Goal: Task Accomplishment & Management: Complete application form

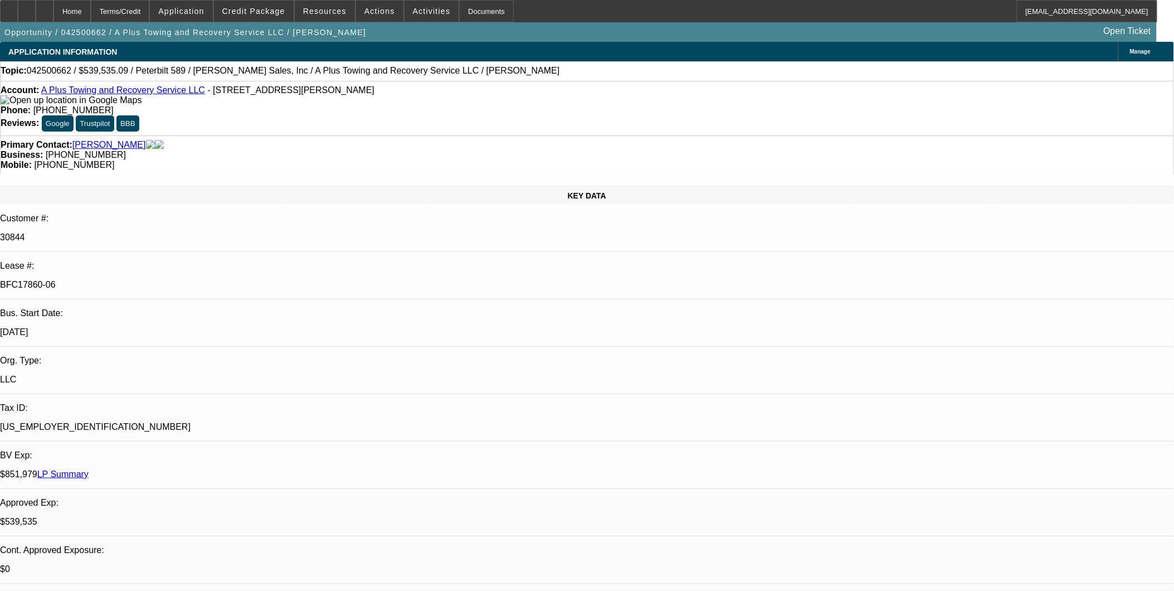
select select "0"
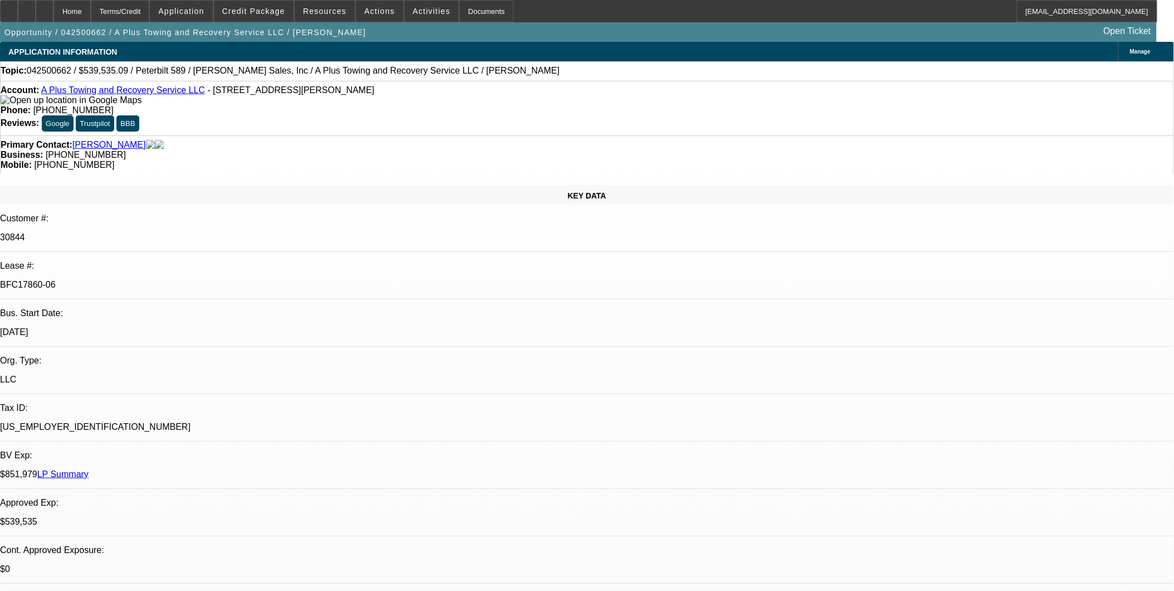
select select "0"
select select "1"
select select "2"
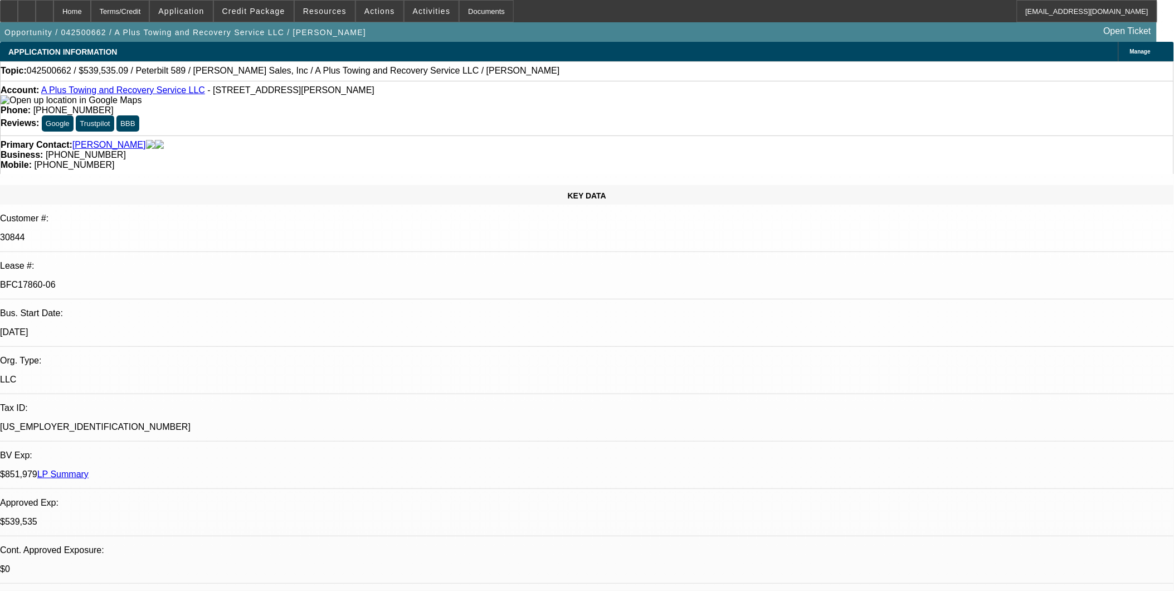
select select "6"
select select "1"
select select "2"
select select "6"
select select "1"
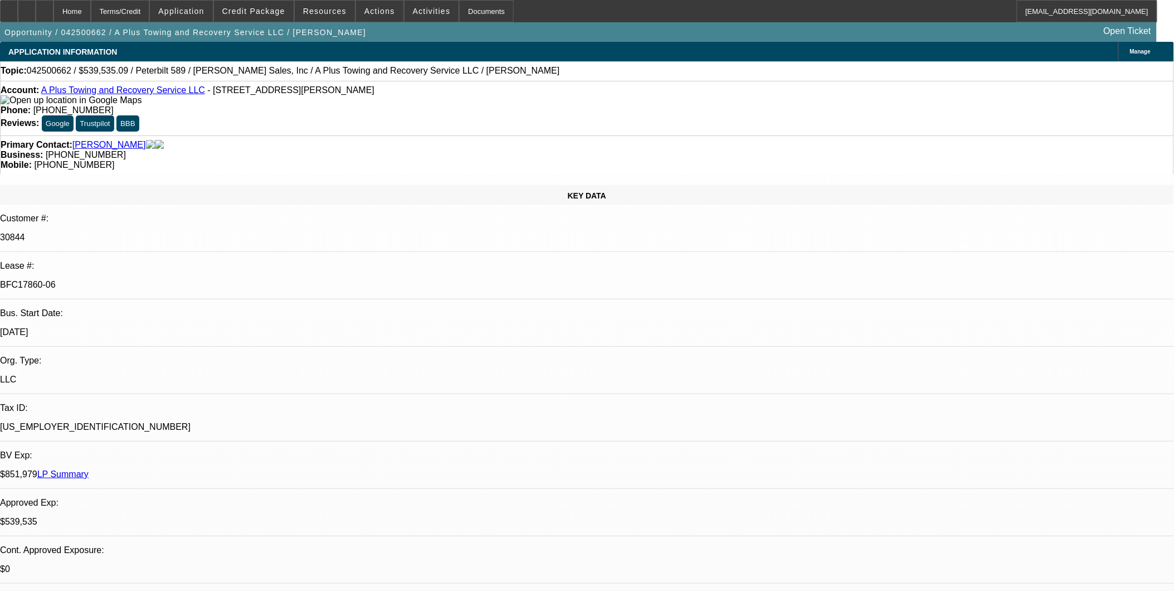
select select "2"
select select "6"
select select "1"
select select "2"
select select "6"
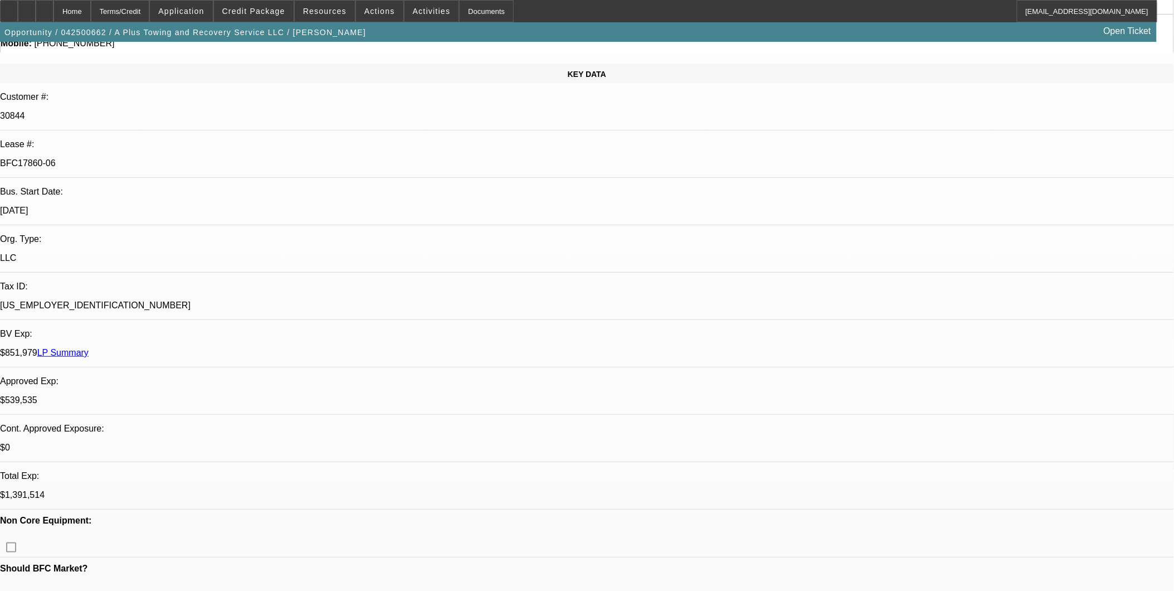
scroll to position [124, 0]
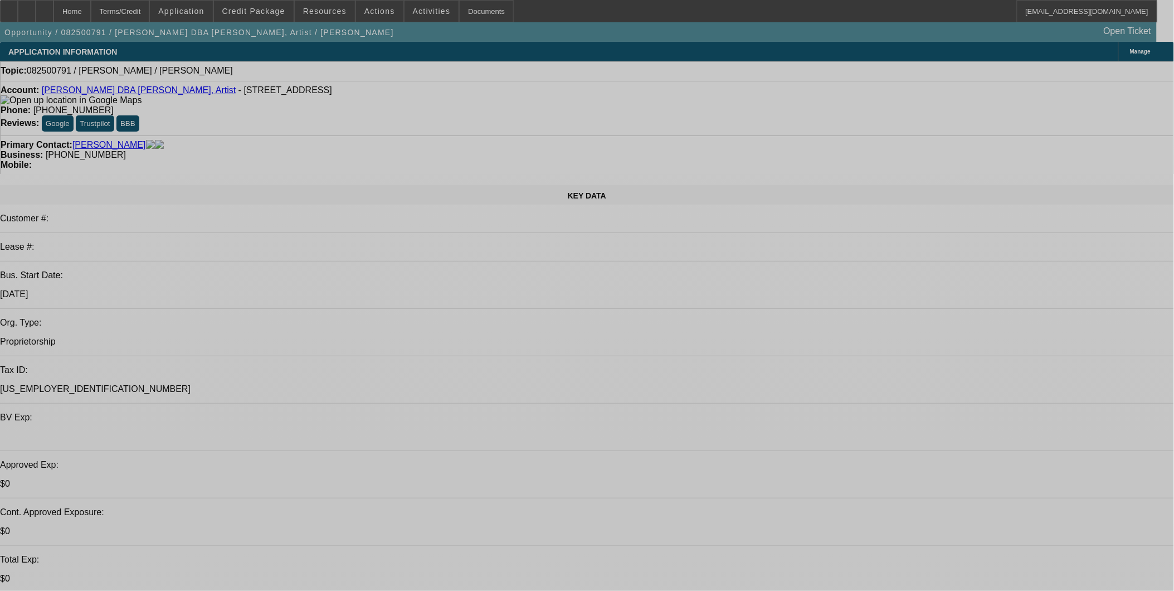
select select "0"
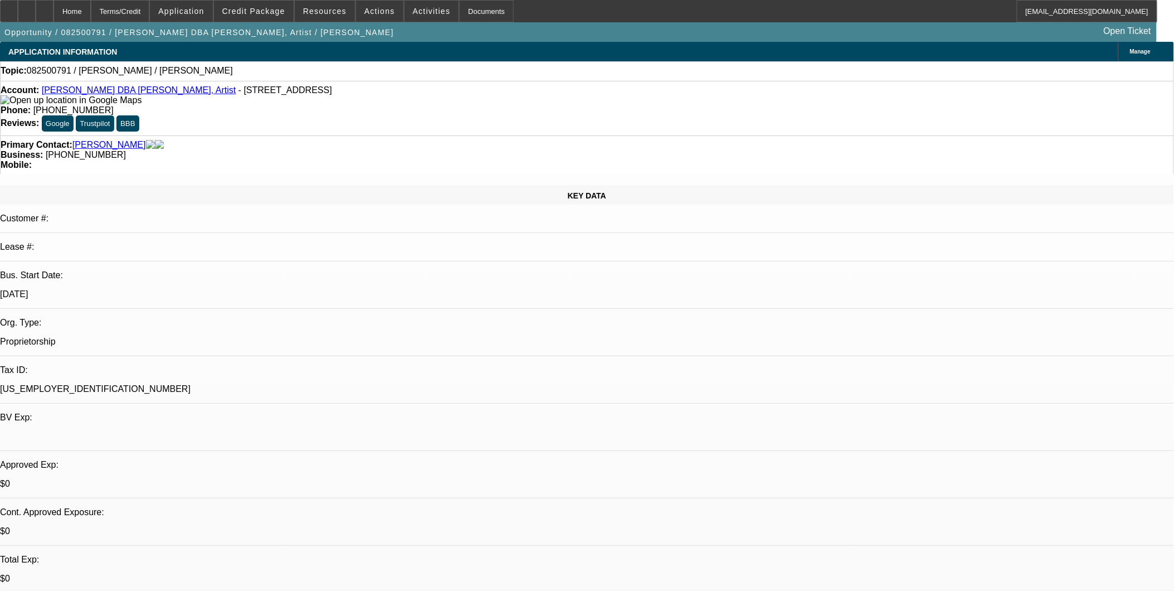
select select "2"
select select "0.1"
select select "1"
select select "2"
select select "4"
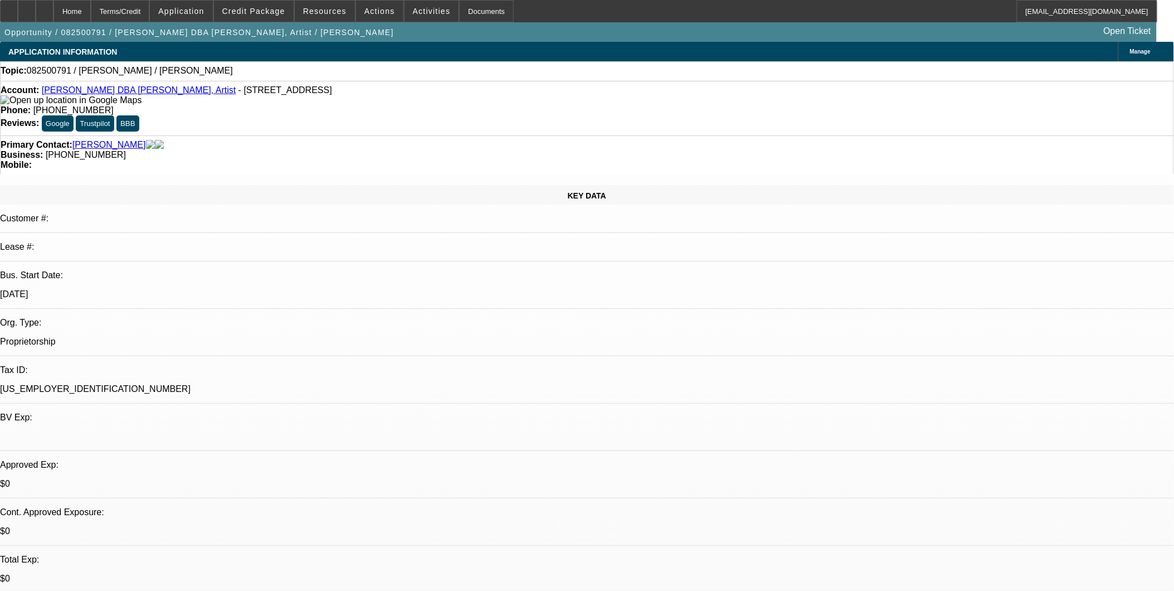
drag, startPoint x: 947, startPoint y: 436, endPoint x: 1063, endPoint y: 418, distance: 117.2
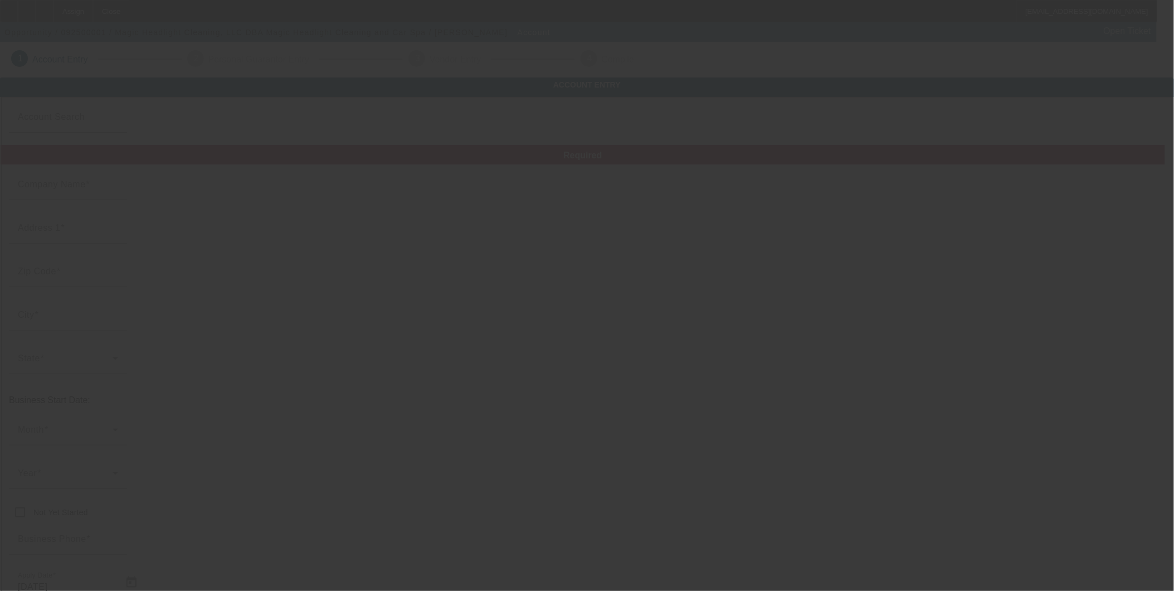
type input "9/1/2025"
type input "Magic Headlight Cleaning, LLC"
type input "904 Alpine Way"
type input "30297"
type input "Forest Park"
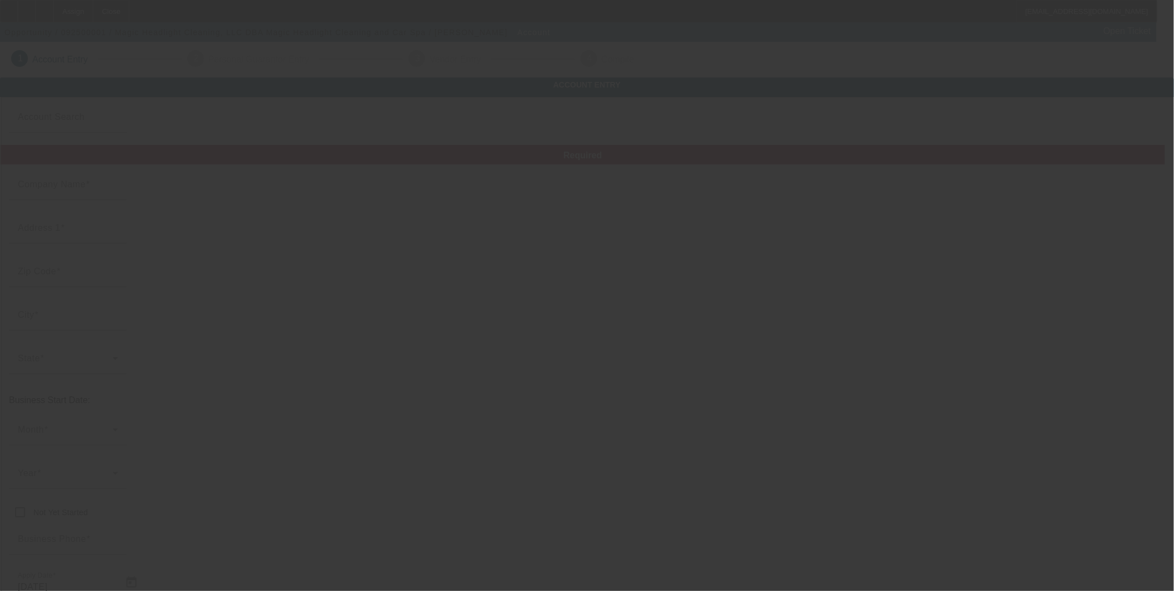
type input "(404) 997-8906"
type input "Magic Headlight Cleaning and Car Spa"
type input "magicheadlightcarspa@gmail.com"
type input "92-0260786"
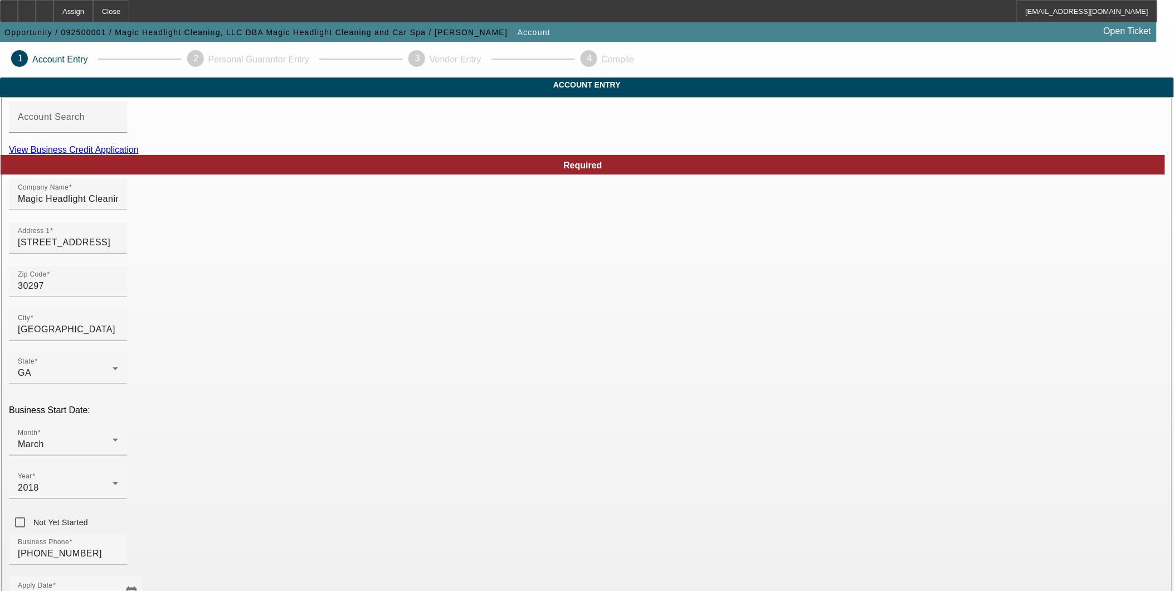
click at [139, 154] on link "View Business Credit Application" at bounding box center [74, 149] width 130 height 9
drag, startPoint x: 866, startPoint y: 211, endPoint x: 891, endPoint y: 216, distance: 25.7
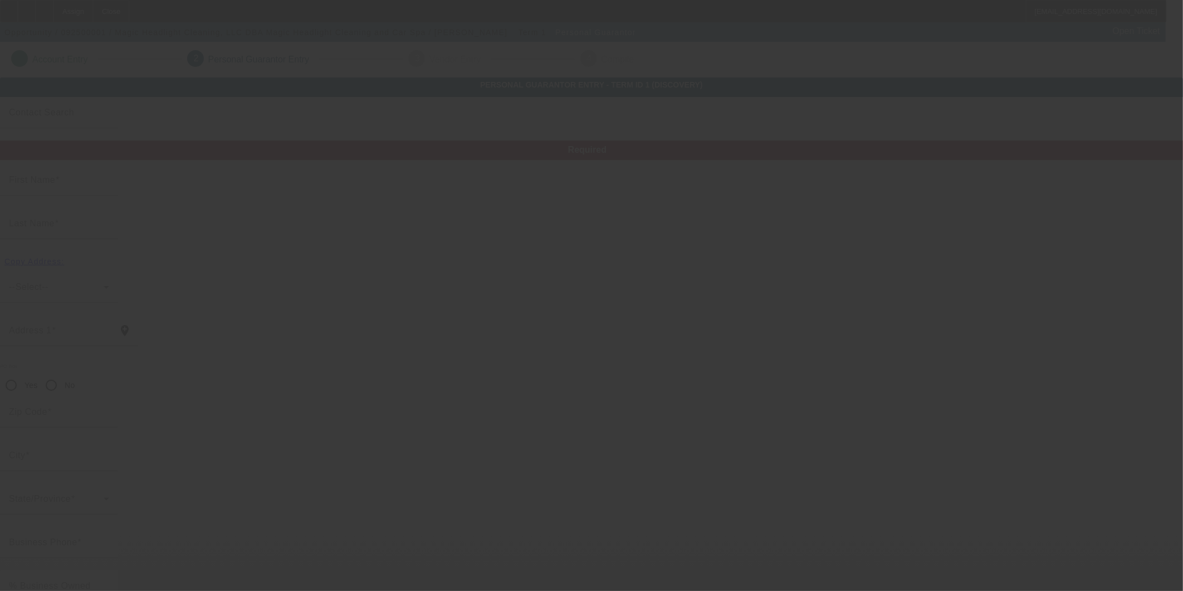
type input "Lamar"
type input "Clay"
type input "4013 Browne Ct"
radio input "true"
type input "30288"
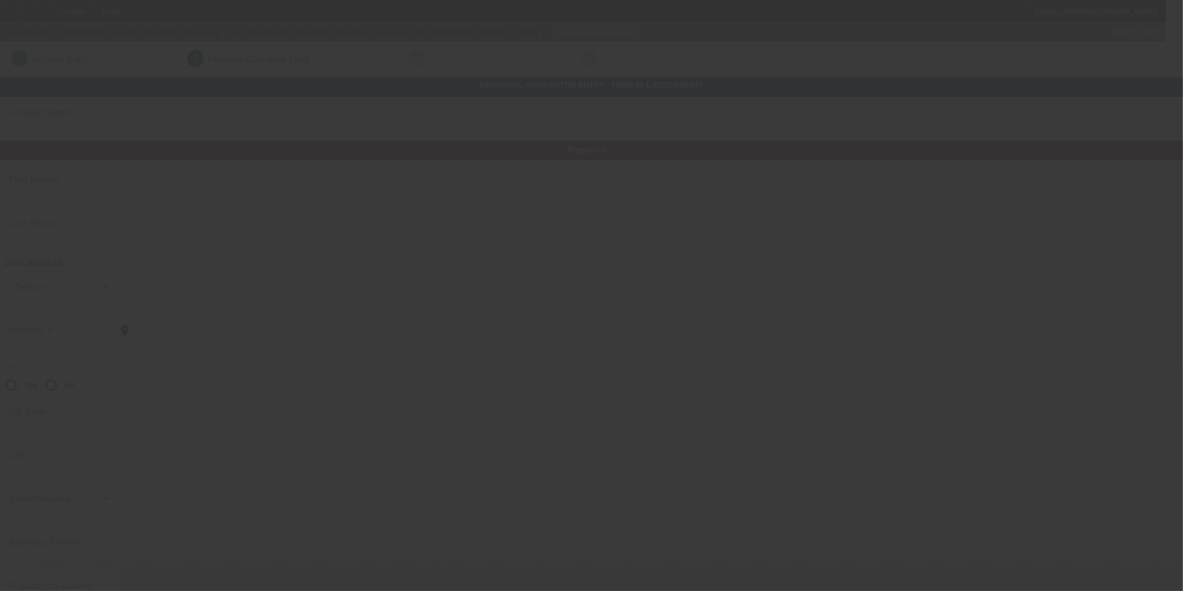
type input "Conley"
type input "(404) 839-9076"
type input "100"
type input "260-87-8032"
type input "magicheadlightcarspa@gmail.com"
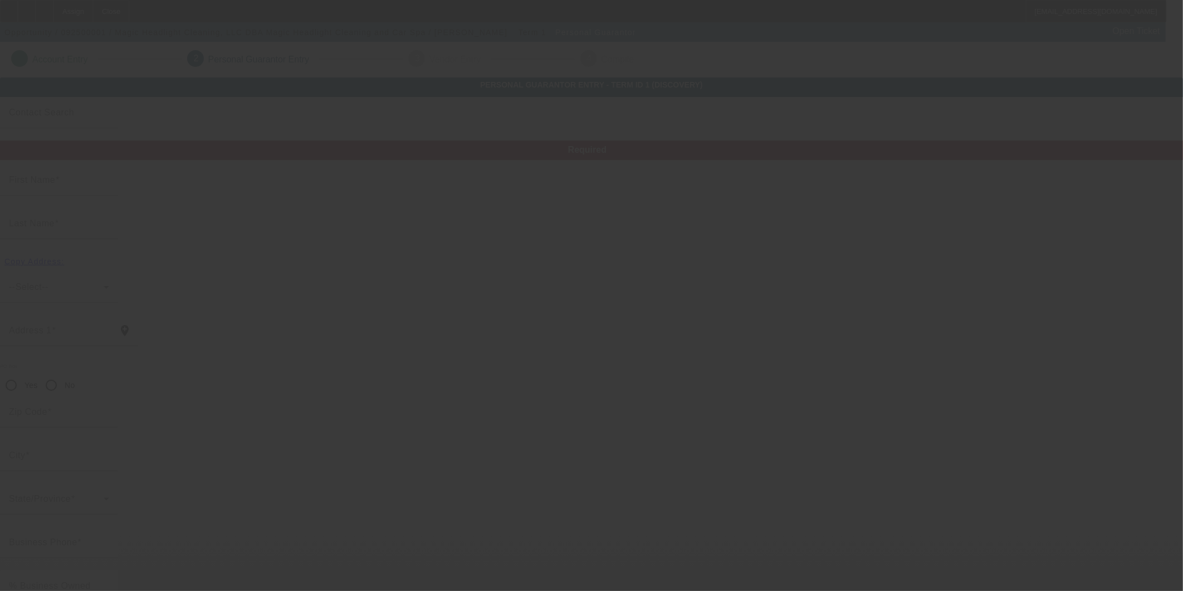
type input "(404) 997-8906"
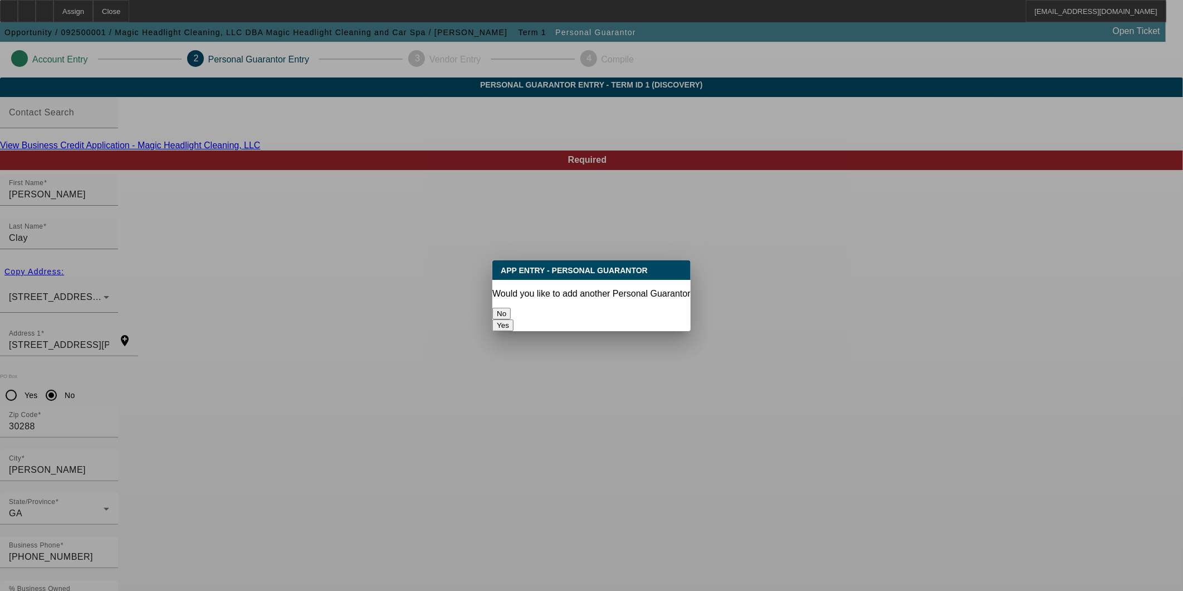
click at [511, 310] on button "No" at bounding box center [501, 314] width 18 height 12
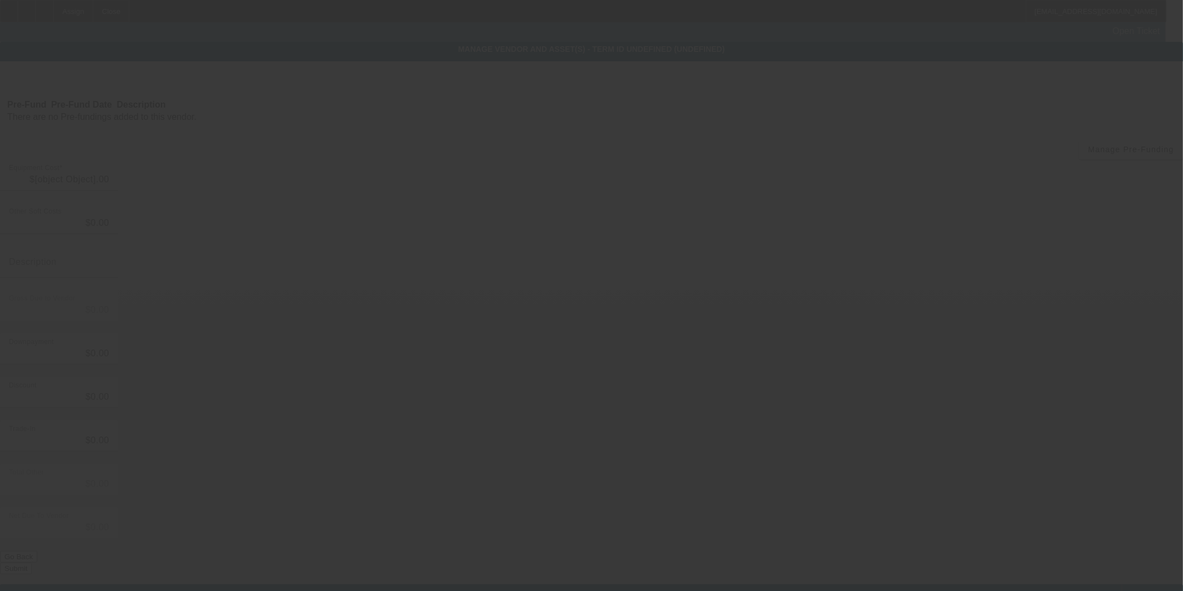
type input "$53,100.00"
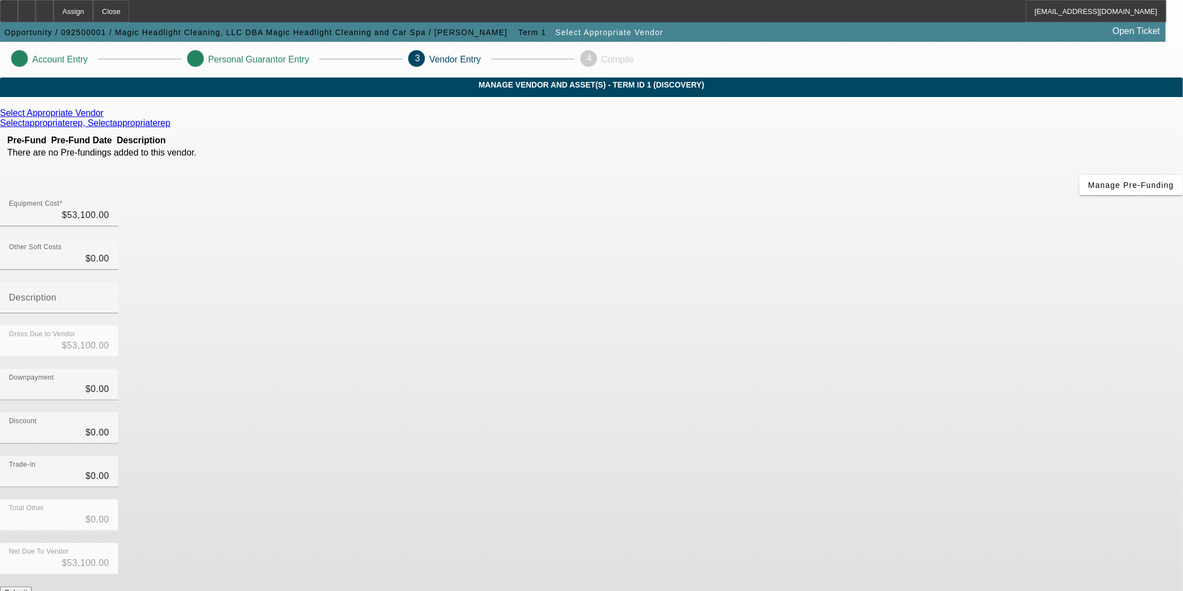
click at [32, 586] on button "Submit" at bounding box center [16, 592] width 32 height 12
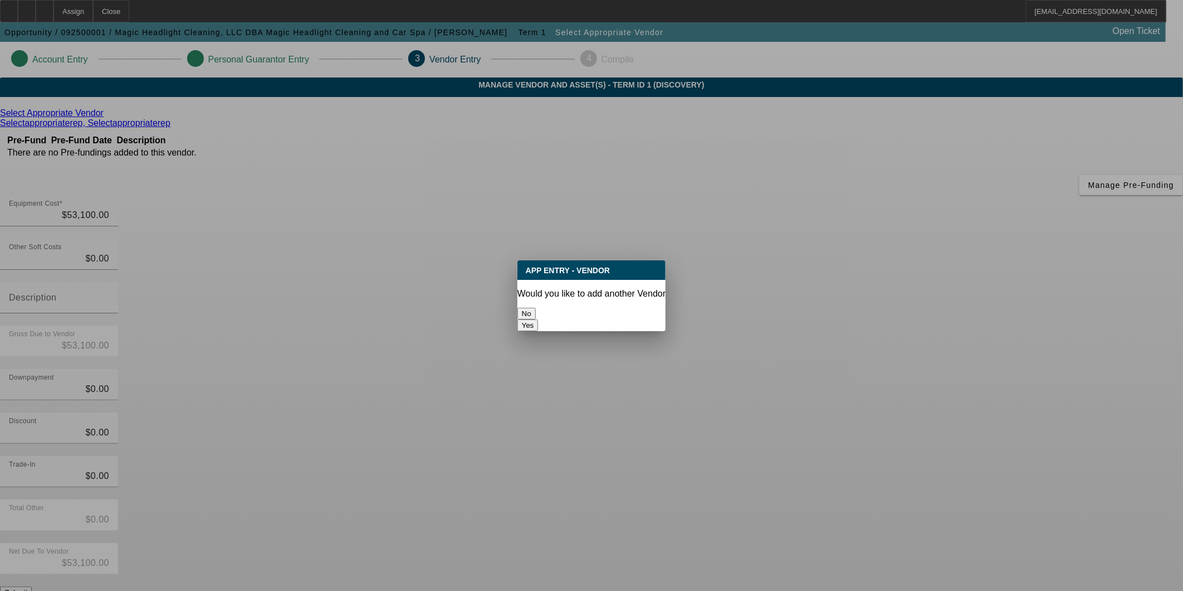
click at [536, 308] on button "No" at bounding box center [527, 314] width 18 height 12
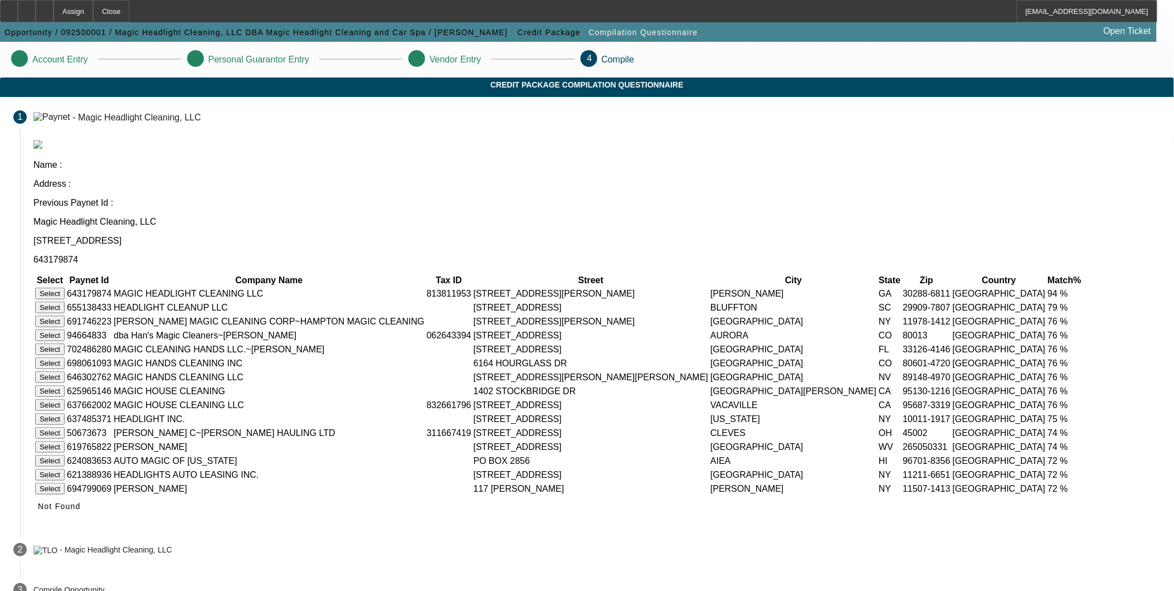
click at [65, 287] on button "Select" at bounding box center [50, 293] width 30 height 12
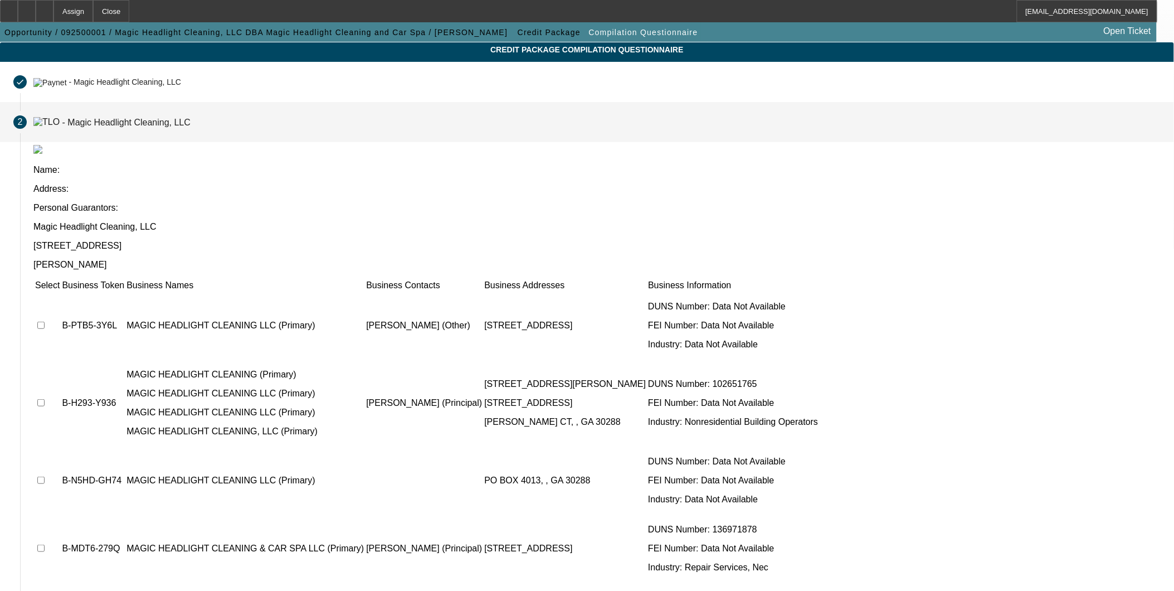
scroll to position [24, 0]
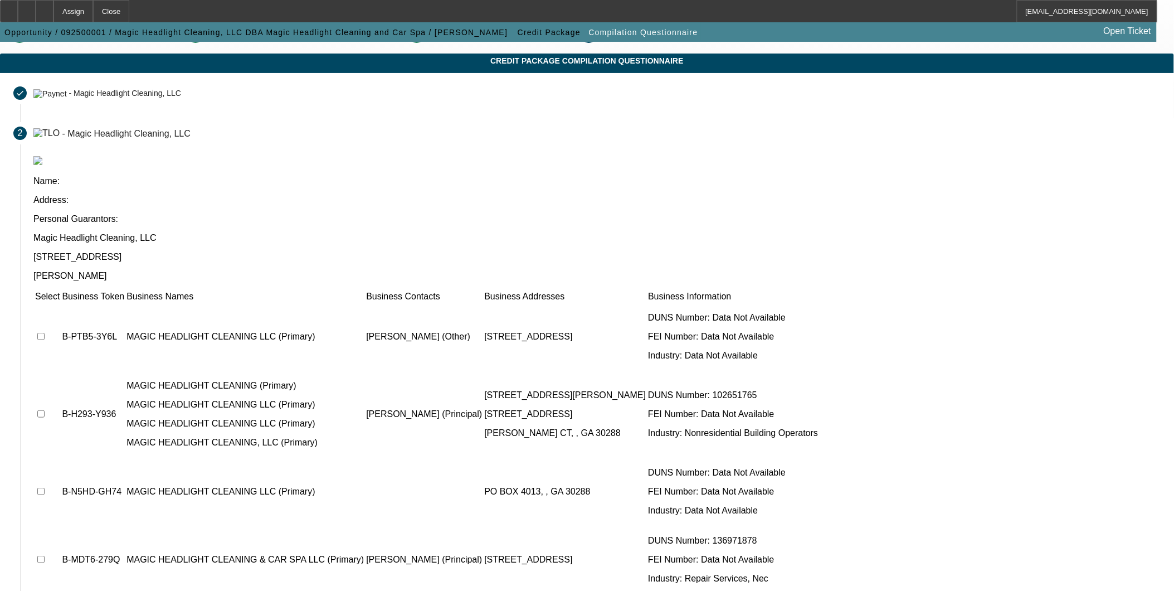
click at [45, 333] on input "checkbox" at bounding box center [40, 336] width 7 height 7
checkbox input "true"
click at [45, 410] on input "checkbox" at bounding box center [40, 413] width 7 height 7
checkbox input "true"
click at [45, 487] on input "checkbox" at bounding box center [40, 490] width 7 height 7
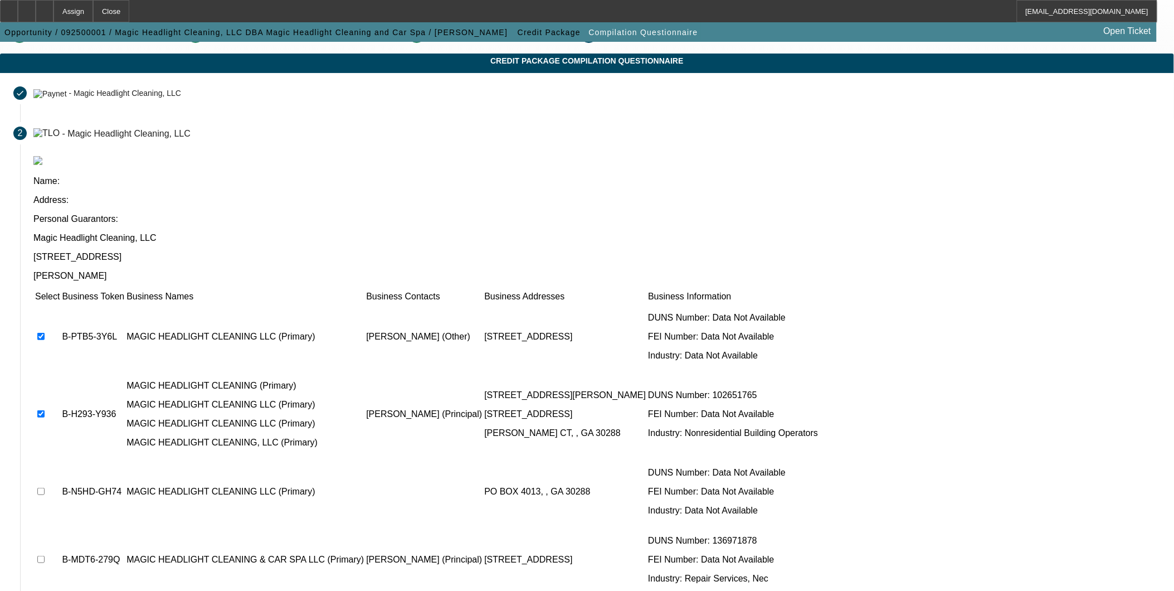
checkbox input "true"
click at [60, 526] on td at bounding box center [48, 559] width 26 height 67
click at [45, 555] on input "checkbox" at bounding box center [40, 558] width 7 height 7
checkbox input "true"
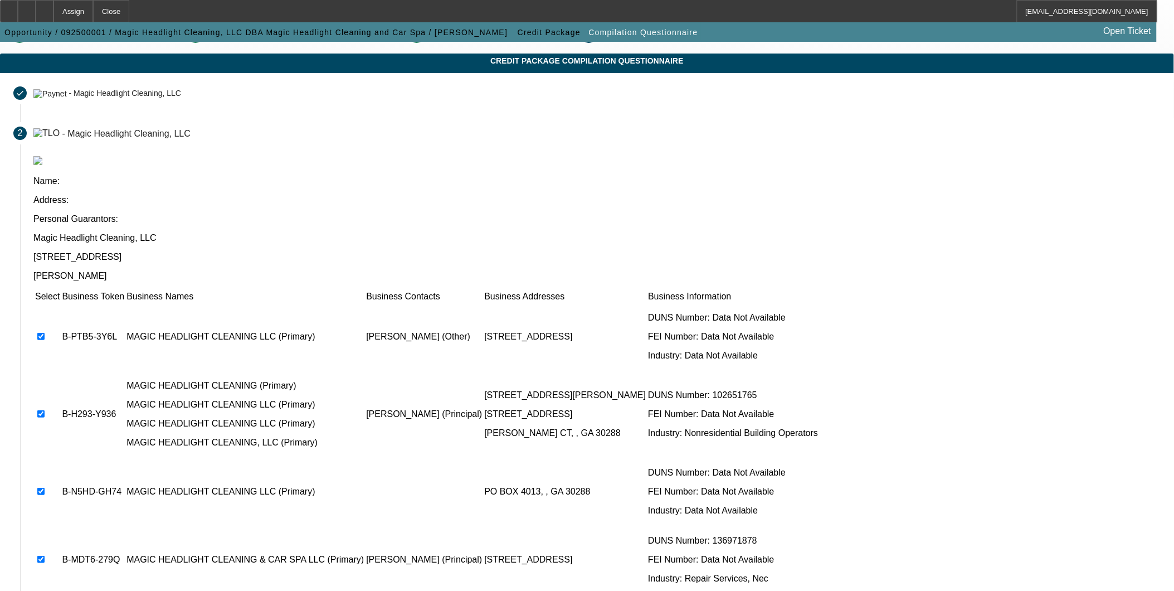
checkbox input "true"
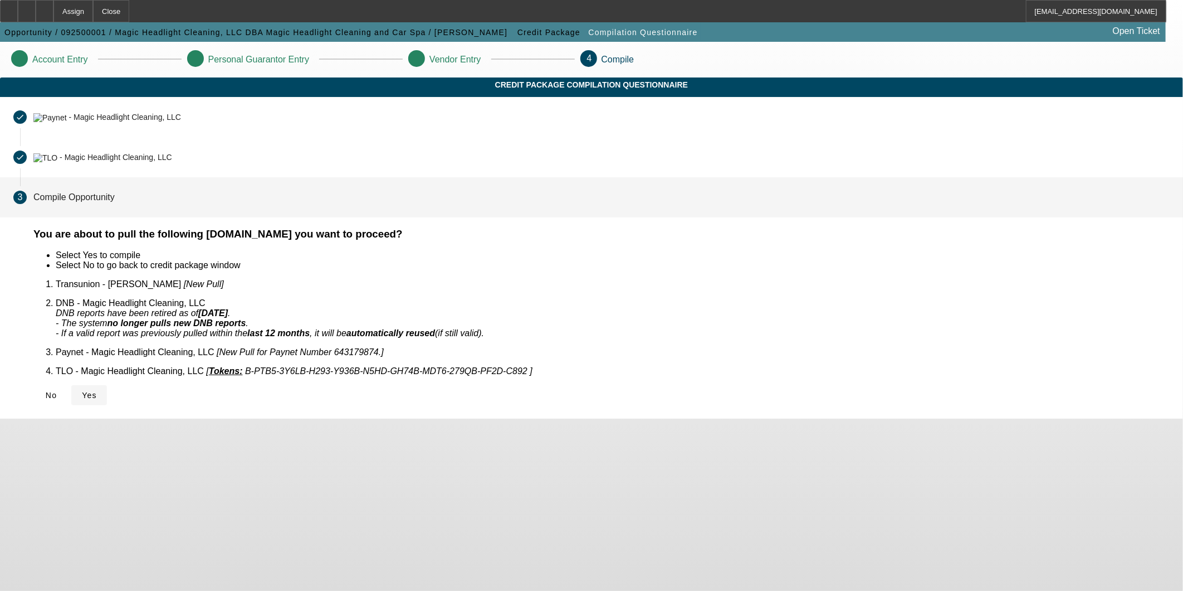
click at [97, 391] on span "Yes" at bounding box center [89, 395] width 15 height 9
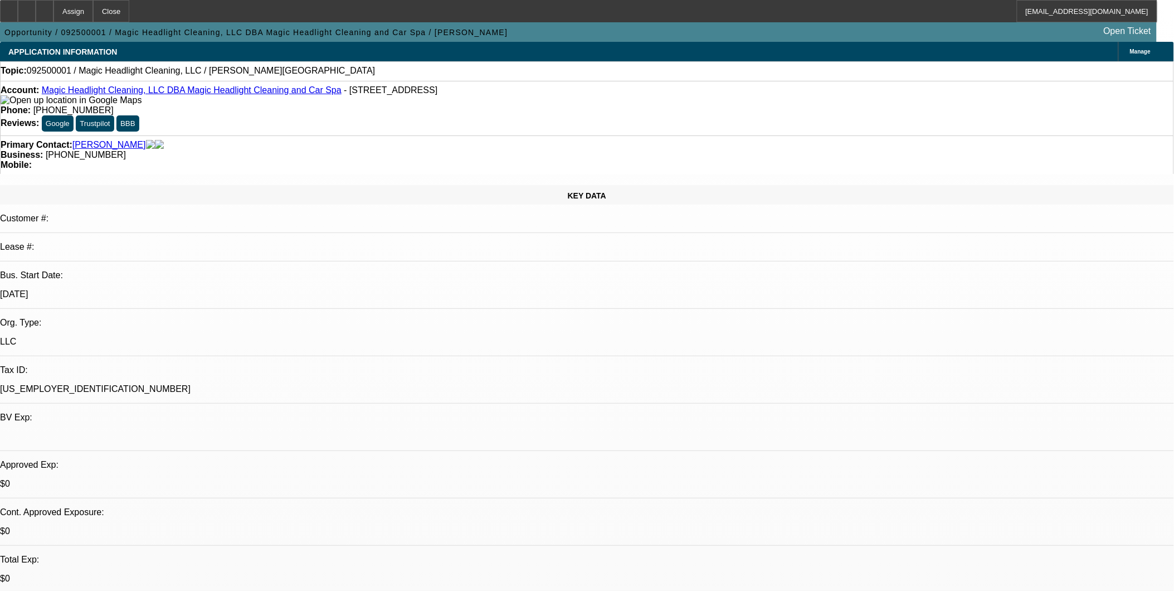
select select "0"
select select "2"
select select "0.1"
select select "4"
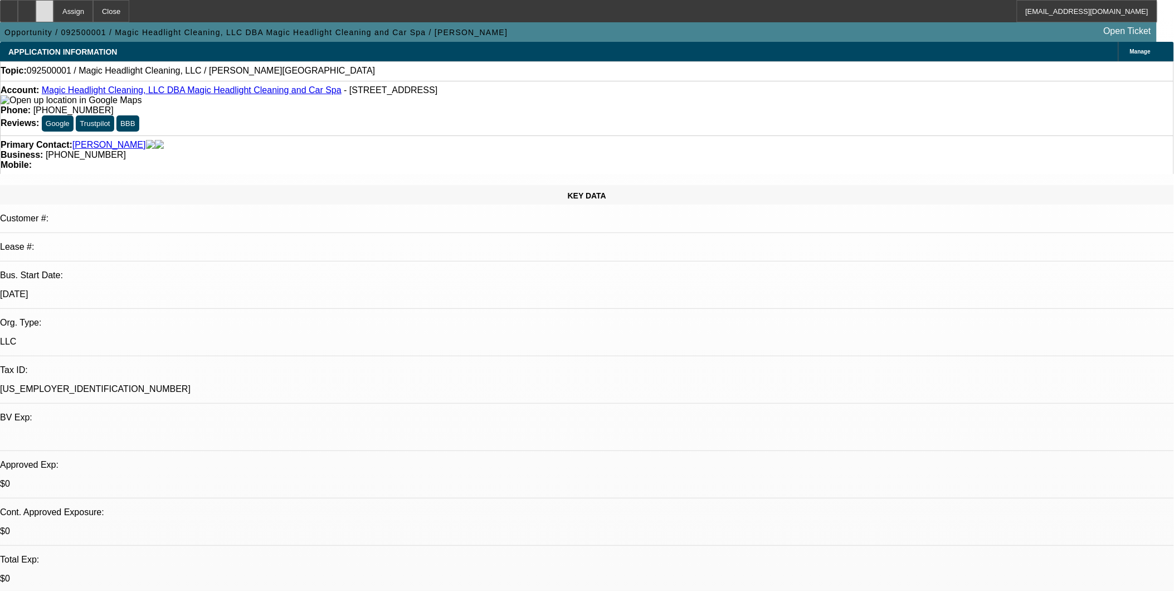
click at [45, 7] on icon at bounding box center [45, 7] width 0 height 0
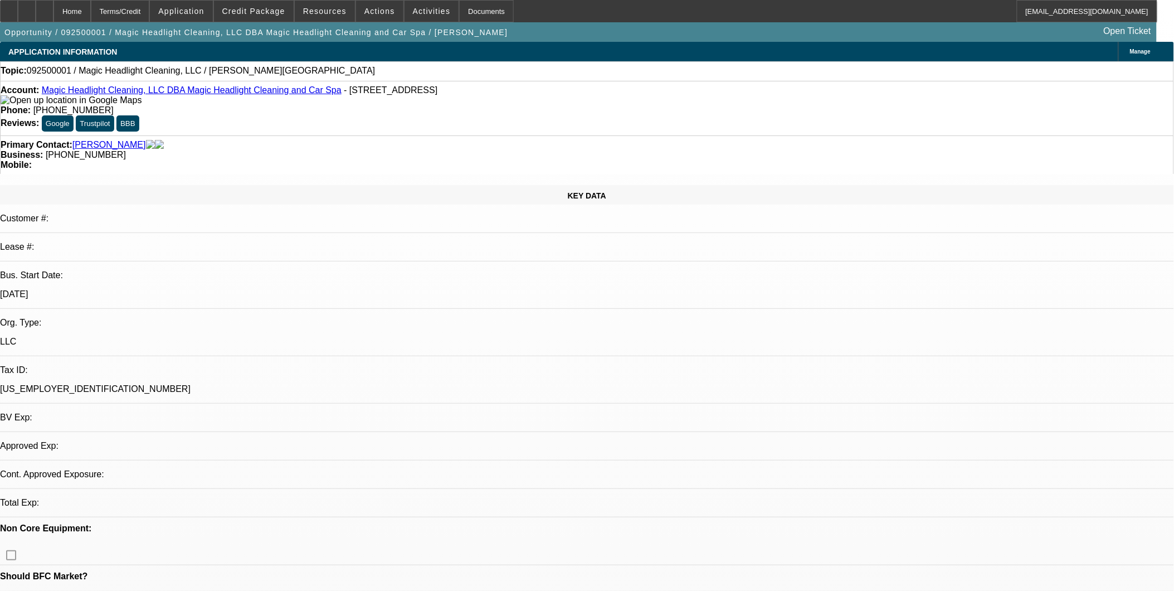
select select "0"
select select "2"
select select "0.1"
select select "1"
select select "2"
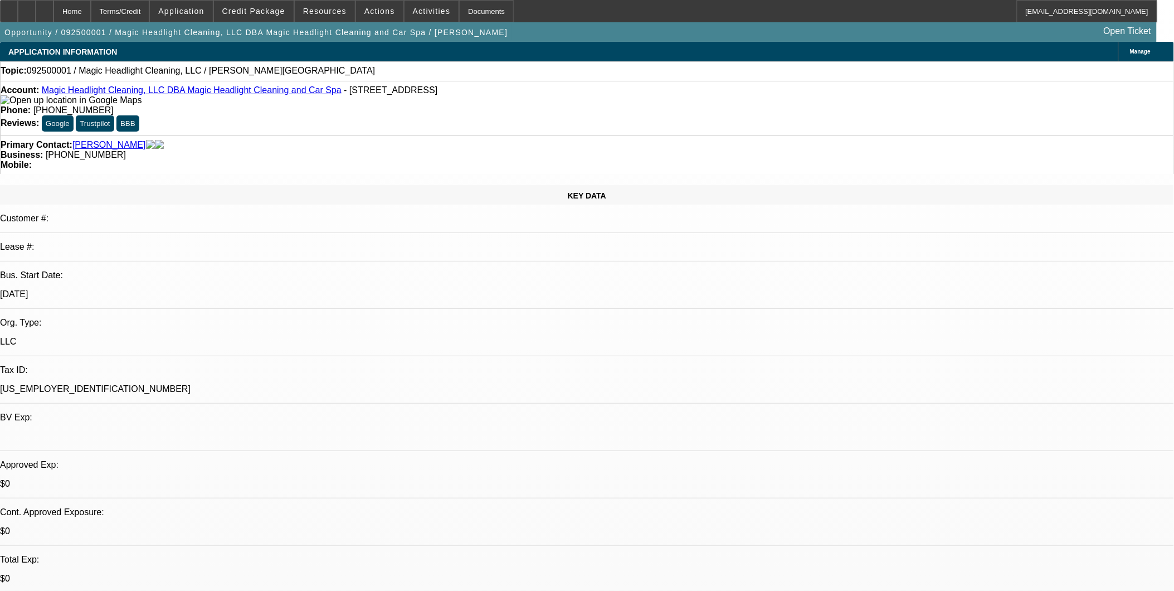
select select "4"
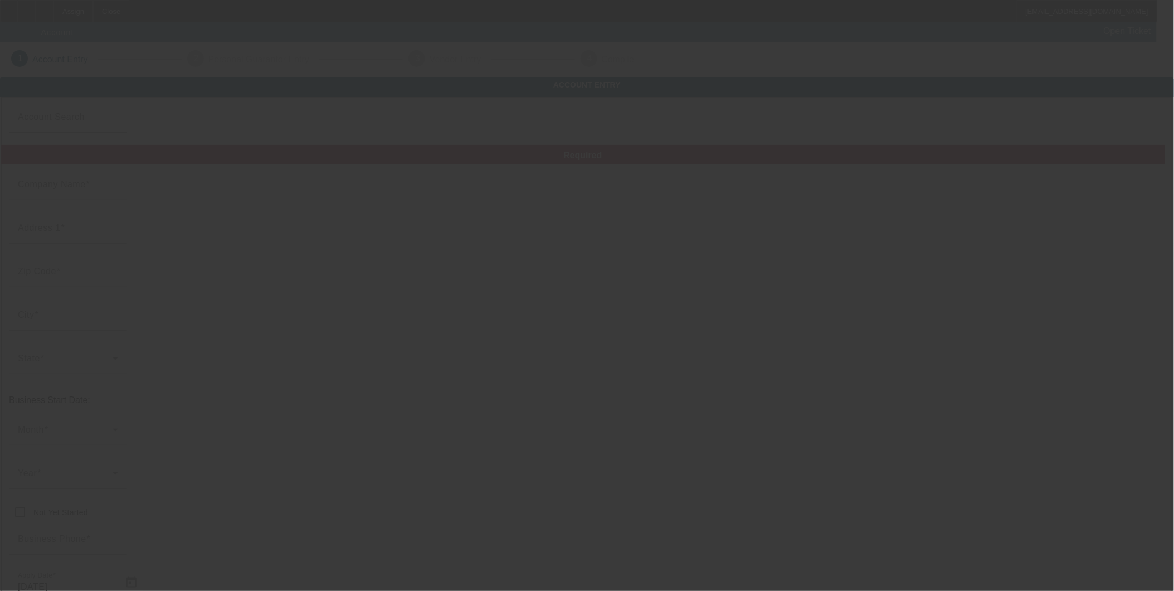
type input "[DATE]"
type input "InFlight Ventures LLC"
type input "[STREET_ADDRESS]"
type input "93036"
type input "Oxnard"
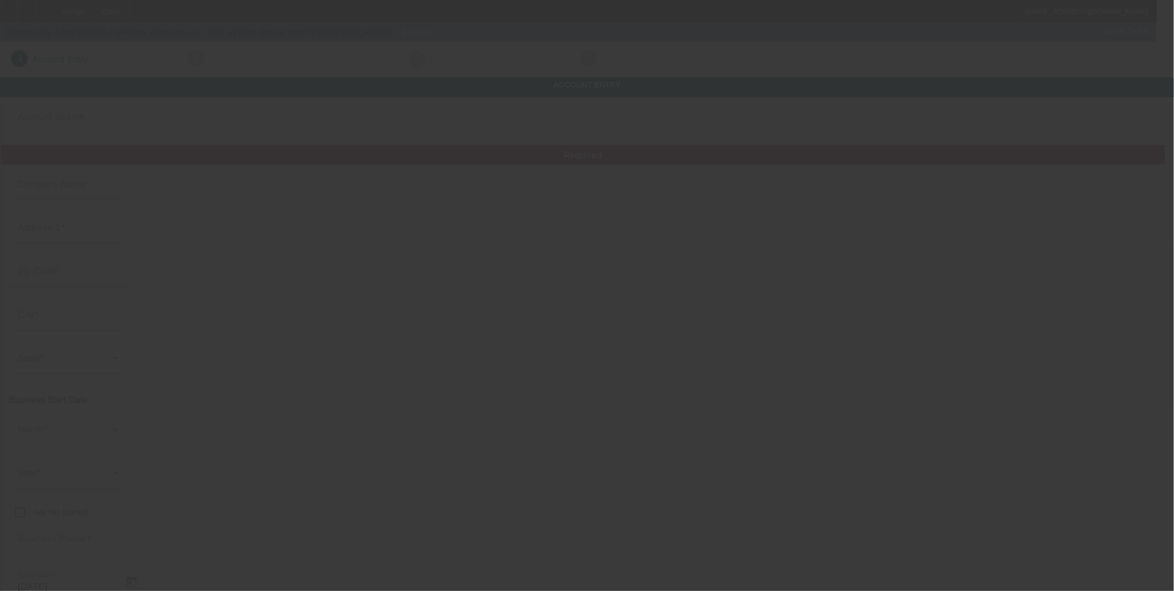
type input "[PHONE_NUMBER]"
type input "Vertigo Drone Wash"
type input "Ste 300"
type input "ralph@vertigodronewash.com"
type input "39-2930700"
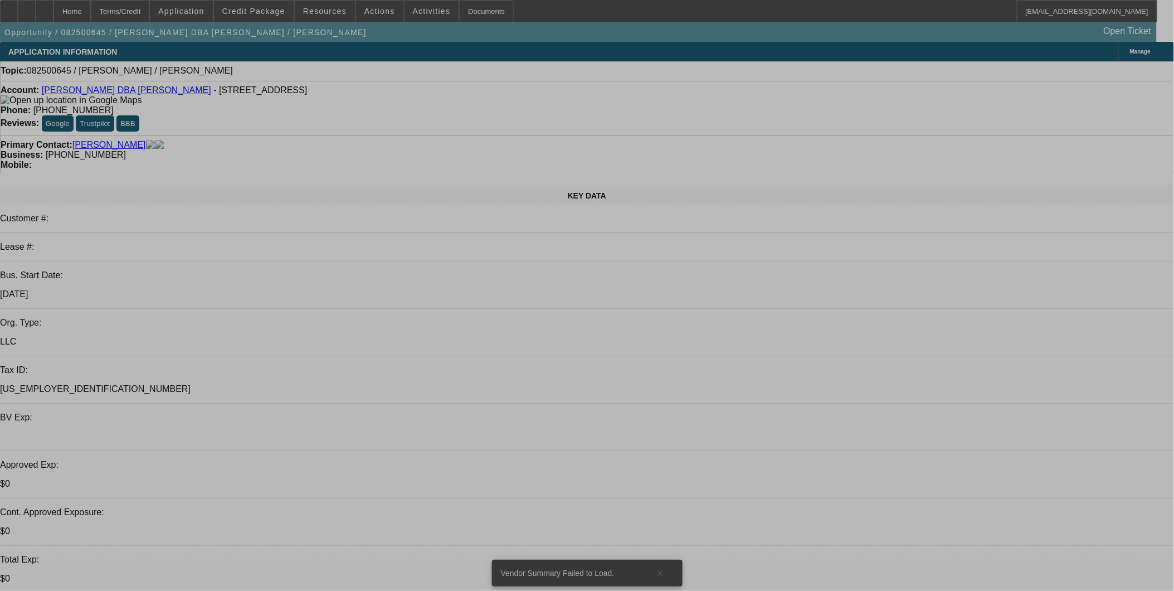
select select "0"
select select "2"
select select "0.1"
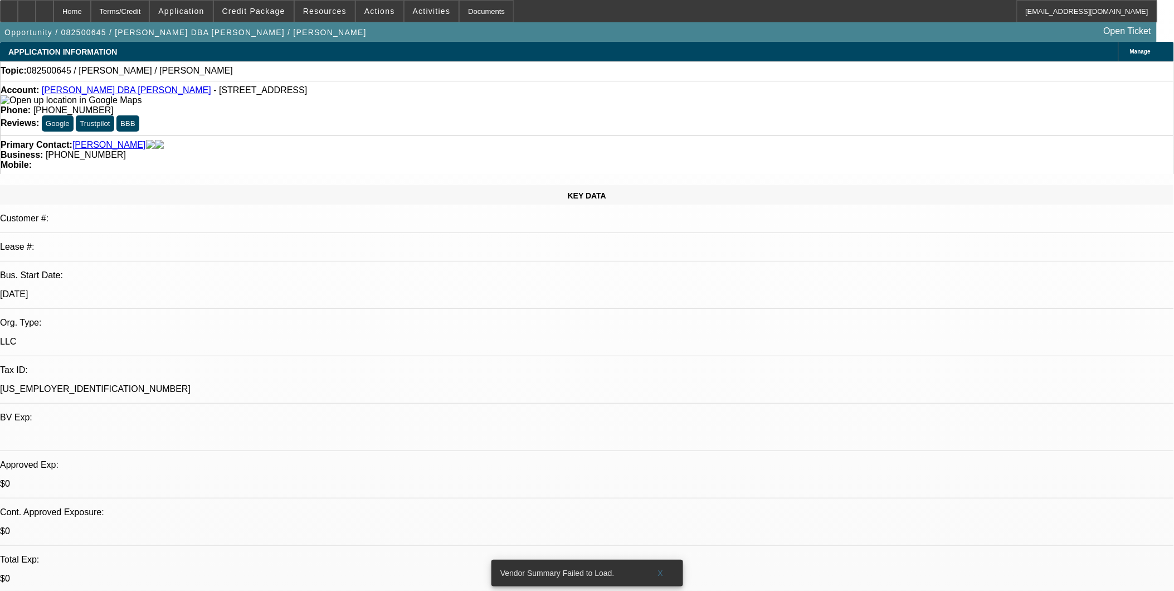
select select "1"
select select "2"
select select "4"
drag, startPoint x: 0, startPoint y: 0, endPoint x: 87, endPoint y: 431, distance: 439.3
drag, startPoint x: 87, startPoint y: 431, endPoint x: 699, endPoint y: 329, distance: 620.2
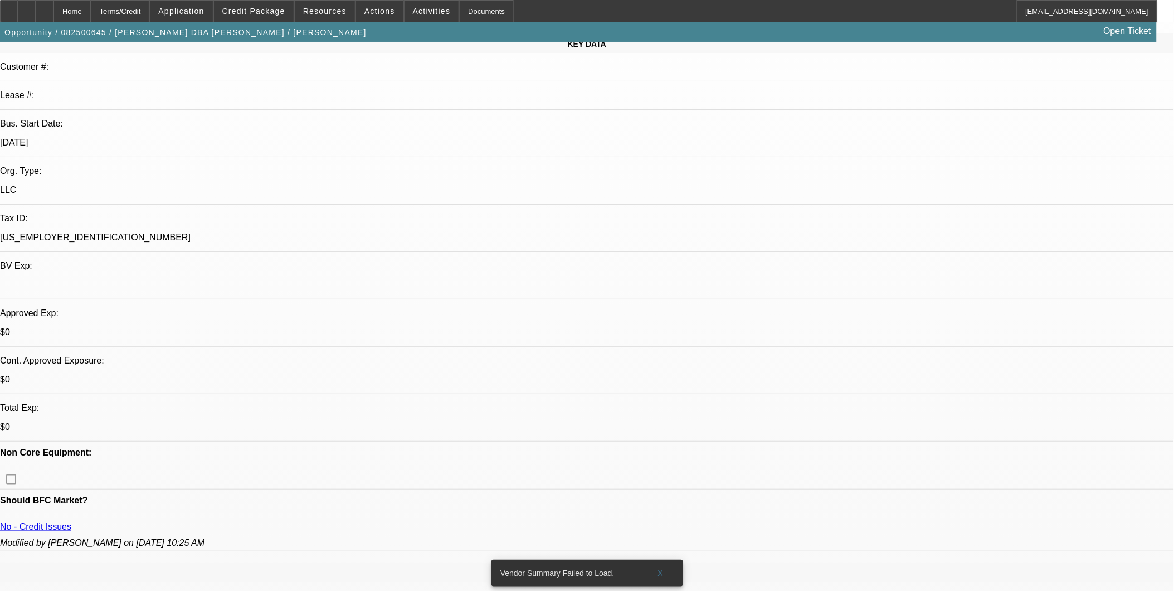
scroll to position [371, 0]
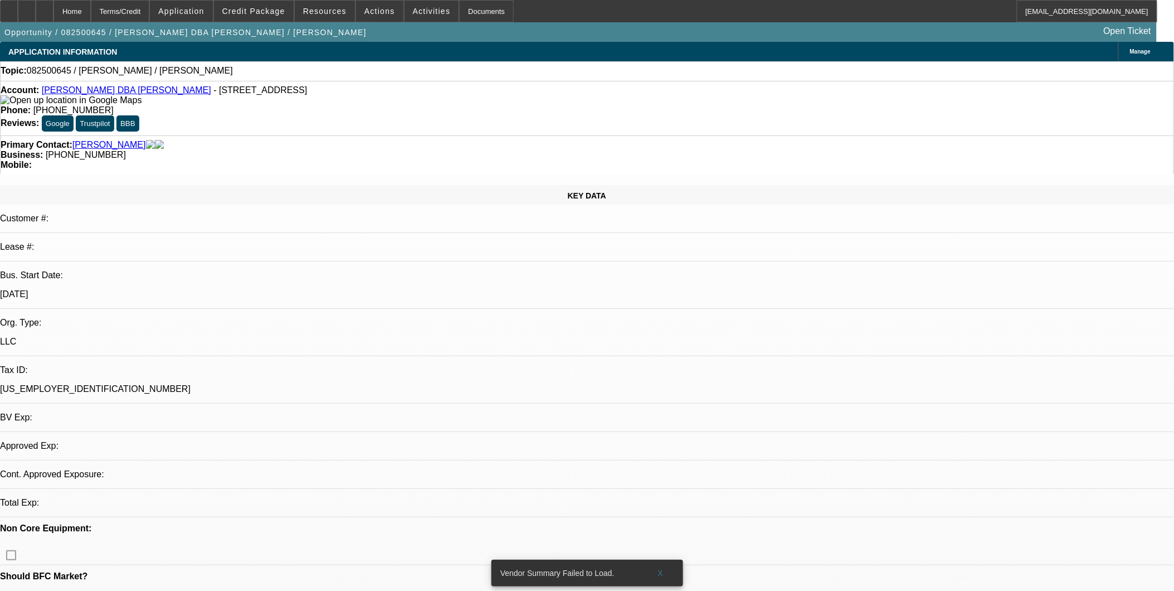
select select "0"
select select "2"
select select "0.1"
select select "4"
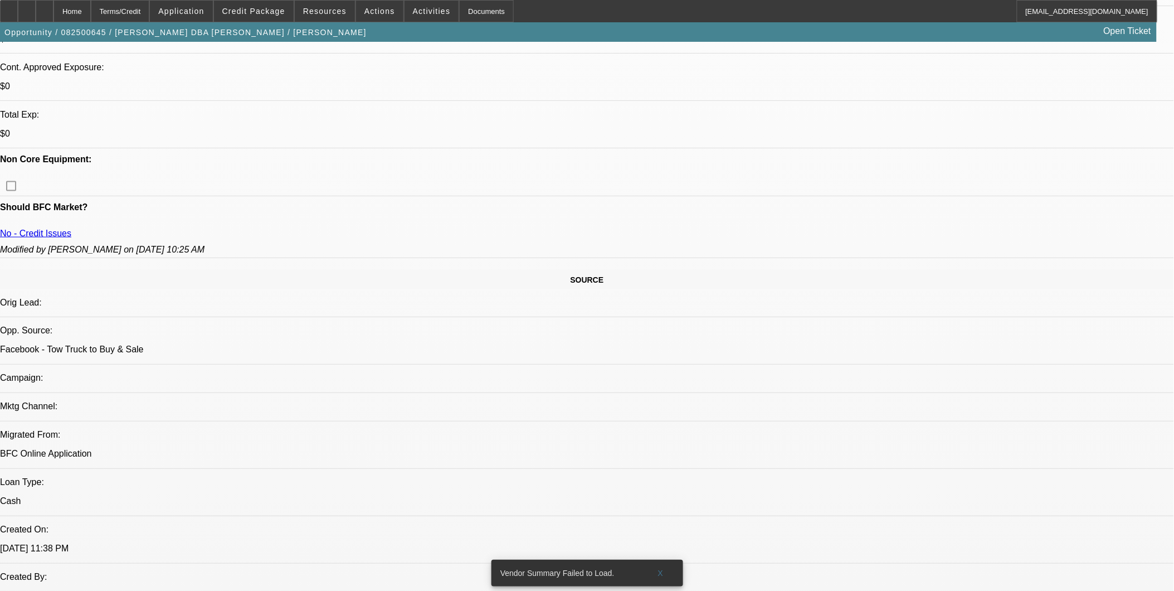
scroll to position [186, 0]
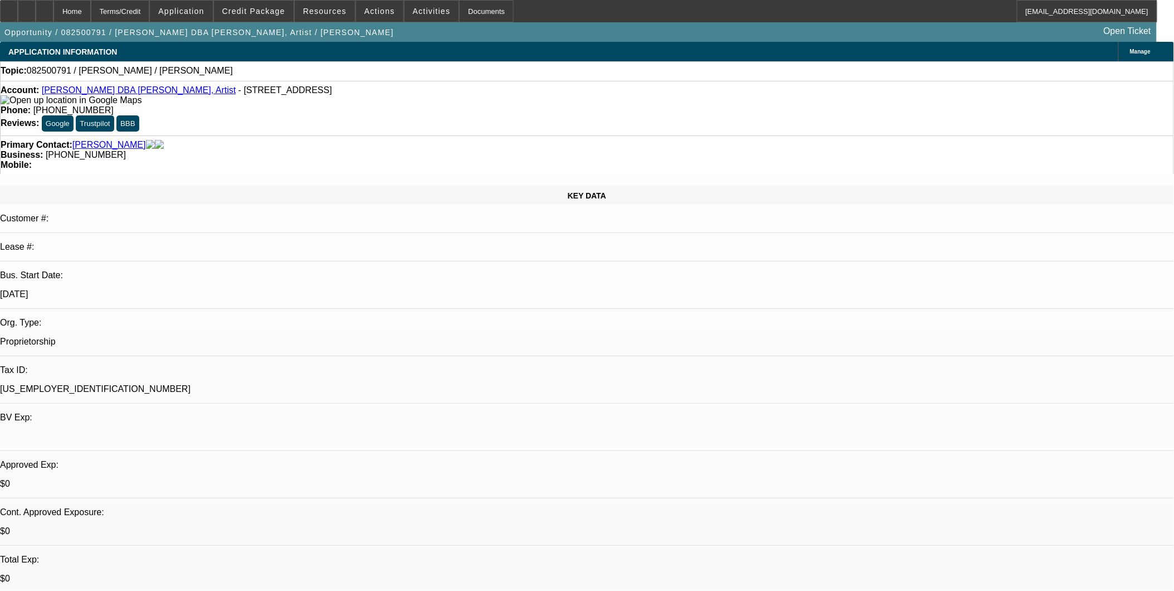
select select "0"
select select "2"
select select "0.1"
select select "1"
select select "2"
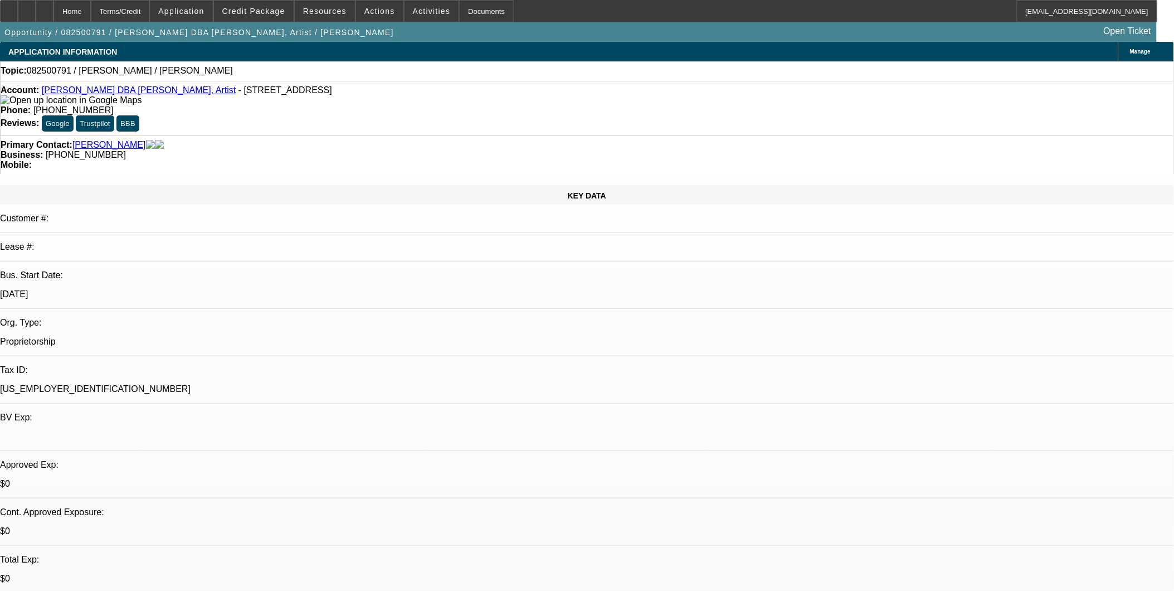
select select "4"
select select "0"
select select "2"
select select "0.1"
select select "1"
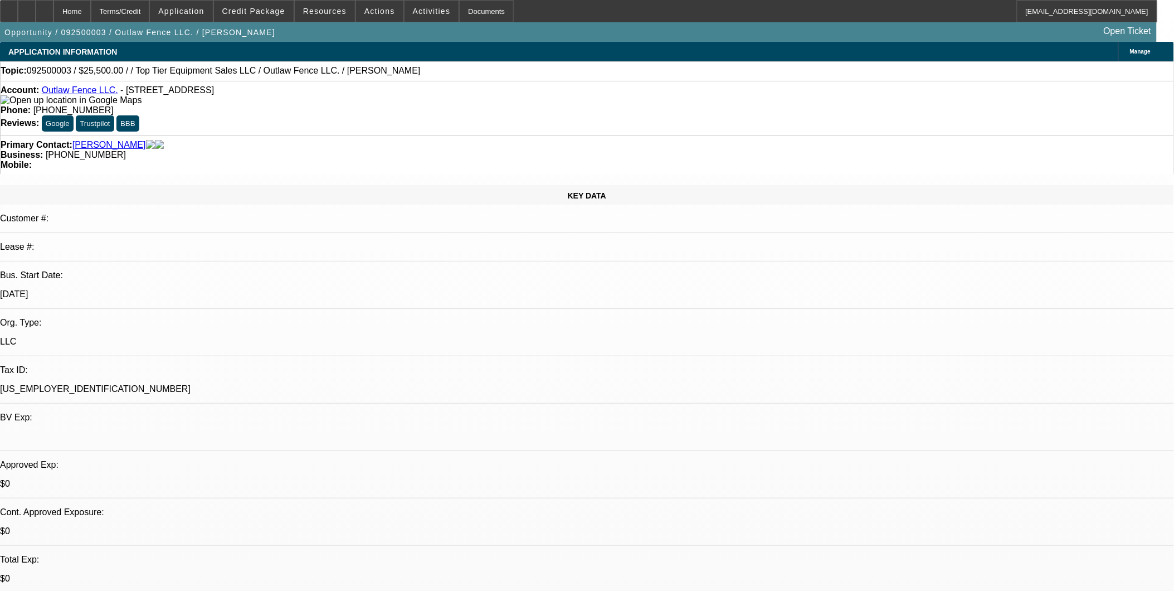
select select "2"
select select "4"
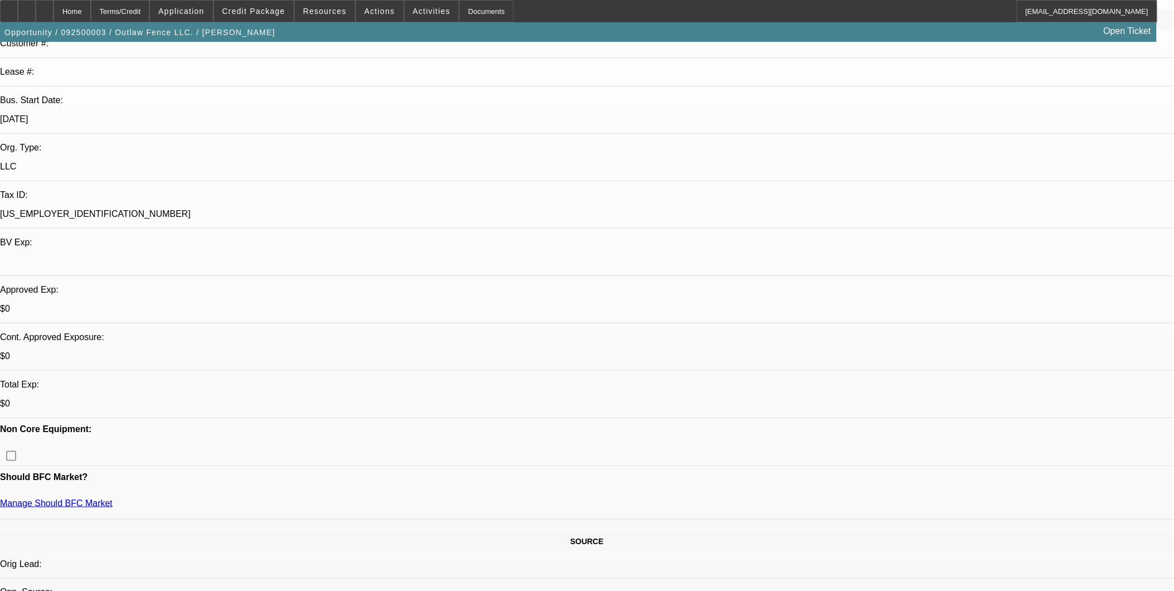
scroll to position [247, 0]
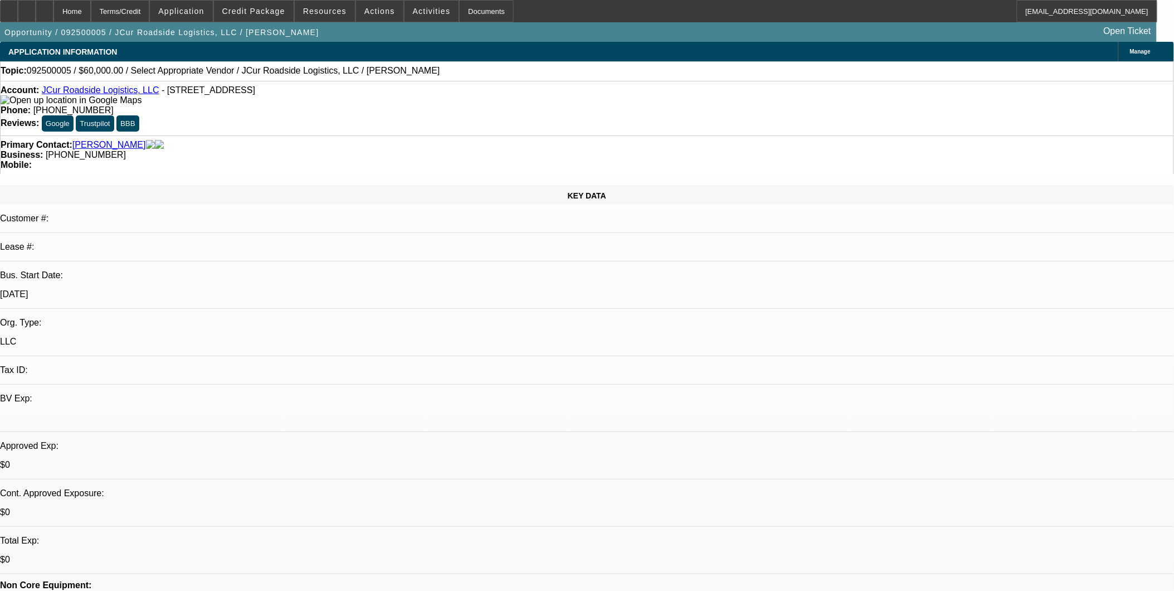
select select "0"
select select "2"
select select "0.1"
select select "1"
select select "2"
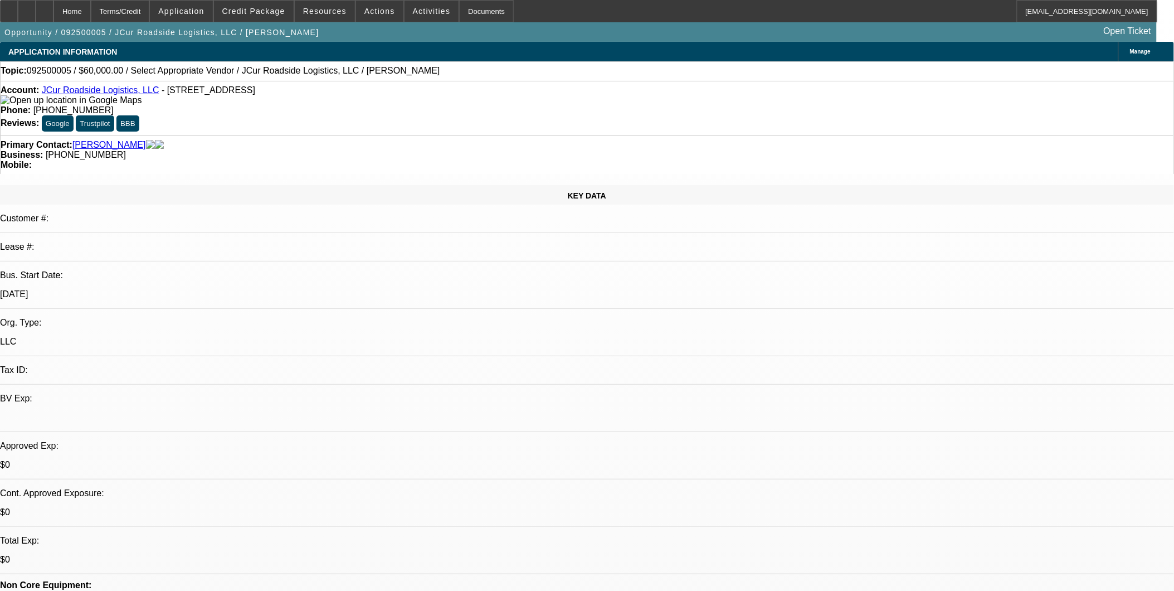
select select "4"
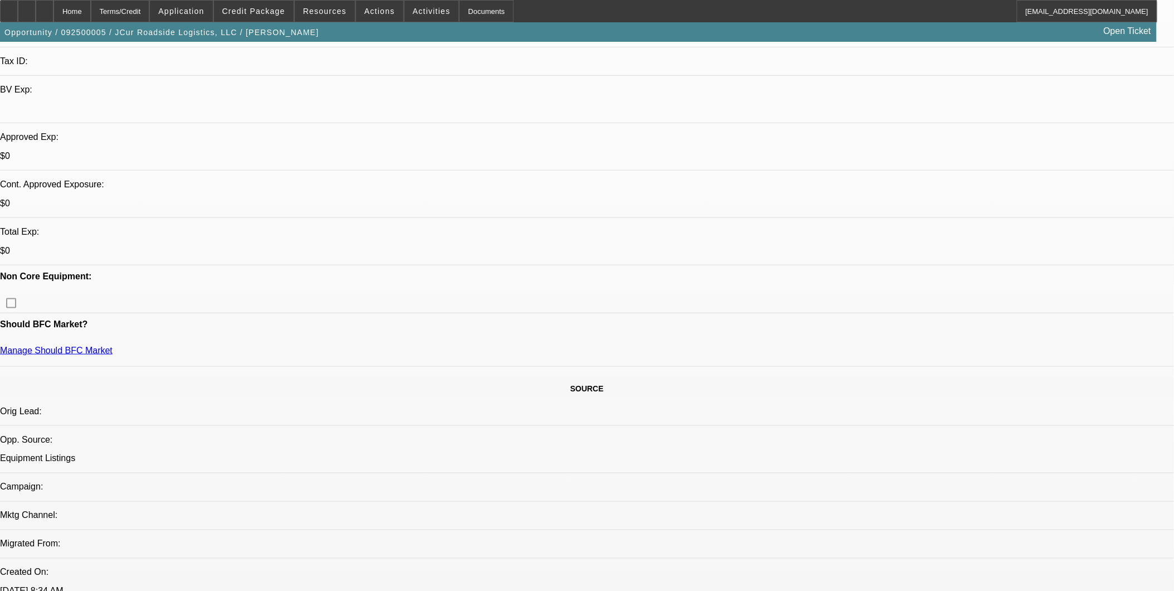
scroll to position [309, 0]
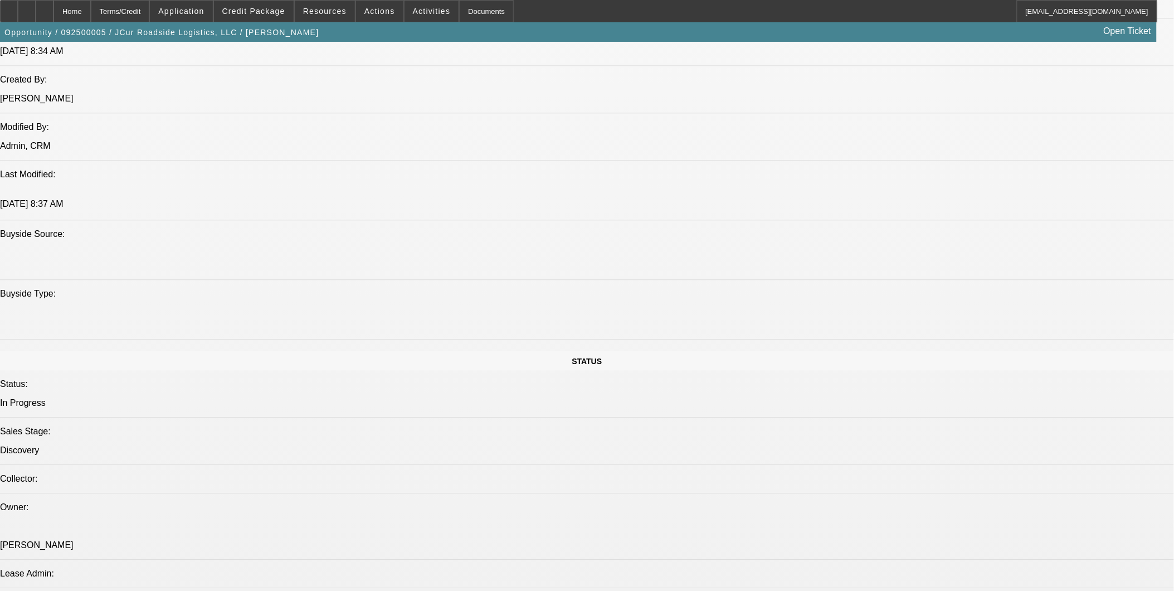
scroll to position [866, 0]
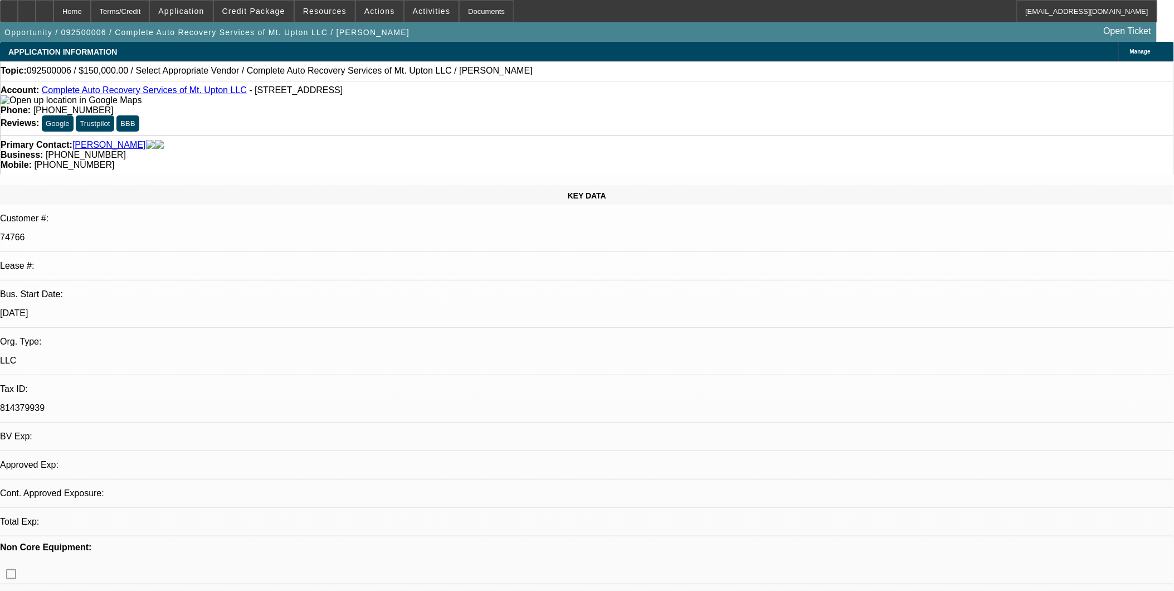
select select "0"
select select "2"
select select "0.1"
select select "1"
select select "2"
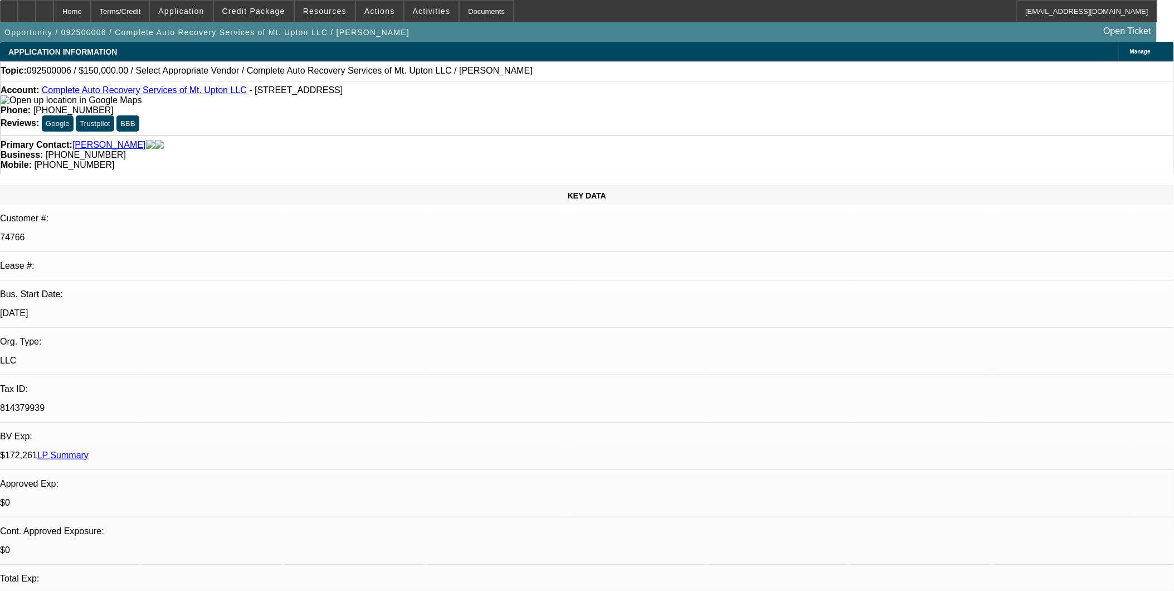
select select "4"
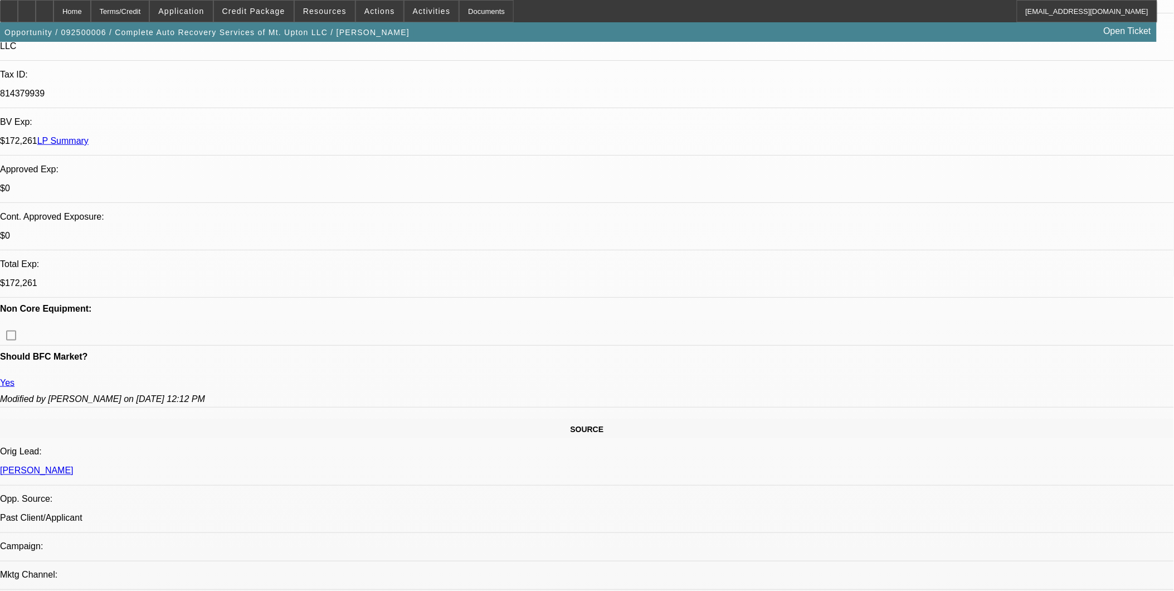
scroll to position [309, 0]
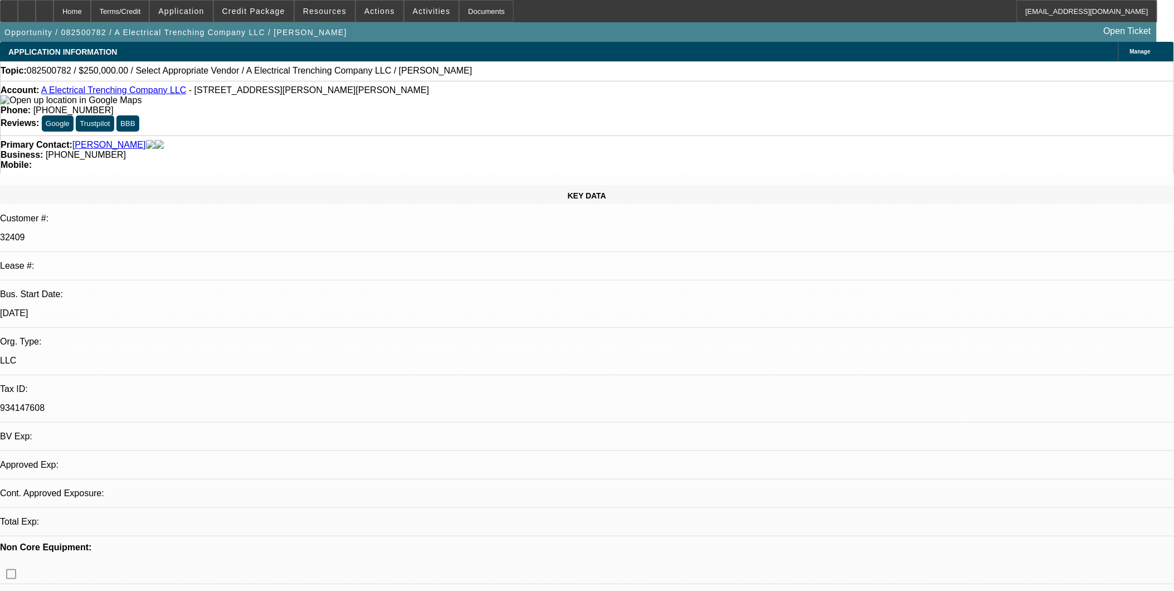
select select "0"
select select "2"
select select "0.1"
select select "4"
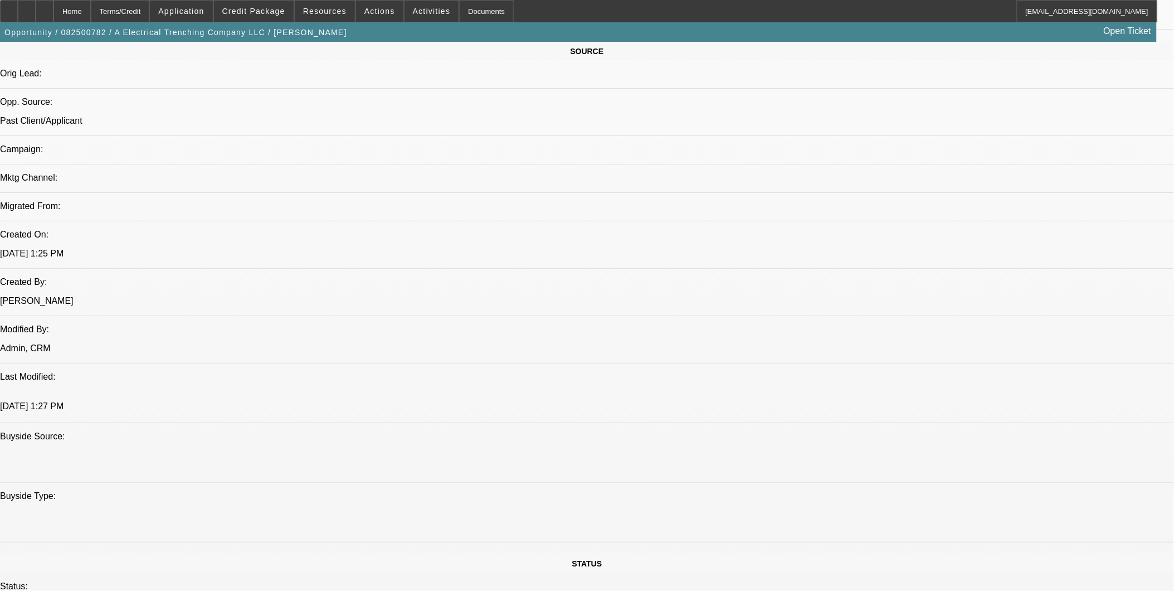
scroll to position [681, 0]
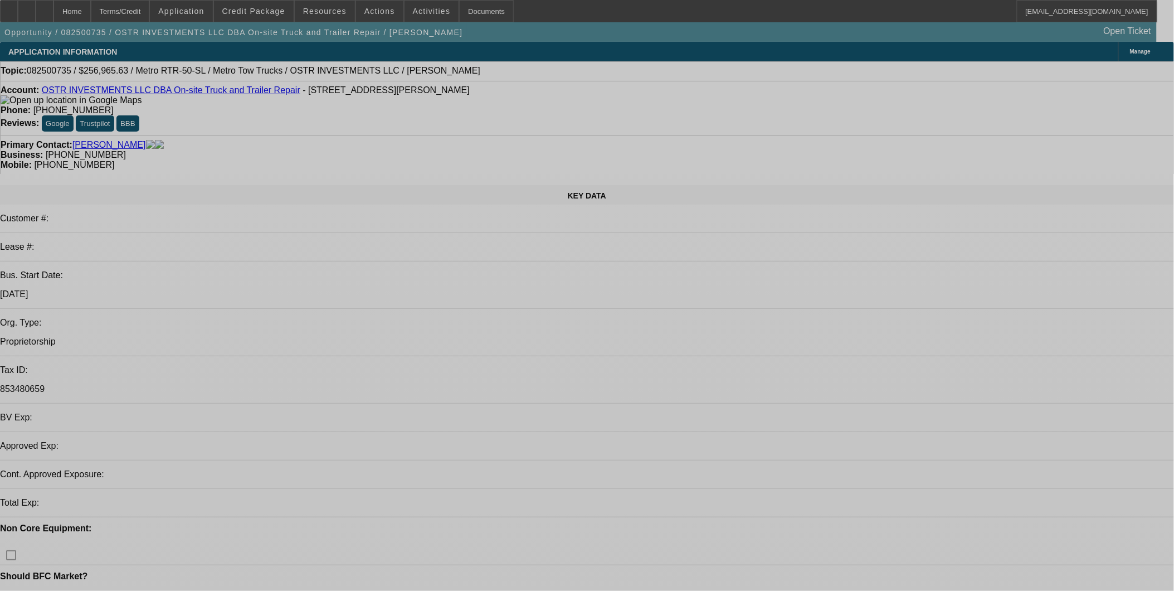
select select "0"
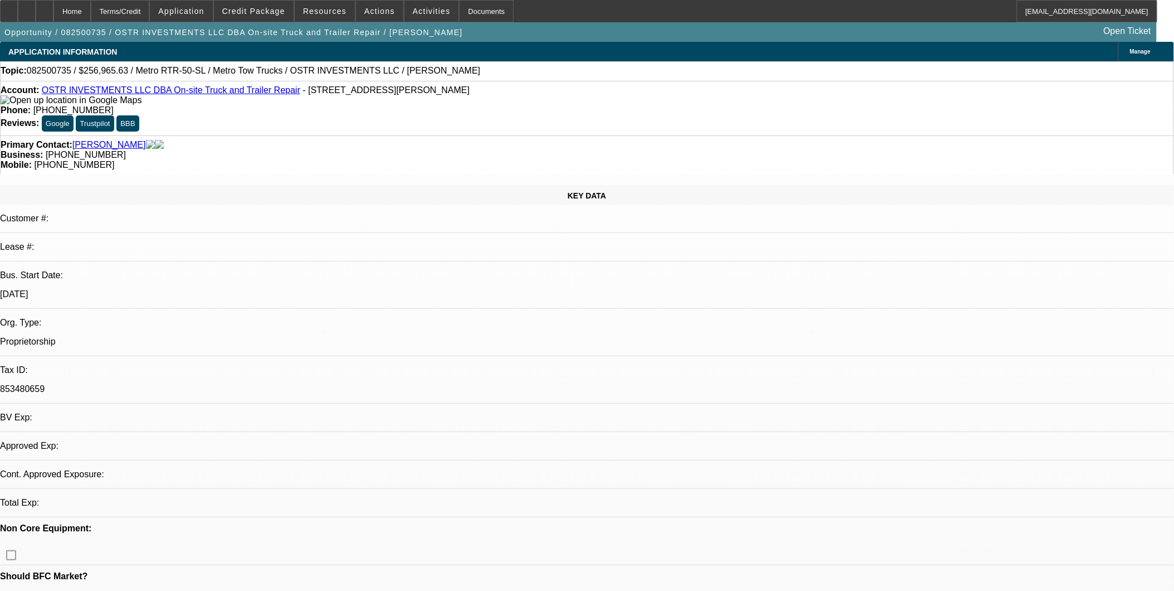
select select "2"
select select "0.1"
select select "1"
select select "2"
select select "4"
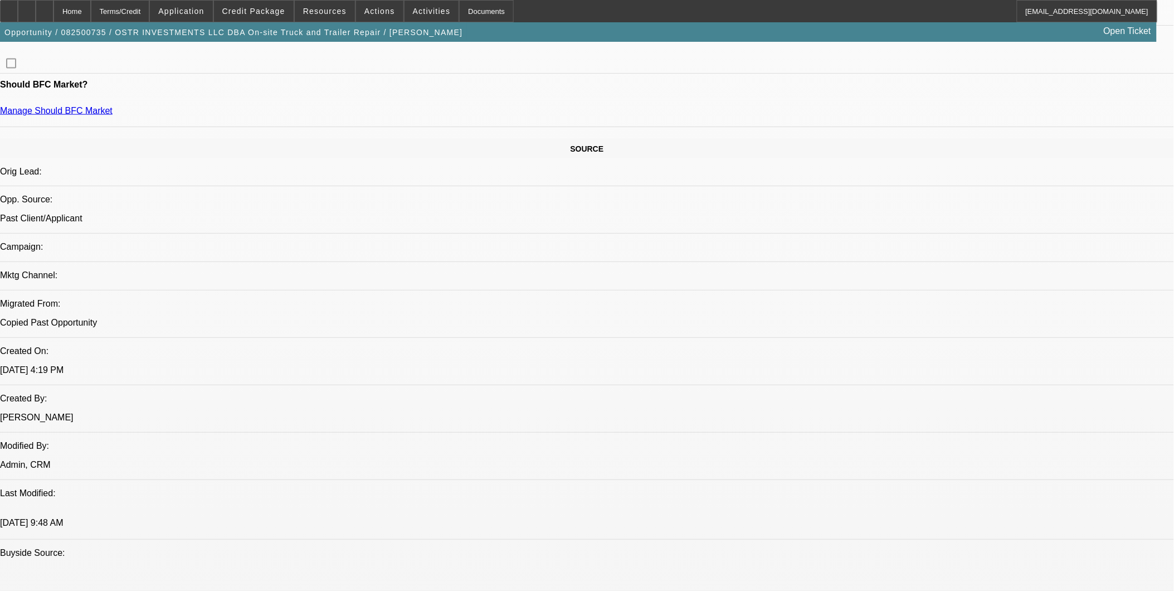
scroll to position [557, 0]
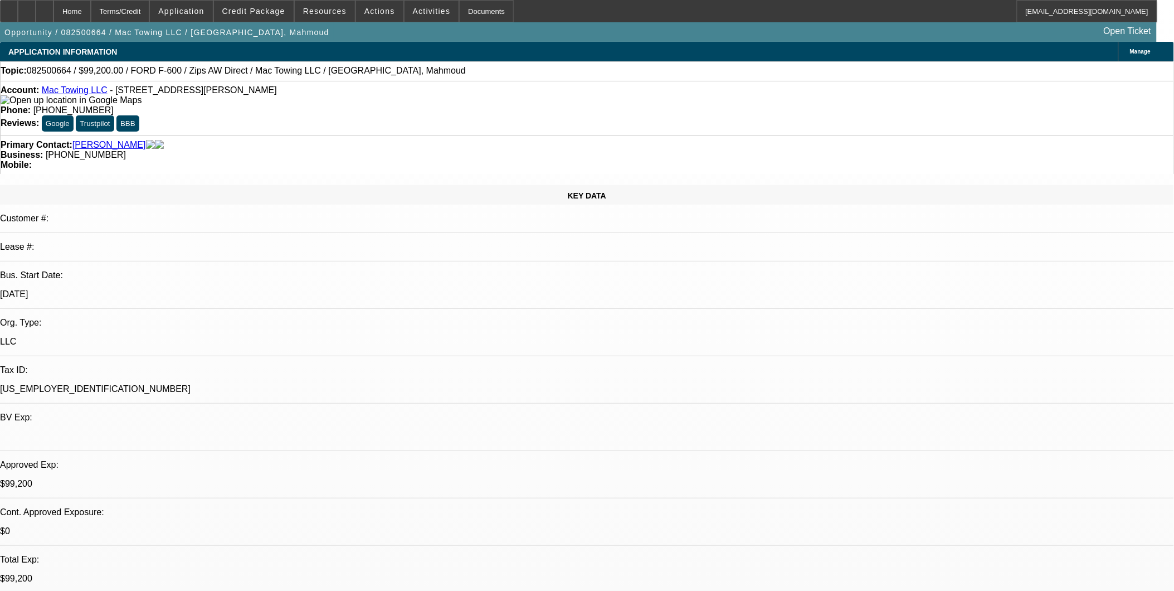
select select "0.2"
select select "2"
select select "0"
select select "0.2"
select select "2"
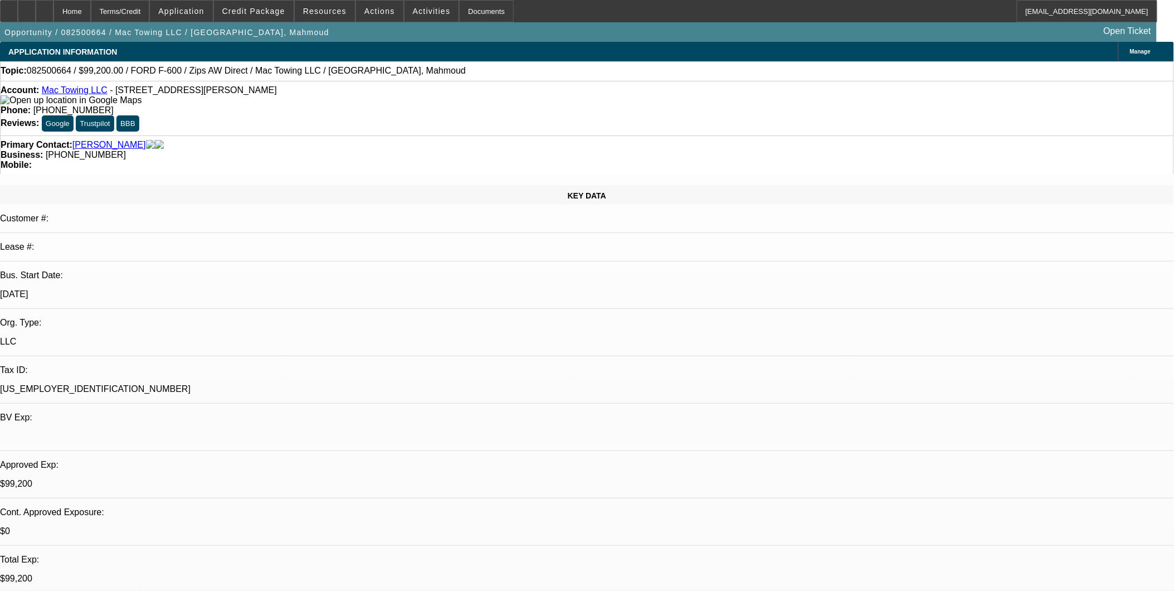
select select "0"
select select "0.2"
select select "2"
select select "0.1"
select select "0.2"
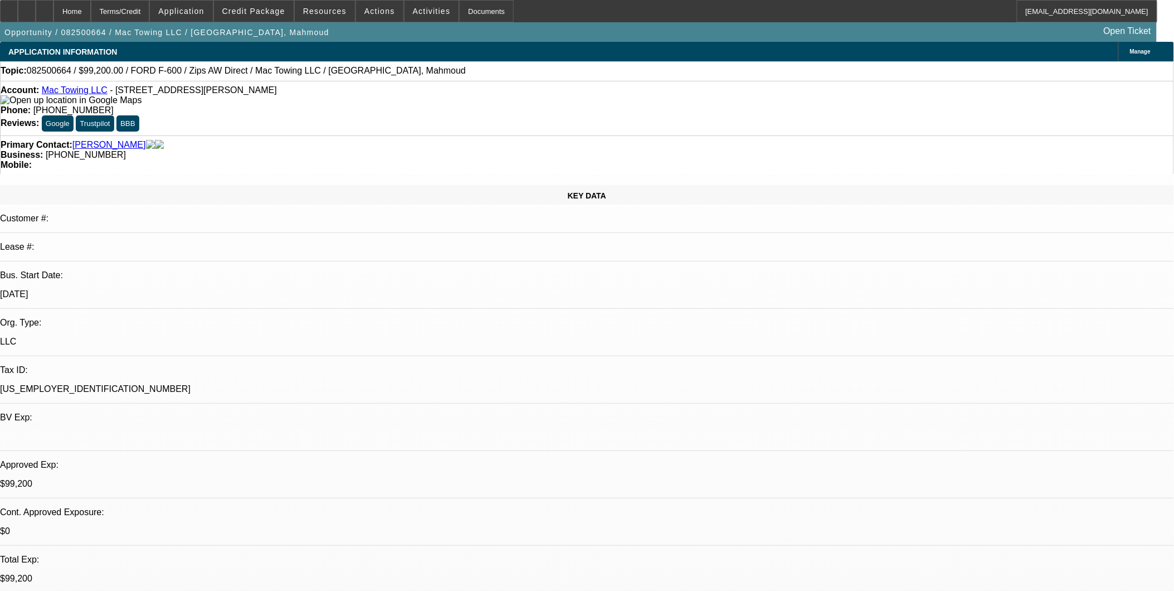
select select "2"
select select "0.1"
select select "1"
select select "2"
select select "6"
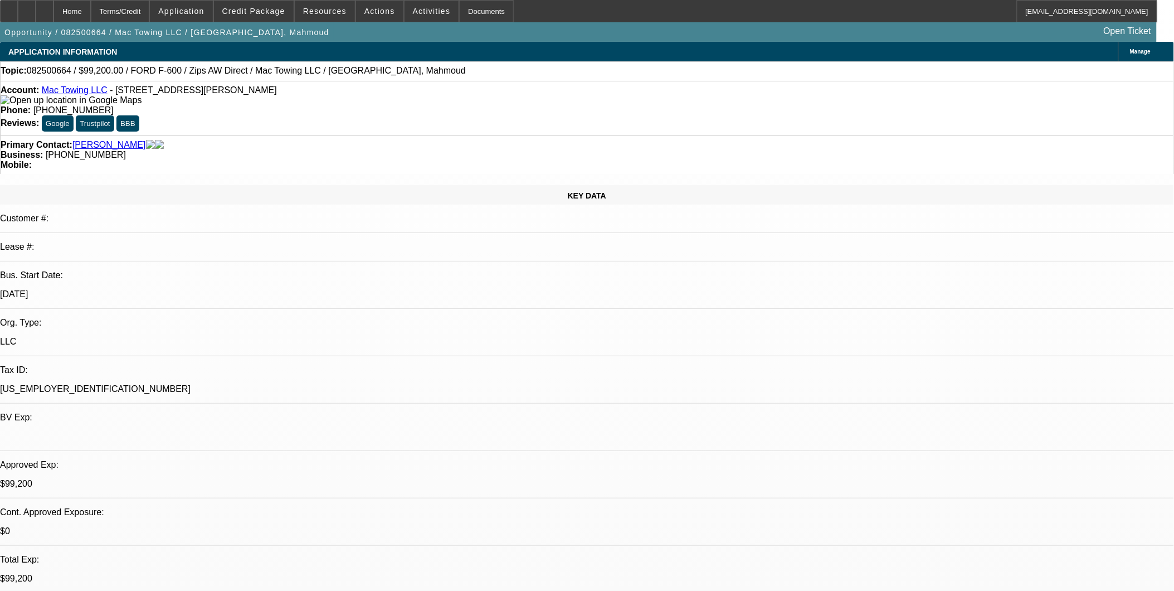
select select "1"
select select "2"
select select "6"
select select "1"
select select "2"
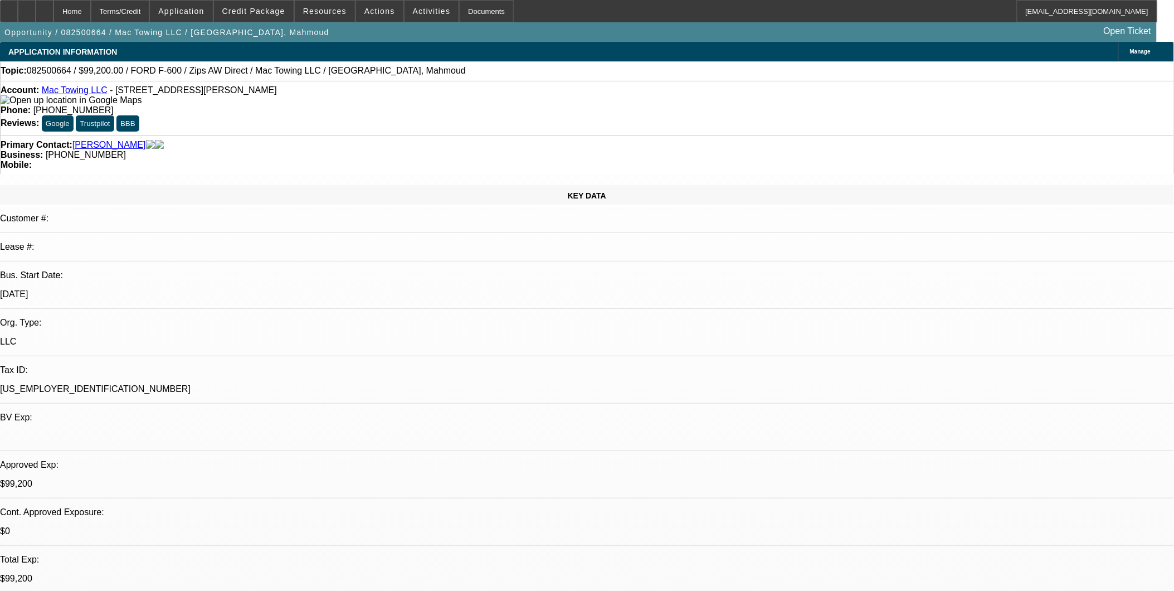
select select "4"
select select "1"
select select "2"
select select "4"
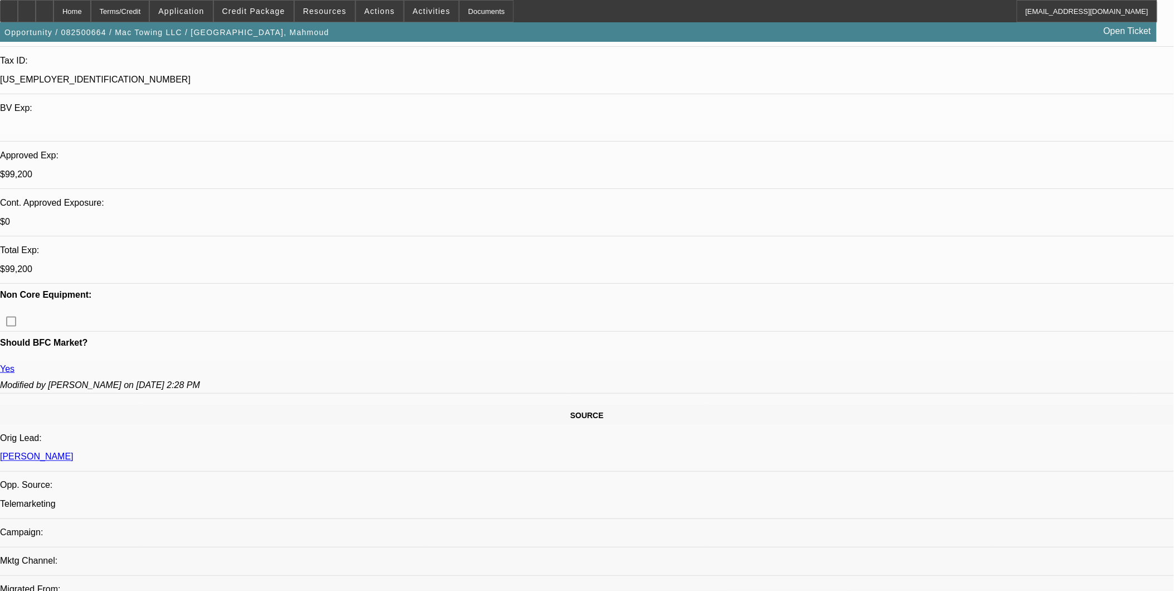
scroll to position [371, 0]
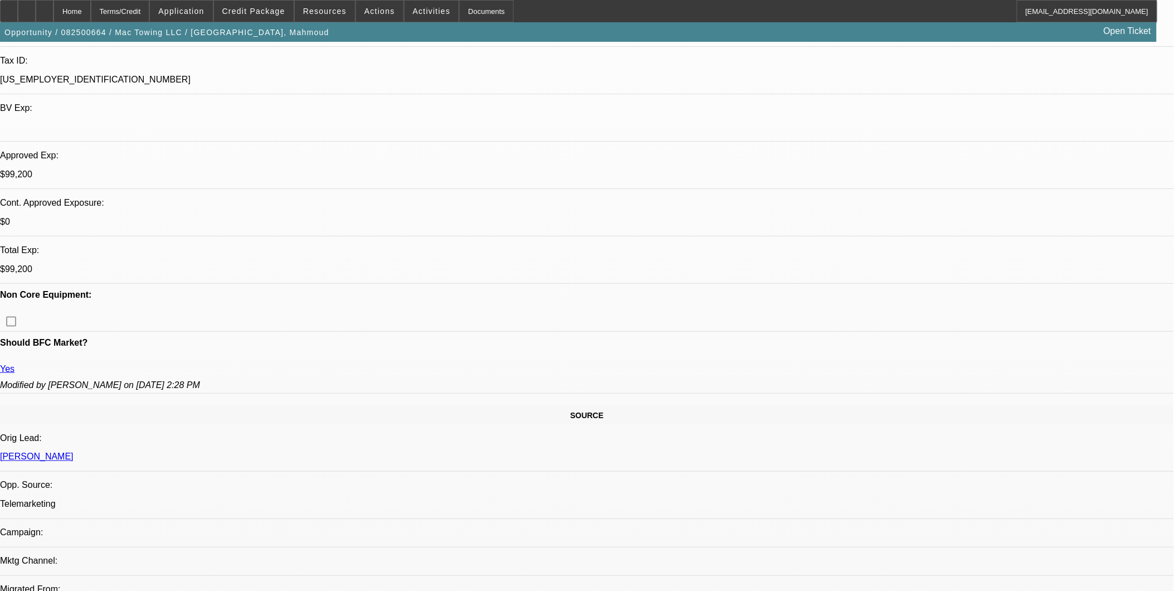
drag, startPoint x: 915, startPoint y: 166, endPoint x: 915, endPoint y: 151, distance: 15.1
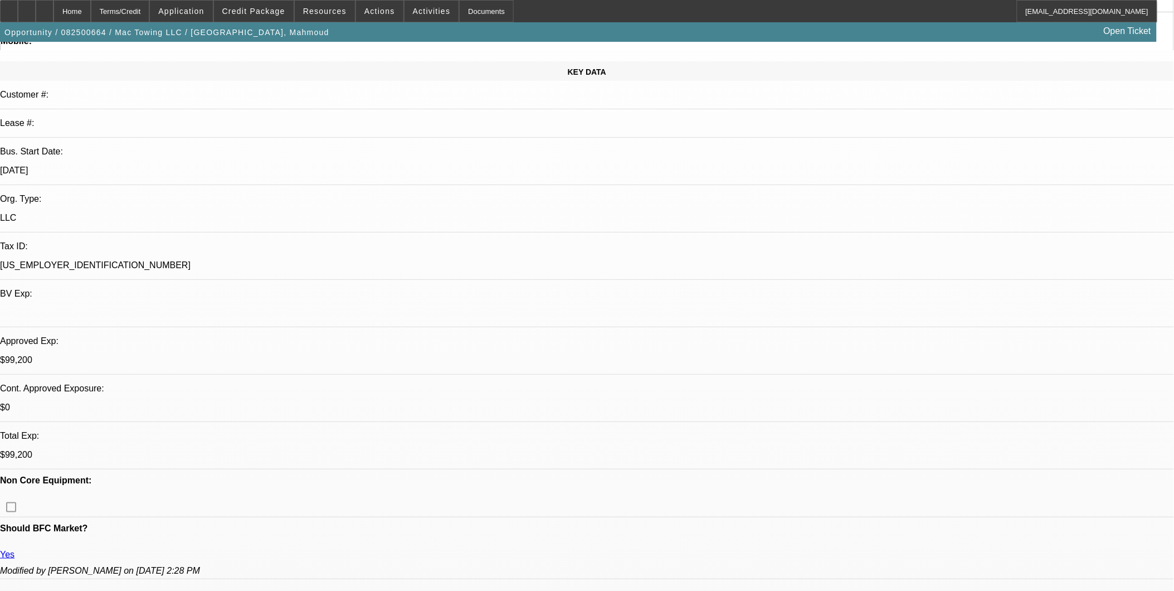
scroll to position [495, 0]
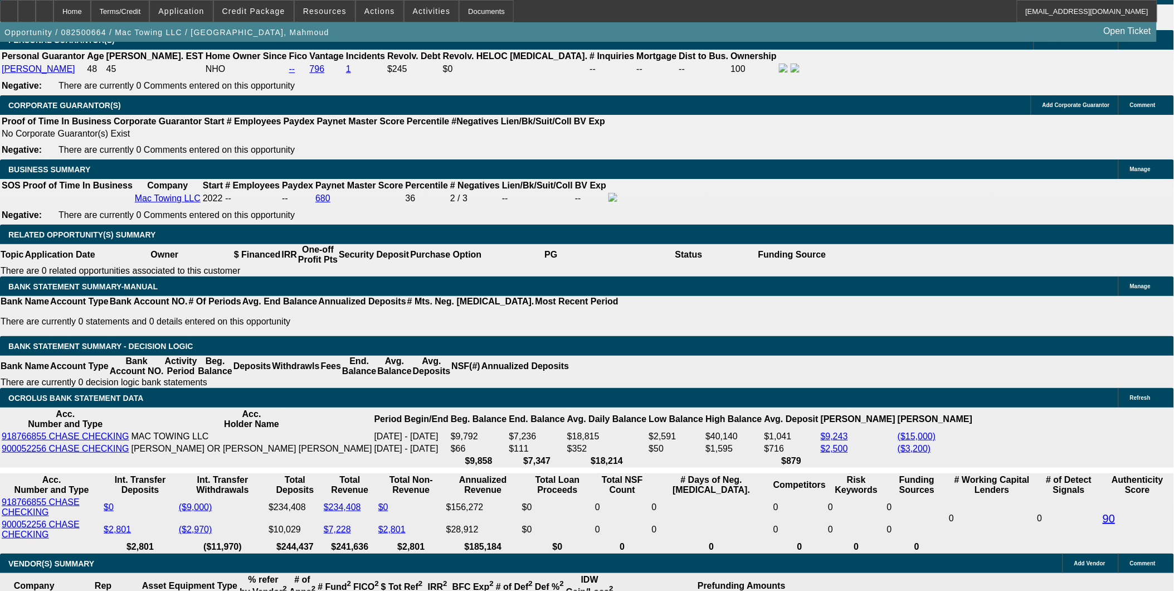
scroll to position [1733, 0]
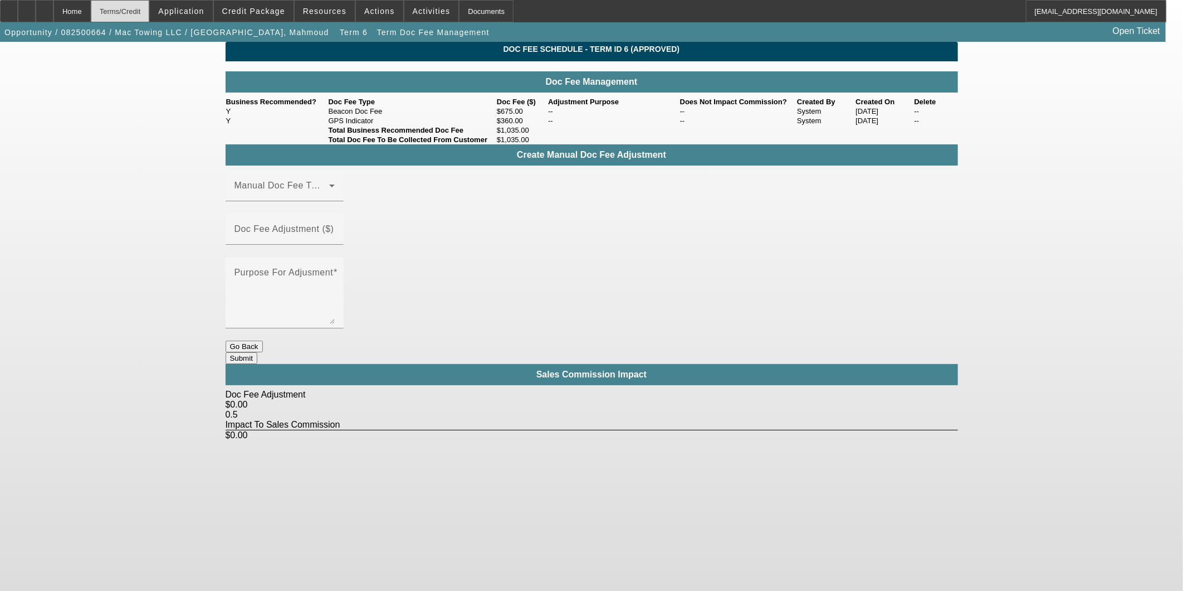
click at [143, 12] on div "Terms/Credit" at bounding box center [120, 11] width 59 height 22
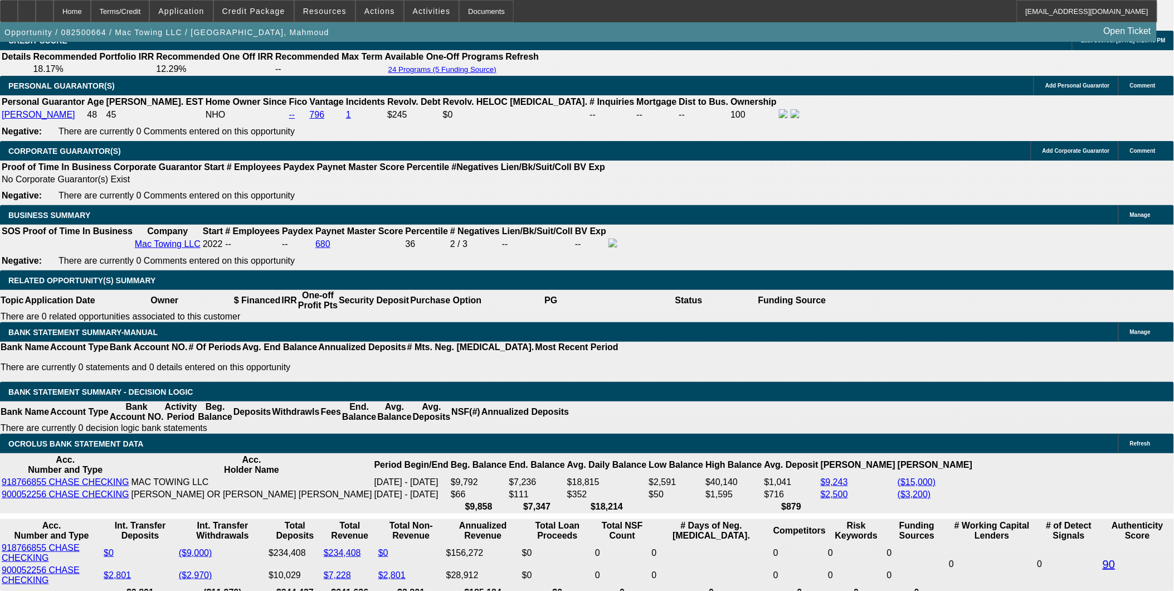
select select "0.2"
select select "2"
select select "0"
select select "6"
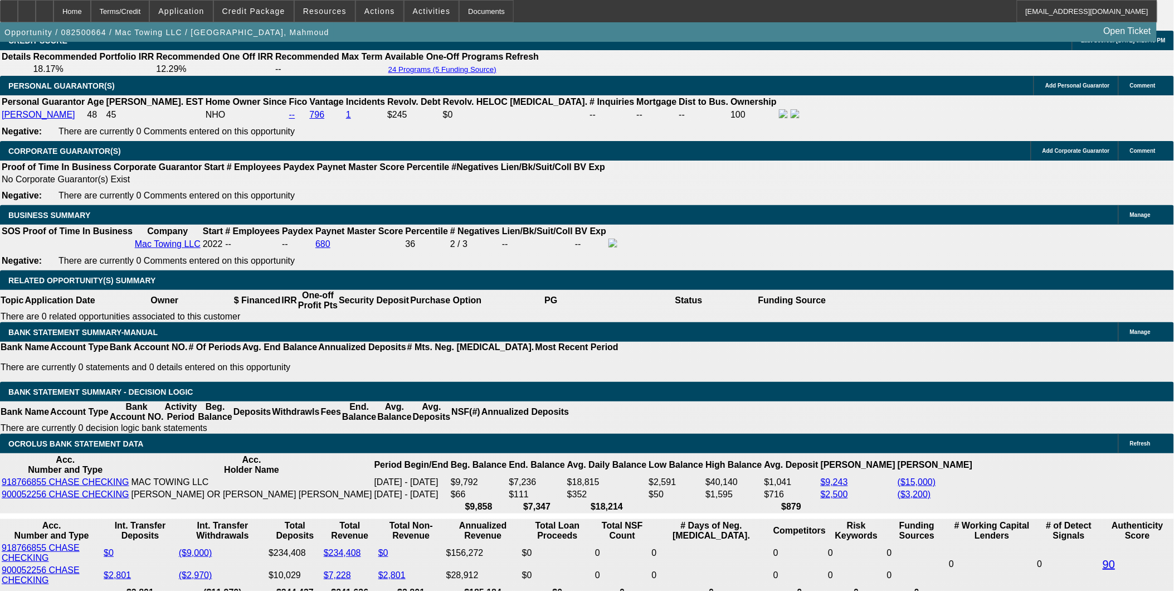
select select "0.2"
select select "2"
select select "0"
select select "6"
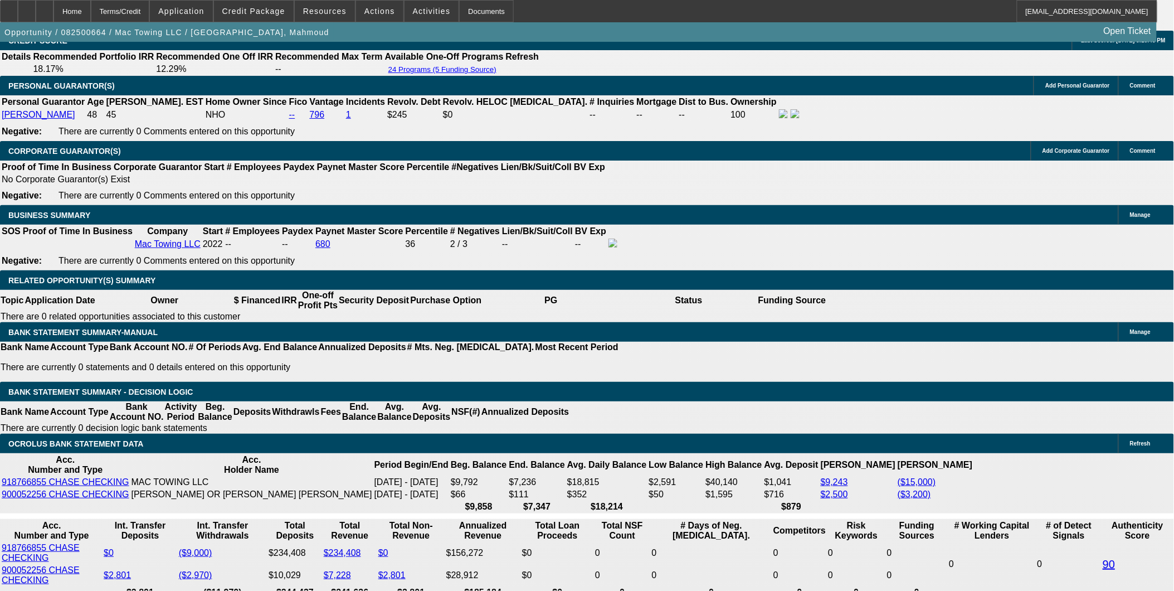
select select "0.2"
select select "2"
select select "0.1"
select select "4"
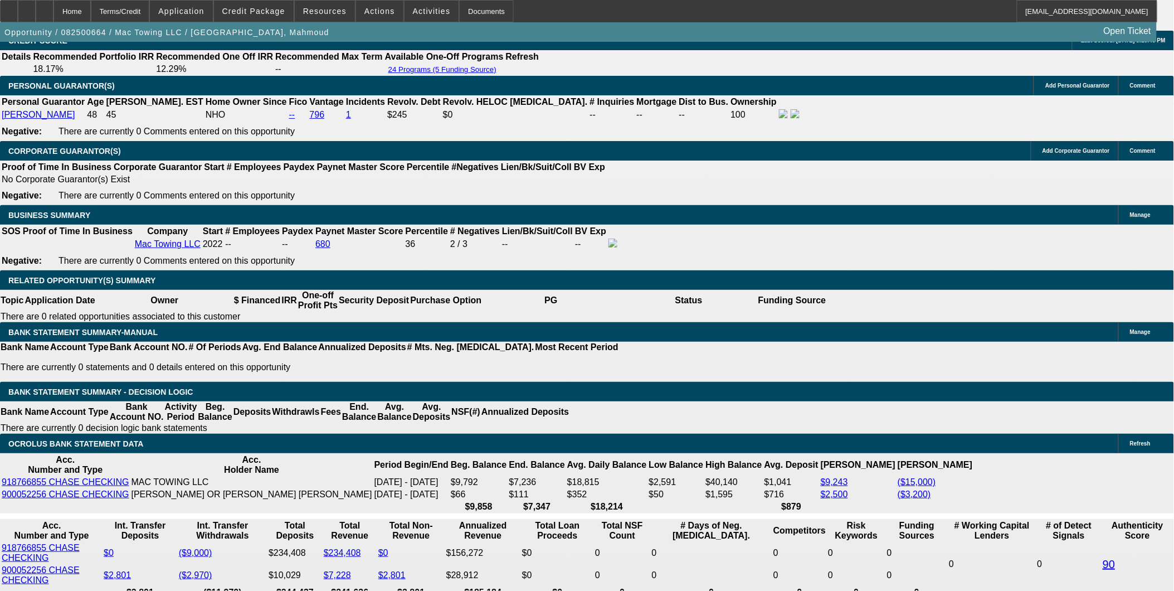
select select "0.2"
select select "2"
select select "0.1"
select select "4"
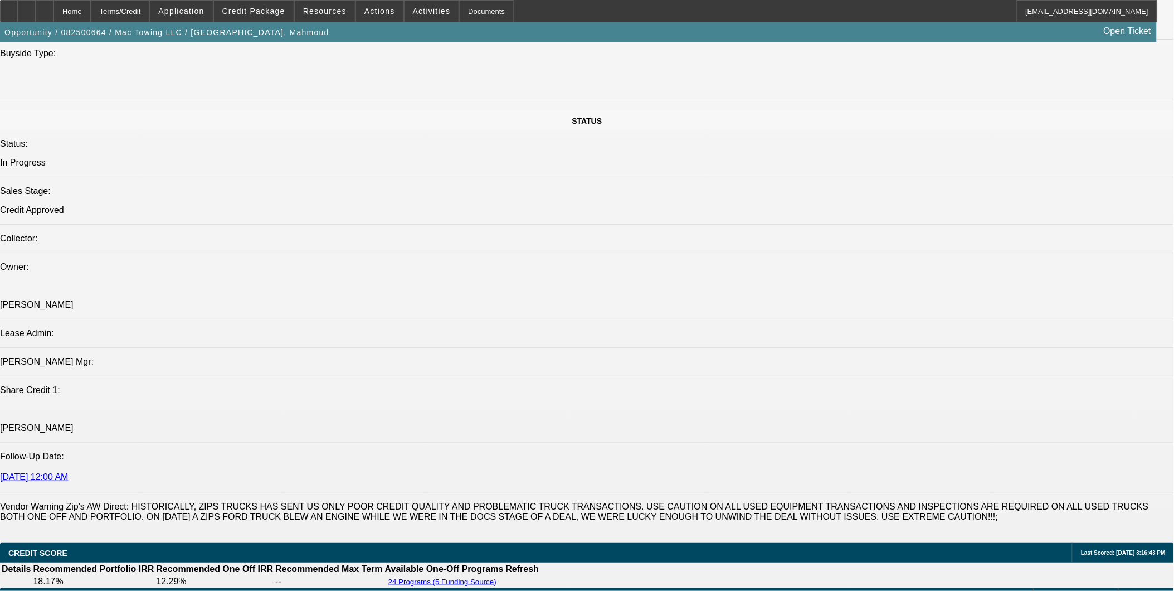
scroll to position [1125, 0]
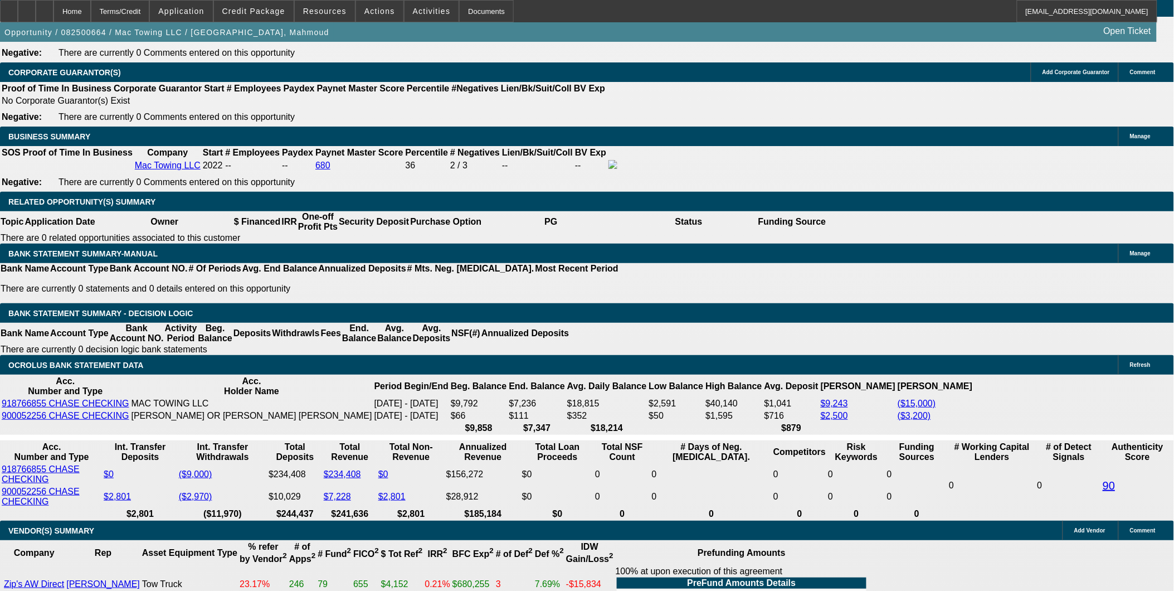
scroll to position [1682, 0]
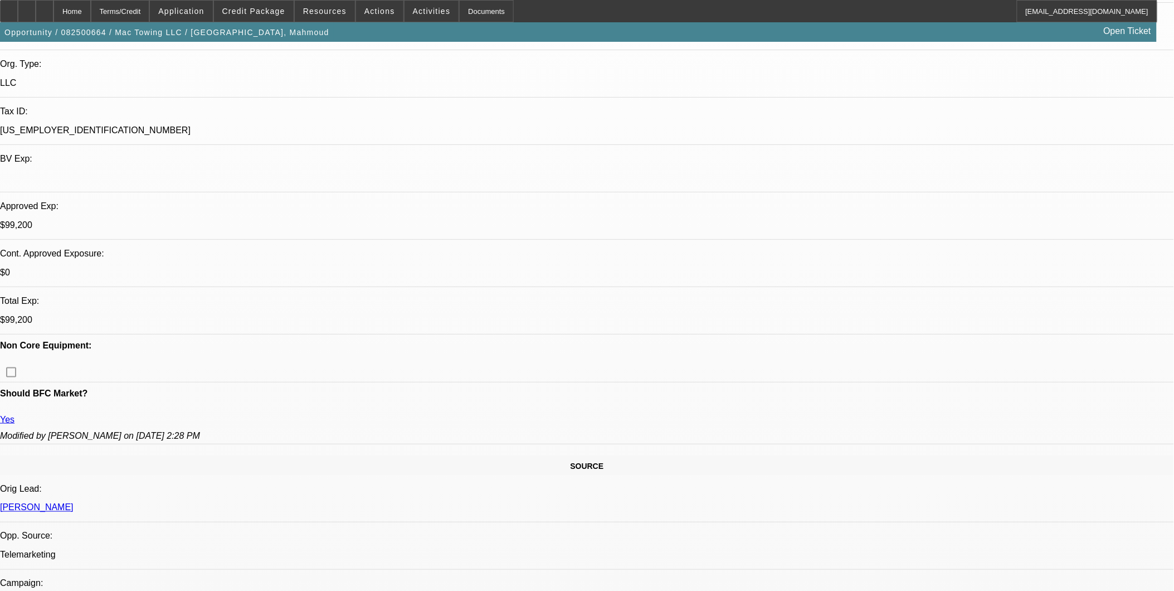
scroll to position [0, 0]
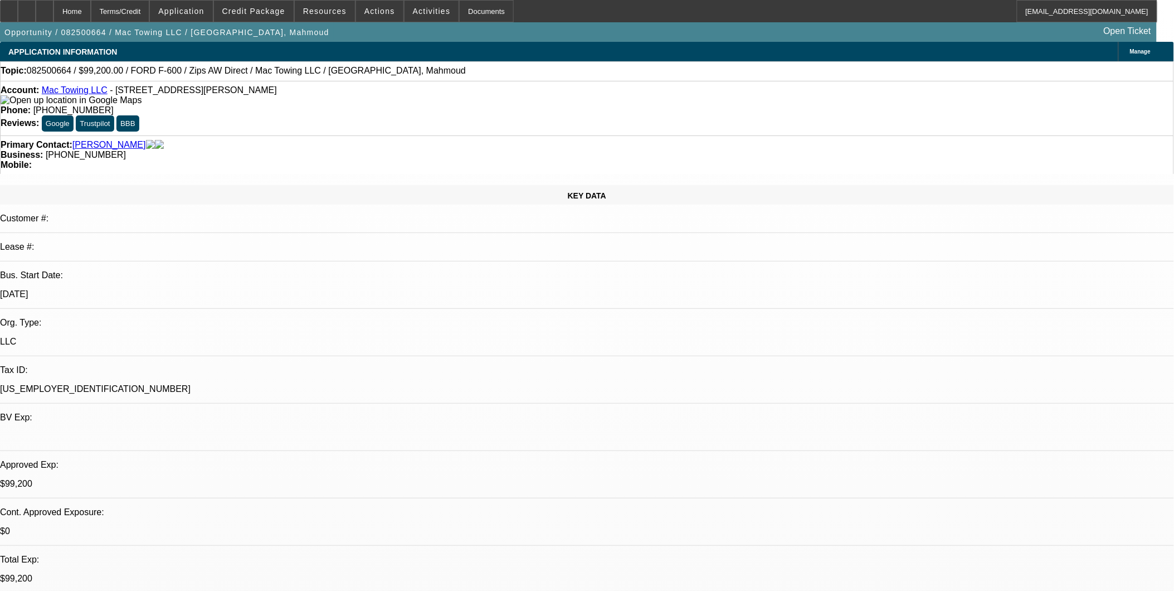
click at [86, 92] on link "Mac Towing LLC" at bounding box center [75, 89] width 66 height 9
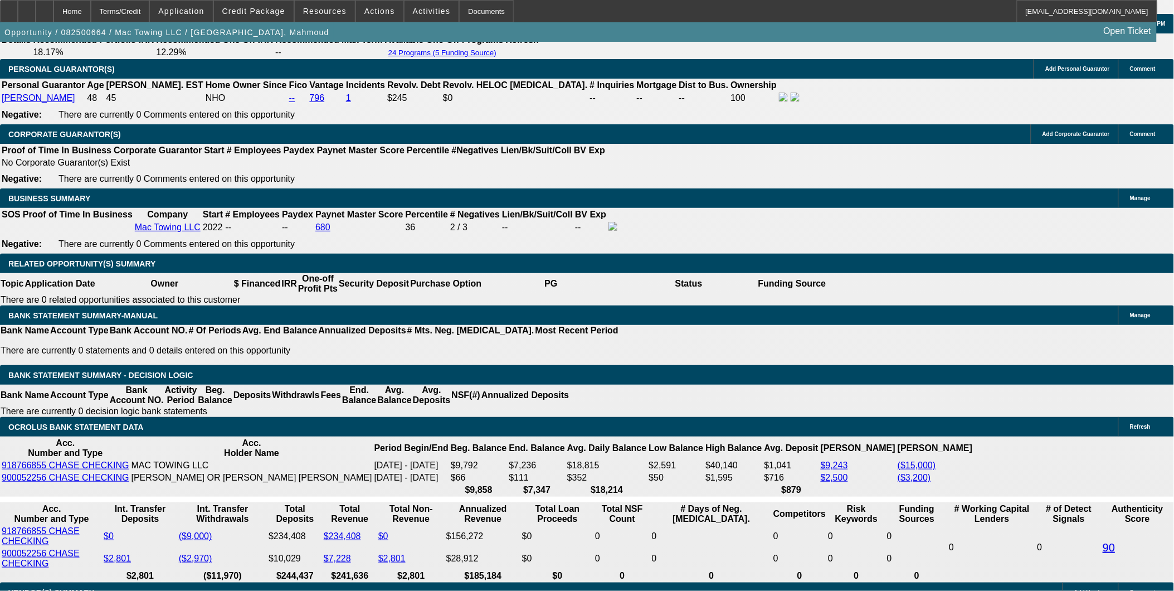
scroll to position [1671, 0]
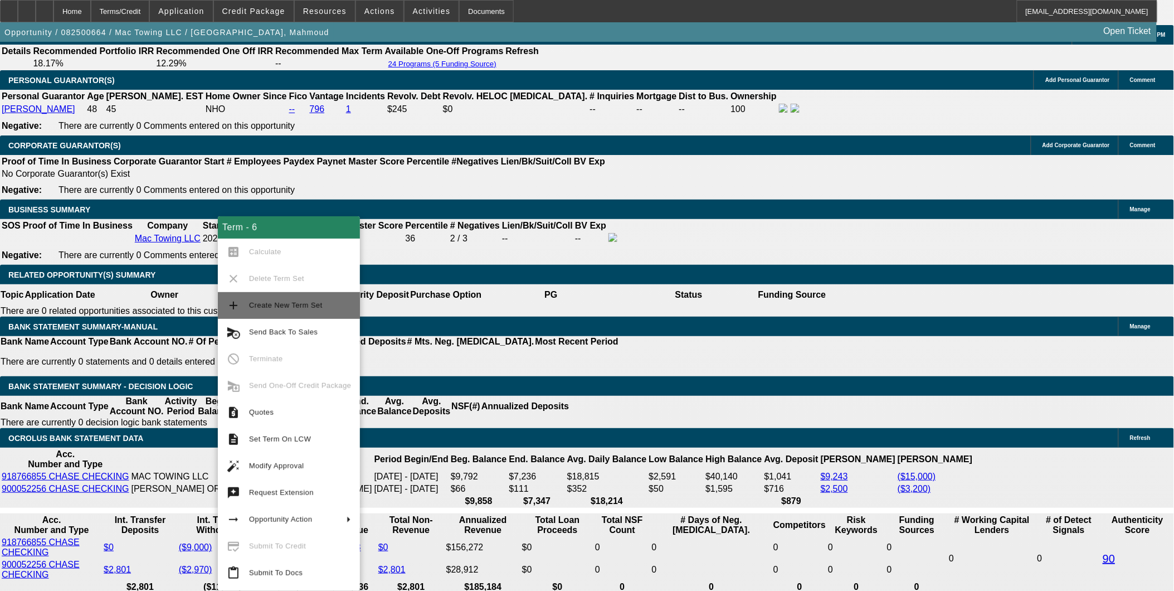
click at [296, 308] on span "Create New Term Set" at bounding box center [286, 305] width 74 height 8
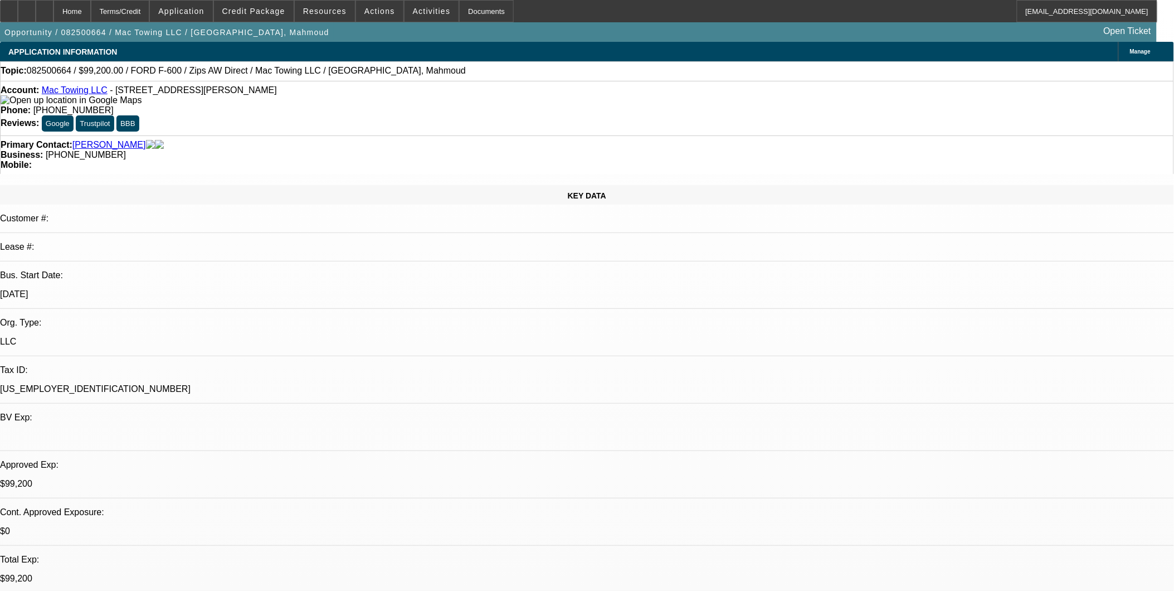
select select "0.2"
select select "2"
select select "0"
select select "0.2"
select select "2"
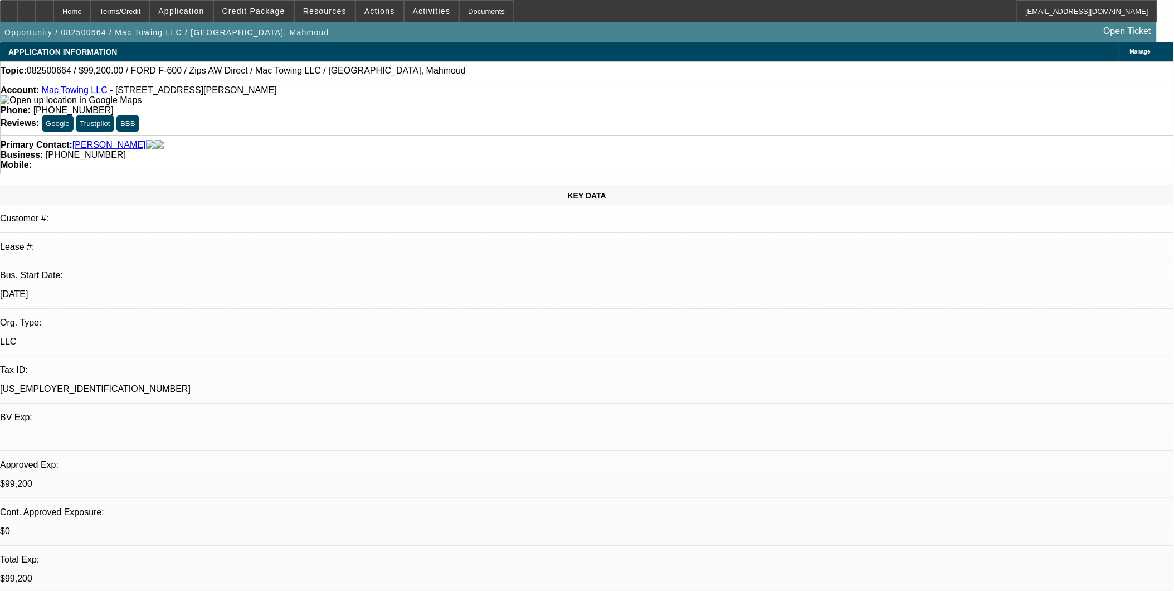
select select "0"
select select "0.2"
select select "2"
select select "0.1"
select select "0.2"
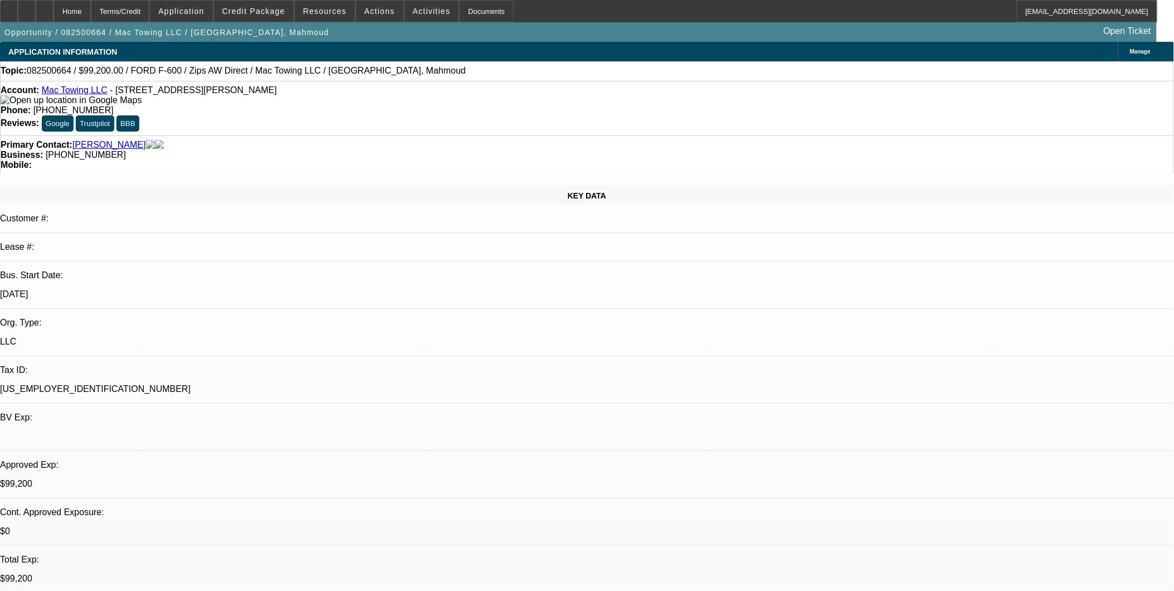
select select "2"
select select "0.1"
select select "1"
select select "2"
select select "6"
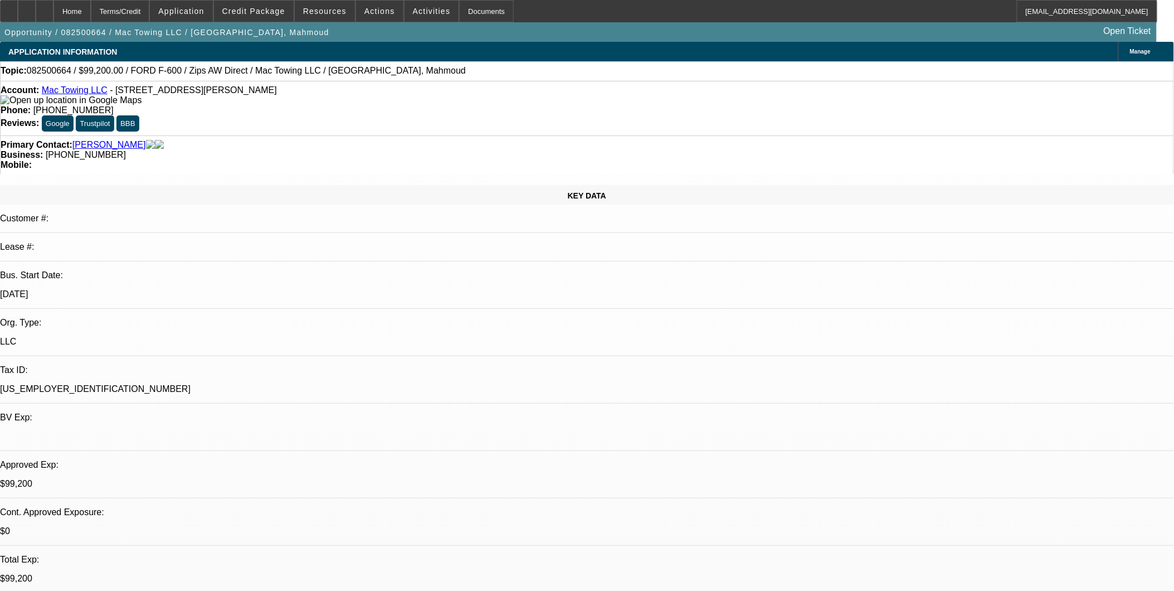
select select "1"
select select "2"
select select "6"
select select "1"
select select "2"
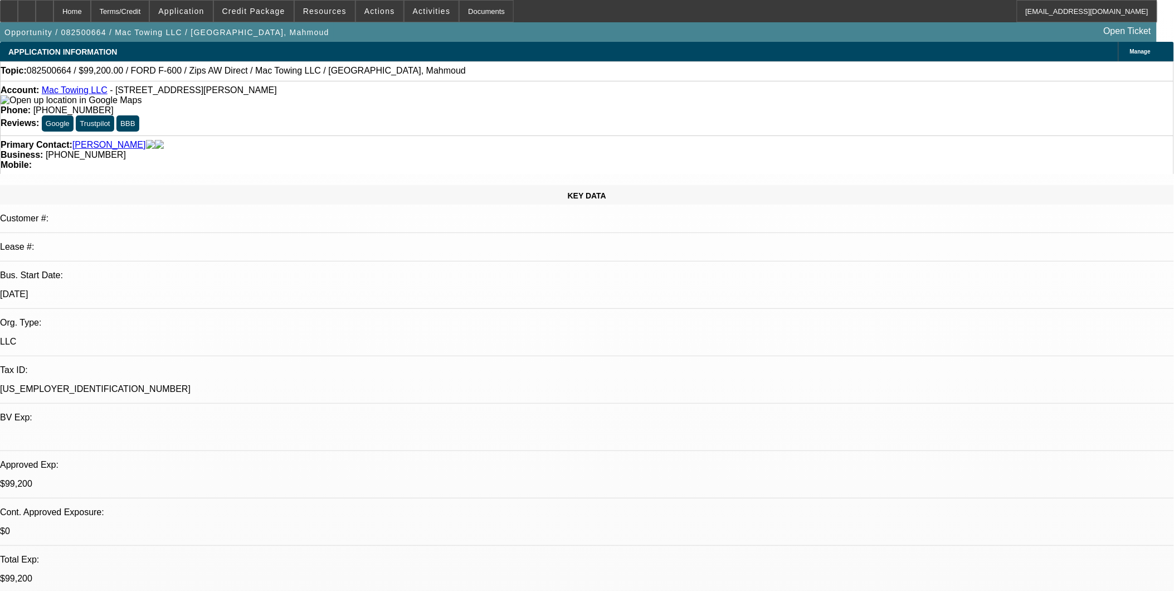
select select "4"
select select "1"
select select "2"
select select "4"
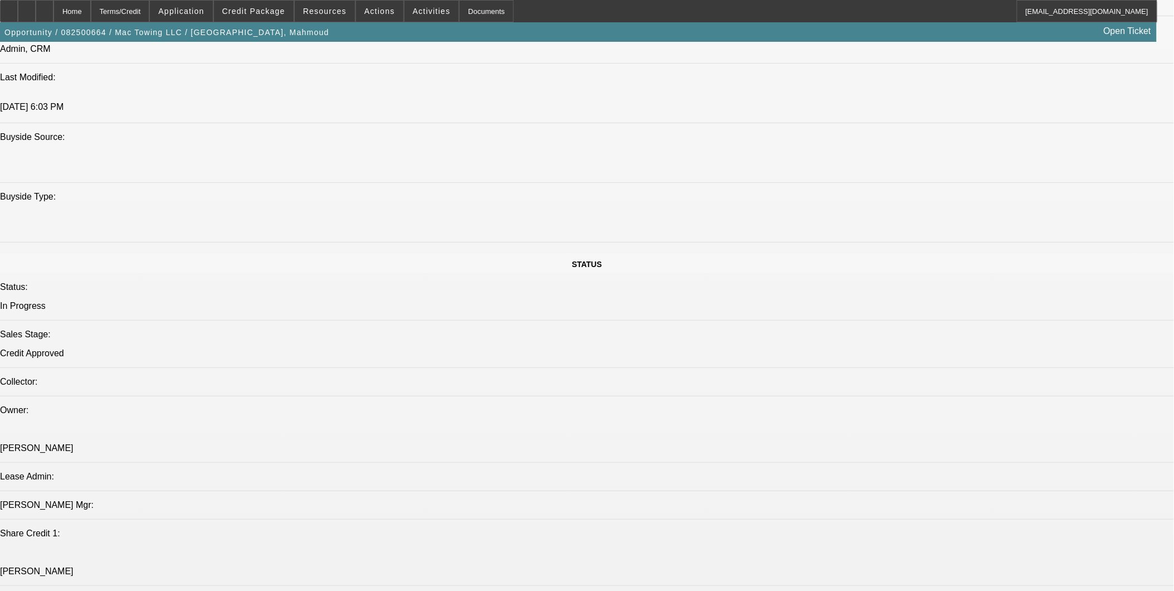
scroll to position [743, 0]
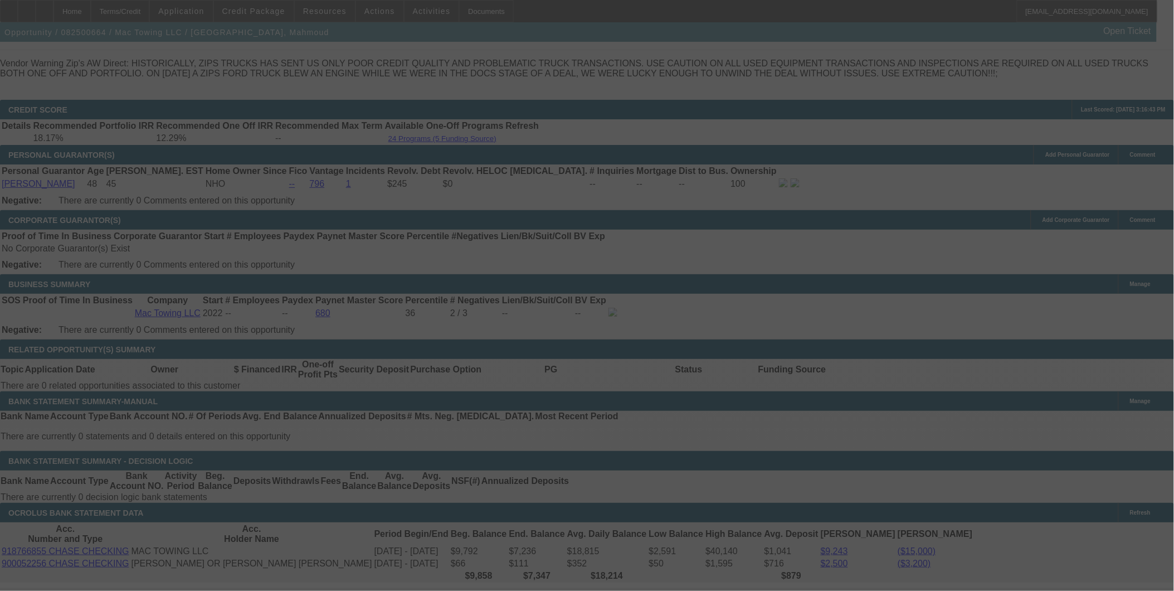
scroll to position [1682, 0]
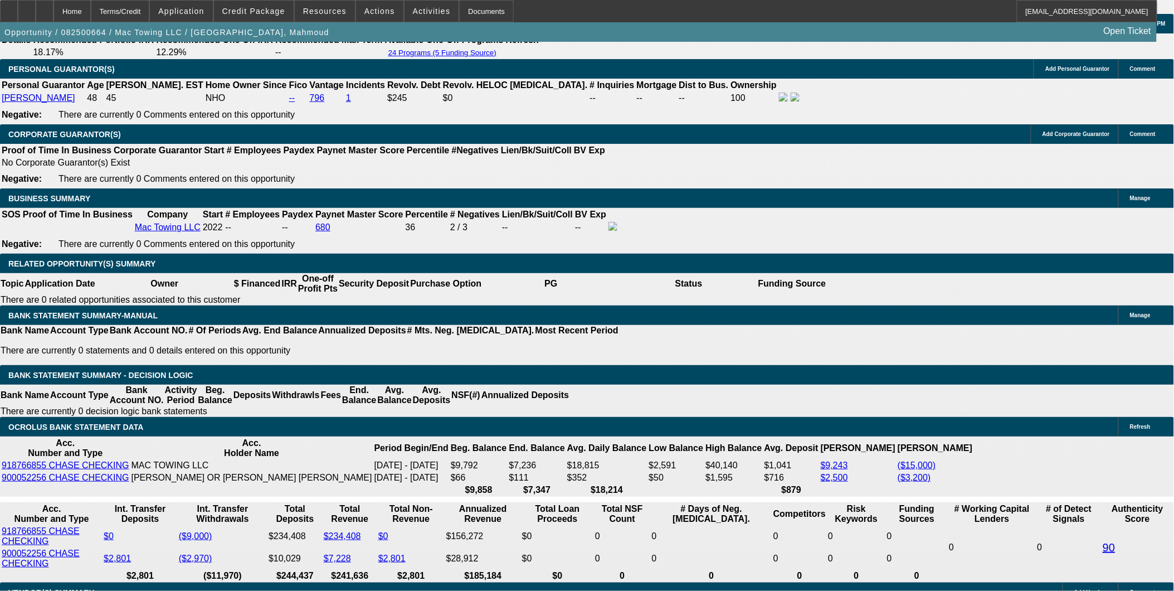
select select "0.2"
select select "2"
select select "0"
select select "0.2"
select select "2"
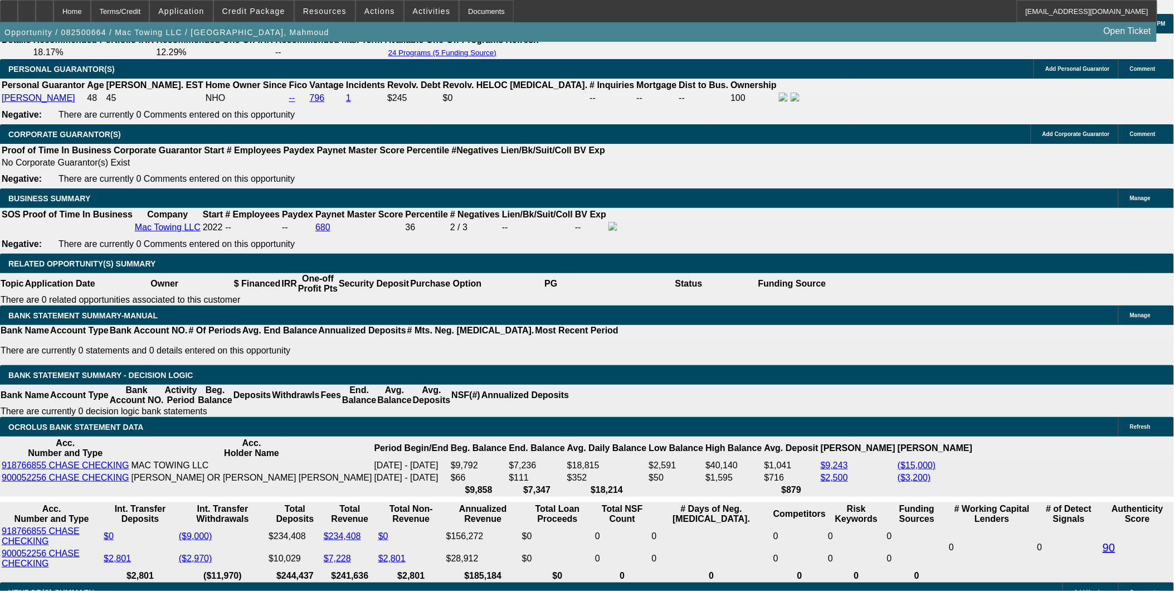
select select "0"
select select "0.2"
select select "2"
select select "0"
select select "0.2"
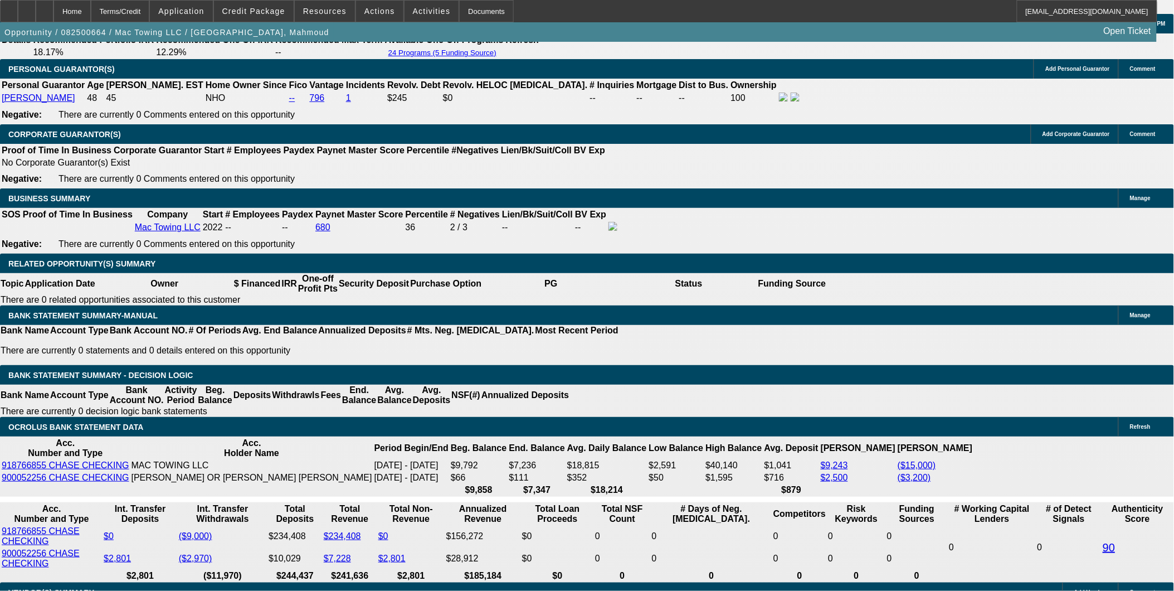
select select "2"
select select "0.1"
select select "1"
select select "2"
select select "6"
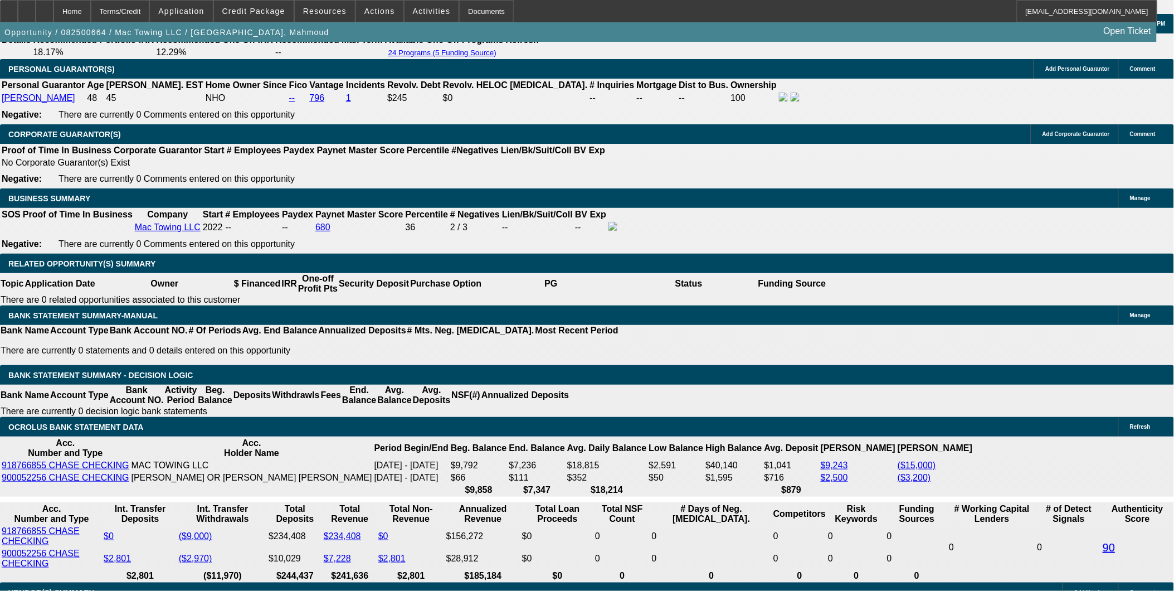
select select "1"
select select "2"
select select "6"
select select "1"
select select "2"
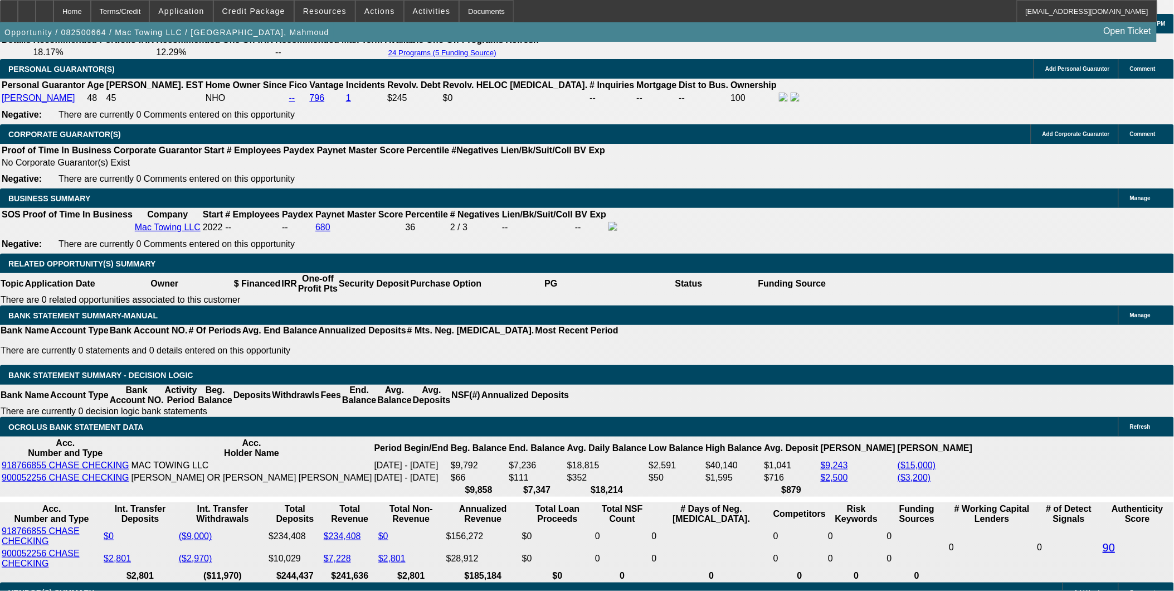
select select "6"
select select "1"
select select "2"
select select "4"
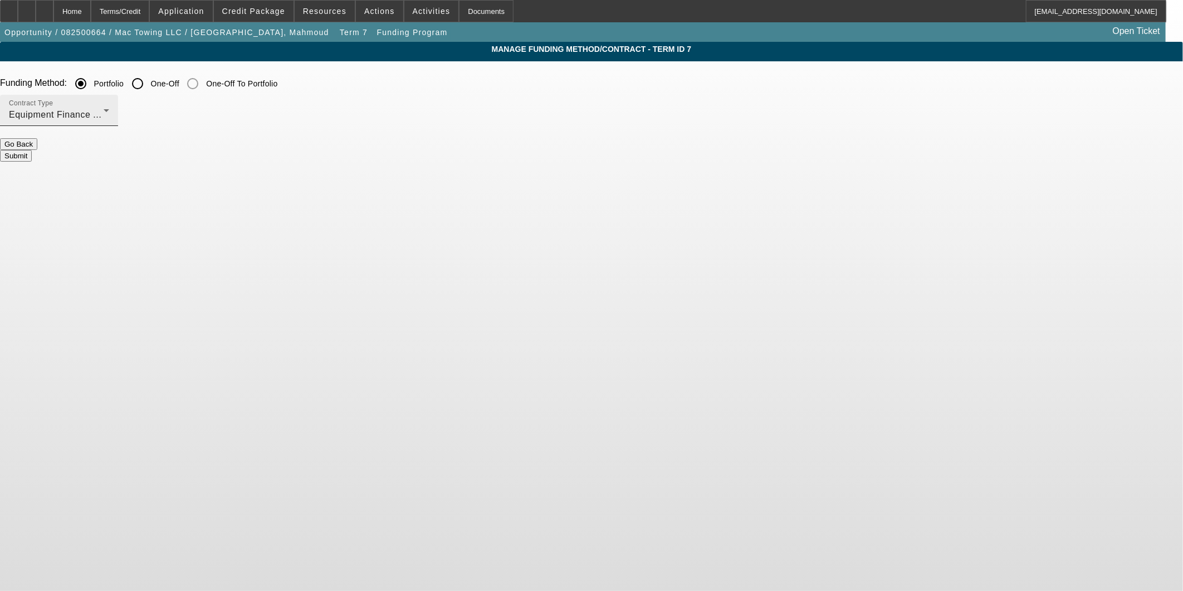
click at [104, 117] on div "Equipment Finance Agreement" at bounding box center [56, 114] width 95 height 13
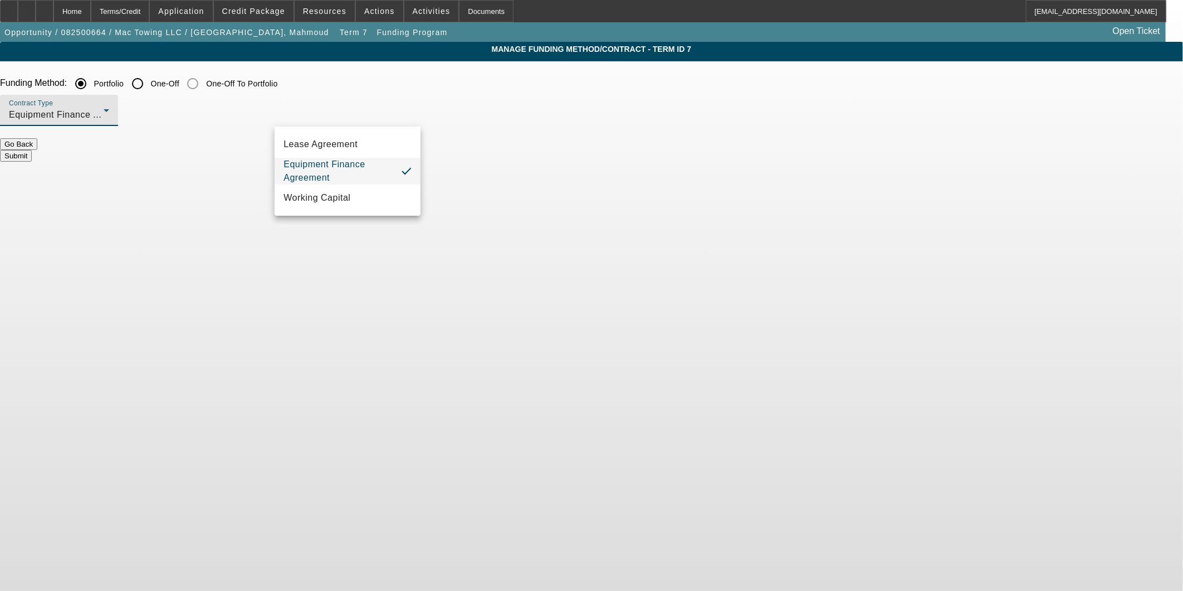
click at [464, 100] on div at bounding box center [591, 295] width 1183 height 591
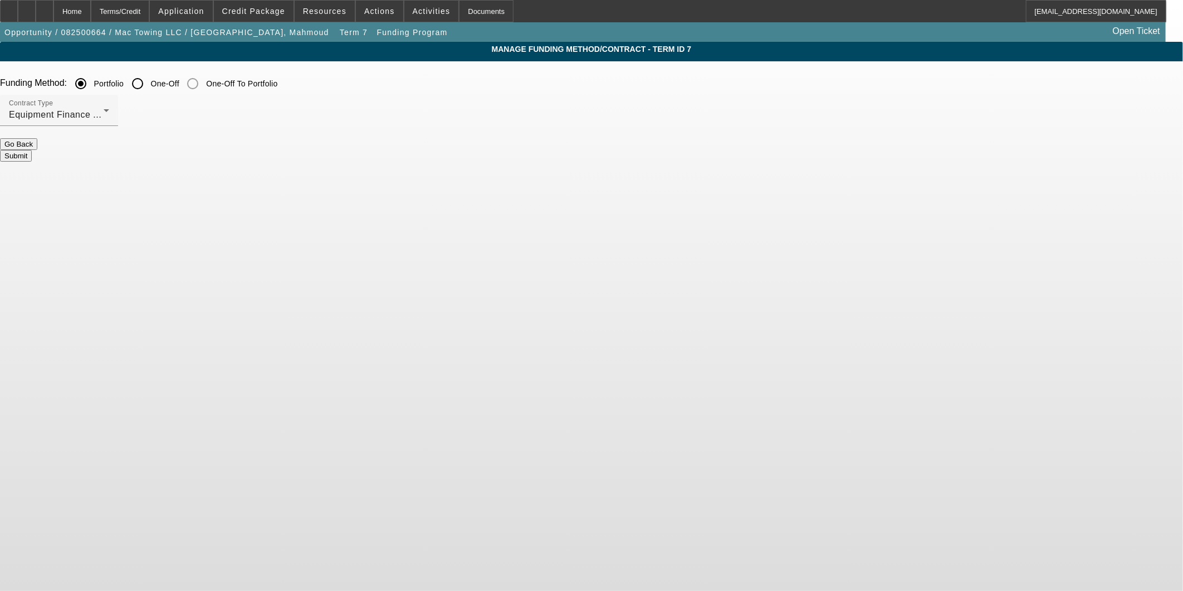
click at [149, 81] on input "One-Off" at bounding box center [137, 83] width 22 height 22
radio input "true"
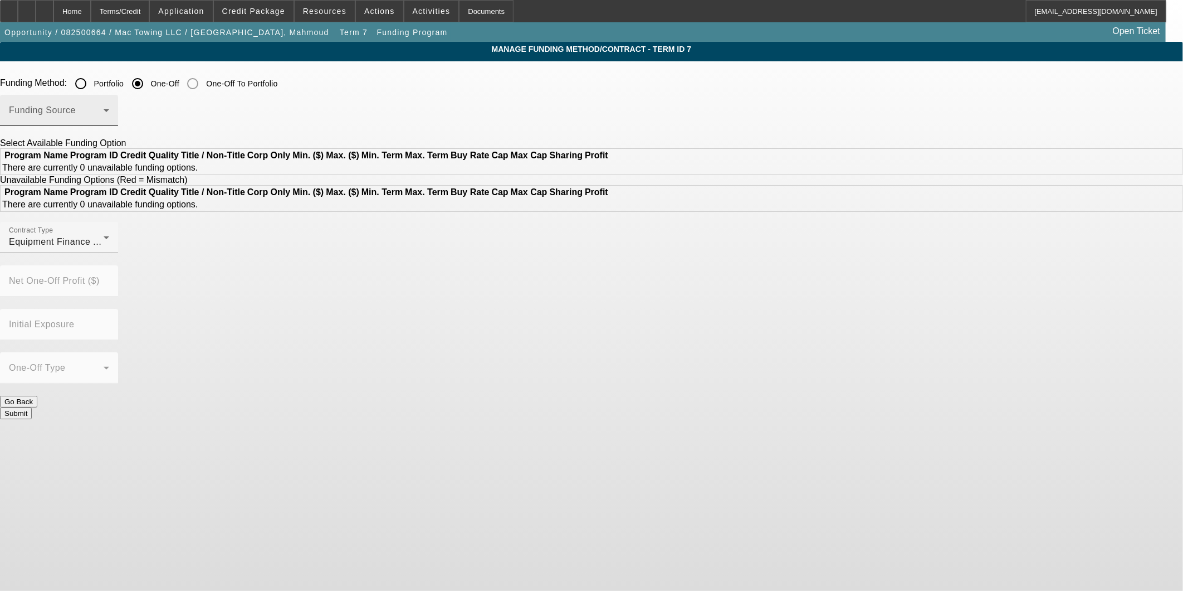
click at [109, 104] on div "Funding Source" at bounding box center [59, 110] width 100 height 31
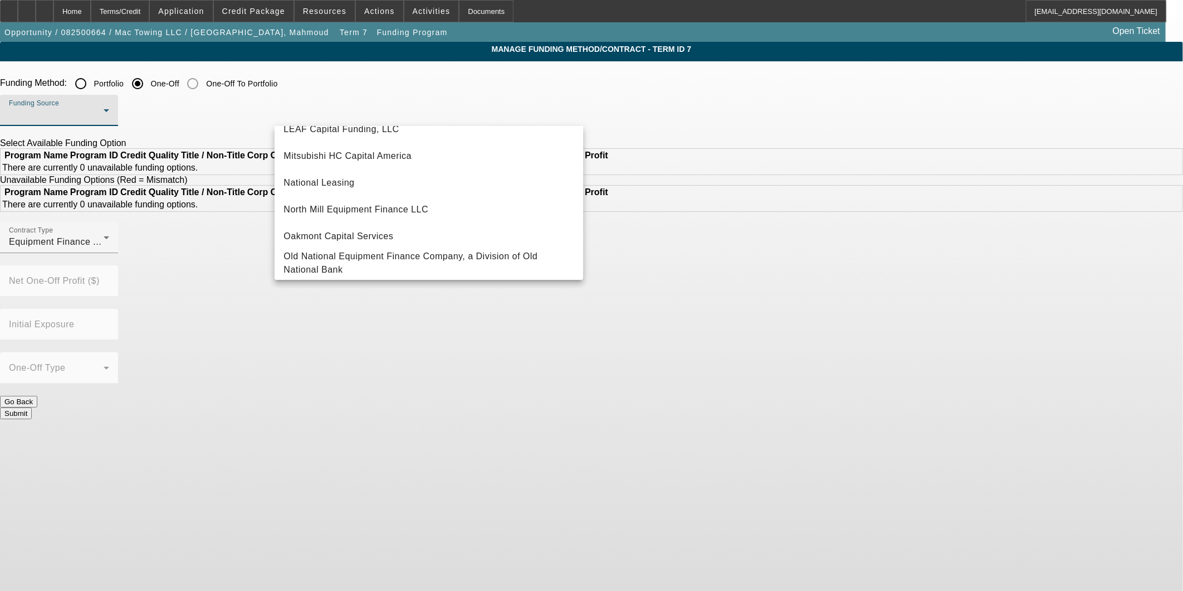
scroll to position [309, 0]
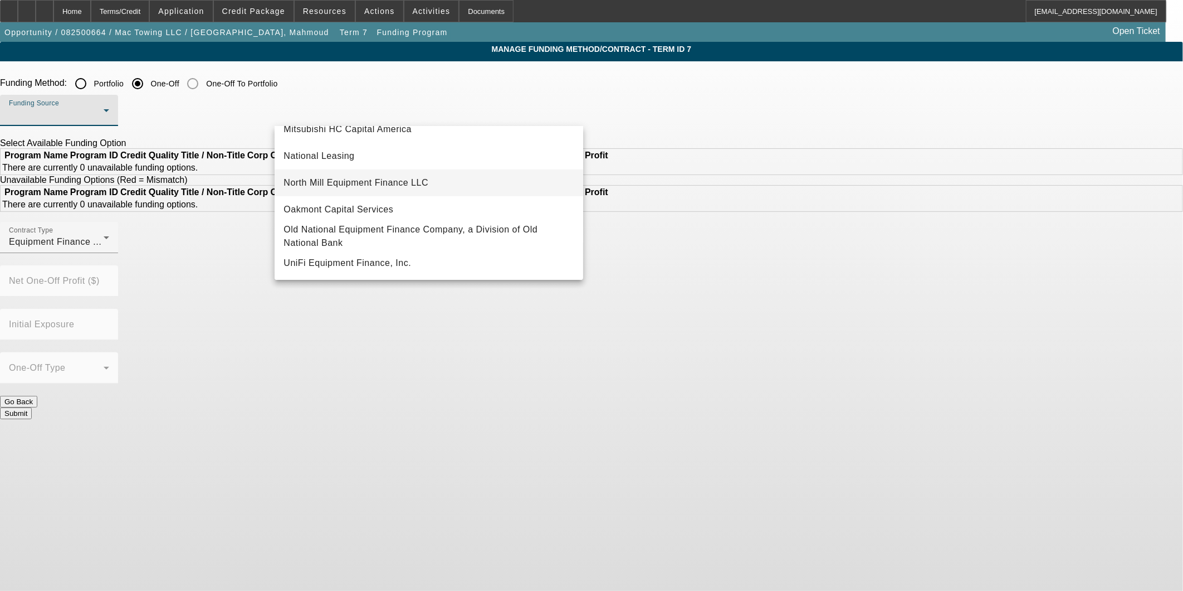
click at [396, 186] on span "North Mill Equipment Finance LLC" at bounding box center [356, 182] width 145 height 13
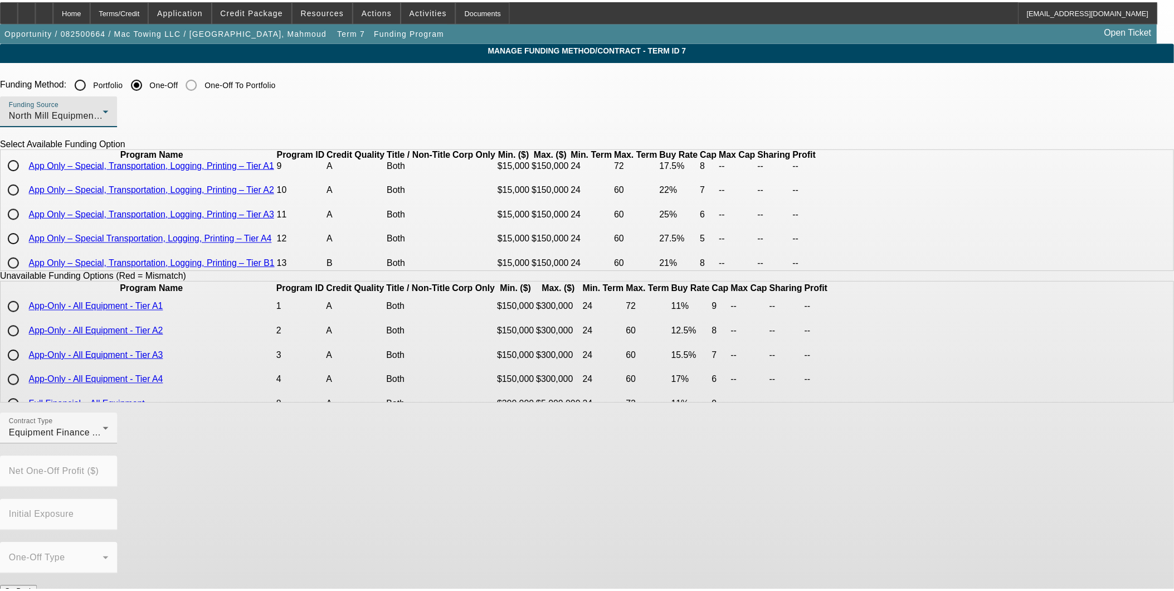
scroll to position [119, 0]
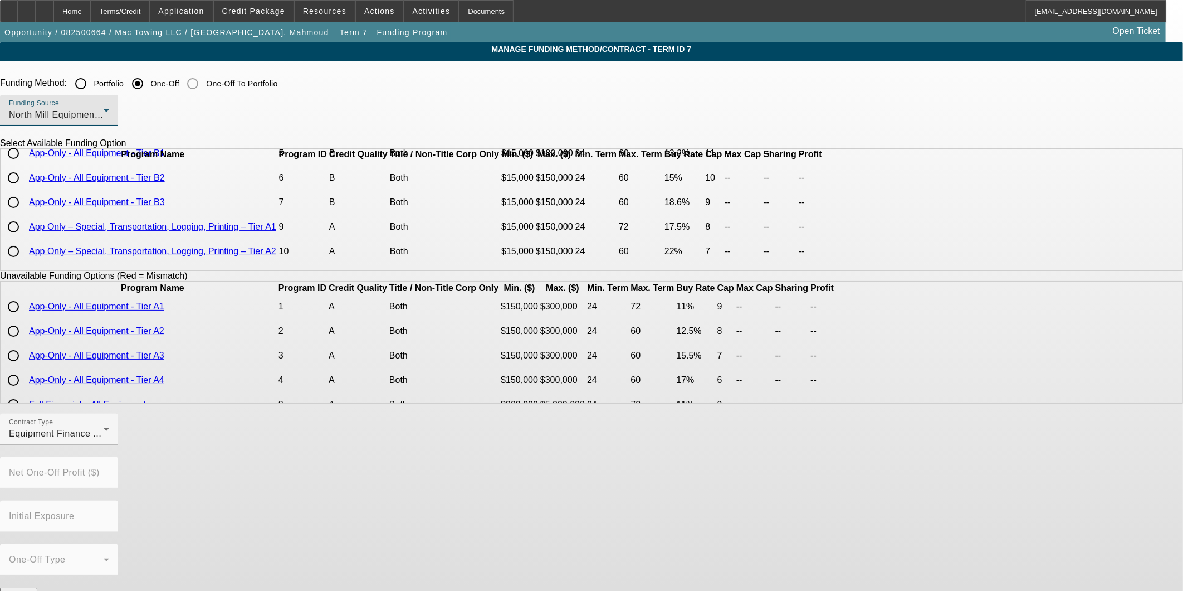
click at [25, 213] on input "radio" at bounding box center [13, 202] width 22 height 22
radio input "true"
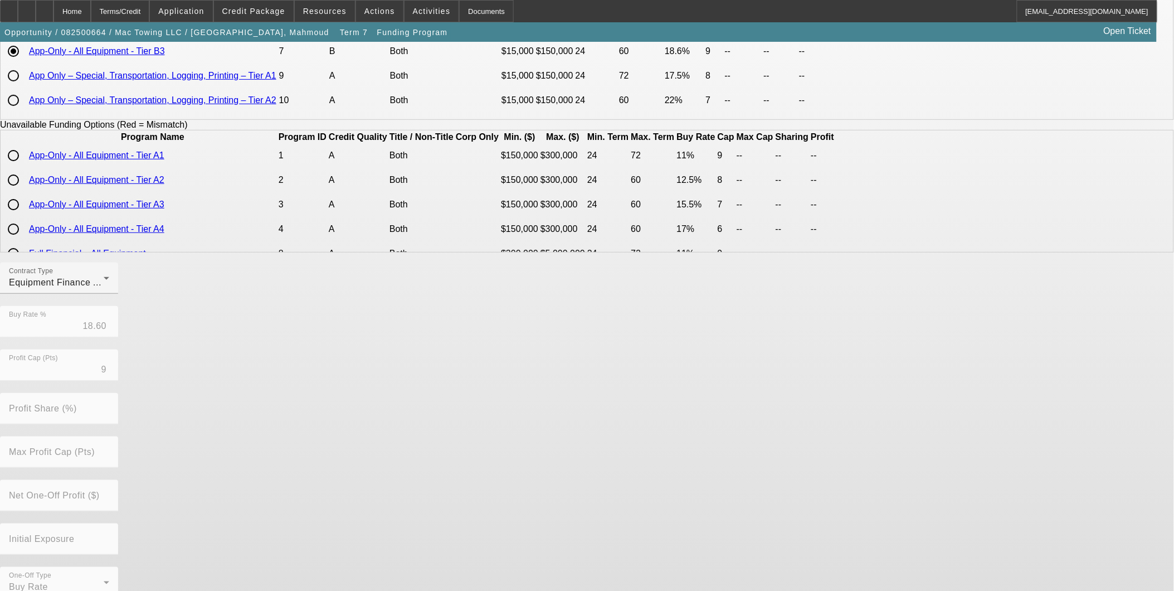
scroll to position [168, 0]
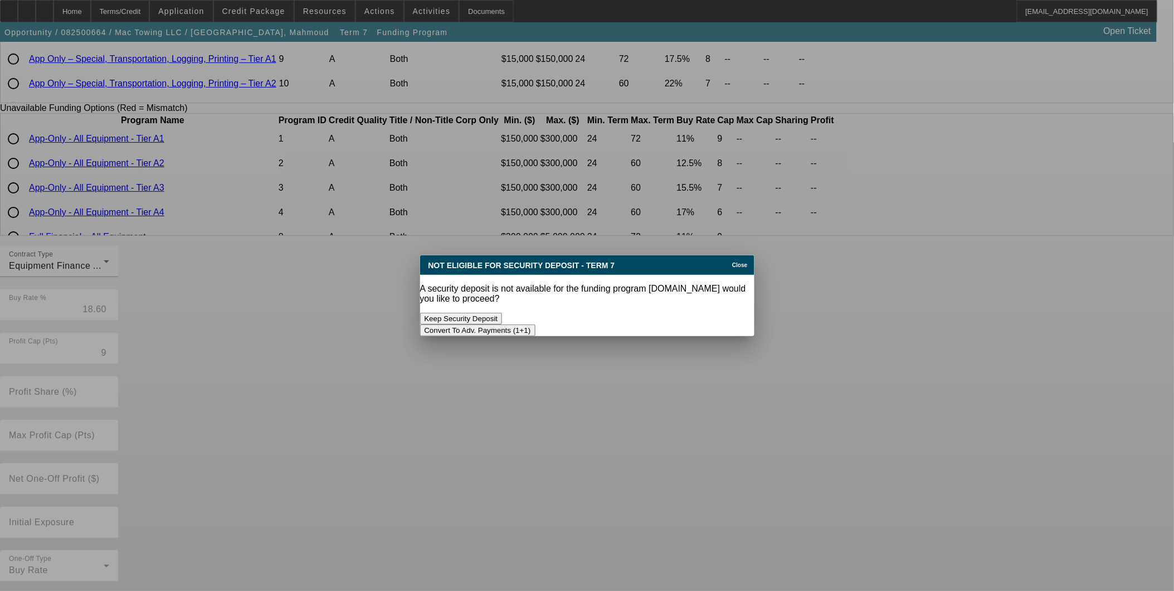
click at [535, 324] on button "Convert To Adv. Payments (1+1)" at bounding box center [477, 330] width 115 height 12
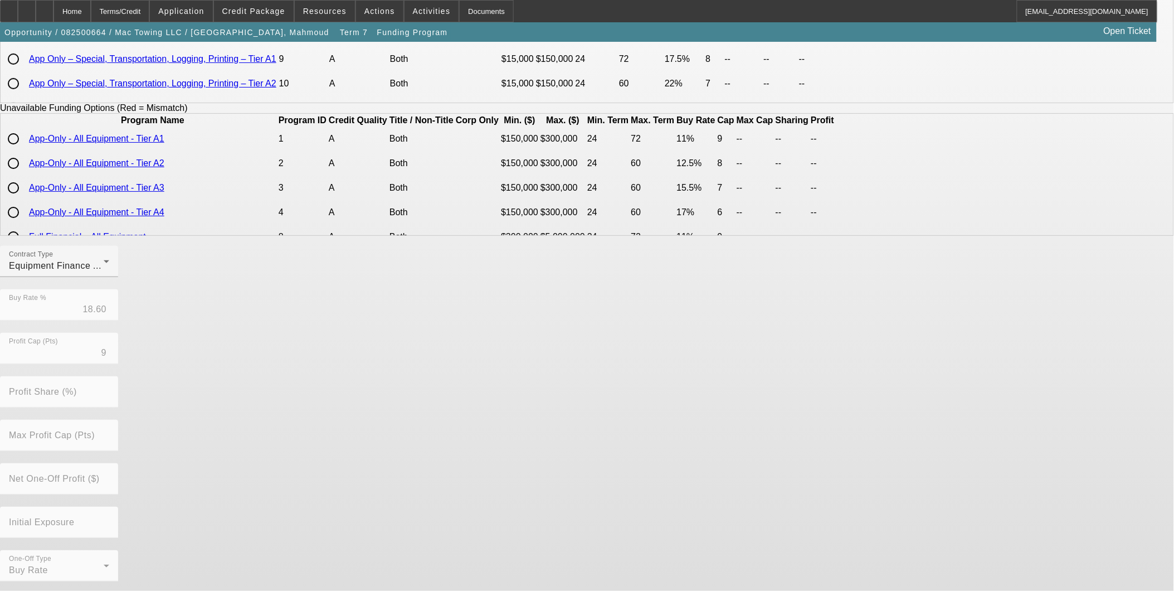
scroll to position [168, 0]
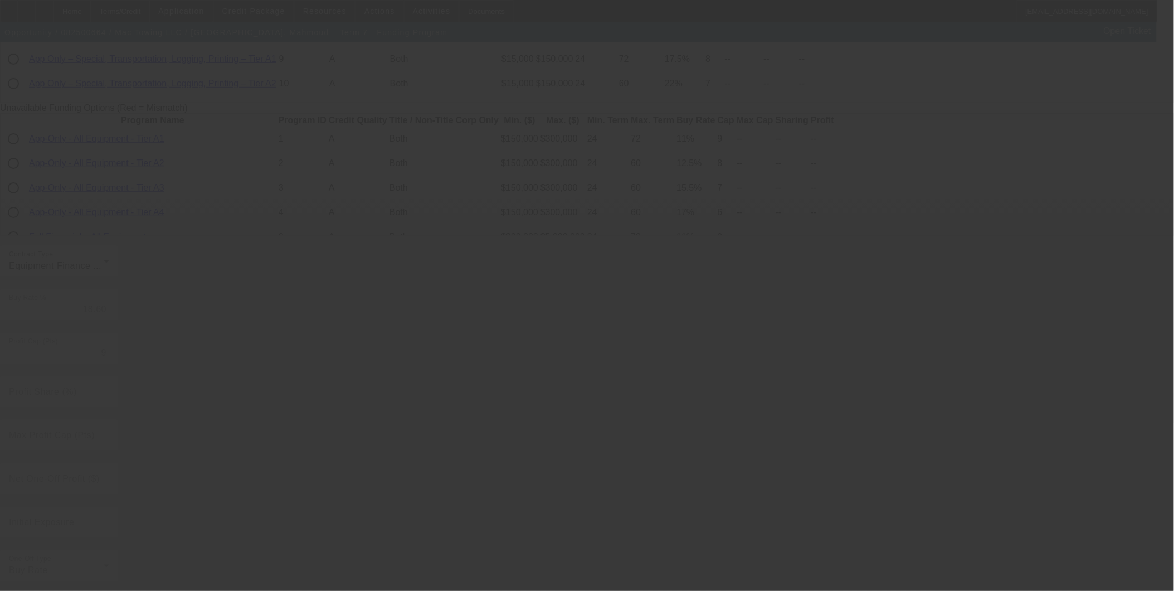
radio input "true"
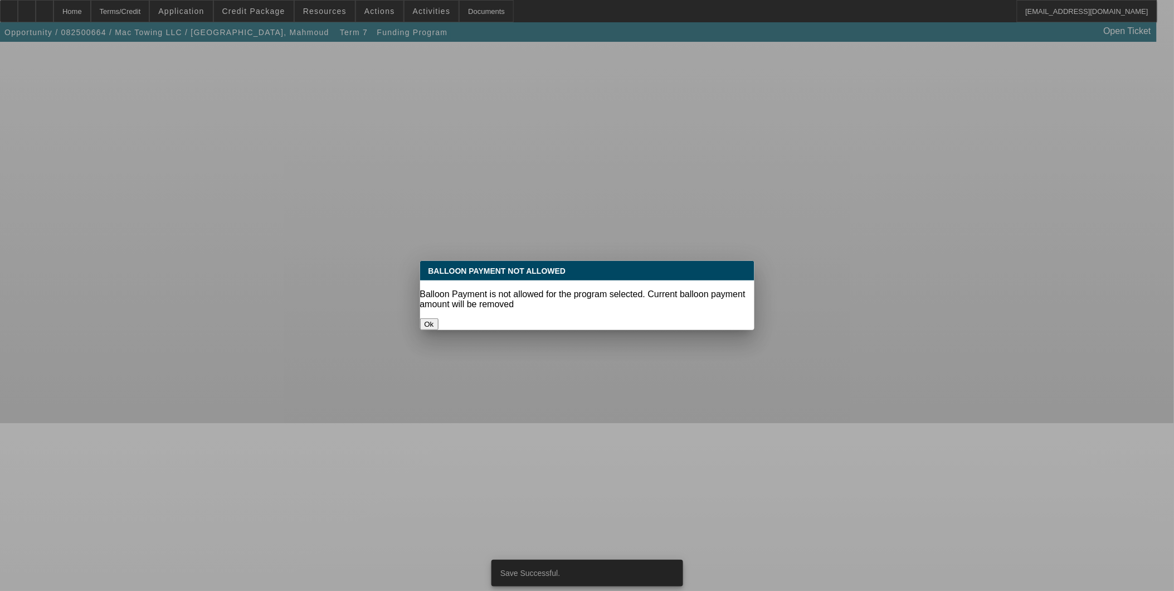
scroll to position [0, 0]
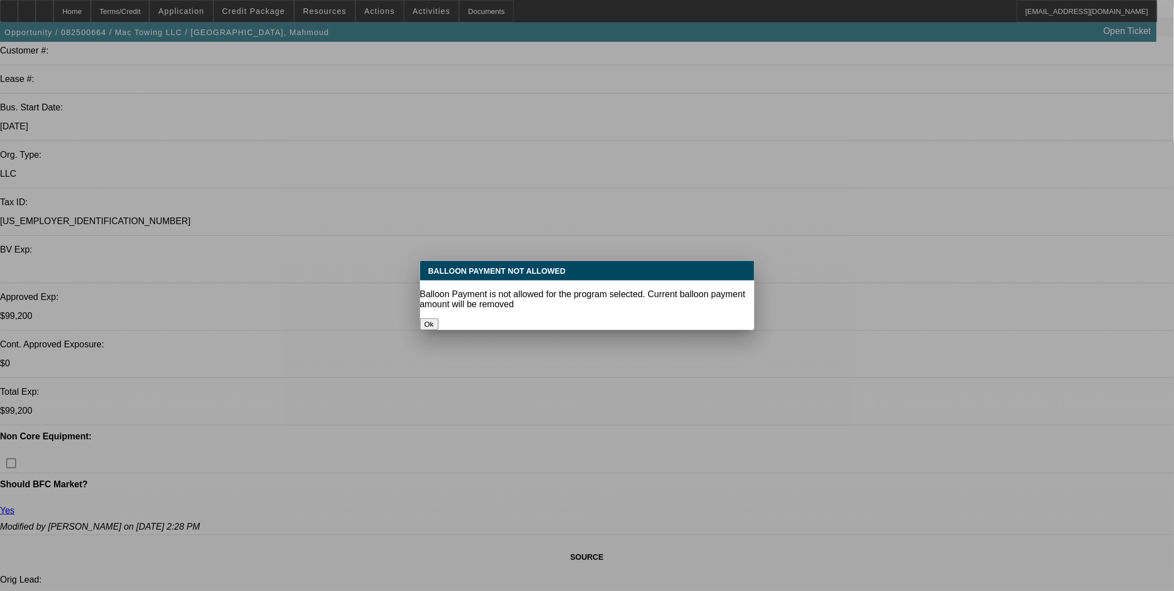
select select "0.2"
select select "0"
select select "6"
select select "0.2"
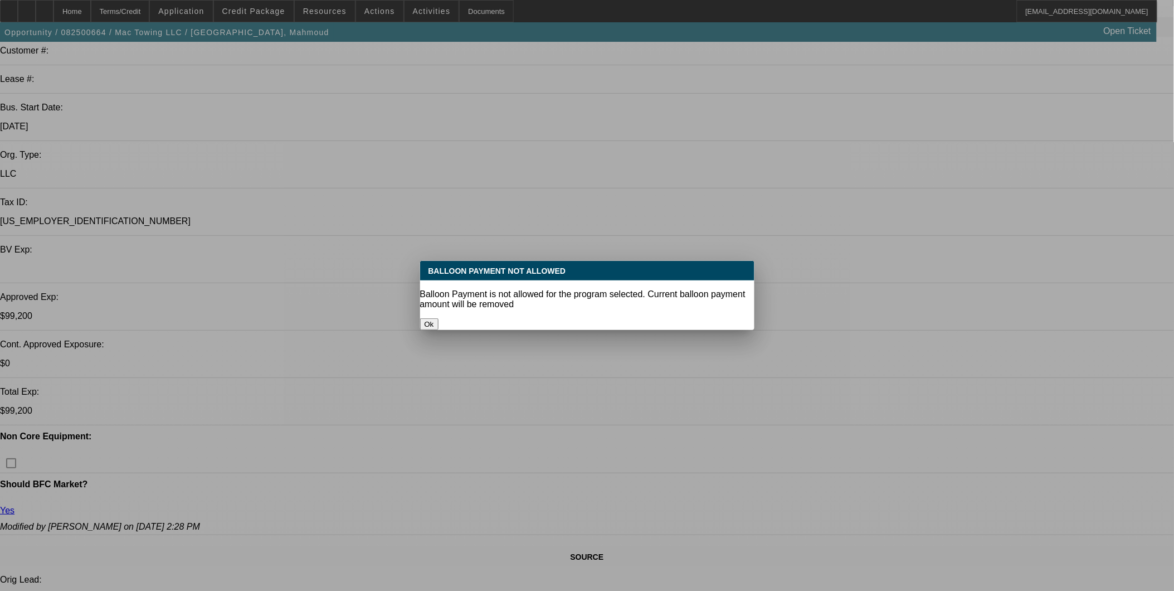
select select "2"
select select "0"
select select "6"
select select "0.2"
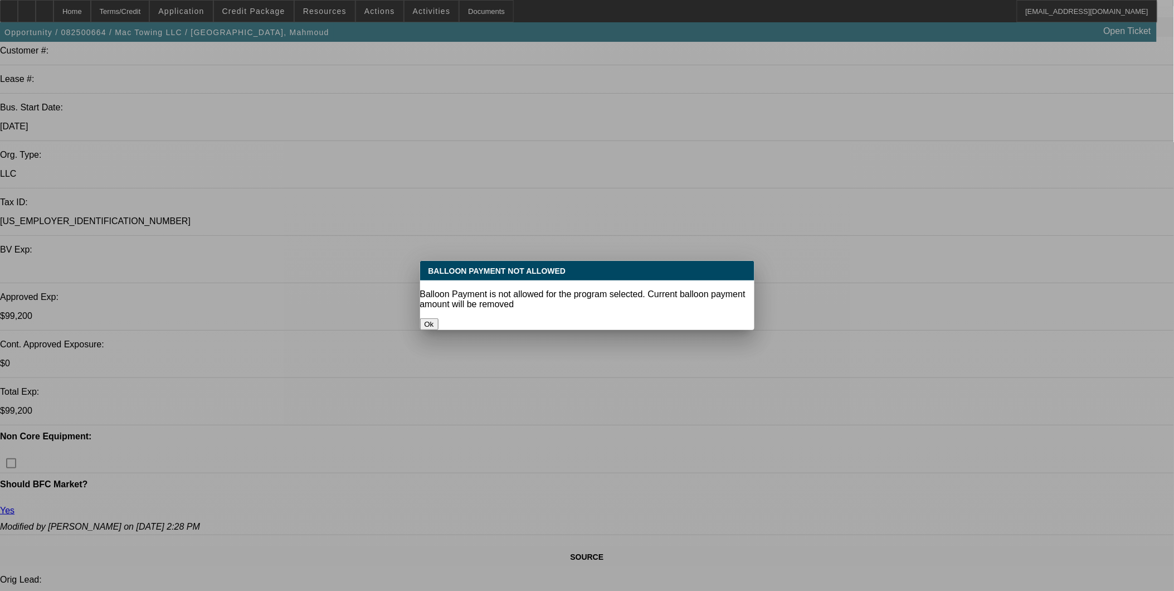
select select "2"
select select "0"
select select "6"
select select "0.2"
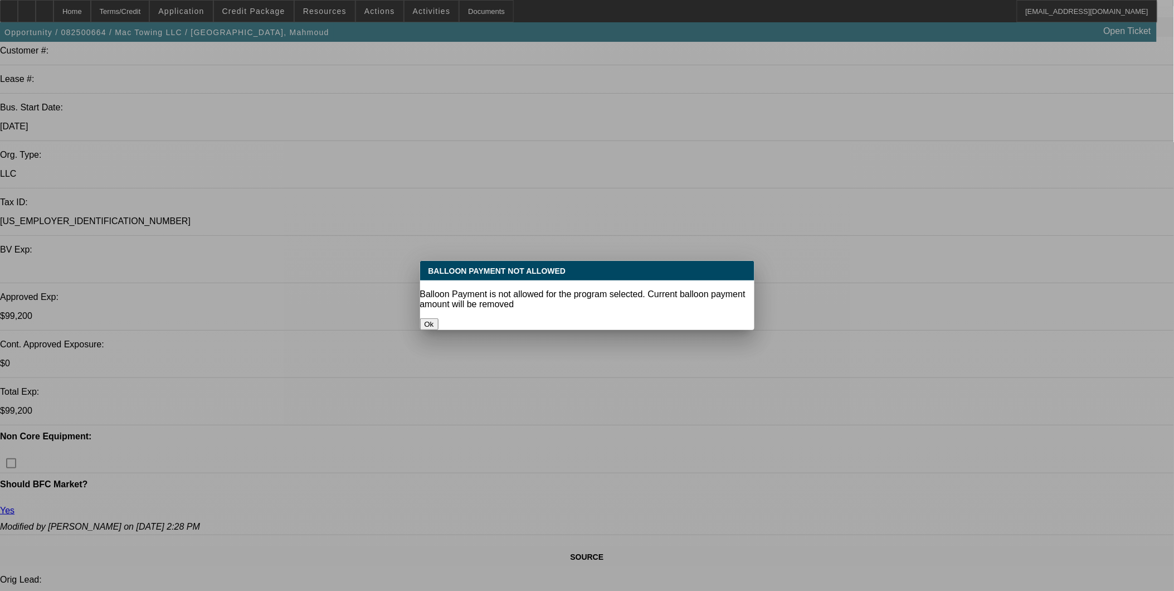
select select "2"
select select "0.1"
select select "4"
click at [438, 318] on button "Ok" at bounding box center [429, 324] width 18 height 12
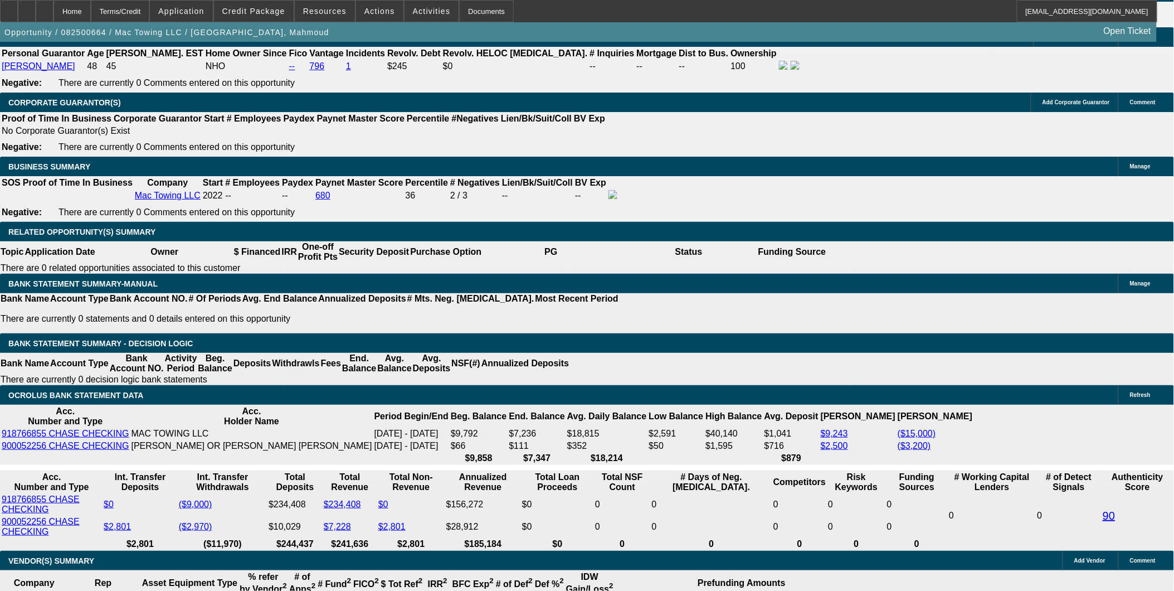
scroll to position [1715, 0]
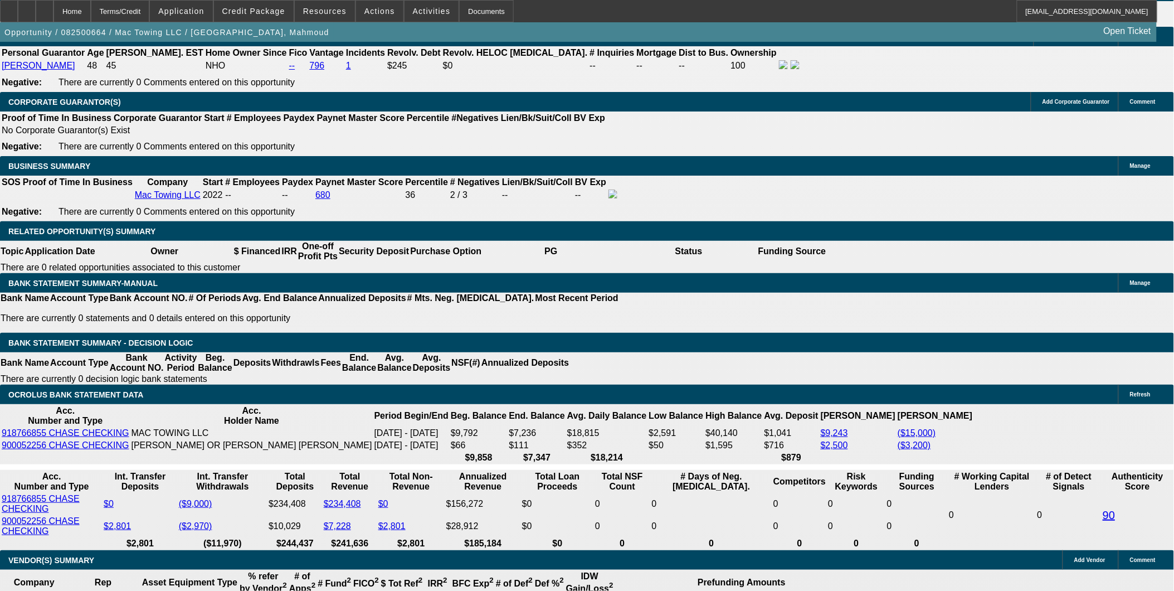
type input "$24,800.00"
select select "0.05"
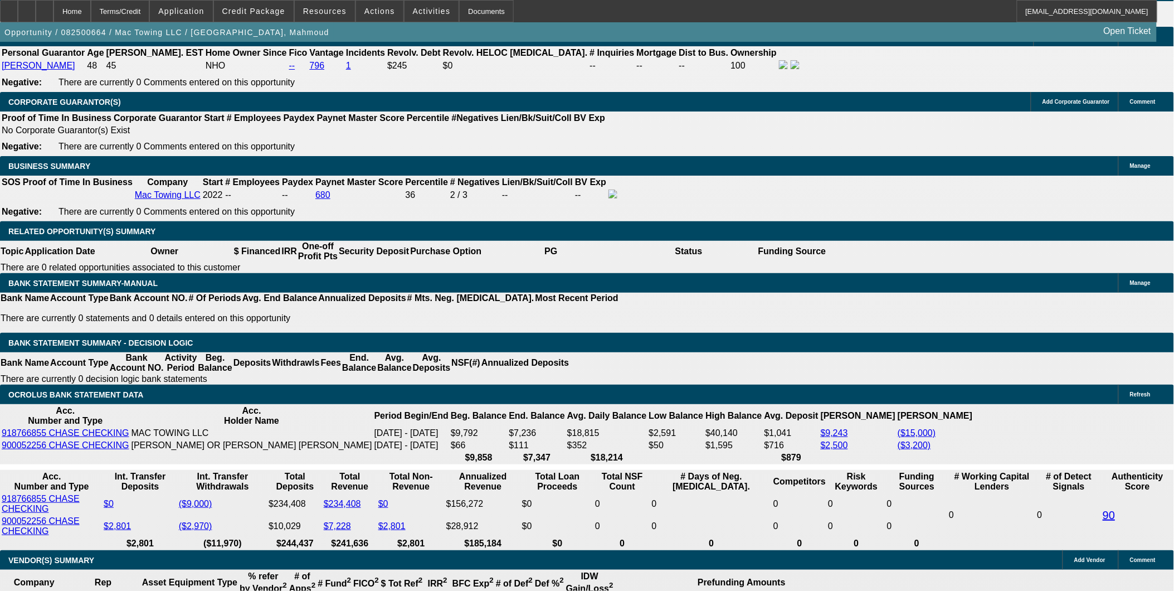
type input "$6,200.00"
type input "UNKNOWN"
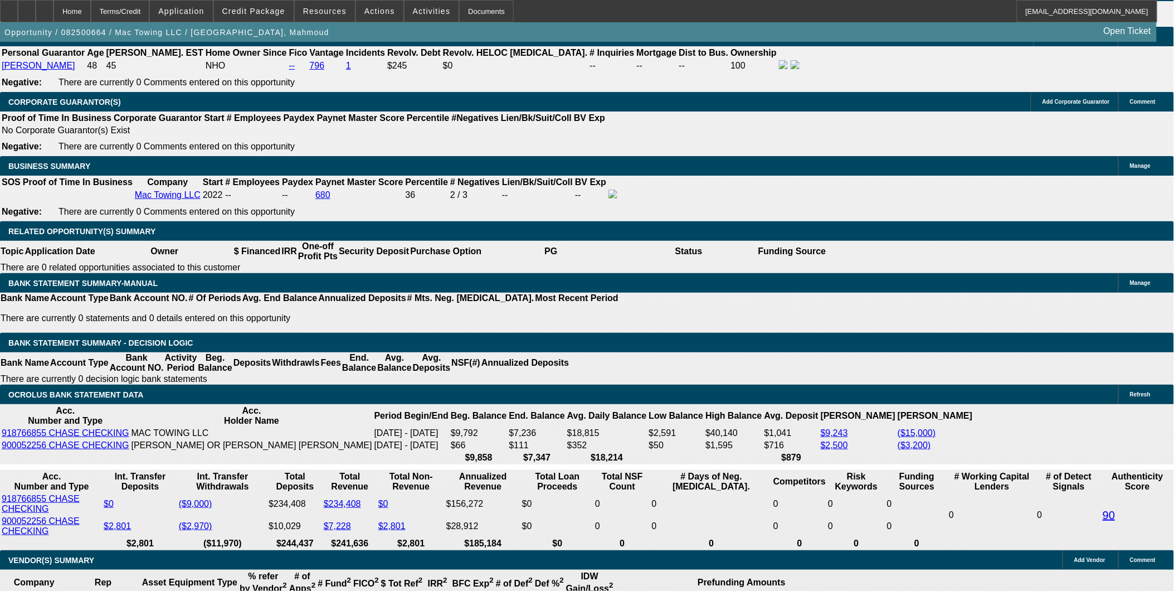
type input "28"
type input "2890"
type input "16.4"
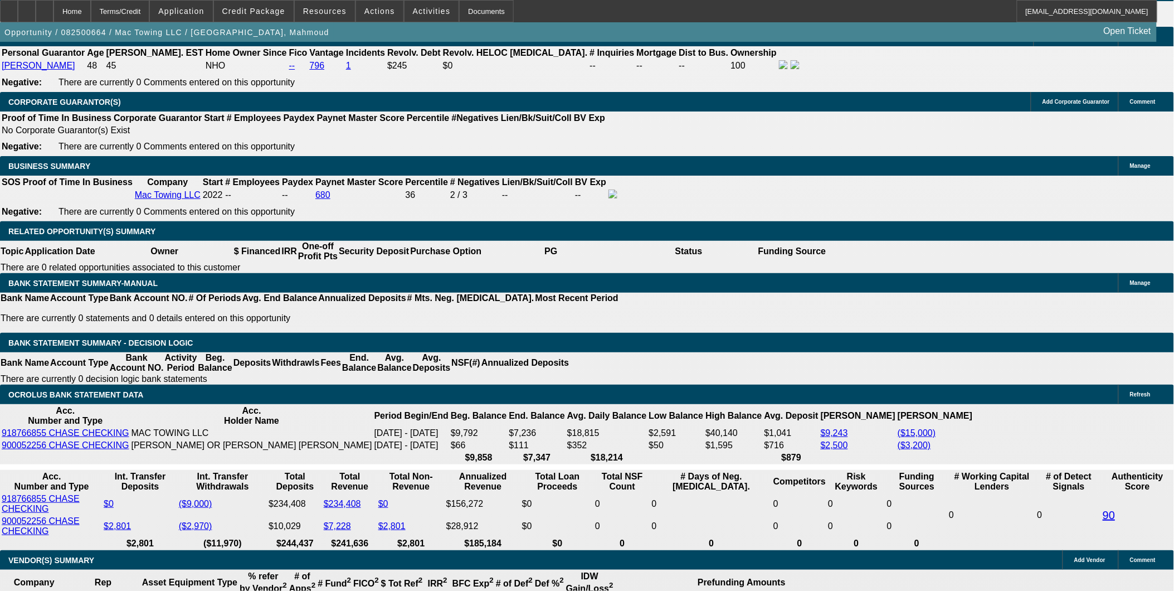
type input "$2,890.00"
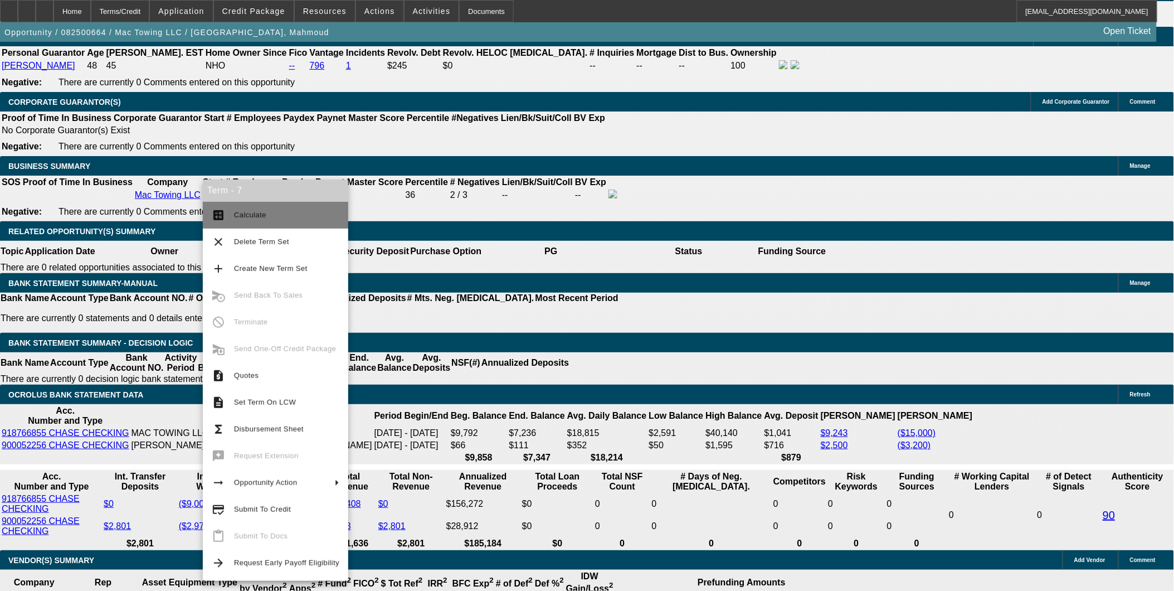
click at [255, 211] on span "Calculate" at bounding box center [250, 215] width 32 height 8
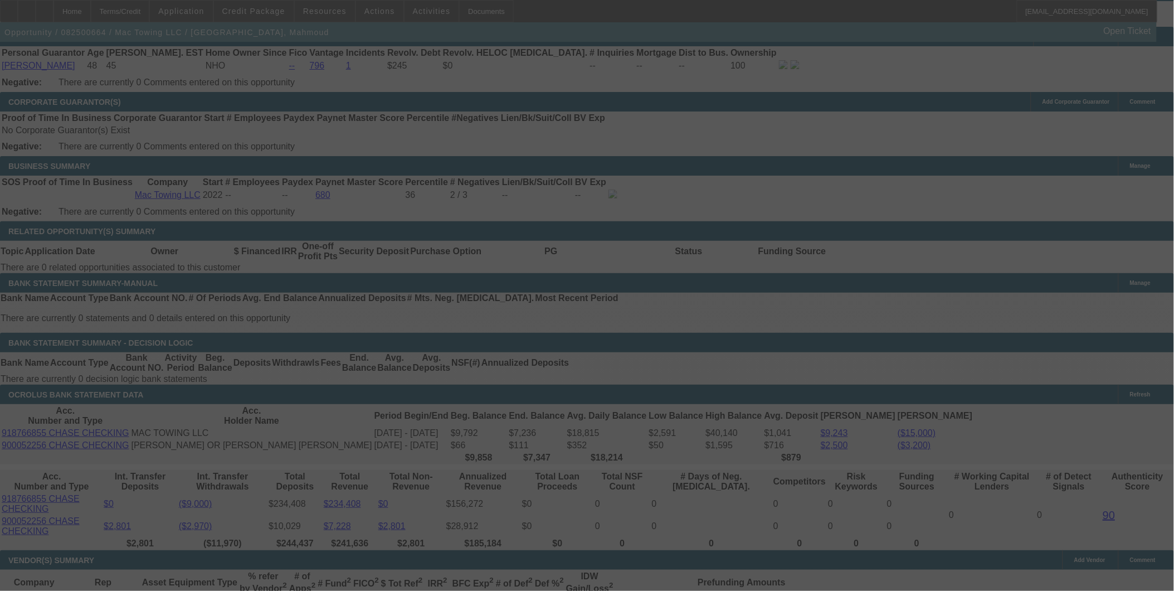
select select "0"
select select "6"
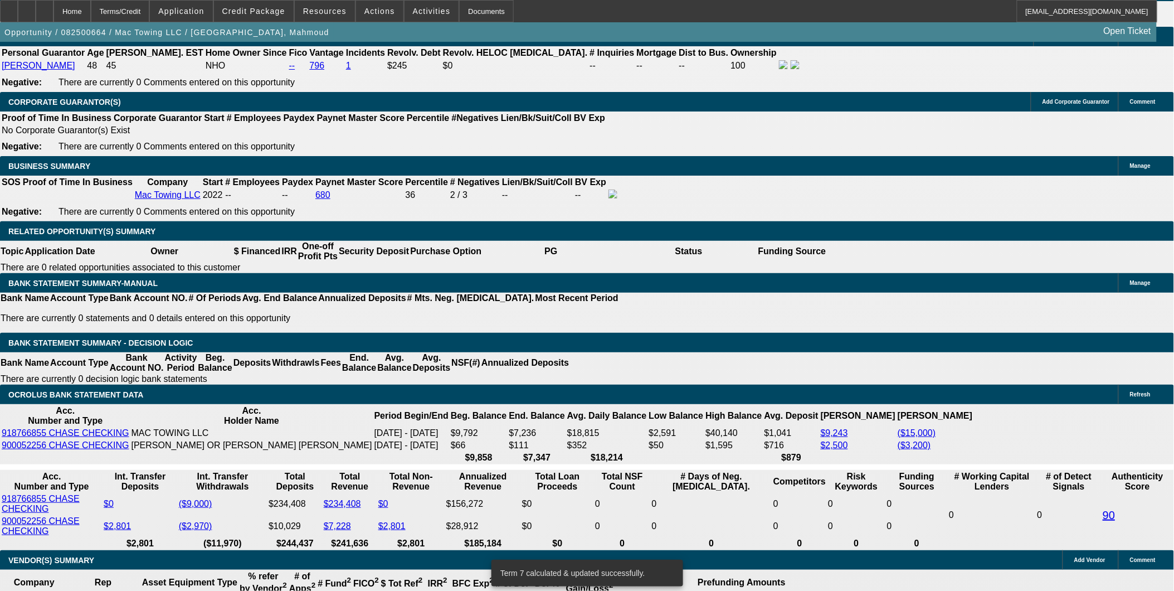
type input "UNKNOWN"
type input "20"
type input "$3,120.98"
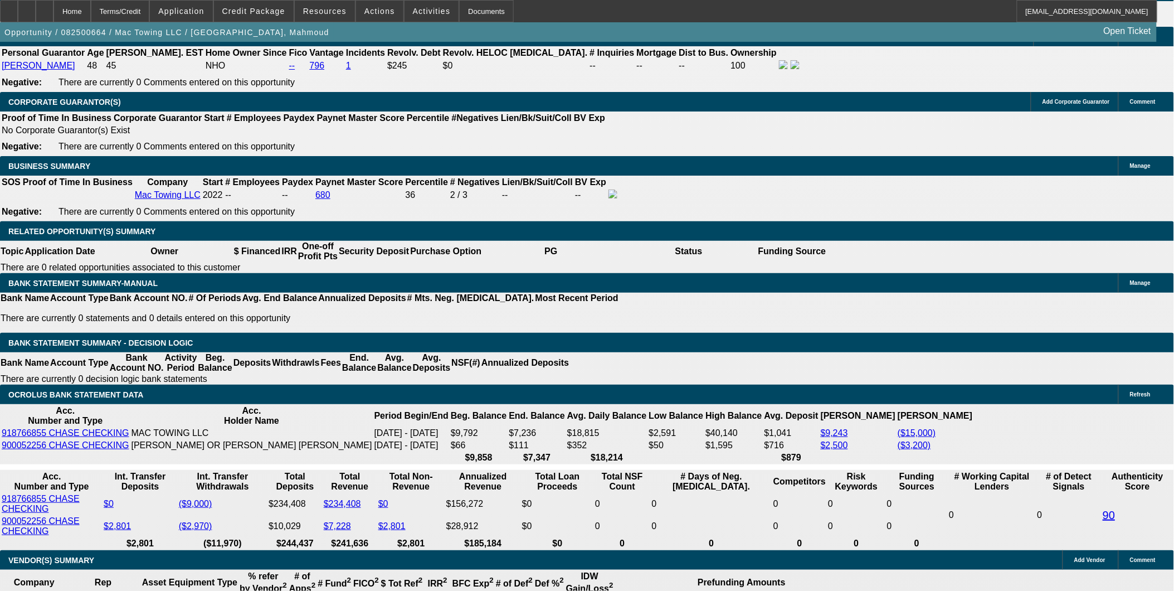
type input "20"
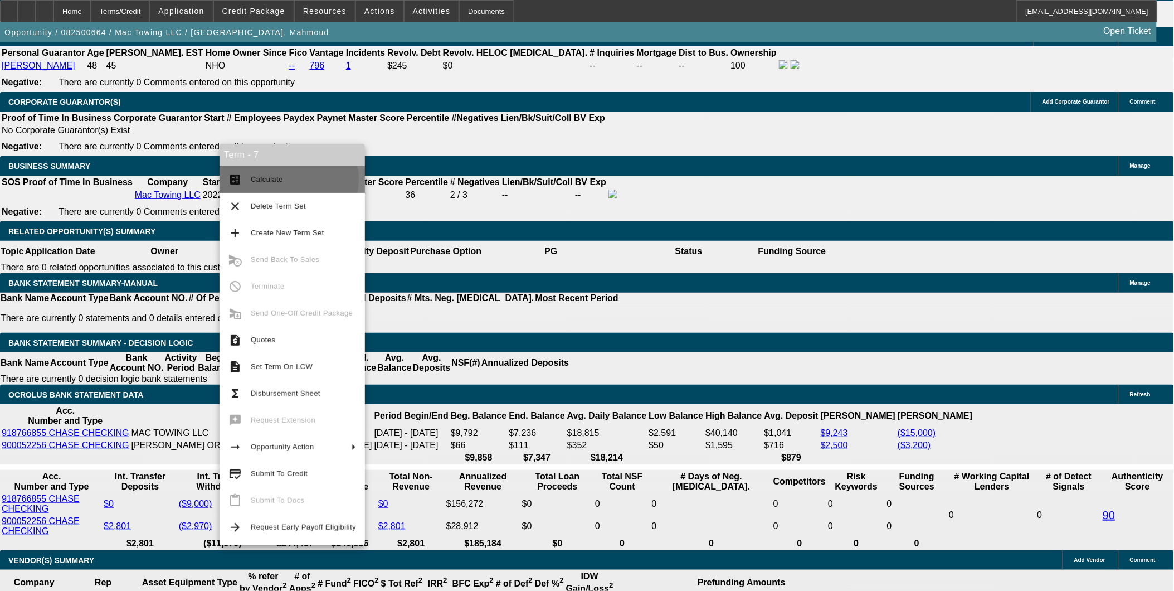
click at [271, 179] on span "Calculate" at bounding box center [267, 179] width 32 height 8
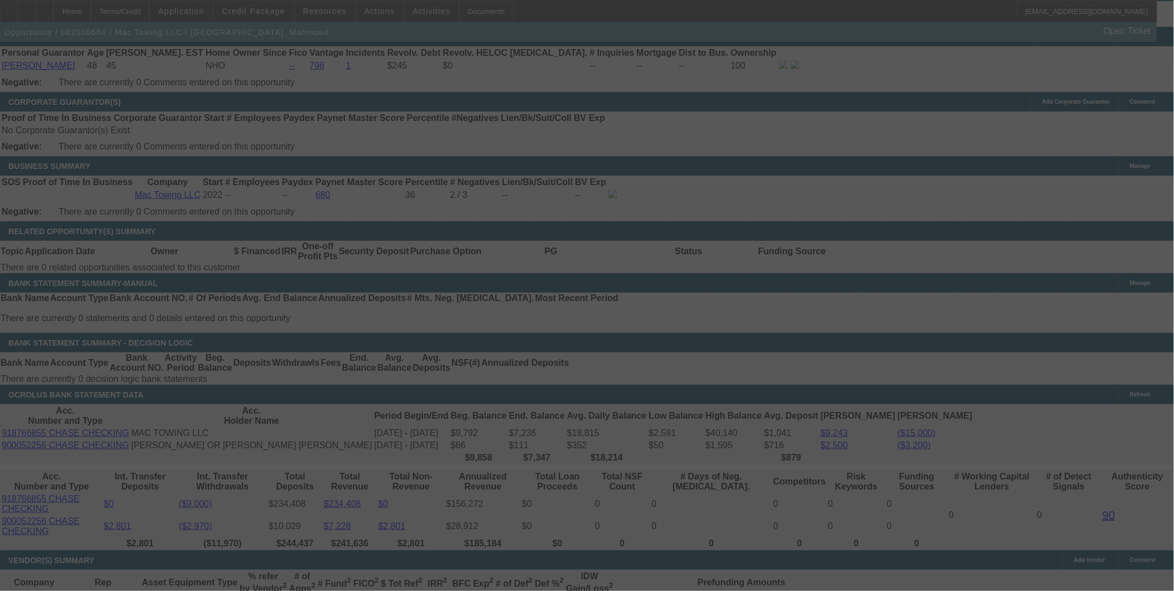
select select "0"
select select "6"
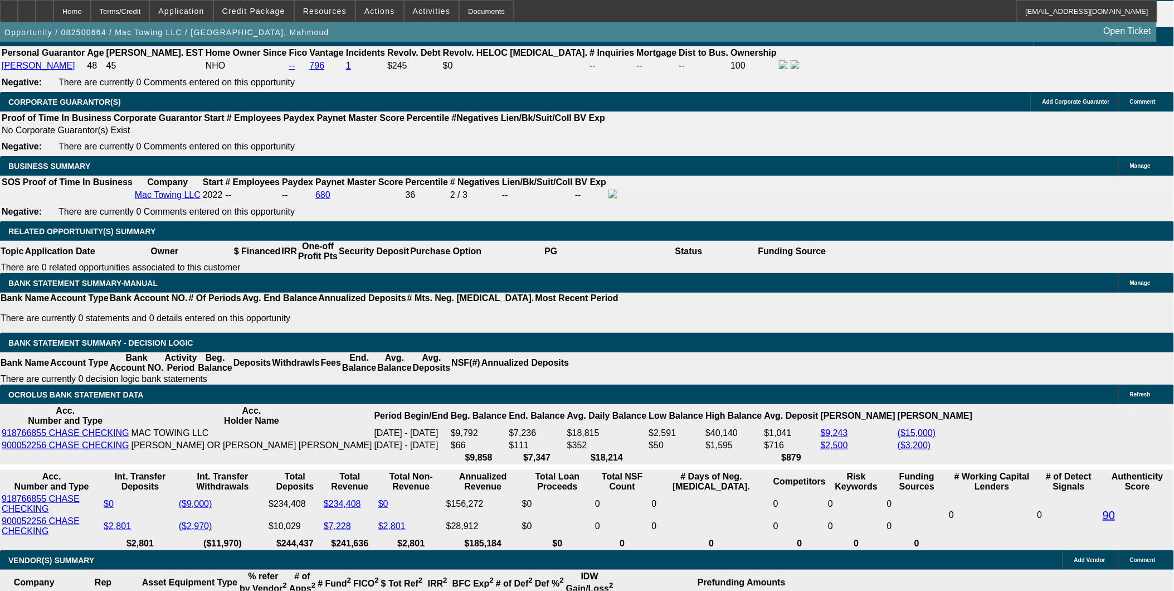
type input "24"
type input "UNKNOWN"
type input "$3,388.87"
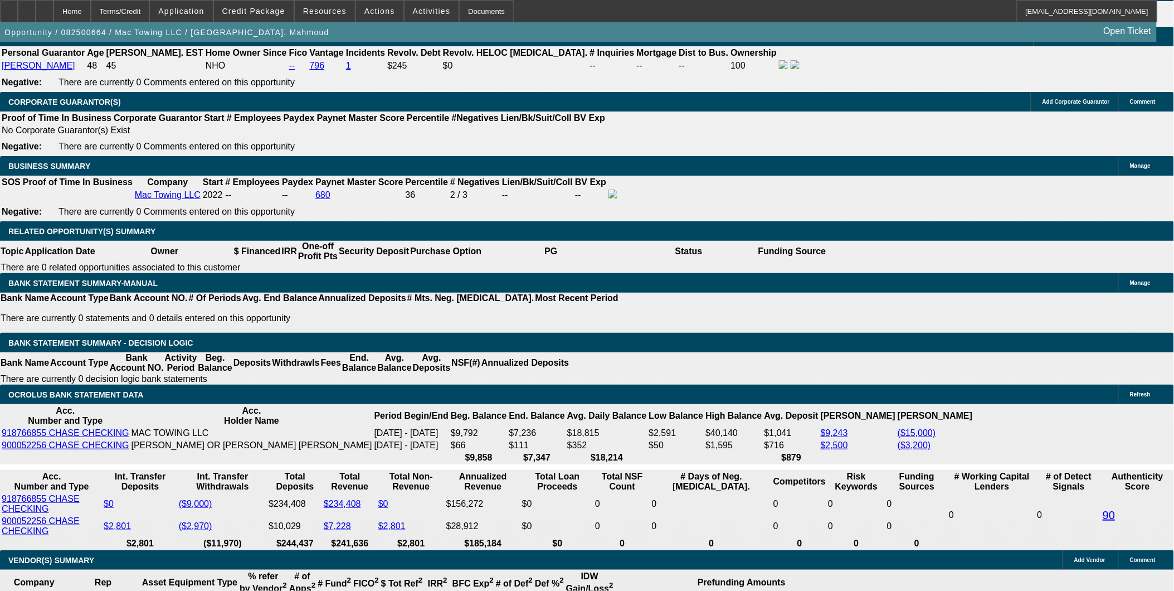
type input "24"
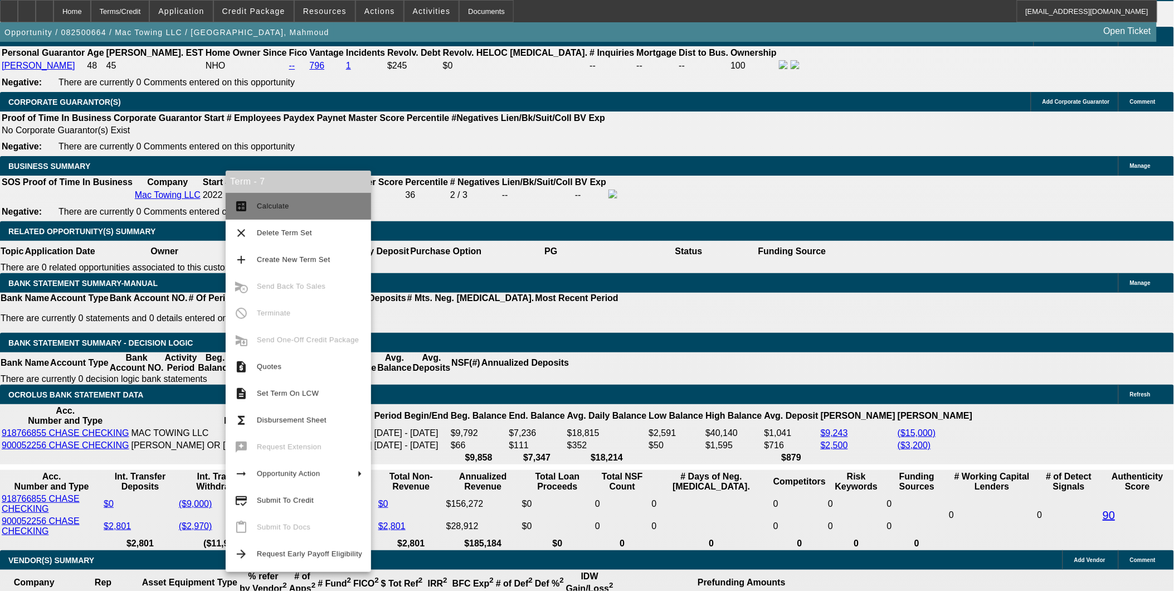
click at [291, 202] on span "Calculate" at bounding box center [309, 205] width 105 height 13
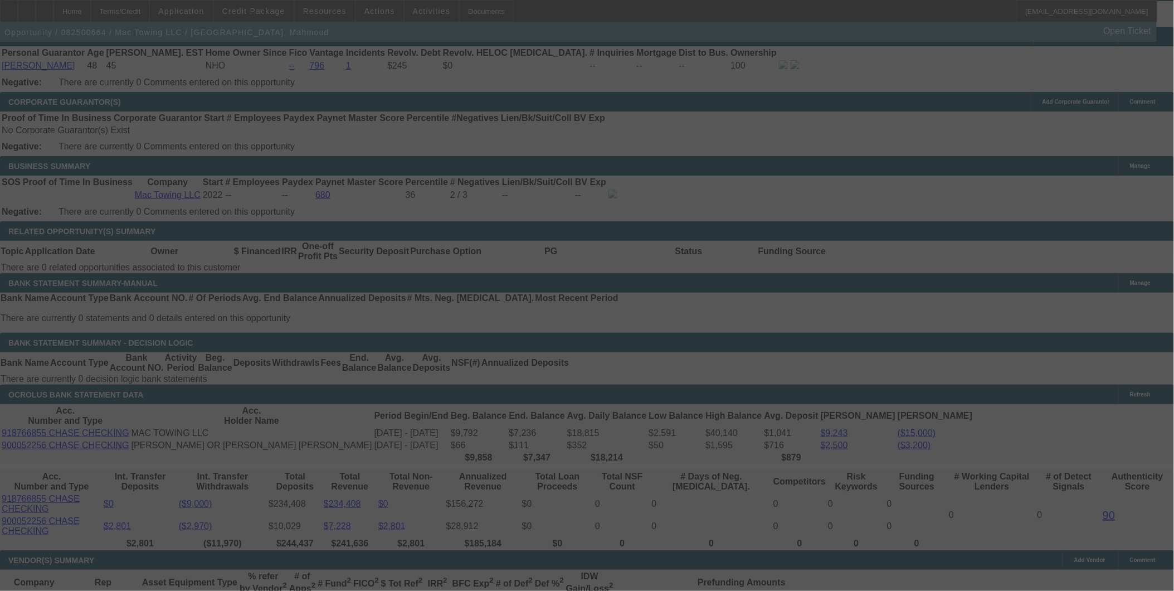
select select "0"
select select "6"
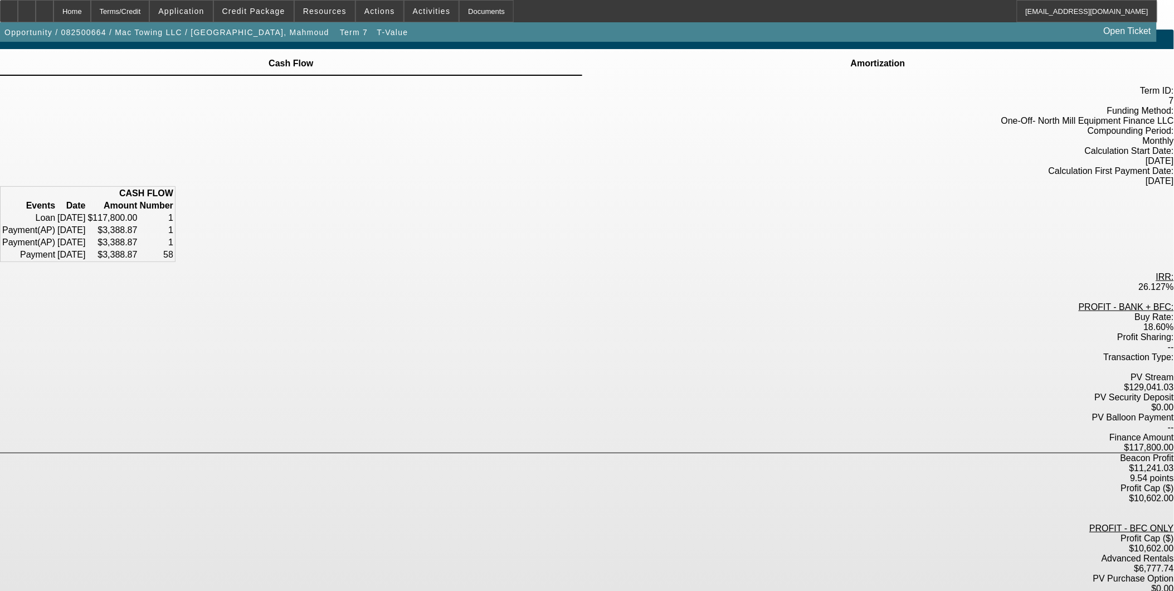
scroll to position [23, 0]
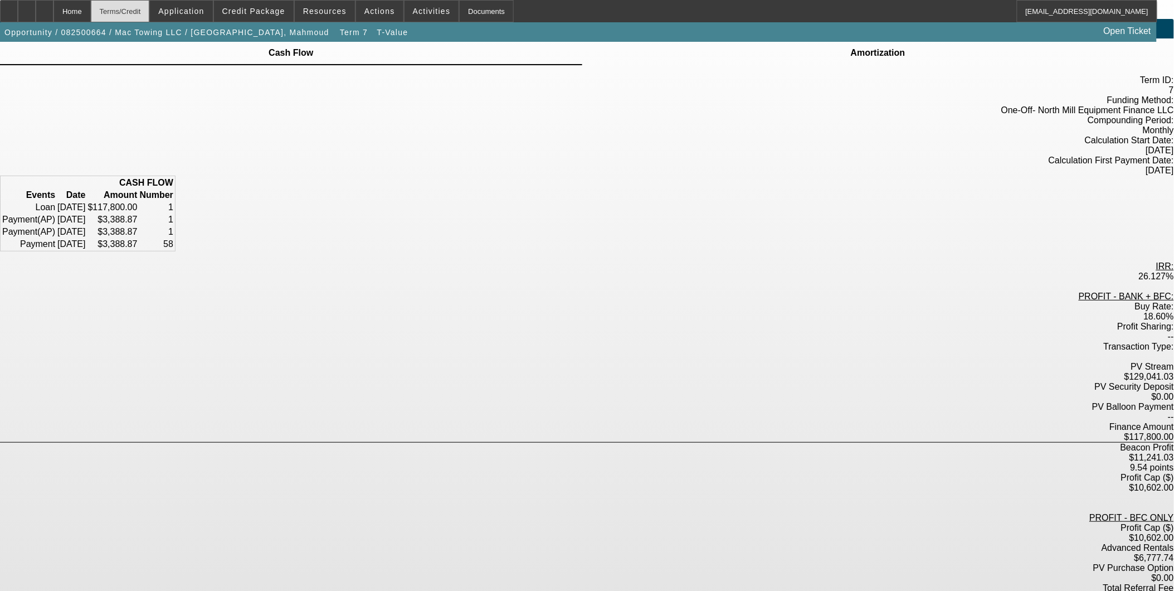
click at [150, 9] on div "Terms/Credit" at bounding box center [120, 11] width 59 height 22
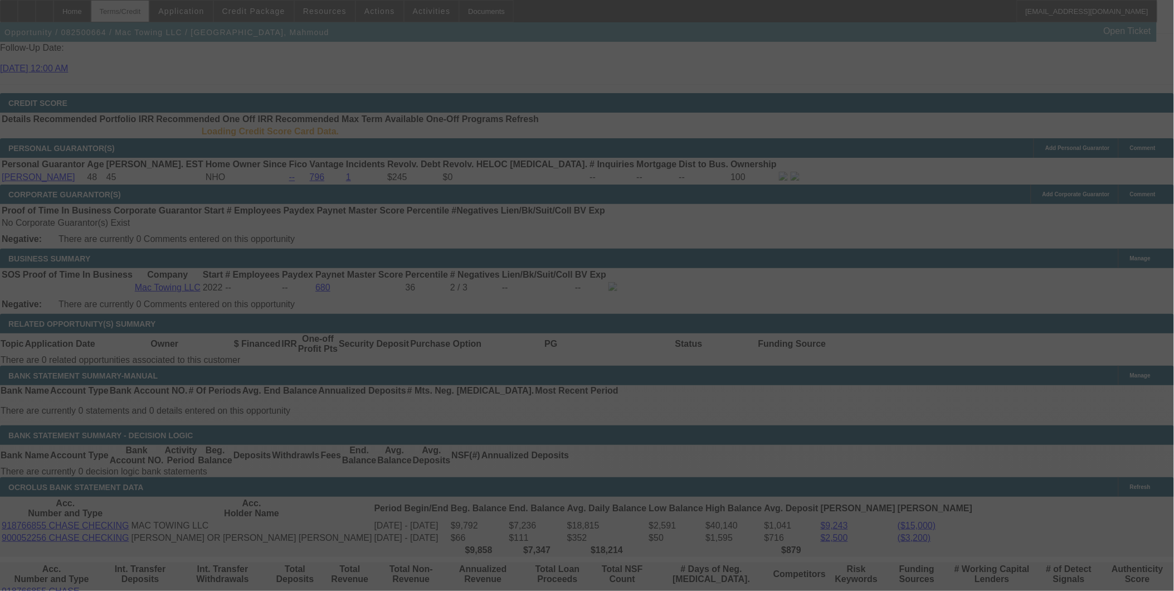
scroll to position [1503, 0]
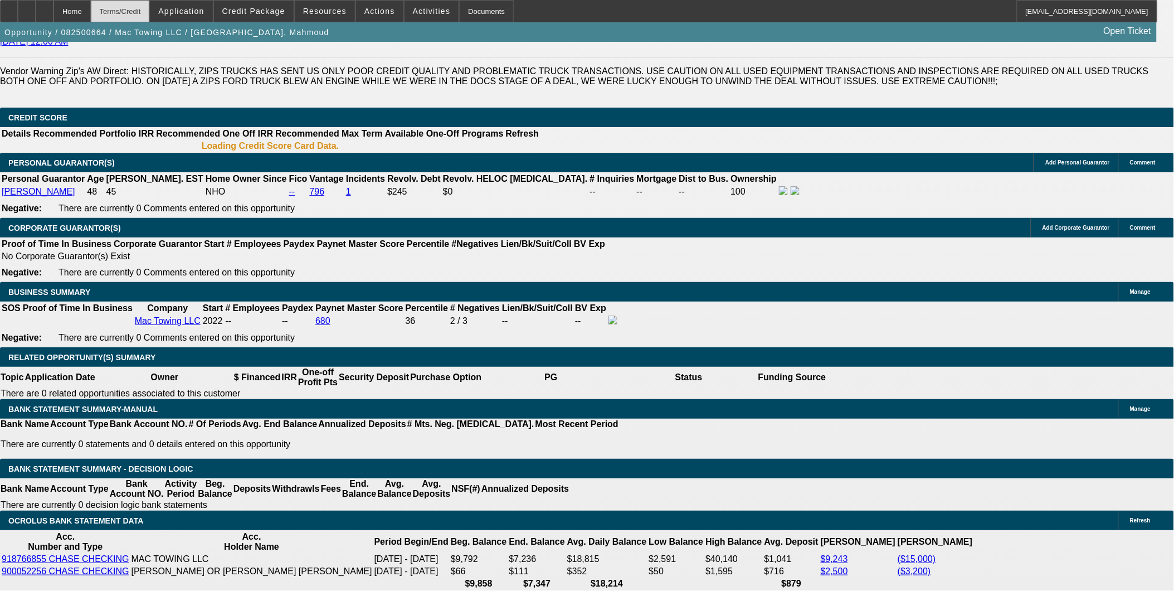
select select "0"
select select "6"
select select "0.2"
select select "2"
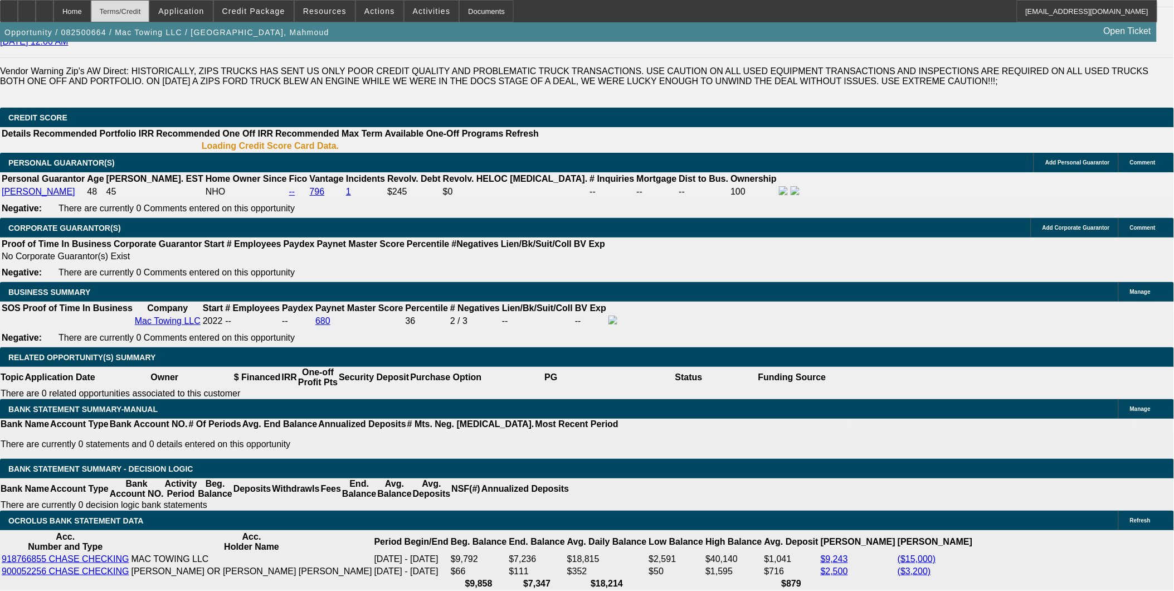
select select "2"
select select "0"
select select "6"
select select "0.2"
select select "2"
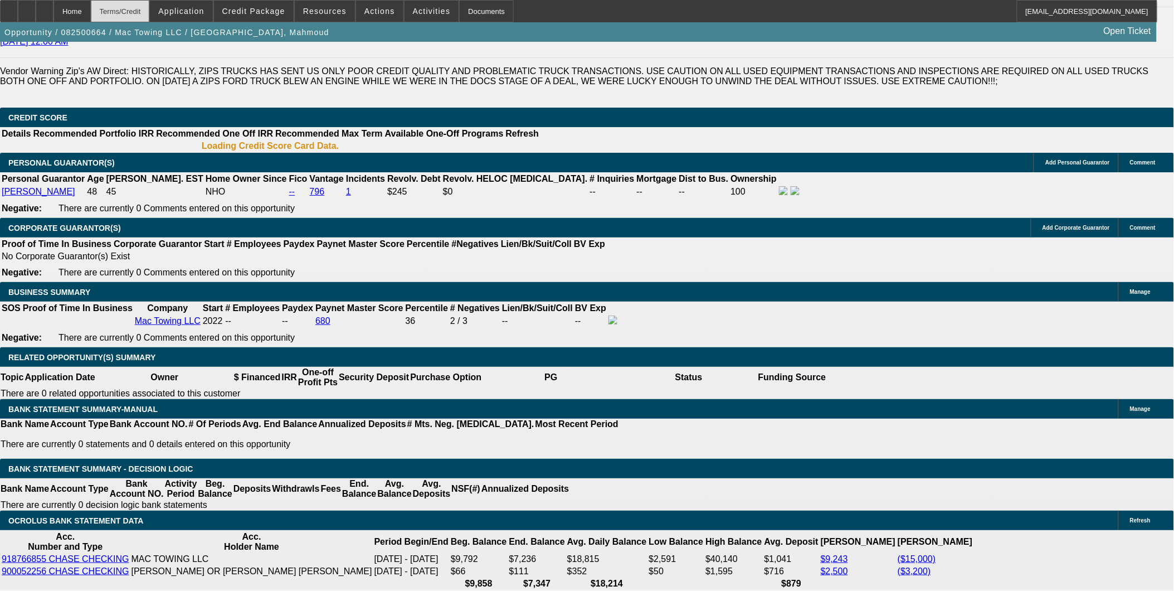
select select "2"
select select "0"
select select "6"
select select "0.2"
select select "2"
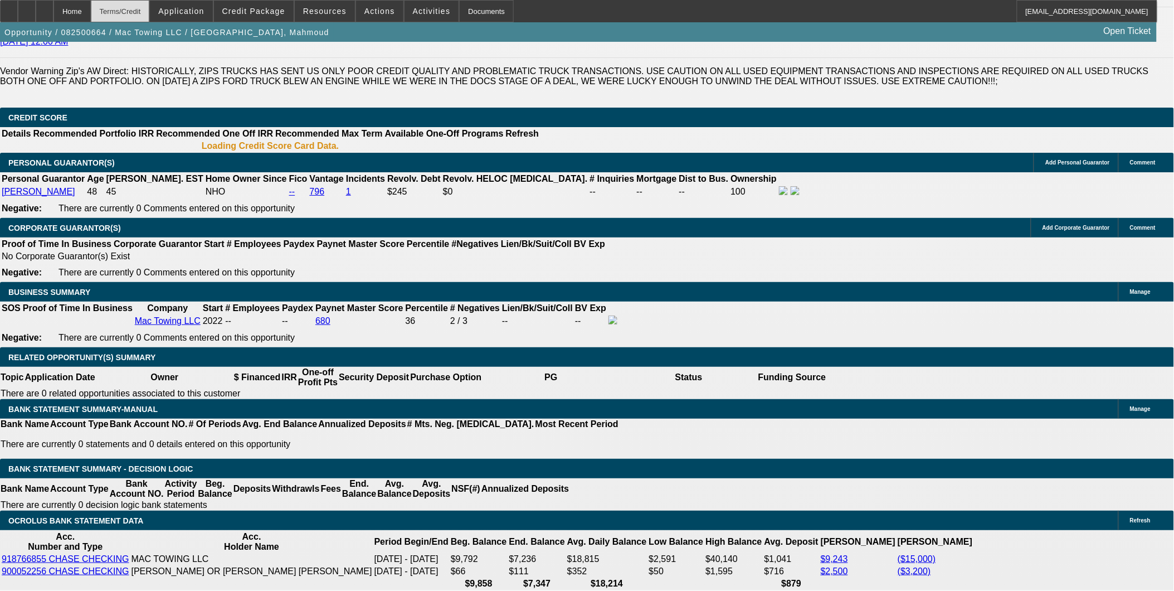
select select "2"
select select "0.1"
select select "4"
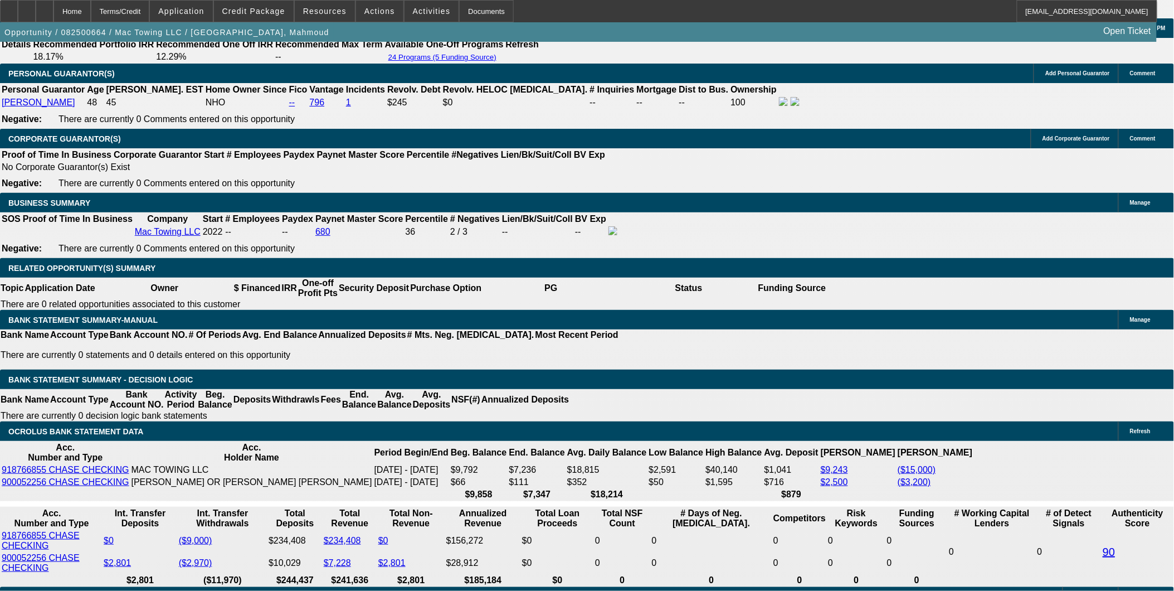
scroll to position [1708, 0]
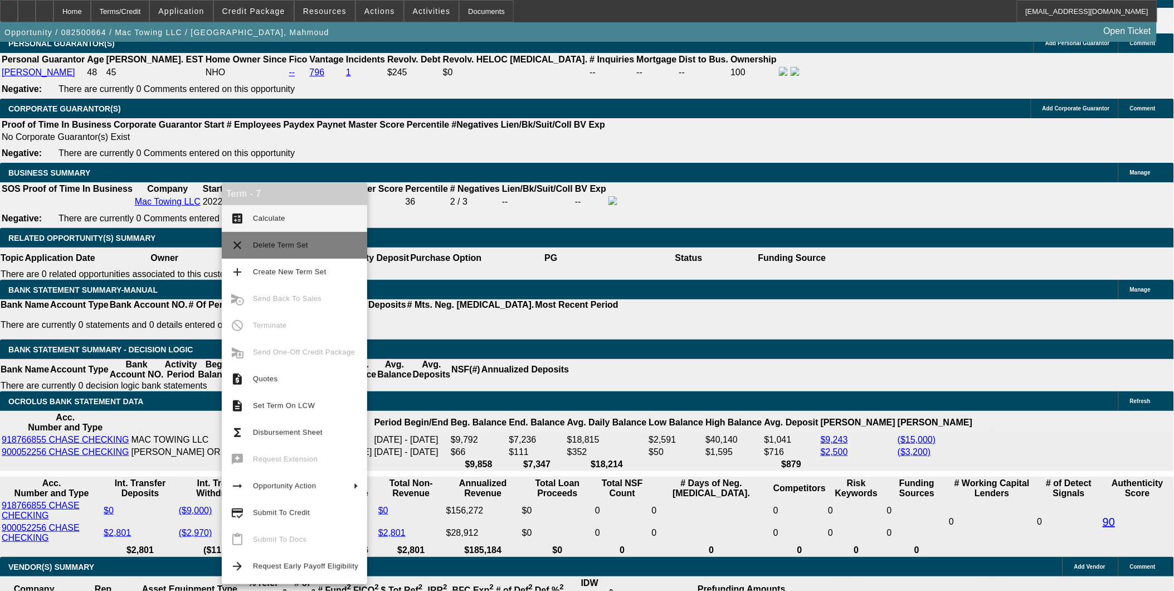
click at [296, 243] on span "Delete Term Set" at bounding box center [280, 245] width 55 height 8
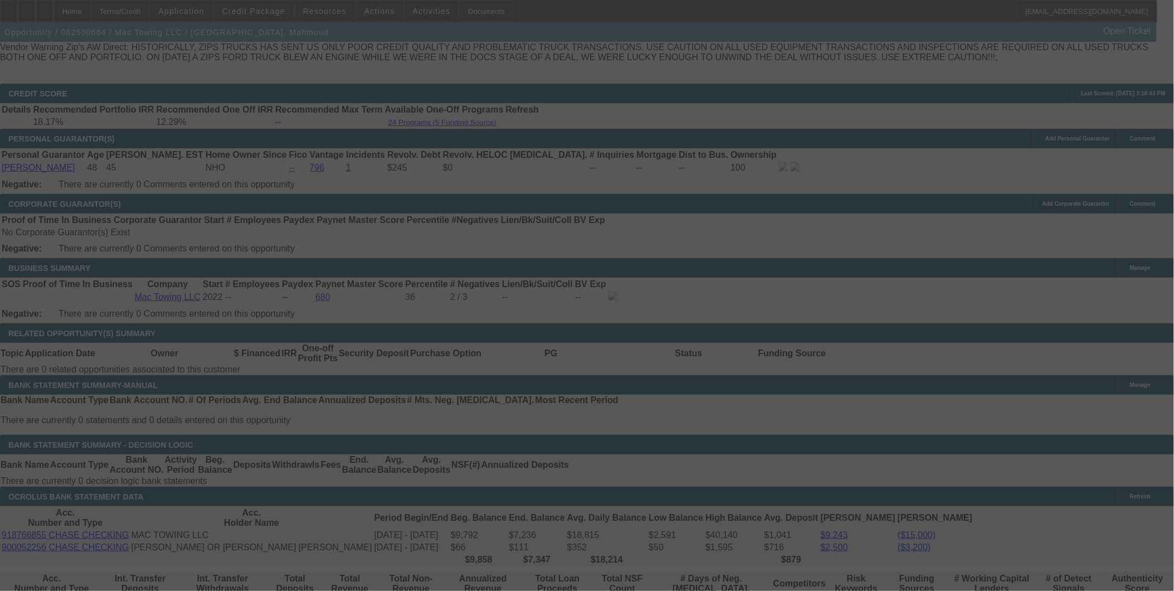
scroll to position [1682, 0]
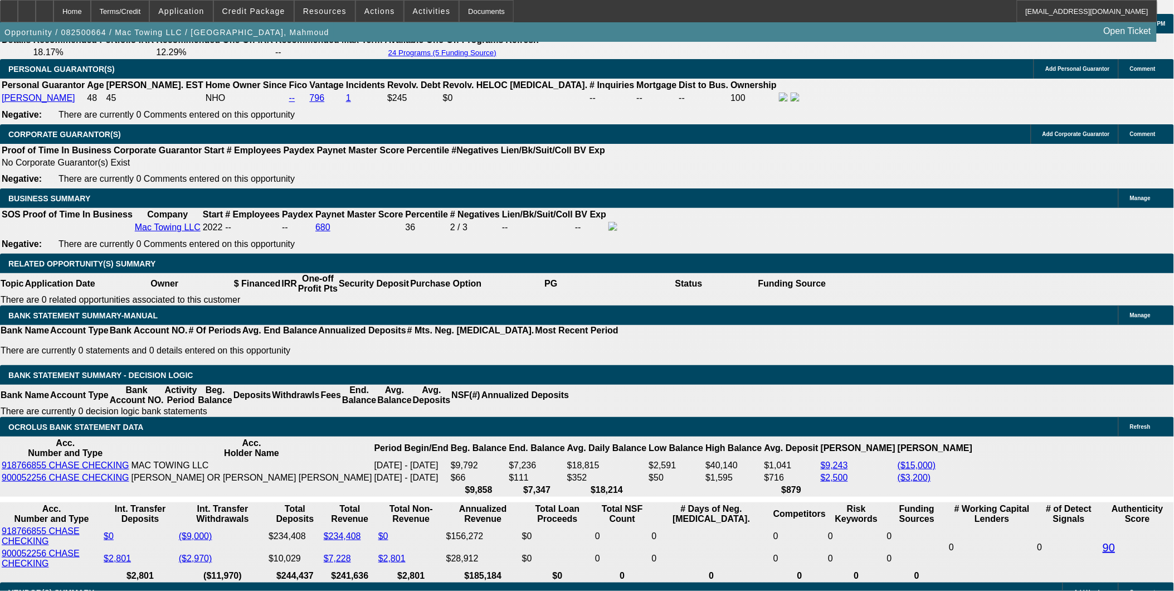
select select "0.2"
select select "2"
select select "0"
select select "0.2"
select select "2"
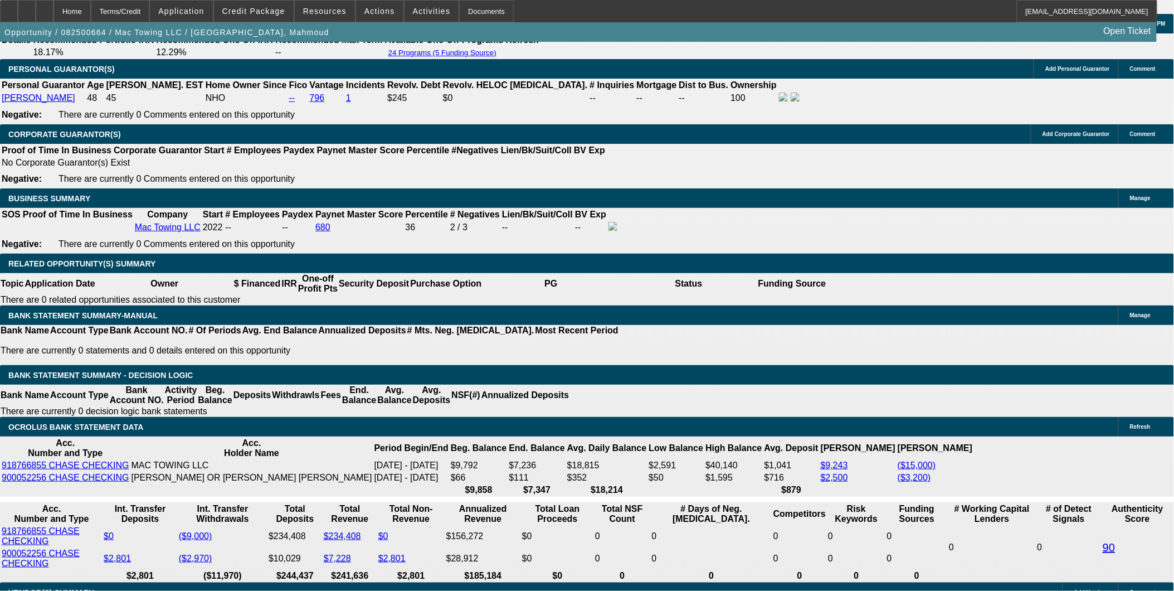
select select "0"
select select "0.2"
select select "2"
select select "0.1"
select select "0.2"
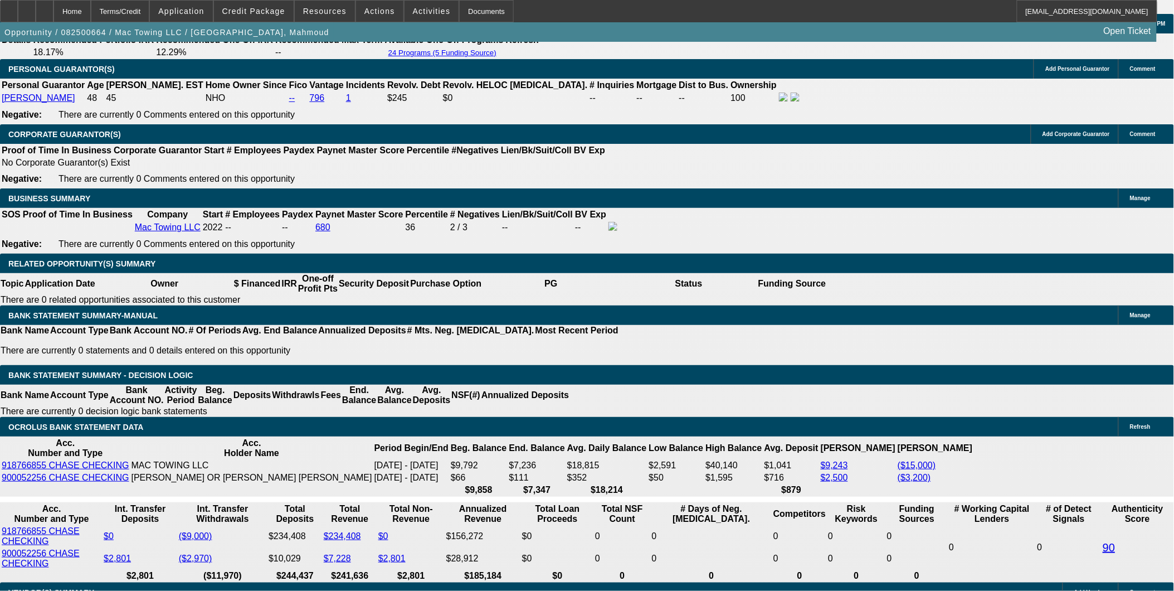
select select "2"
select select "0.1"
select select "1"
select select "2"
select select "6"
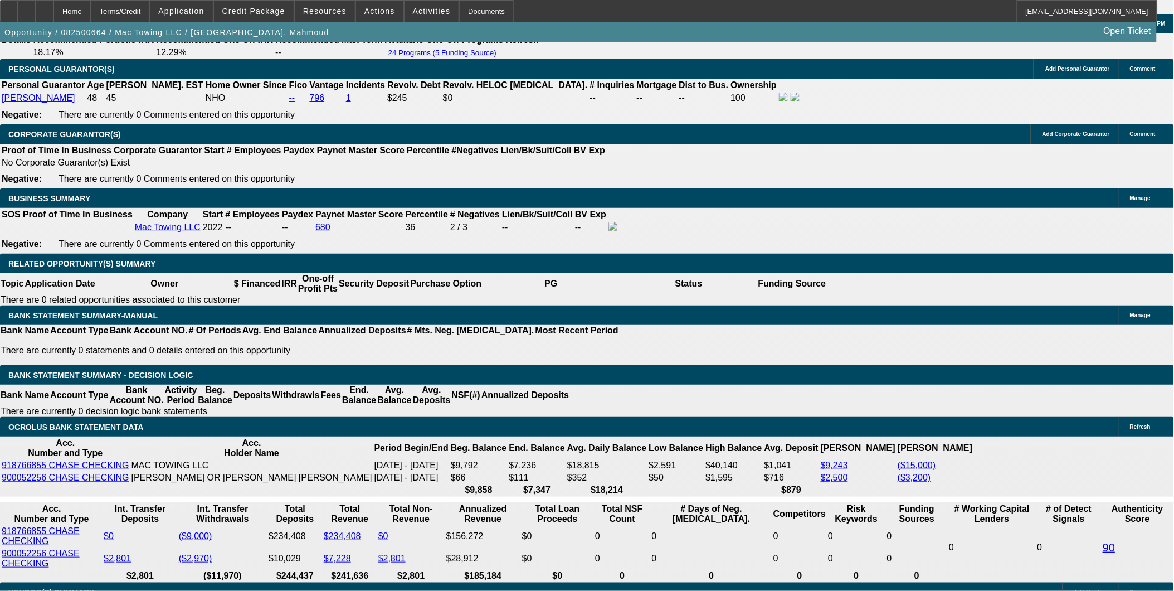
select select "1"
select select "2"
select select "6"
select select "1"
select select "2"
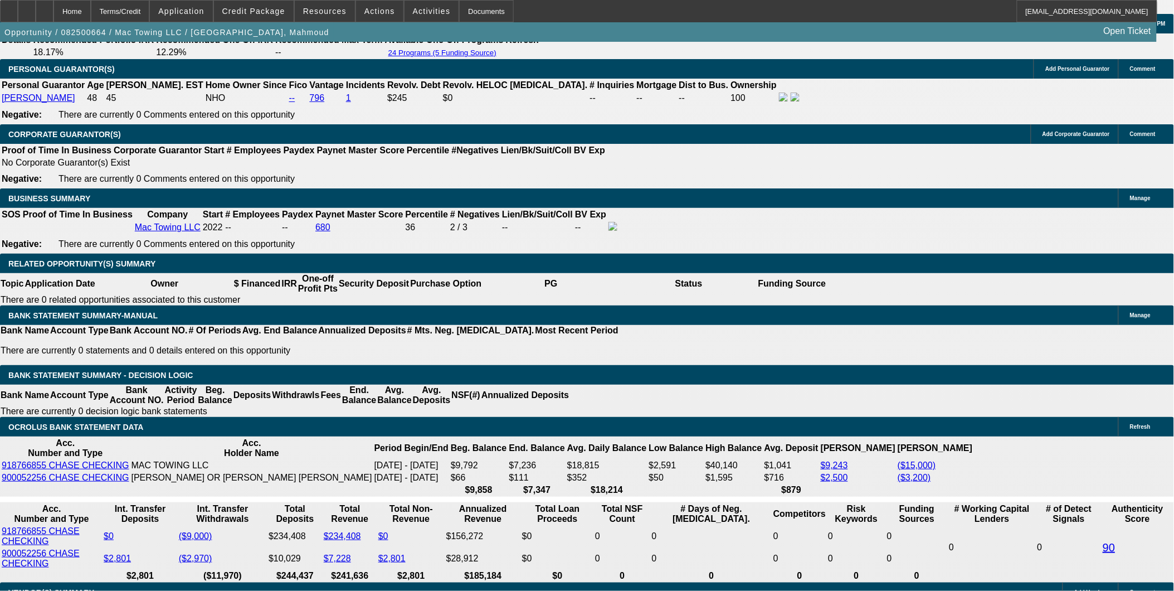
select select "4"
select select "1"
select select "2"
select select "4"
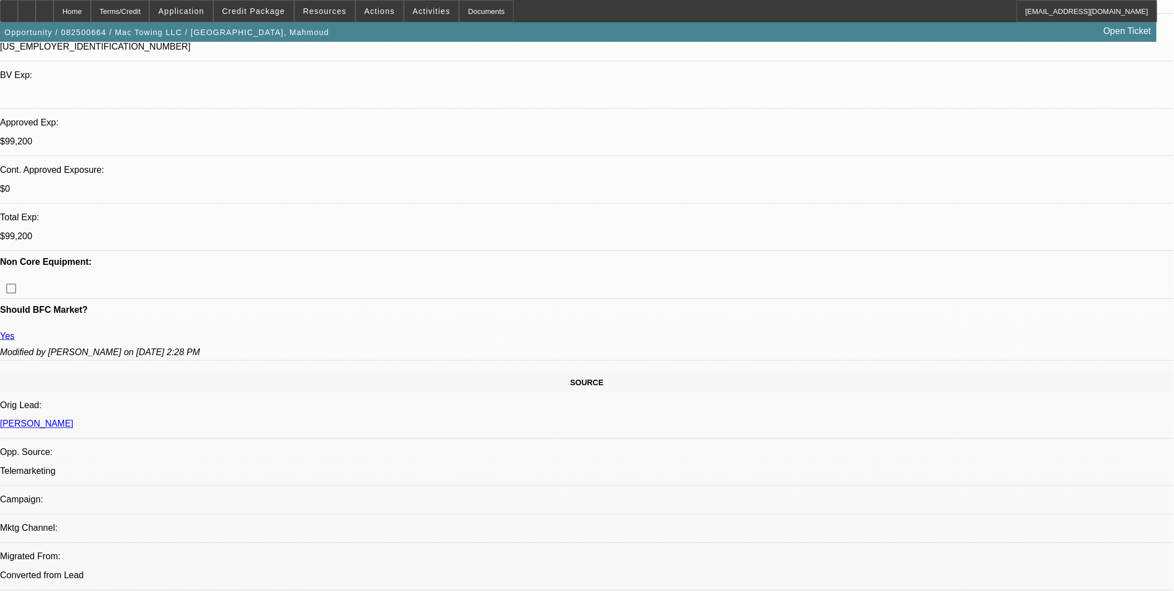
scroll to position [320, 0]
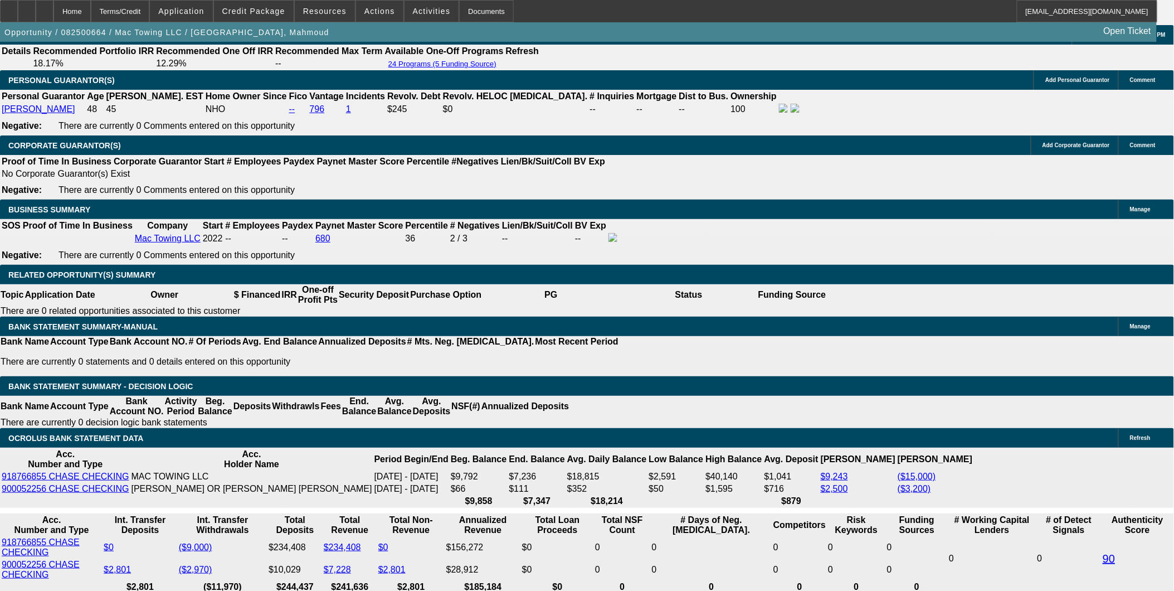
scroll to position [1733, 0]
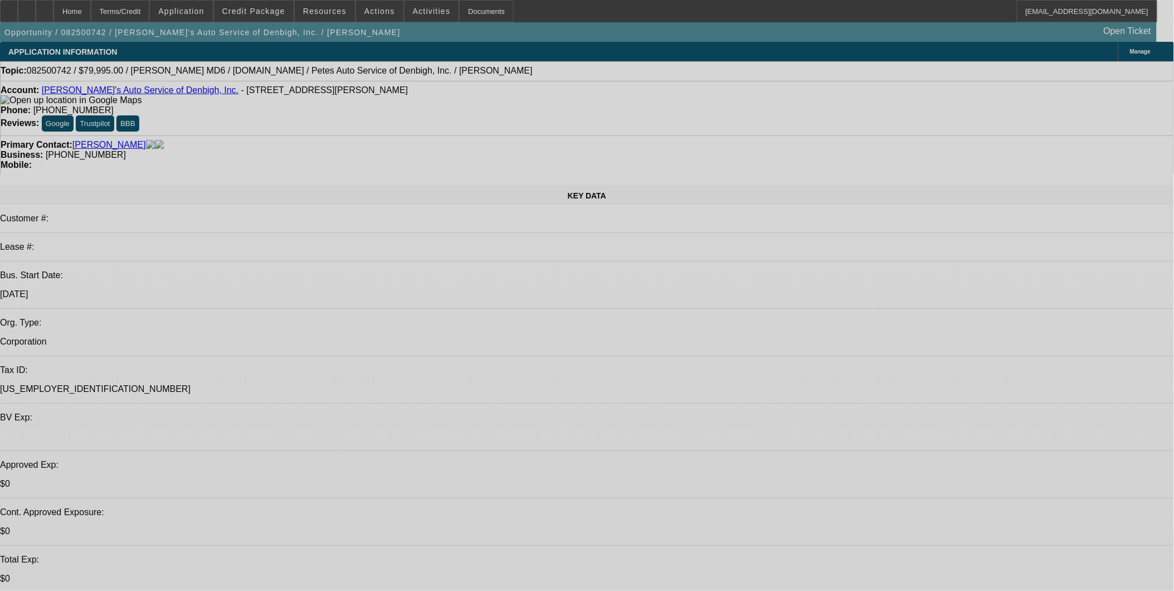
select select "0"
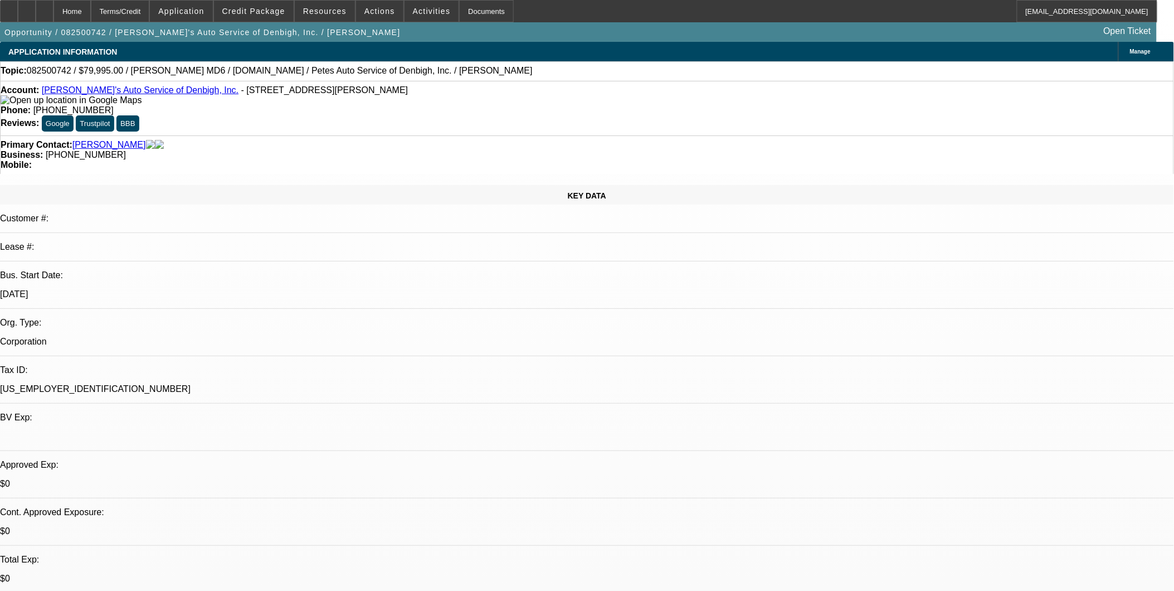
select select "0"
select select "0.1"
select select "0"
select select "0.2"
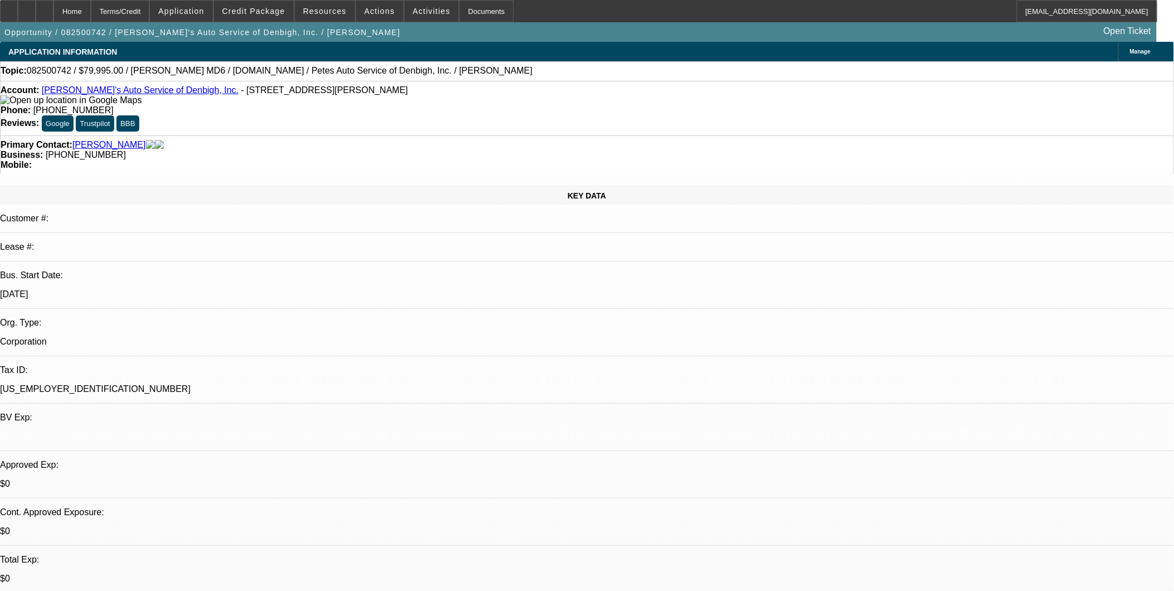
select select "0"
select select "0.1"
select select "0"
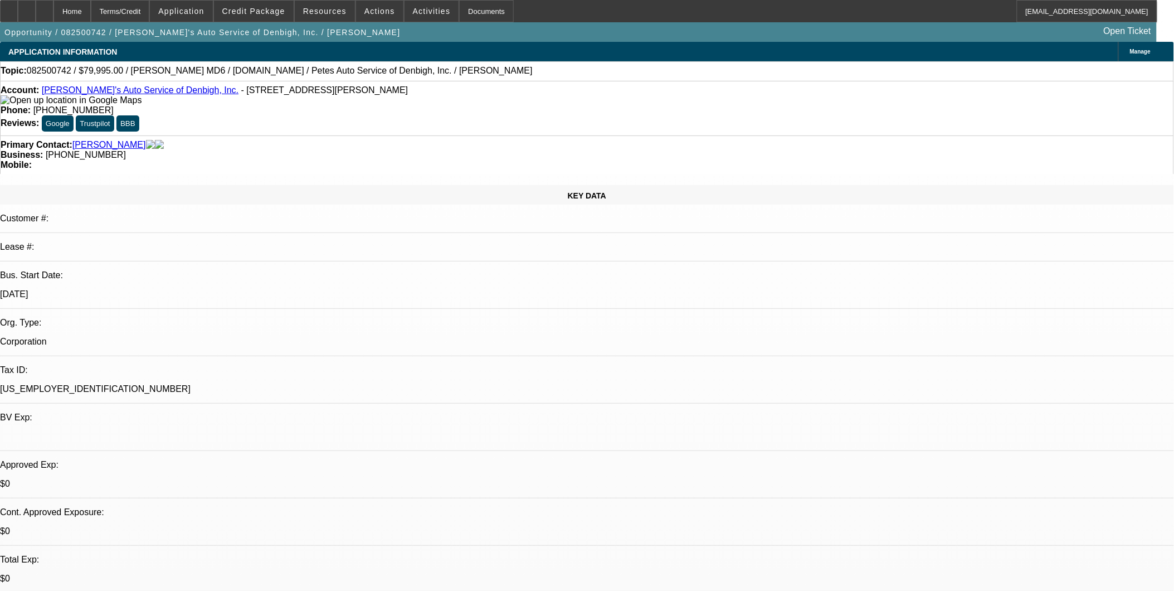
select select "0.2"
select select "1"
select select "3"
select select "4"
select select "1"
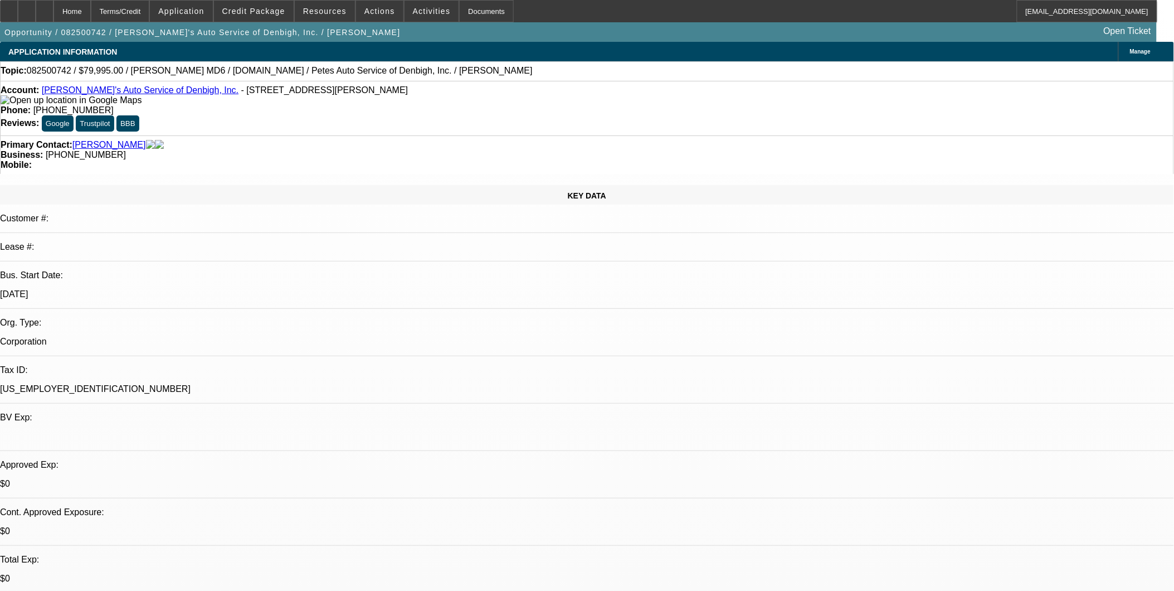
select select "3"
select select "17"
select select "1"
select select "3"
select select "4"
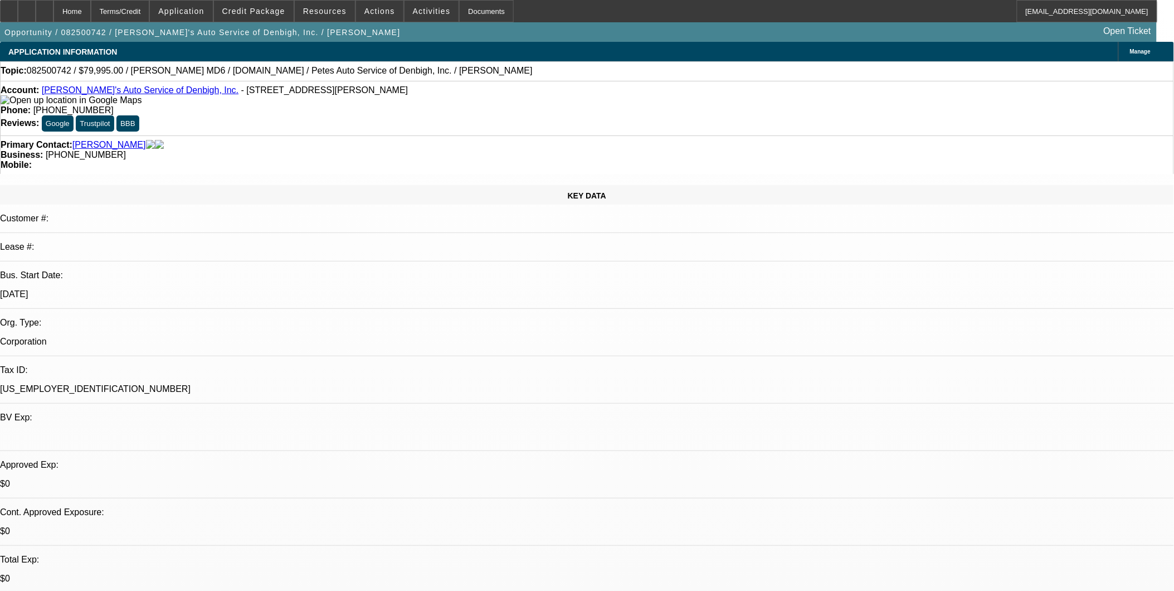
select select "1"
select select "3"
select select "17"
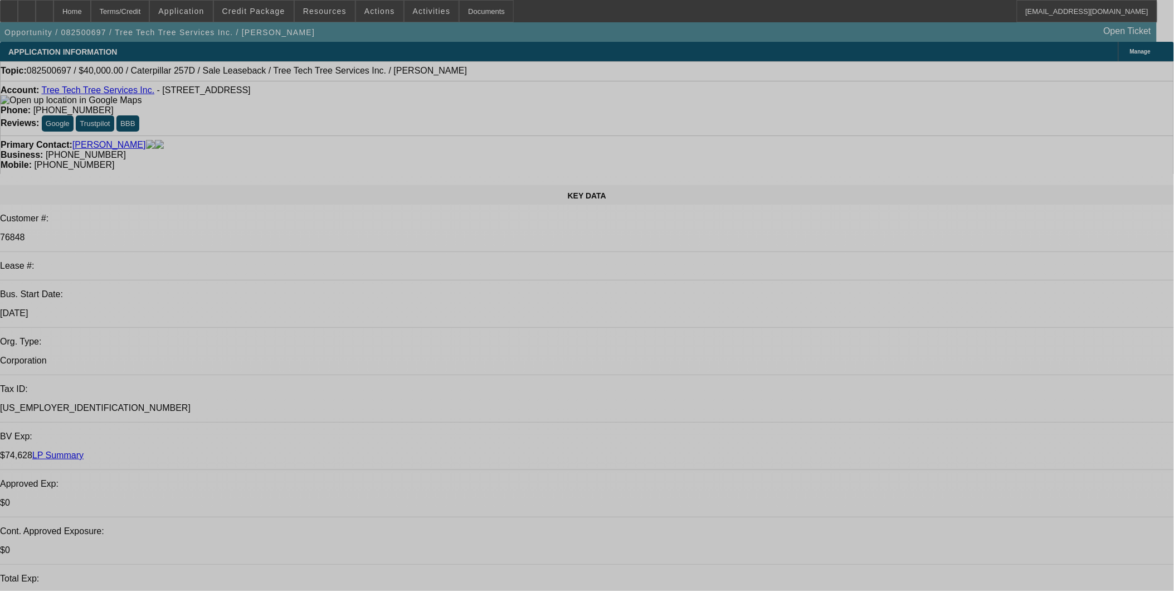
select select "0"
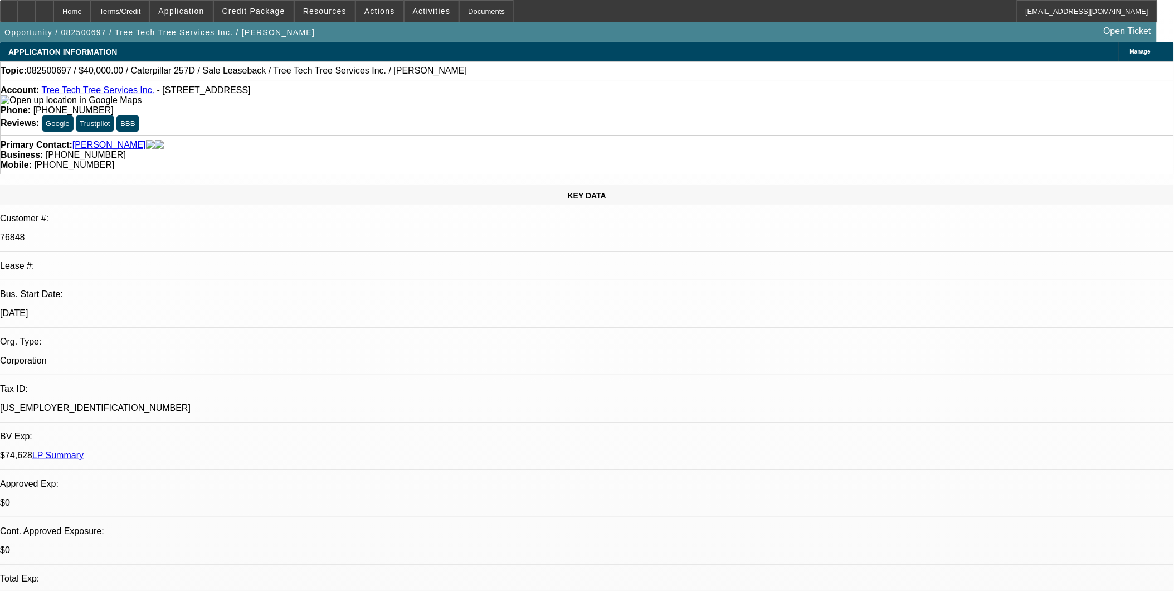
select select "2"
select select "0"
select select "1"
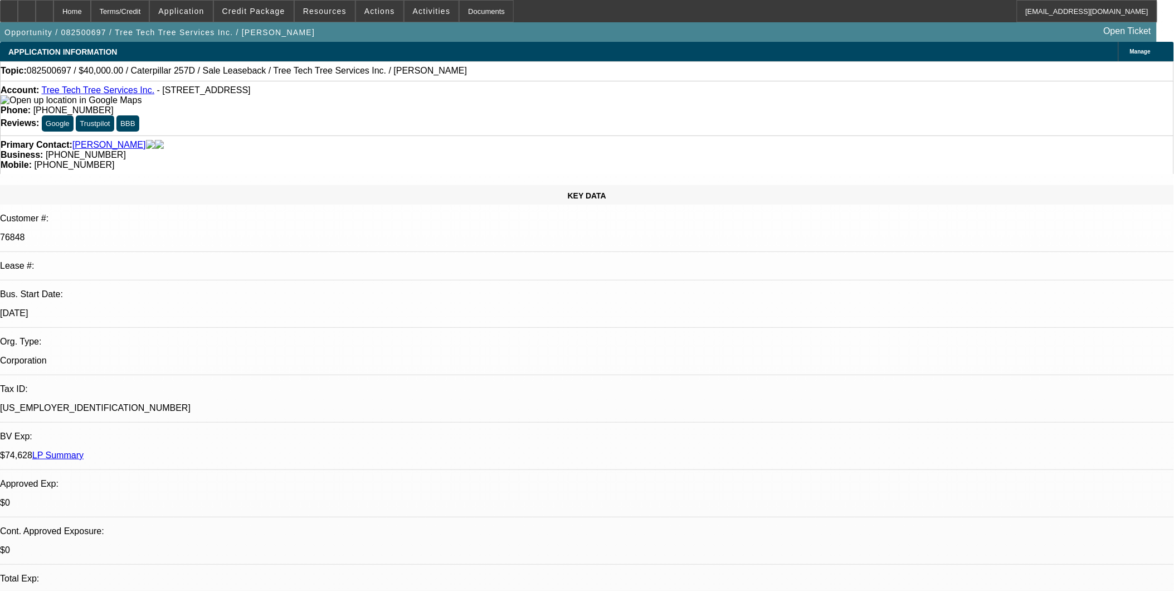
select select "2"
select select "6"
select select "1"
select select "2"
select select "6"
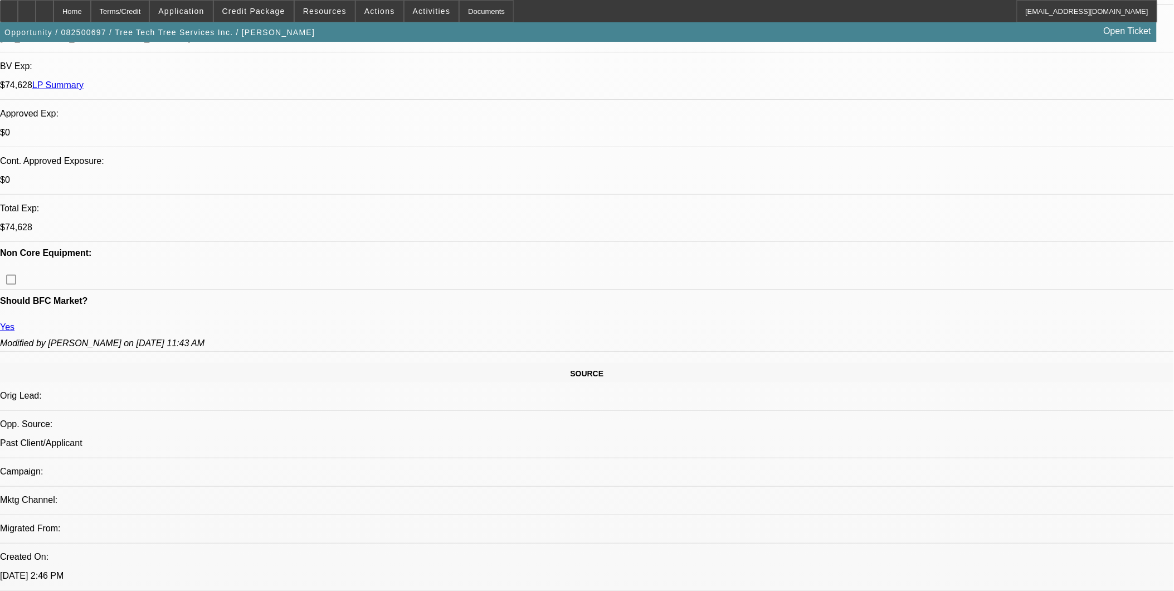
scroll to position [309, 0]
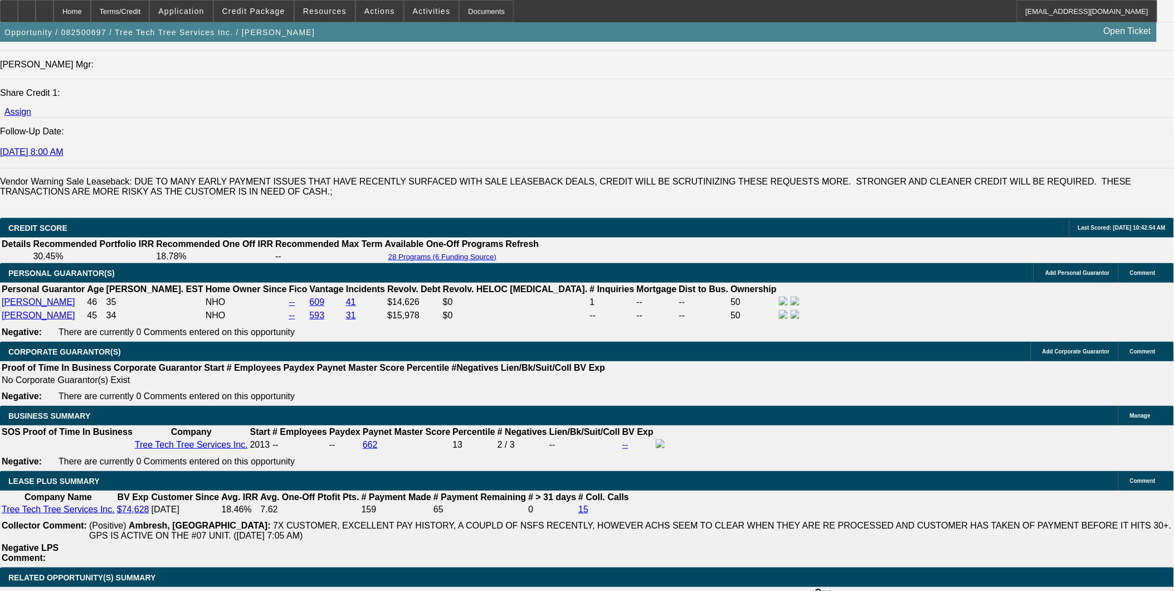
scroll to position [1485, 0]
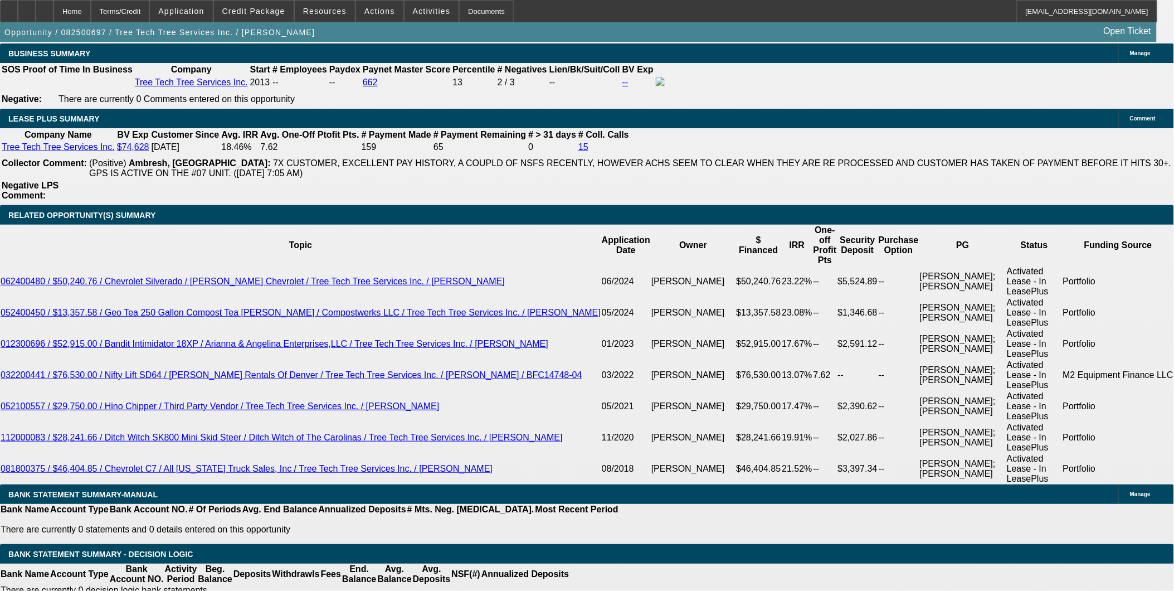
scroll to position [1857, 0]
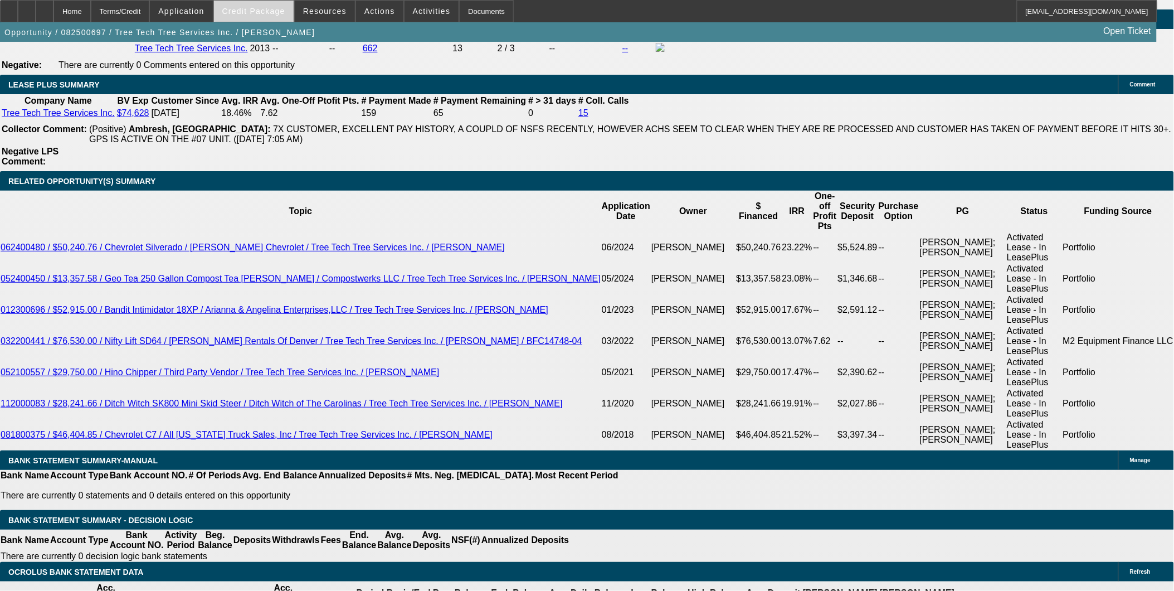
click at [274, 6] on span at bounding box center [254, 11] width 80 height 27
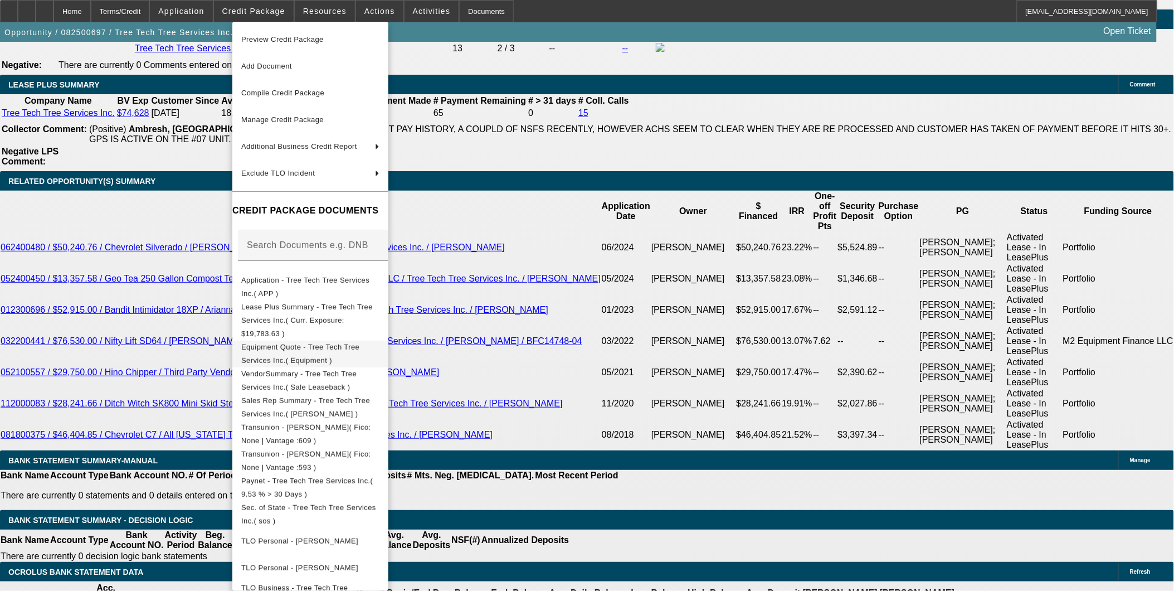
click at [359, 342] on span "Equipment Quote - Tree Tech Tree Services Inc.( Equipment )" at bounding box center [310, 353] width 138 height 27
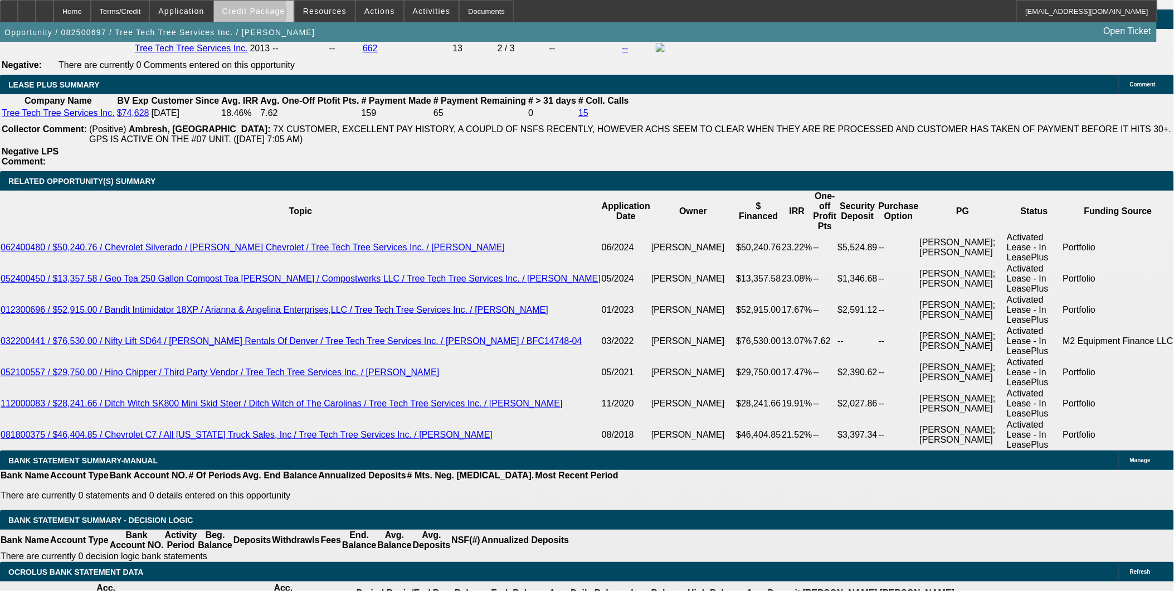
click at [268, 13] on span "Credit Package" at bounding box center [253, 11] width 63 height 9
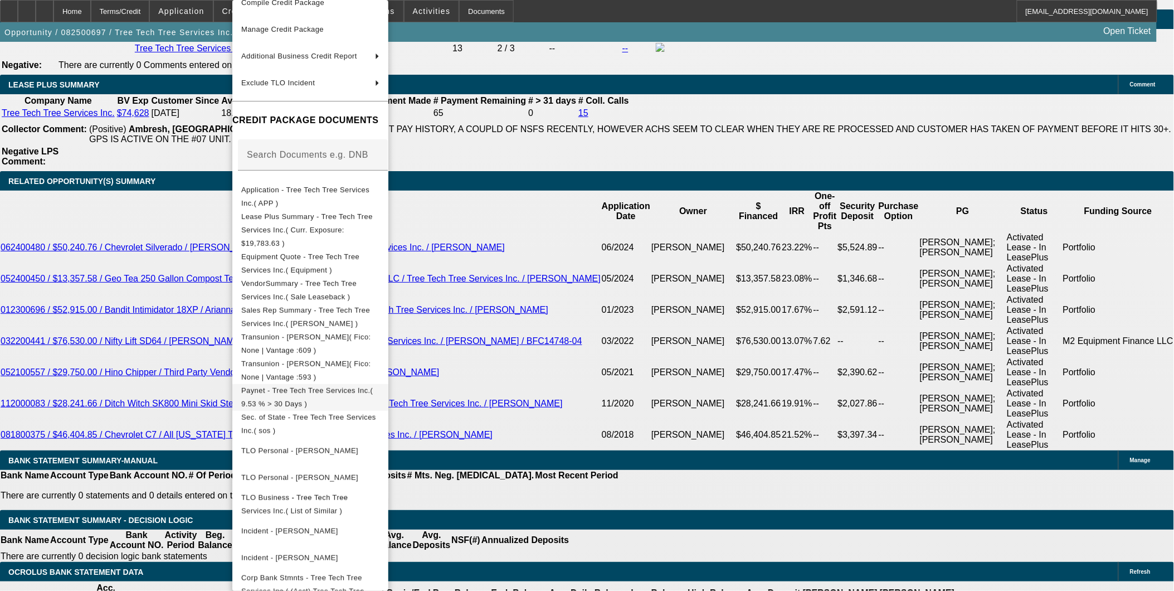
scroll to position [69, 0]
click at [655, 325] on div at bounding box center [587, 295] width 1174 height 591
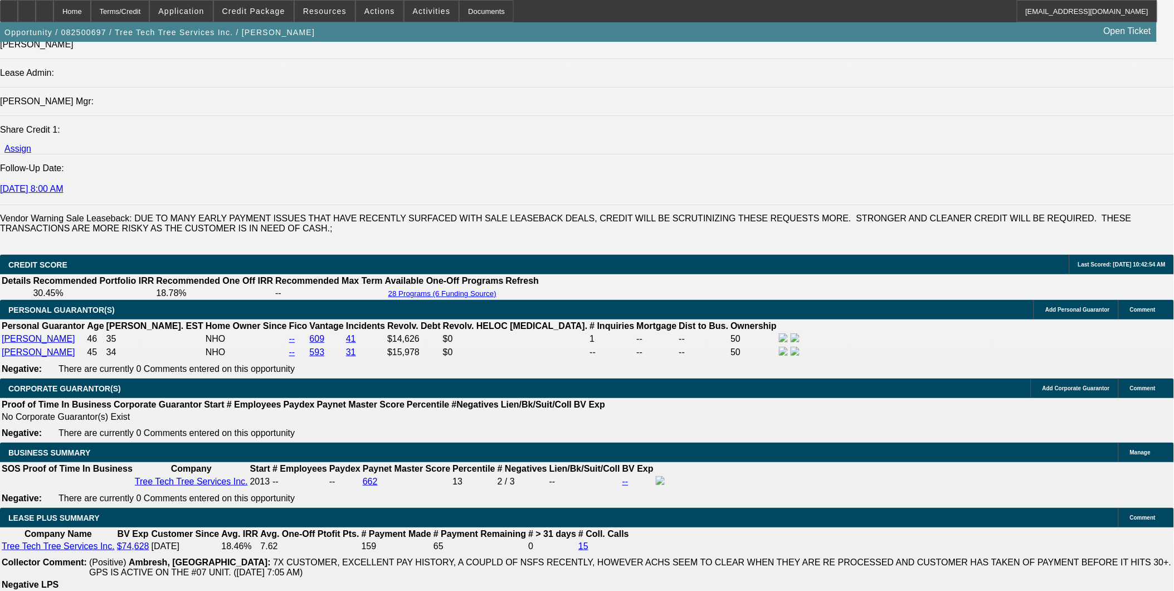
scroll to position [1423, 0]
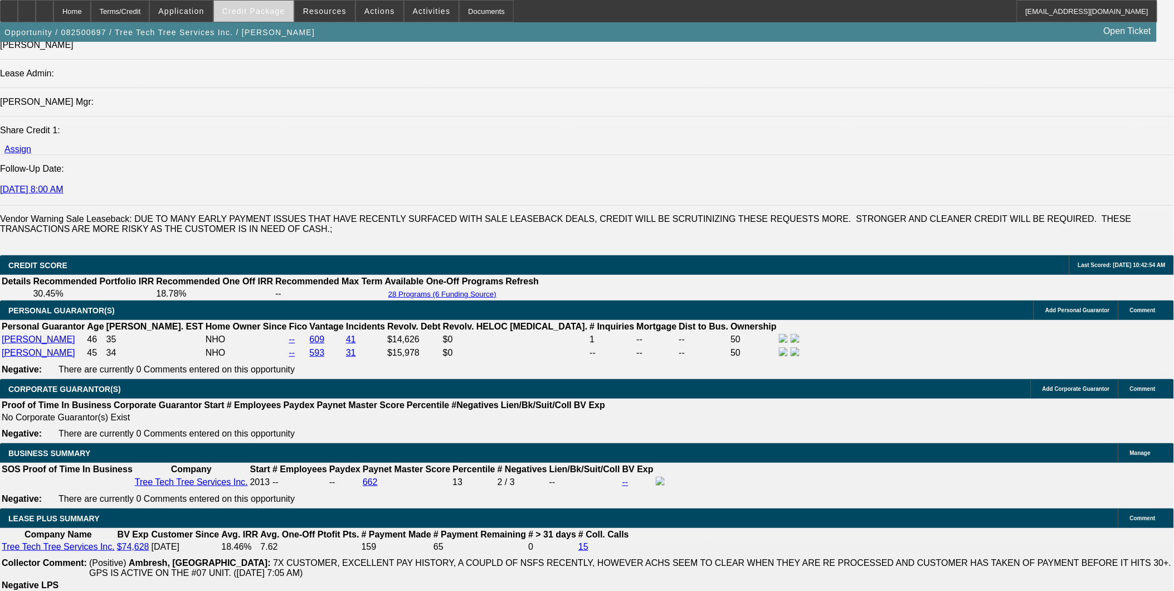
click at [273, 17] on span at bounding box center [254, 11] width 80 height 27
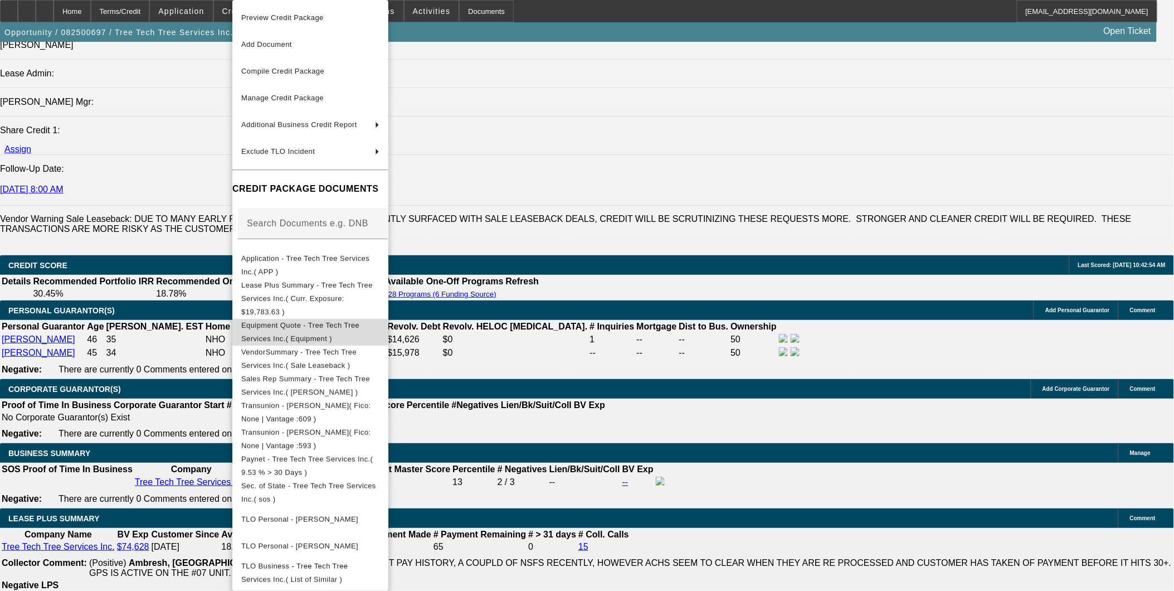
click at [291, 320] on span "Equipment Quote - Tree Tech Tree Services Inc.( Equipment )" at bounding box center [310, 332] width 138 height 27
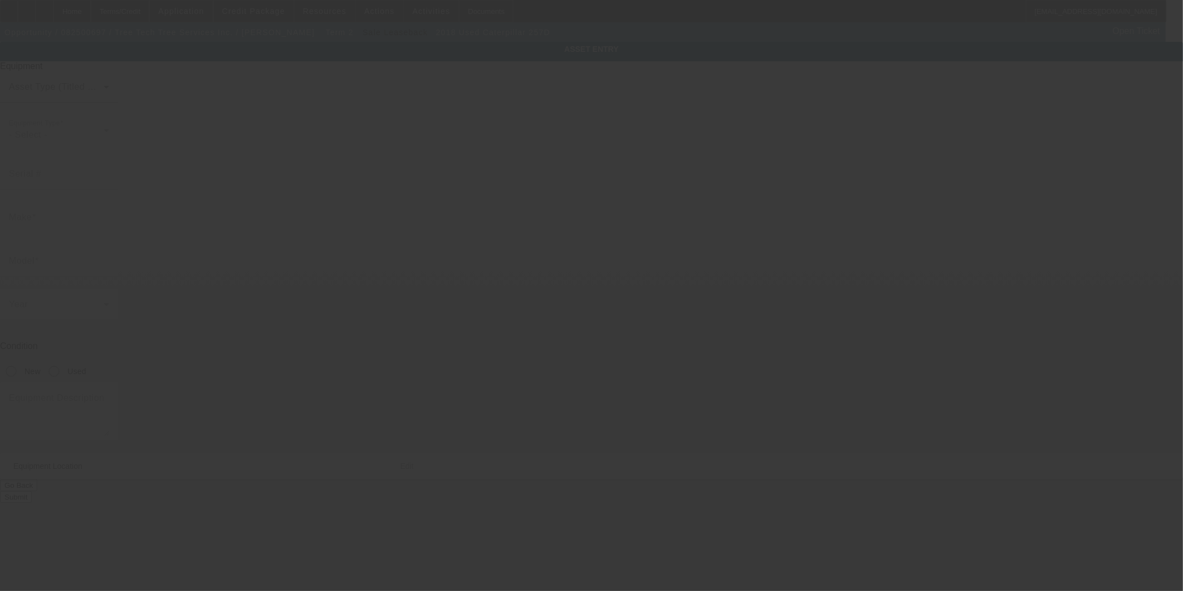
type input "EZW02355"
type input "Caterpillar"
type input "257D"
radio input "true"
type input "[STREET_ADDRESS]"
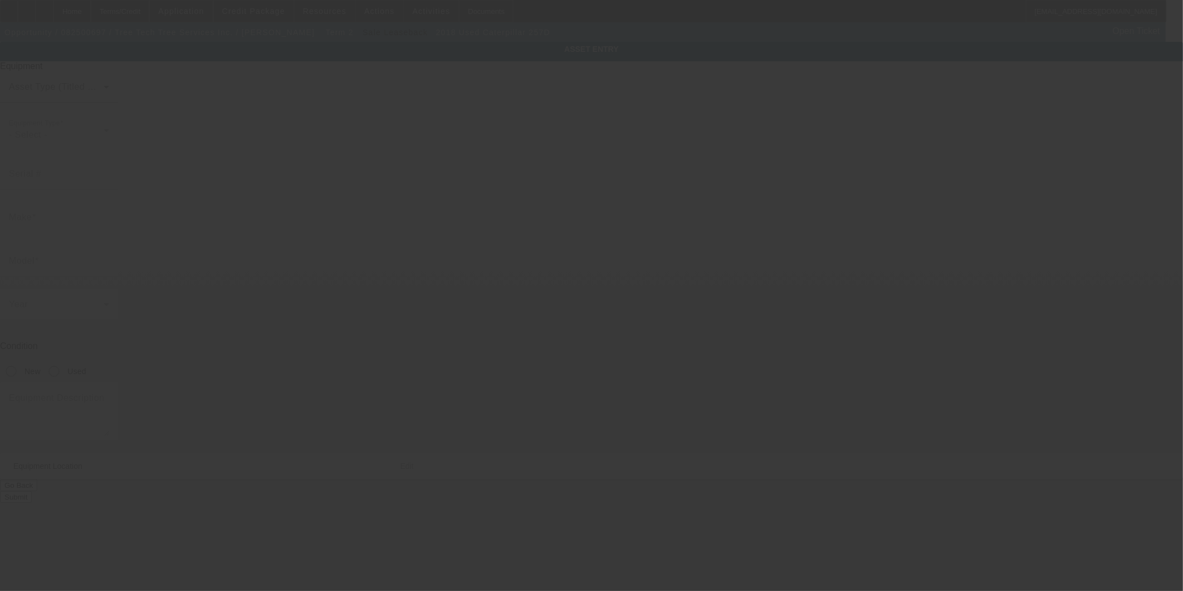
type input "# 9"
type input "[GEOGRAPHIC_DATA]"
type input "28115"
type input "Iredell"
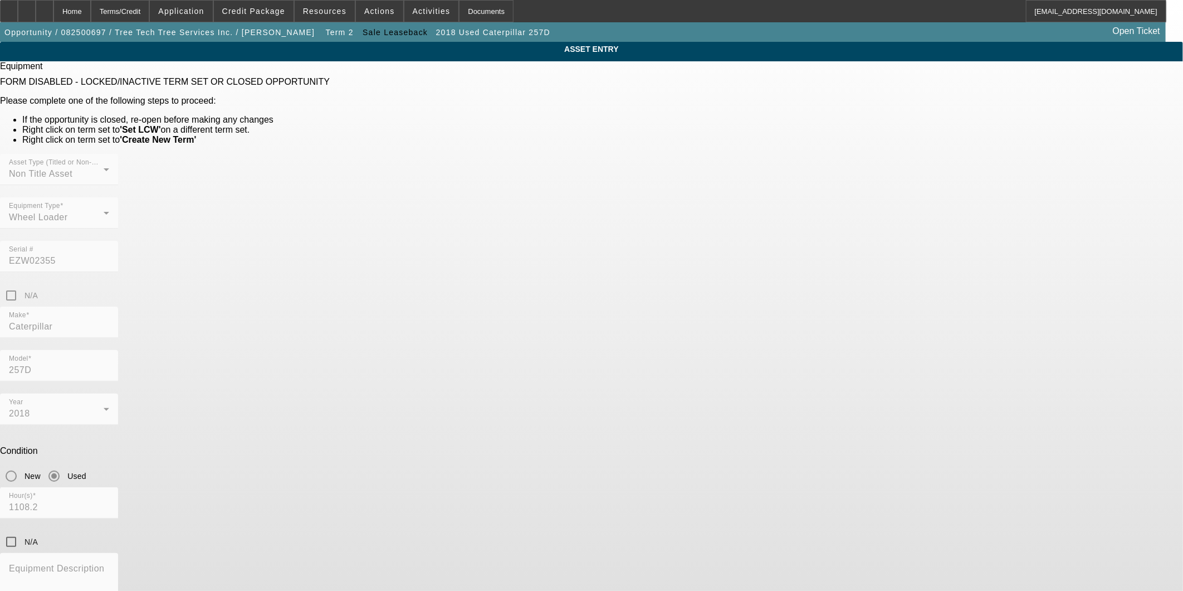
click at [831, 174] on div "ASSET ENTRY Equipment FORM DISABLED - LOCKED/INACTIVE TERM SET OR CLOSED OPPORT…" at bounding box center [591, 357] width 1183 height 631
click at [147, 12] on div "Terms/Credit" at bounding box center [120, 11] width 59 height 22
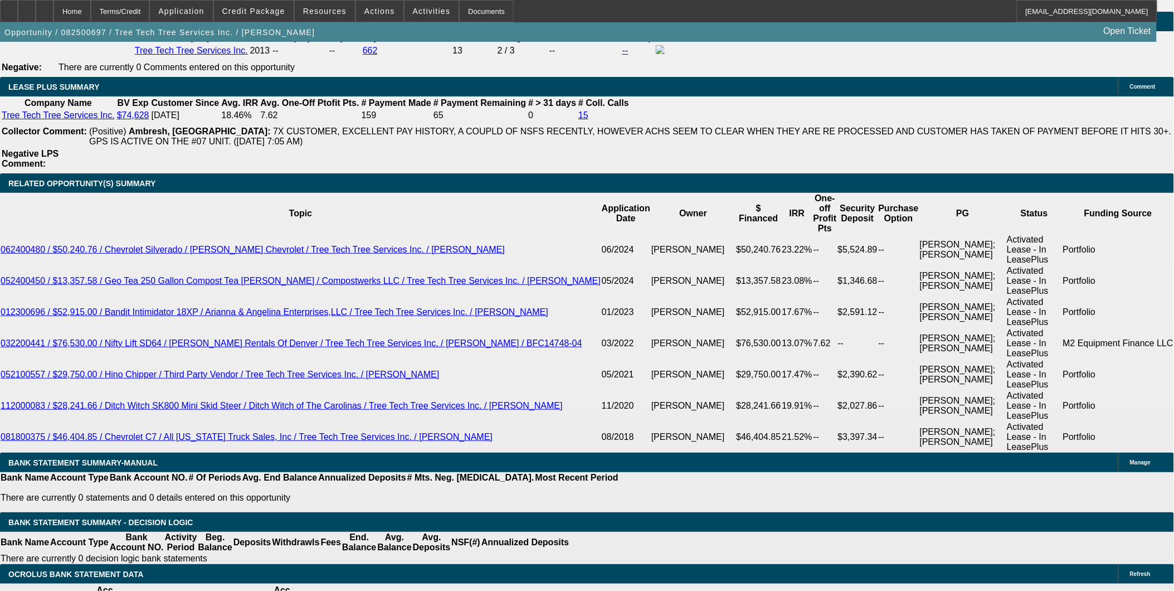
select select "0"
select select "2"
select select "0"
select select "6"
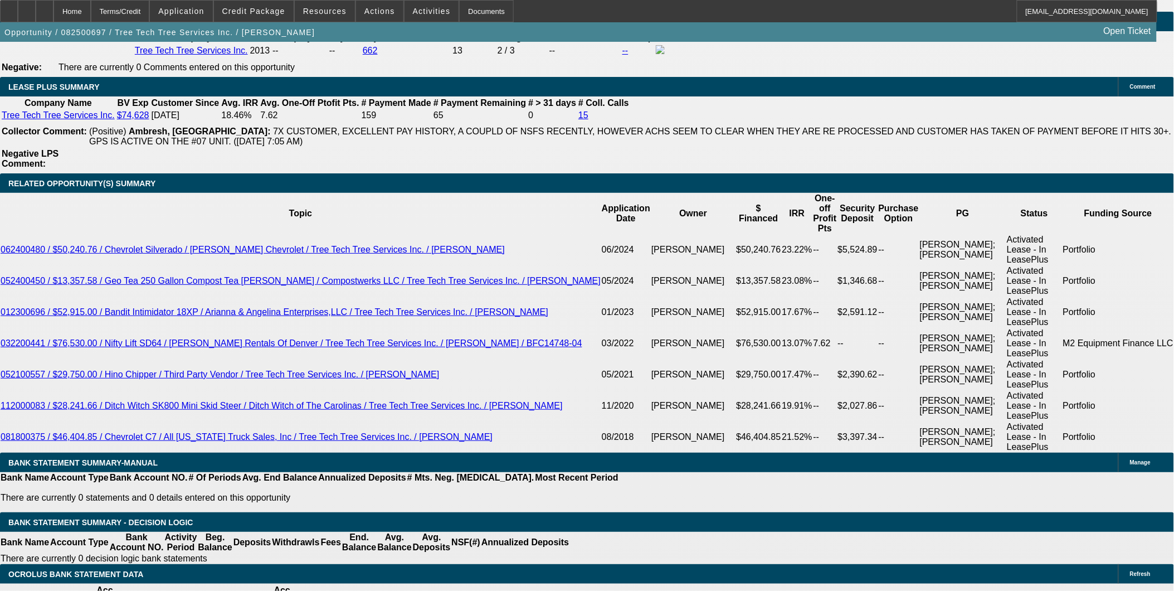
select select "0"
select select "2"
select select "0"
select select "6"
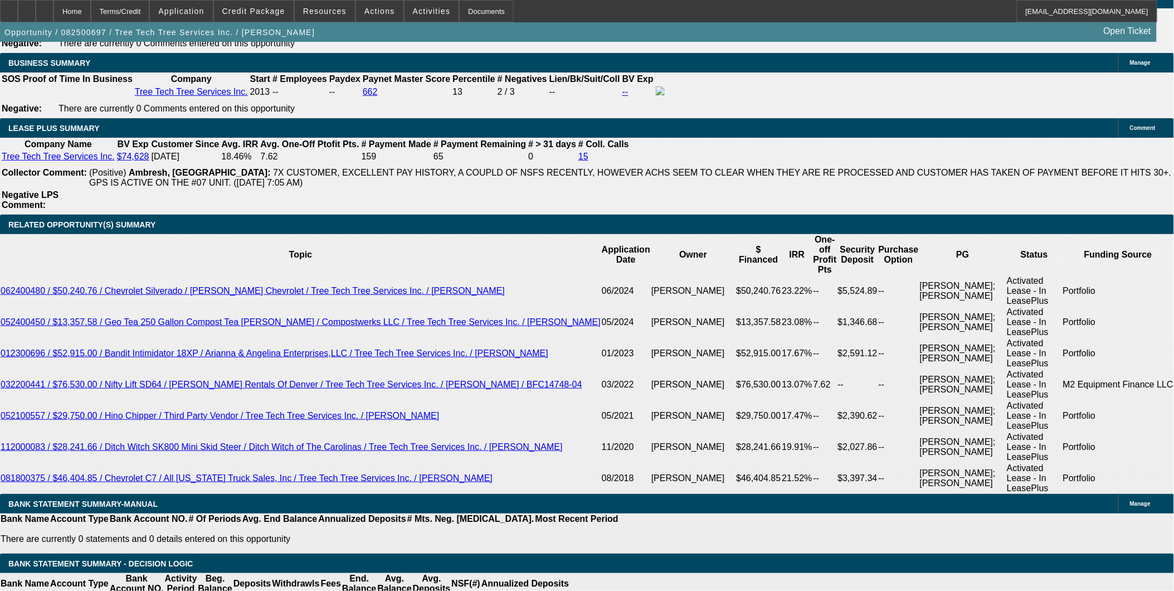
scroll to position [1872, 0]
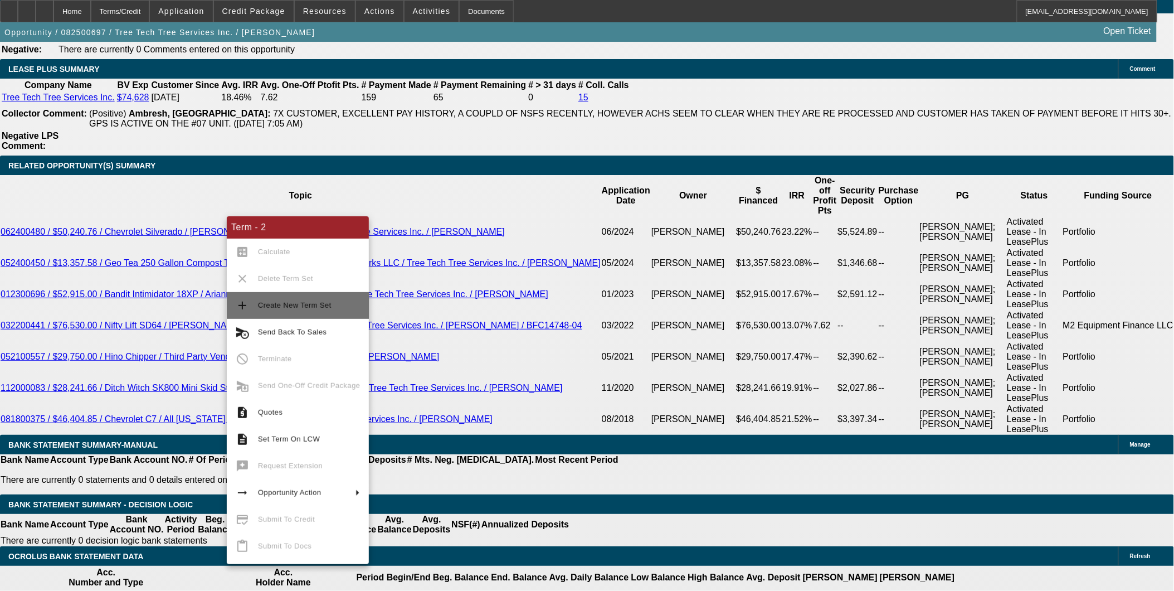
click at [314, 305] on span "Create New Term Set" at bounding box center [295, 305] width 74 height 8
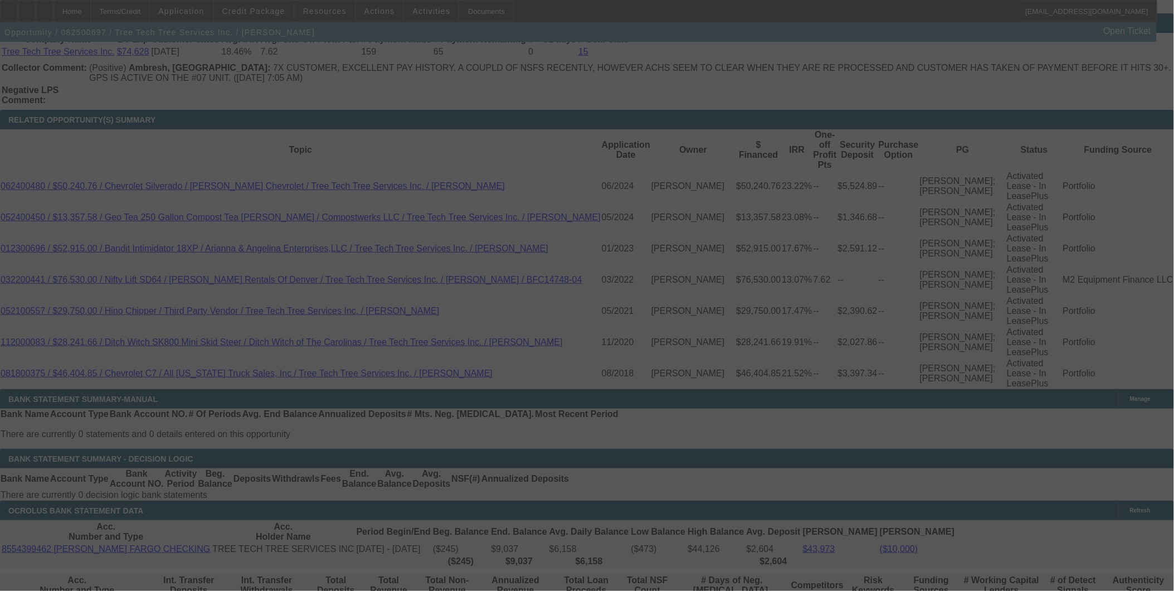
scroll to position [1872, 0]
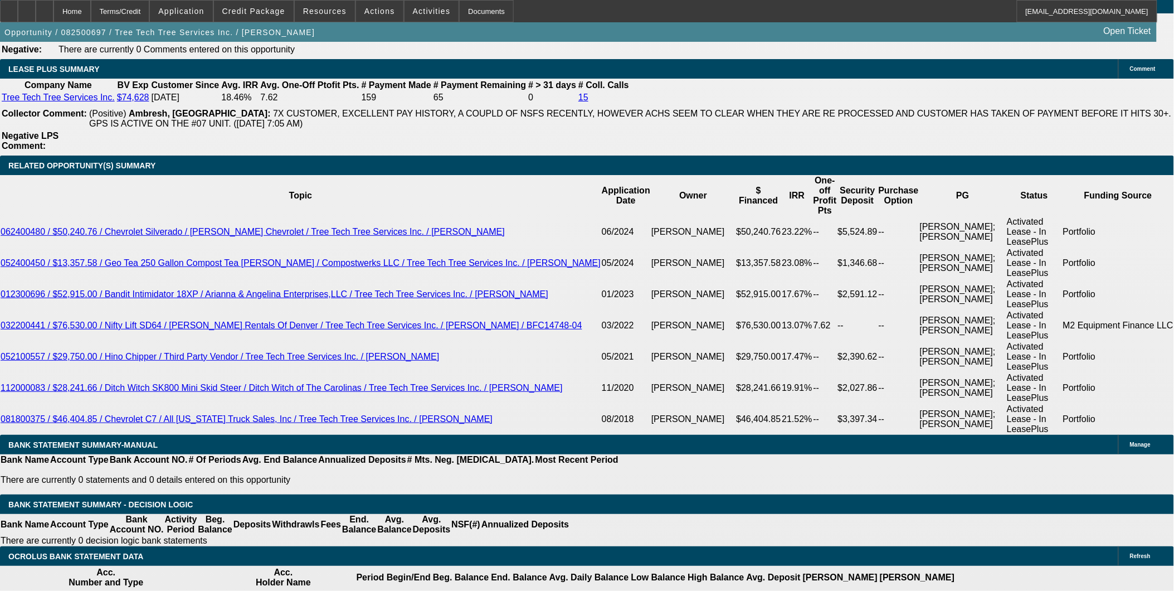
select select "0"
select select "2"
select select "0"
select select "2"
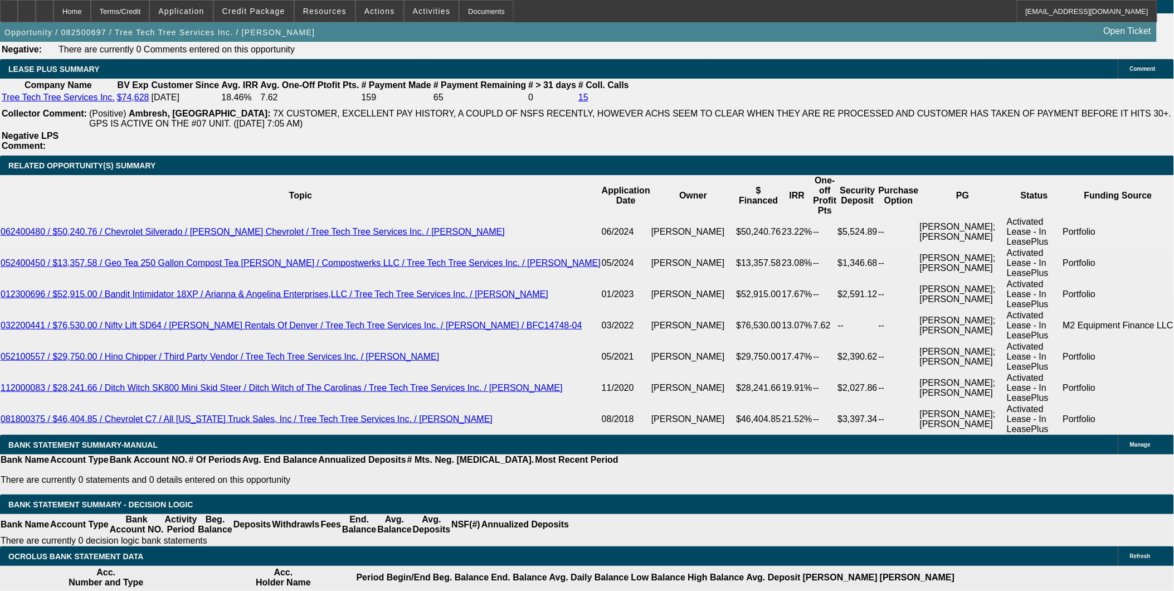
select select "0"
select select "1"
select select "2"
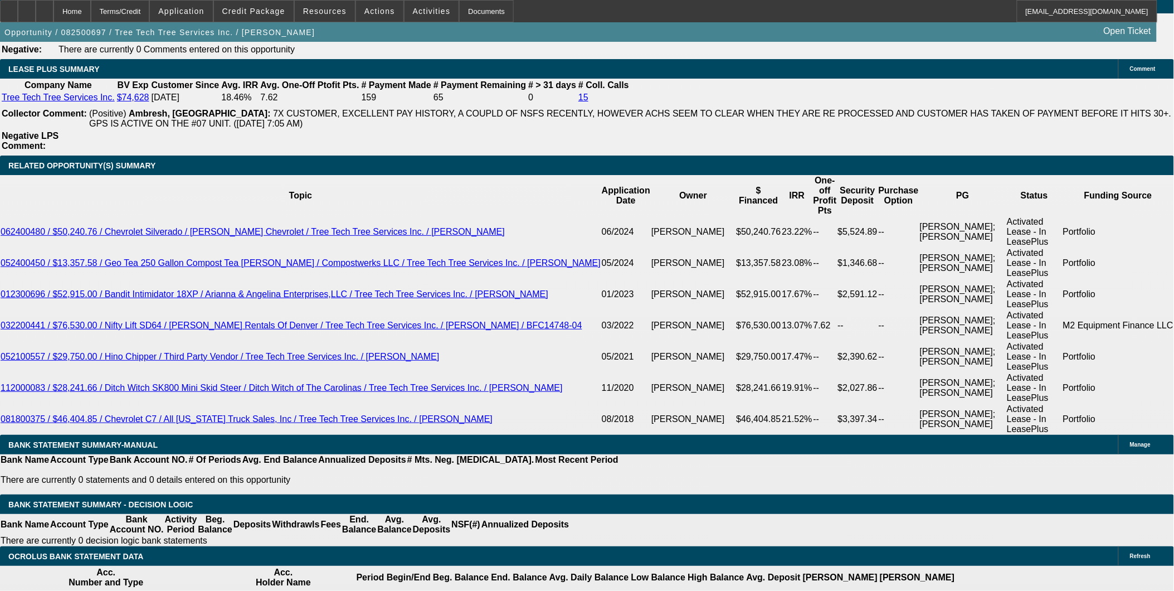
select select "6"
select select "1"
select select "2"
select select "6"
select select "1"
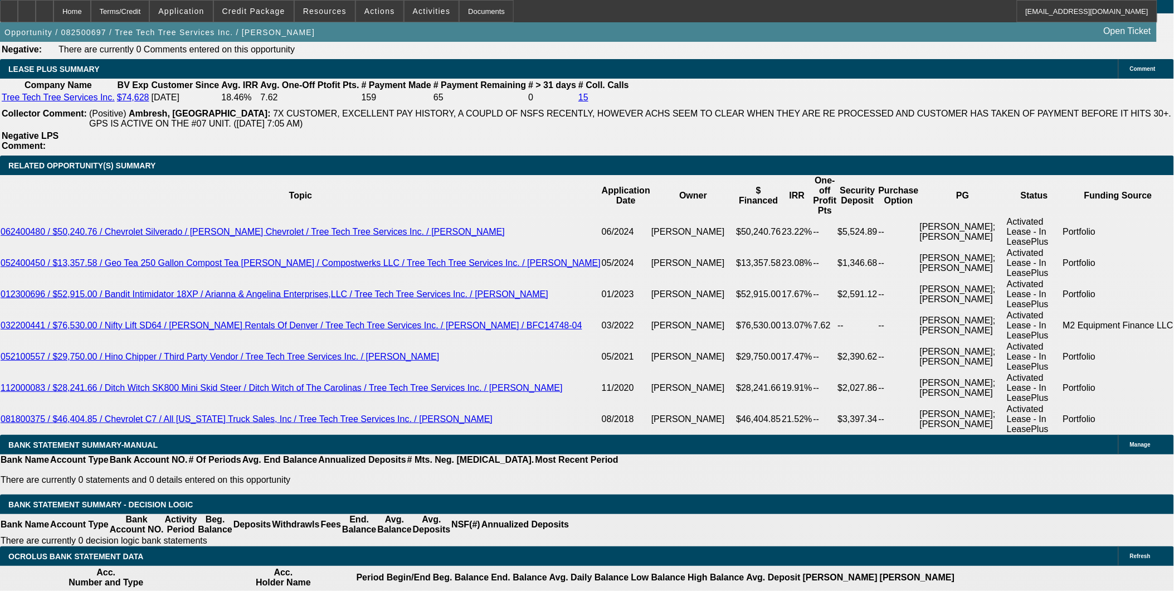
select select "2"
select select "6"
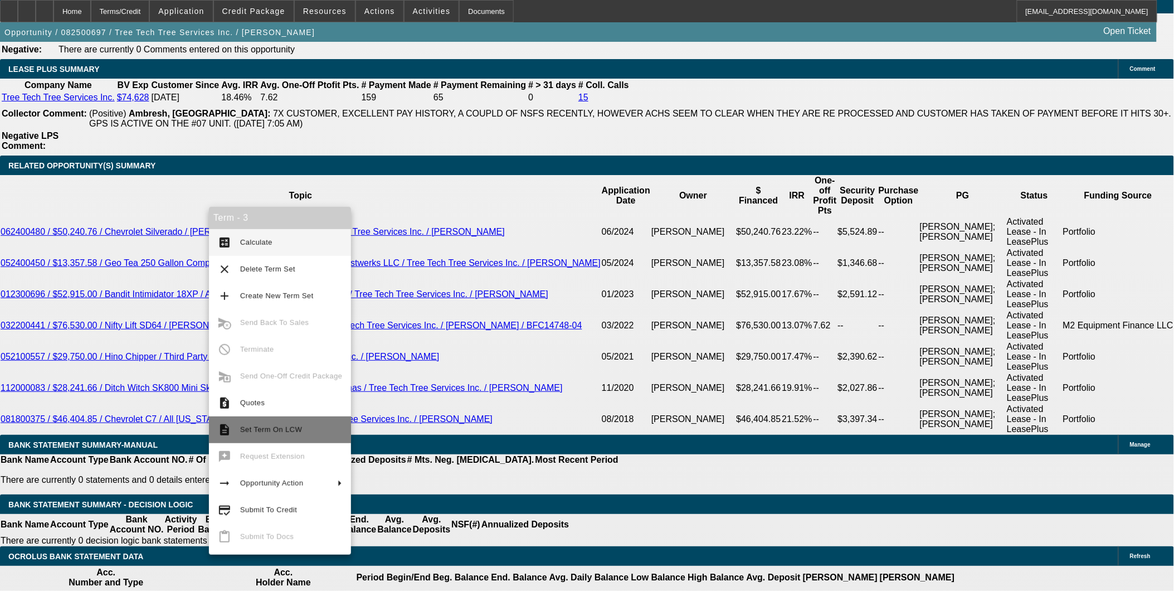
click at [284, 435] on span "Set Term On LCW" at bounding box center [291, 429] width 102 height 13
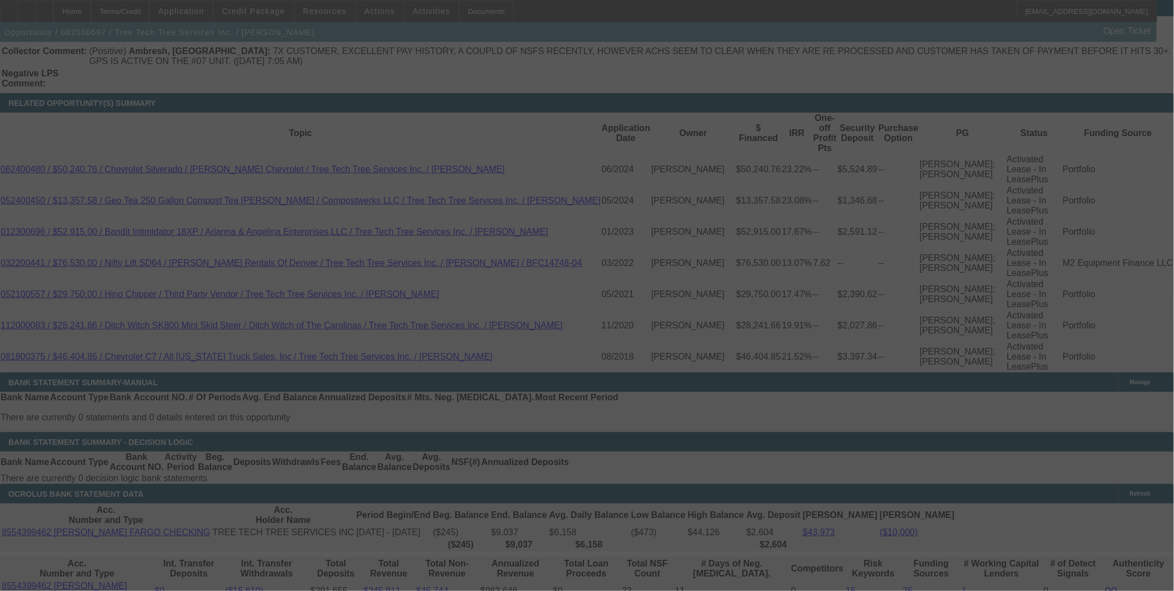
scroll to position [1872, 0]
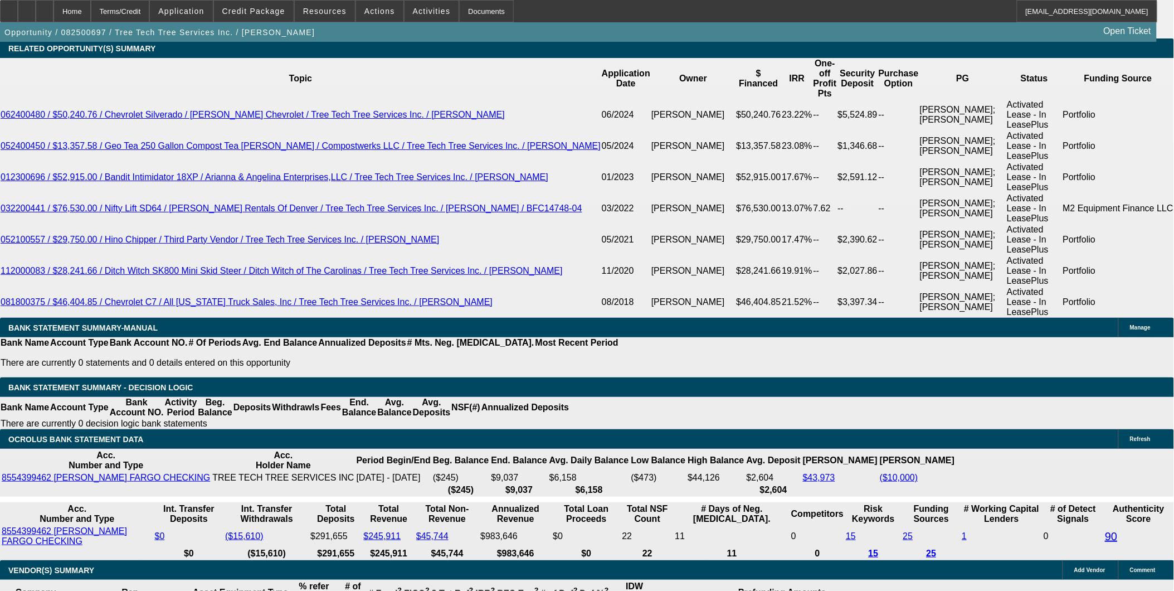
select select "0"
select select "2"
select select "0"
select select "2"
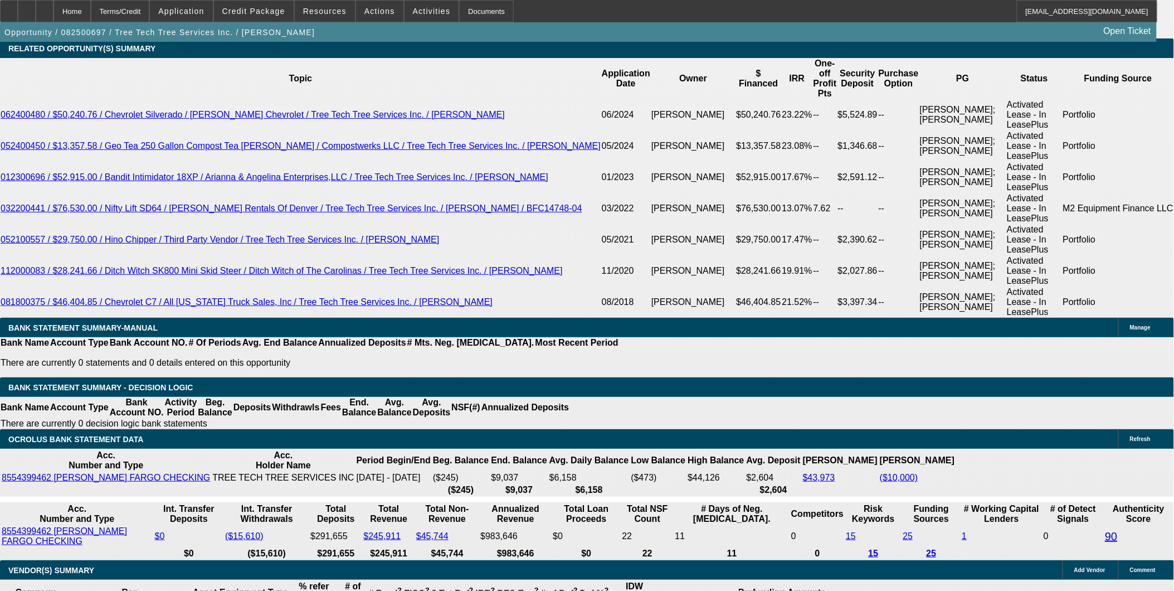
select select "0"
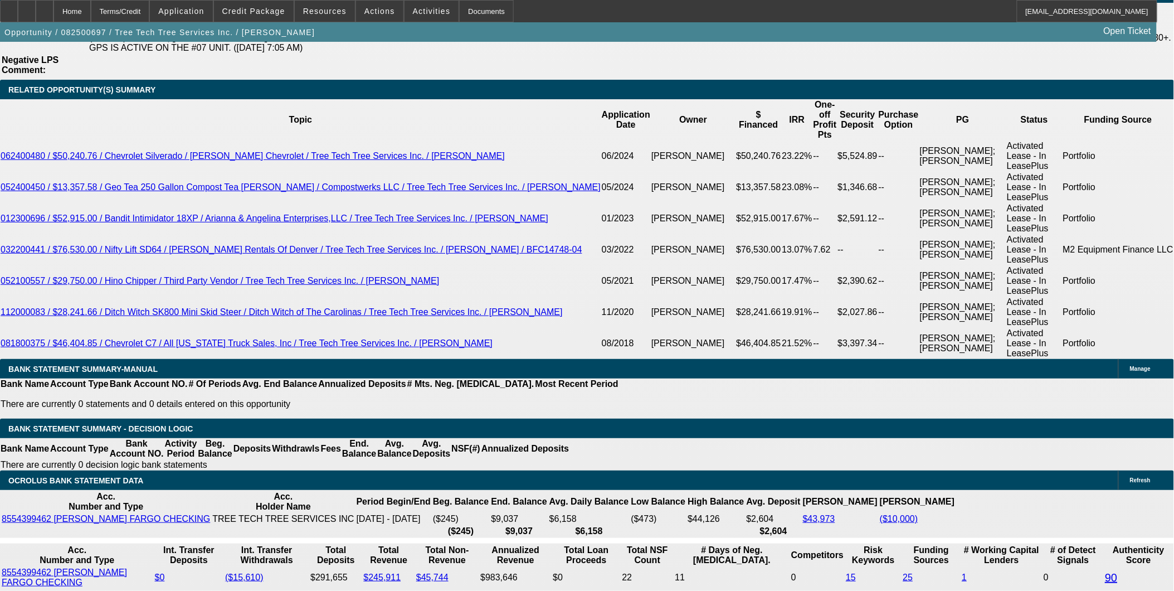
select select "1"
select select "2"
select select "6"
select select "1"
select select "2"
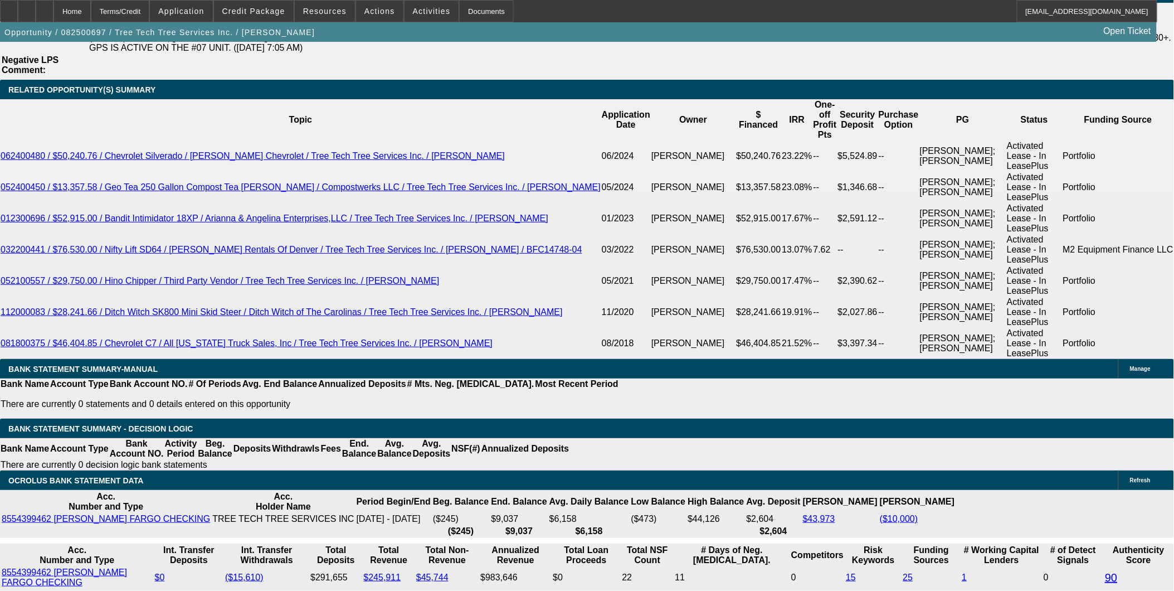
select select "6"
select select "1"
select select "2"
select select "6"
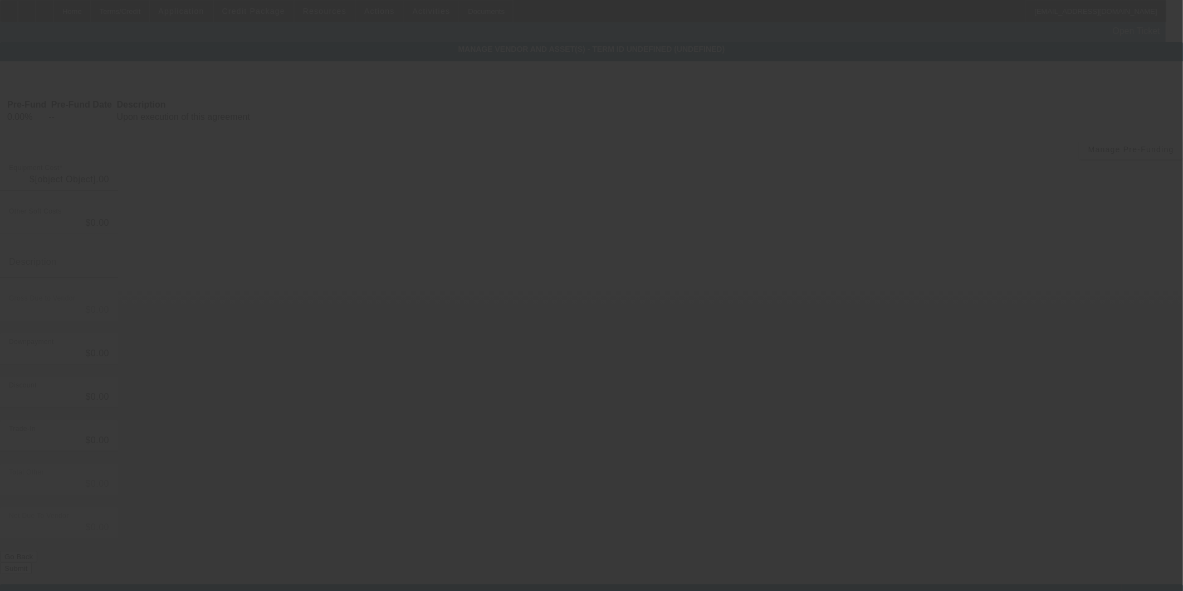
type input "$40,000.00"
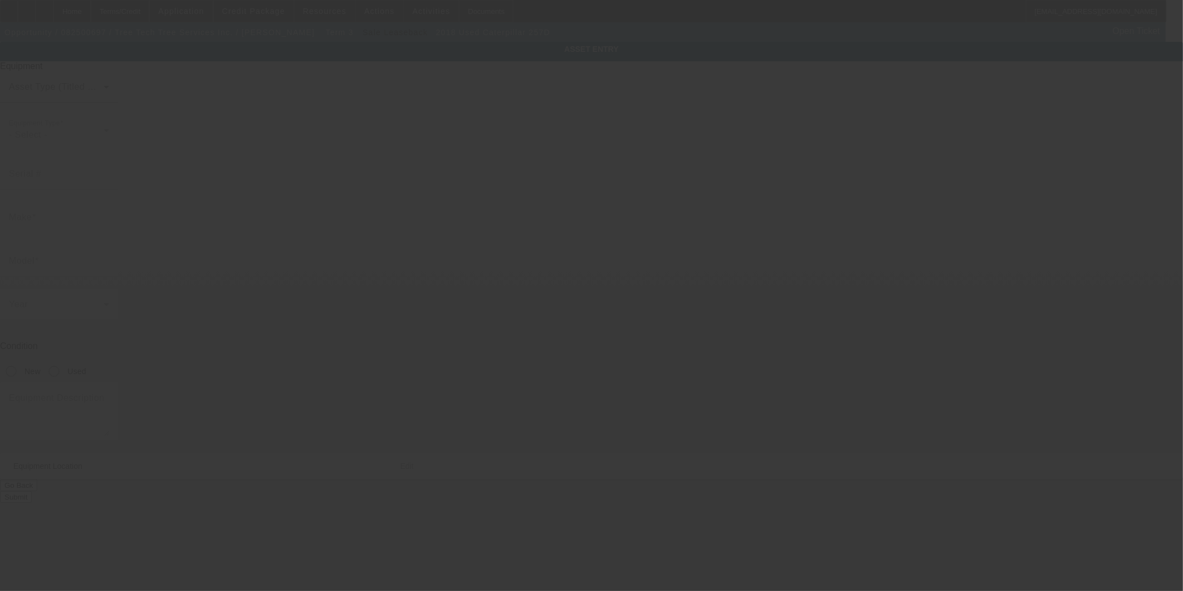
type input "EZW02355"
type input "Caterpillar"
type input "257D"
radio input "true"
type input "[STREET_ADDRESS]"
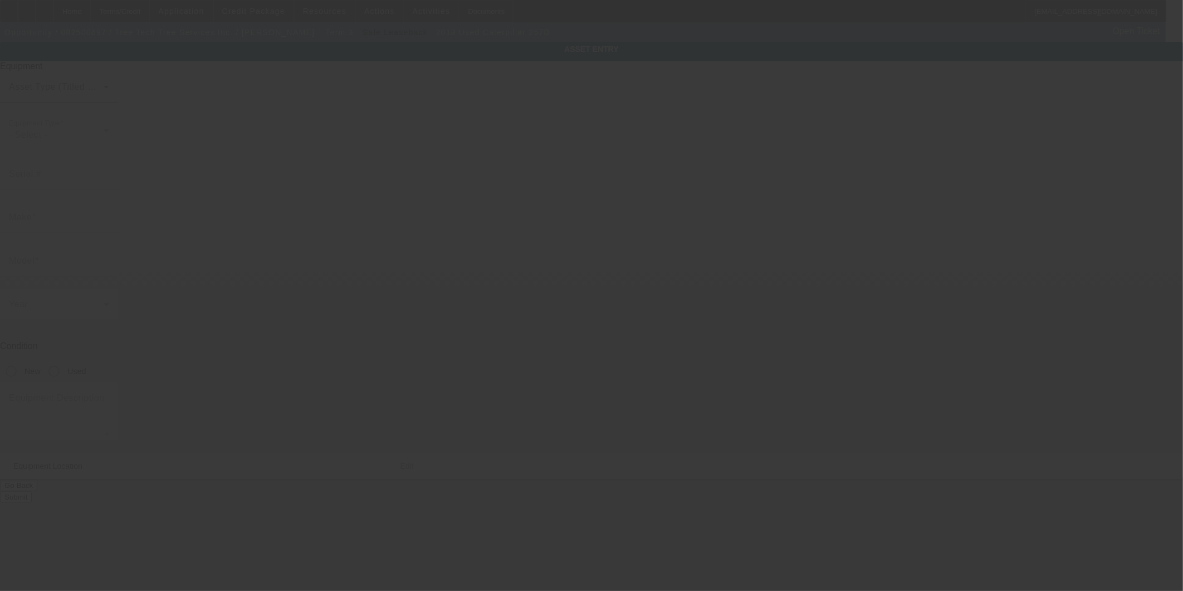
type input "# 9"
type input "[GEOGRAPHIC_DATA]"
type input "28115"
type input "Iredell"
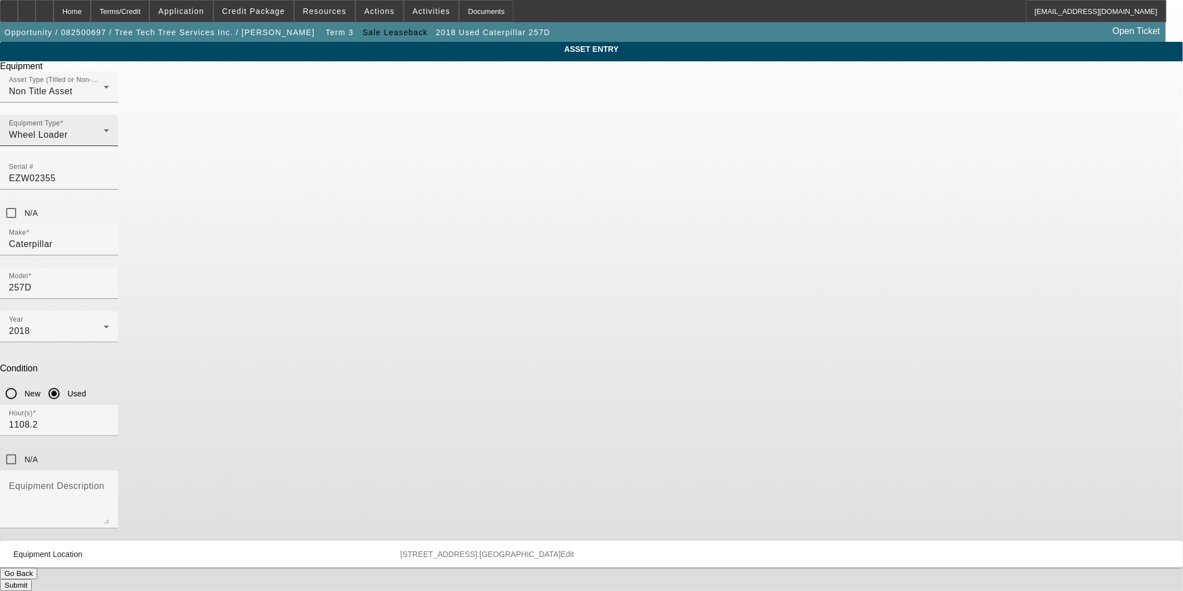
click at [104, 142] on div "Wheel Loader" at bounding box center [56, 134] width 95 height 13
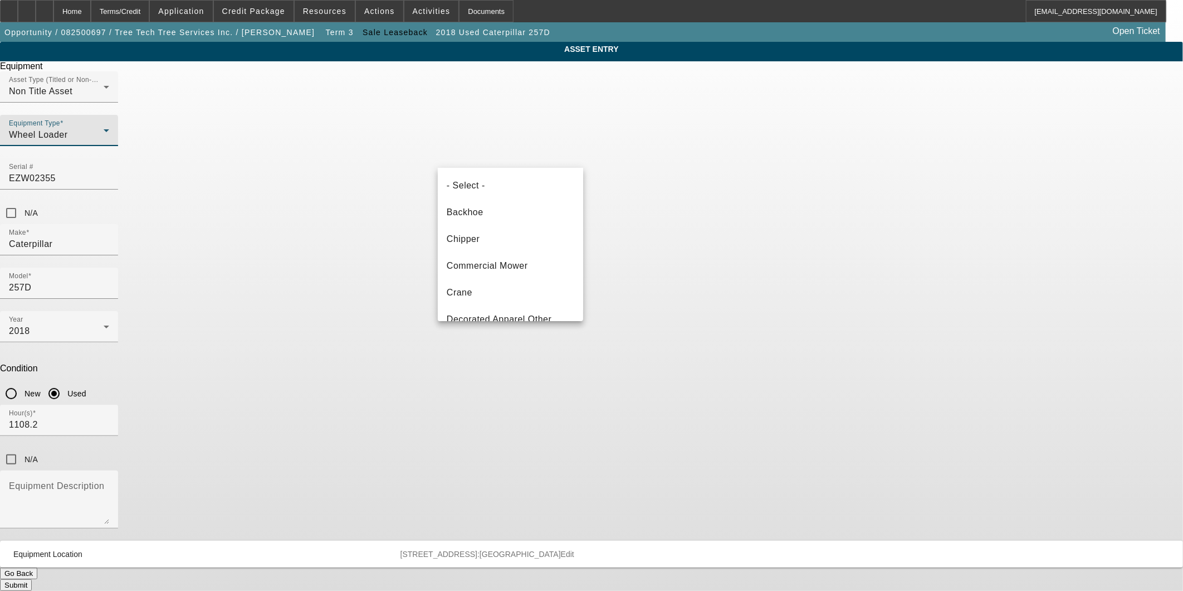
scroll to position [305, 0]
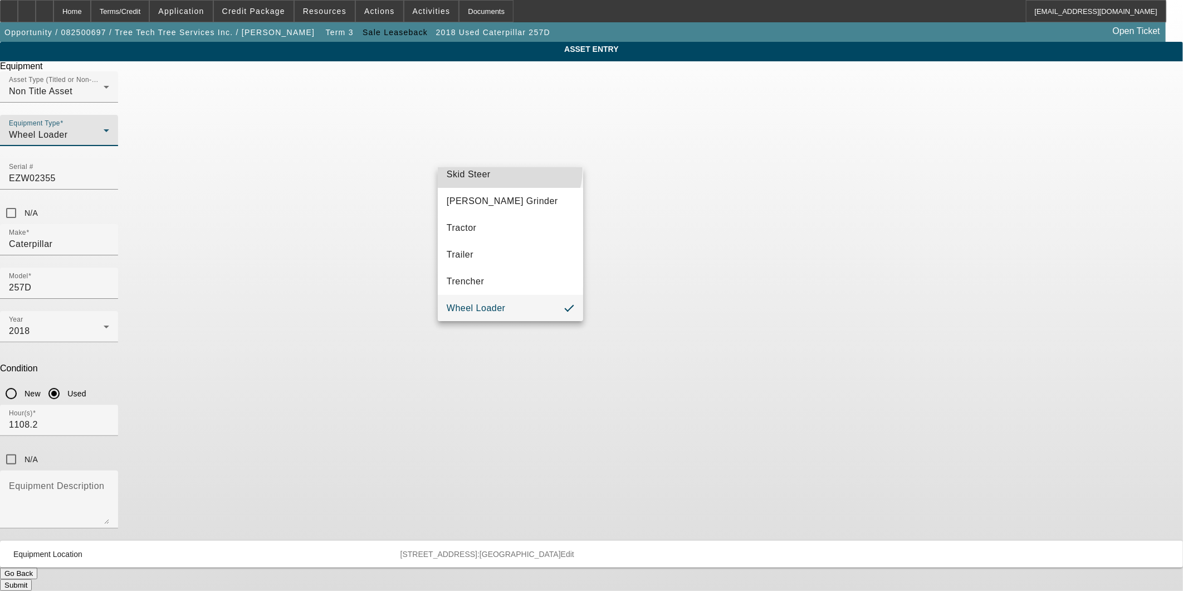
click at [509, 169] on mat-option "Skid Steer" at bounding box center [510, 174] width 145 height 27
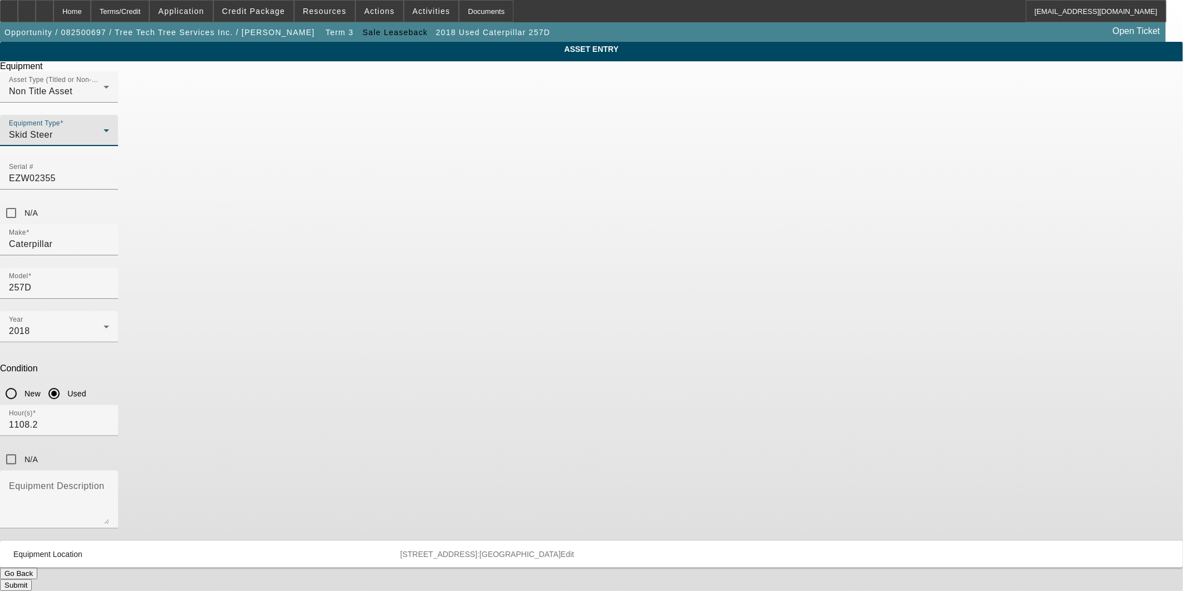
click at [32, 579] on button "Submit" at bounding box center [16, 585] width 32 height 12
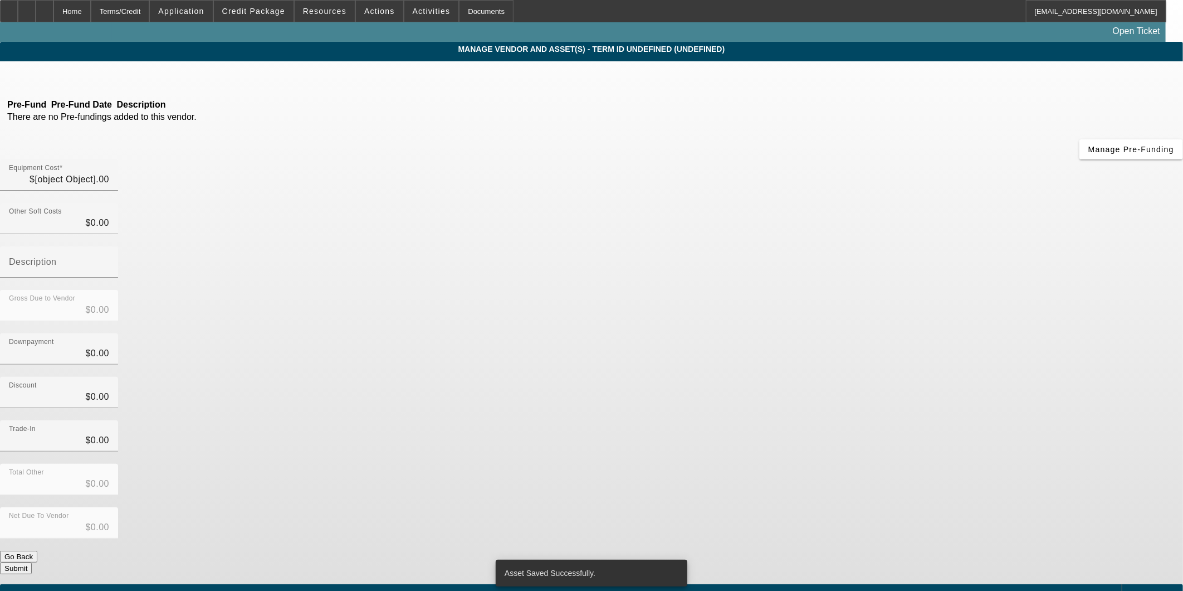
type input "$40,000.00"
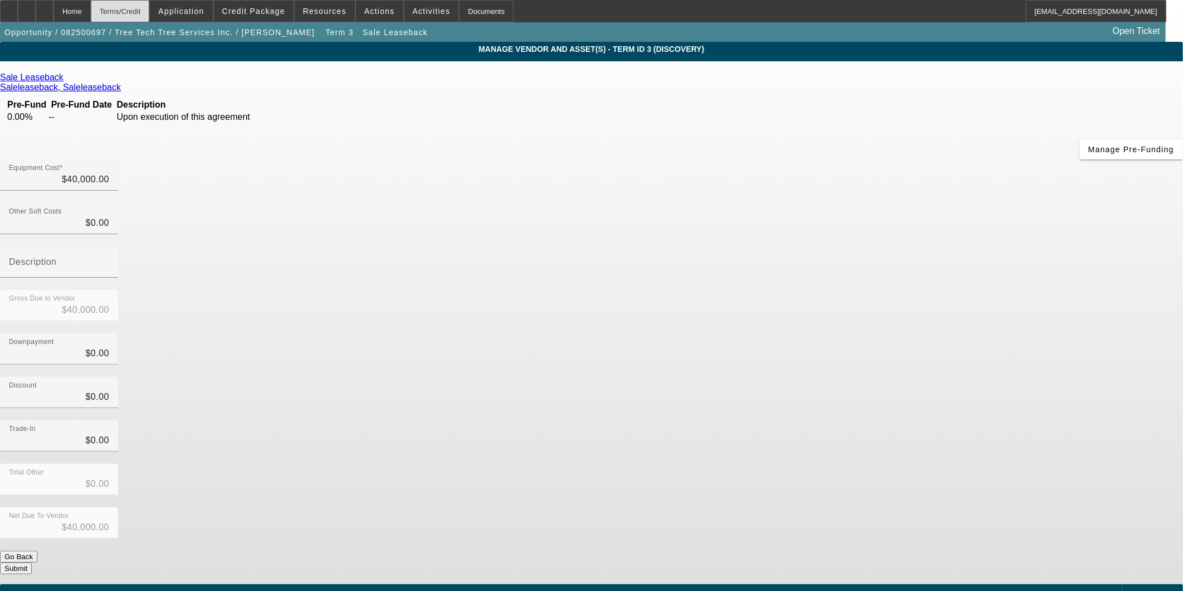
click at [144, 13] on div "Terms/Credit" at bounding box center [120, 11] width 59 height 22
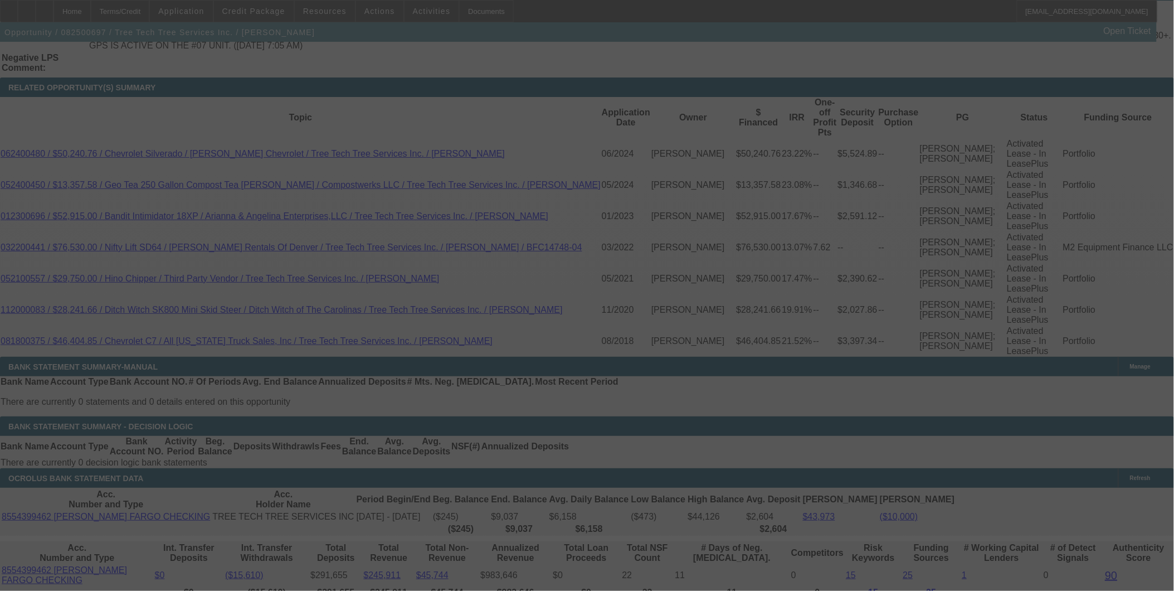
scroll to position [1872, 0]
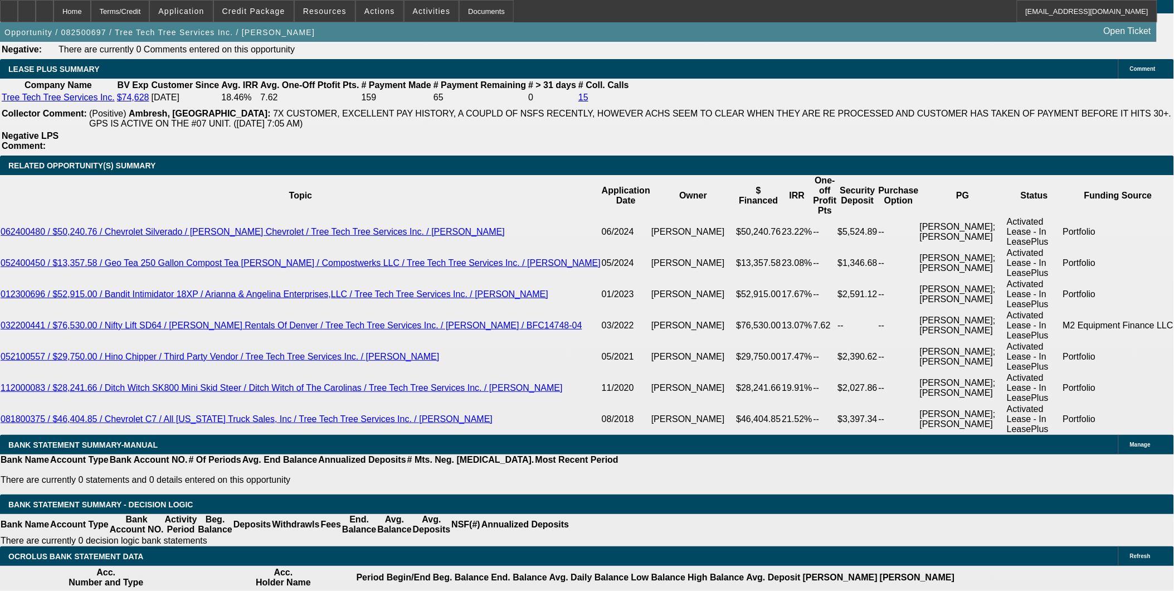
select select "0"
select select "2"
select select "0"
select select "6"
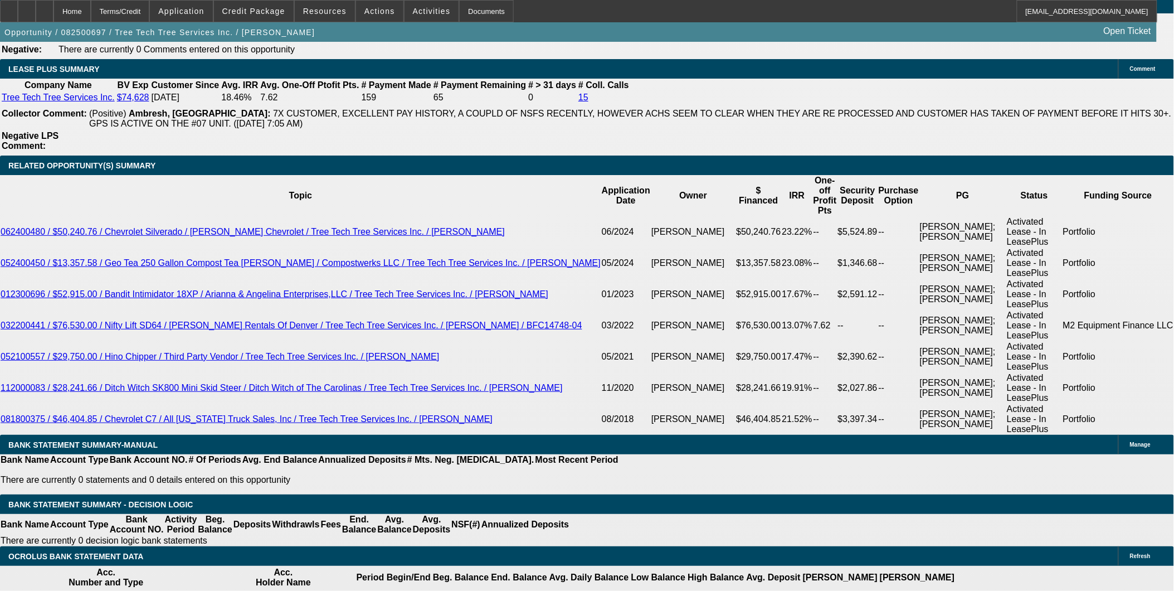
select select "0"
select select "2"
select select "0"
select select "6"
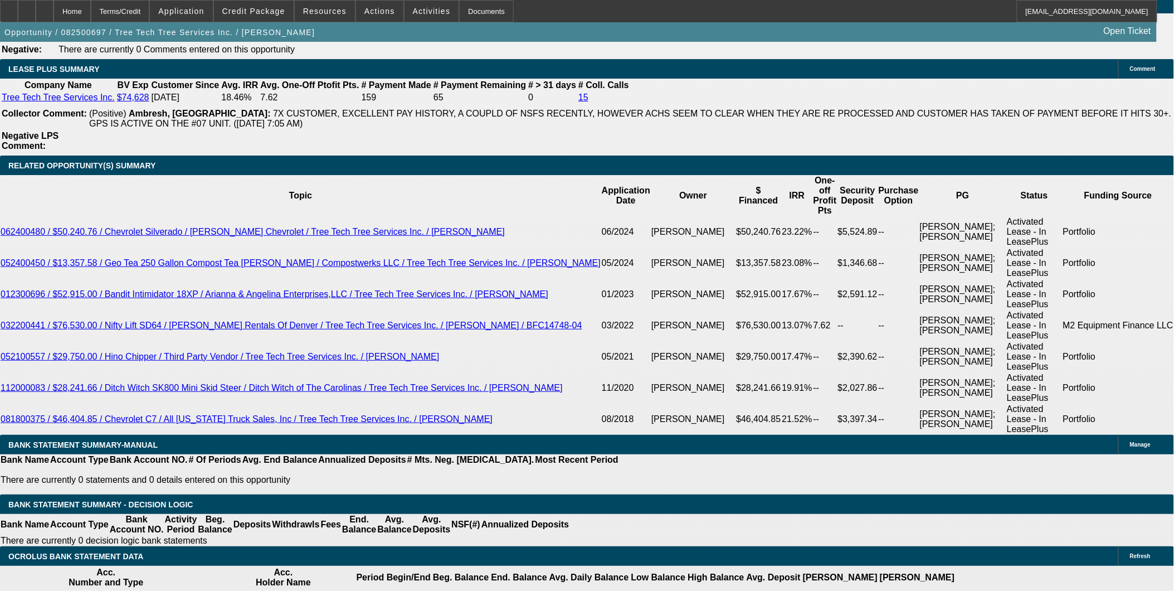
select select "0"
select select "2"
select select "0"
select select "6"
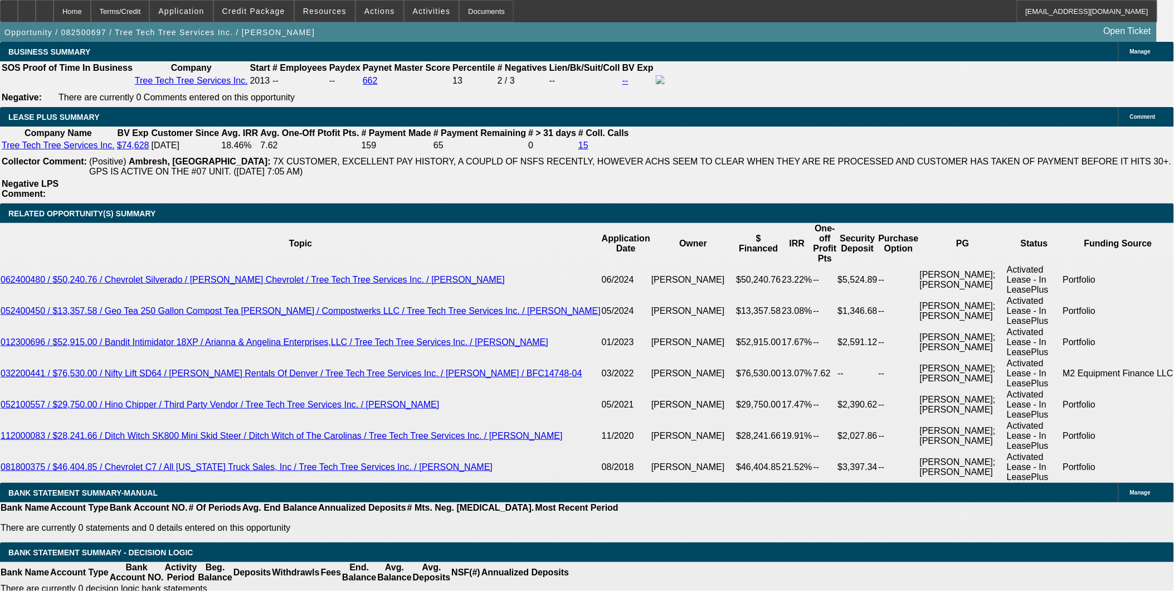
scroll to position [1811, 0]
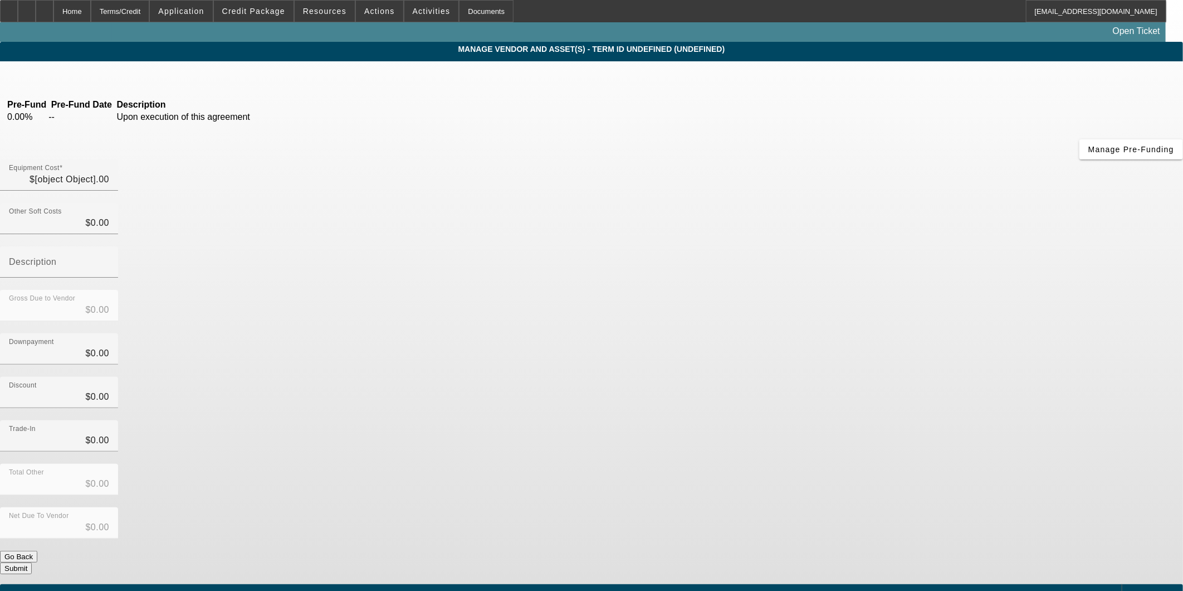
type input "$40,000.00"
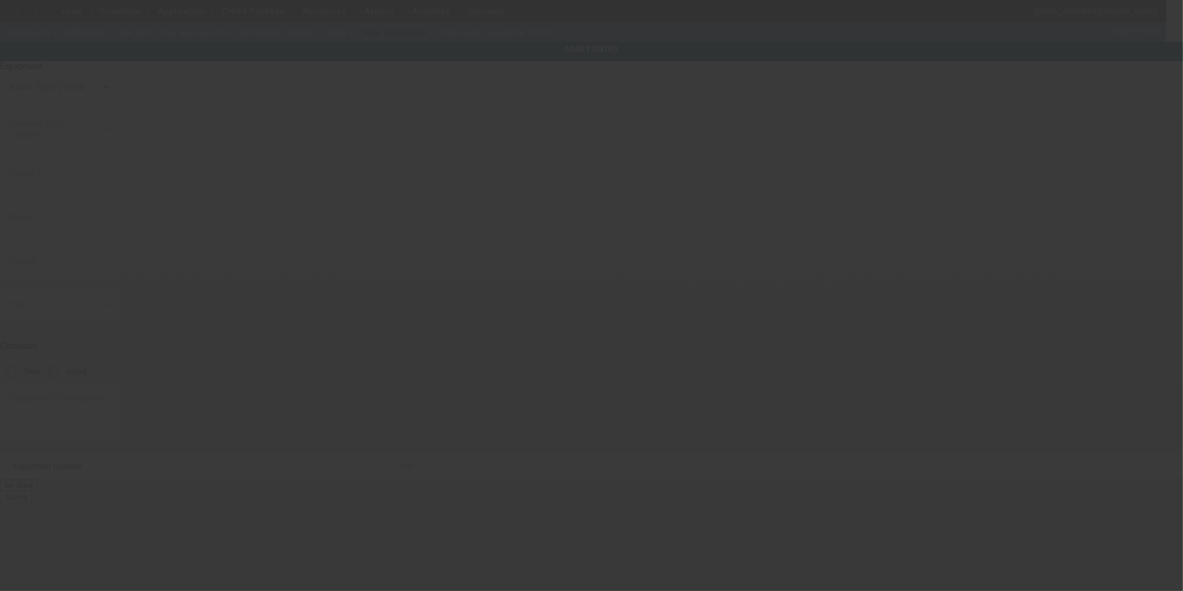
type input "EZW02355"
type input "Caterpillar"
type input "257D"
radio input "true"
type input "752 N Broad St"
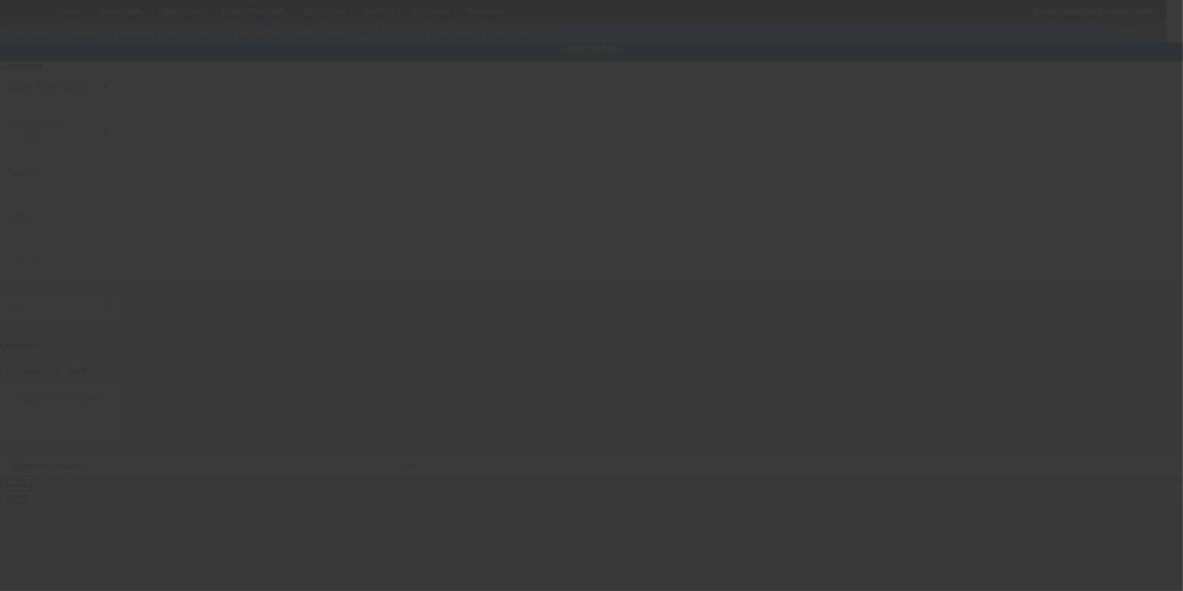
type input "# 9"
type input "Mooresville"
type input "28115"
type input "Iredell"
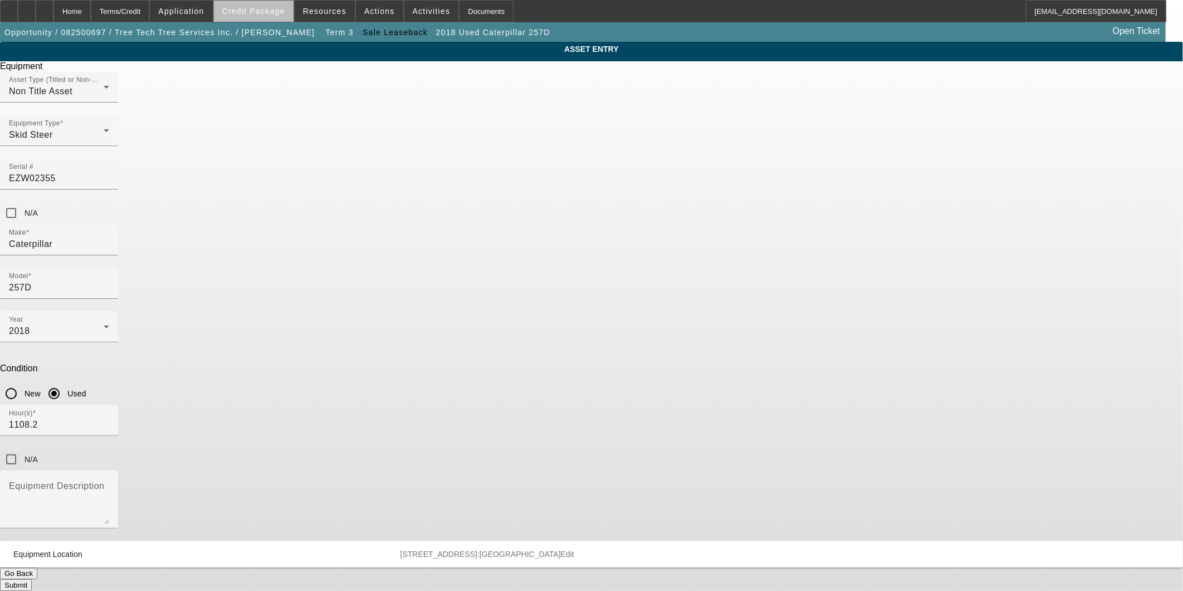
click at [279, 20] on span at bounding box center [254, 11] width 80 height 27
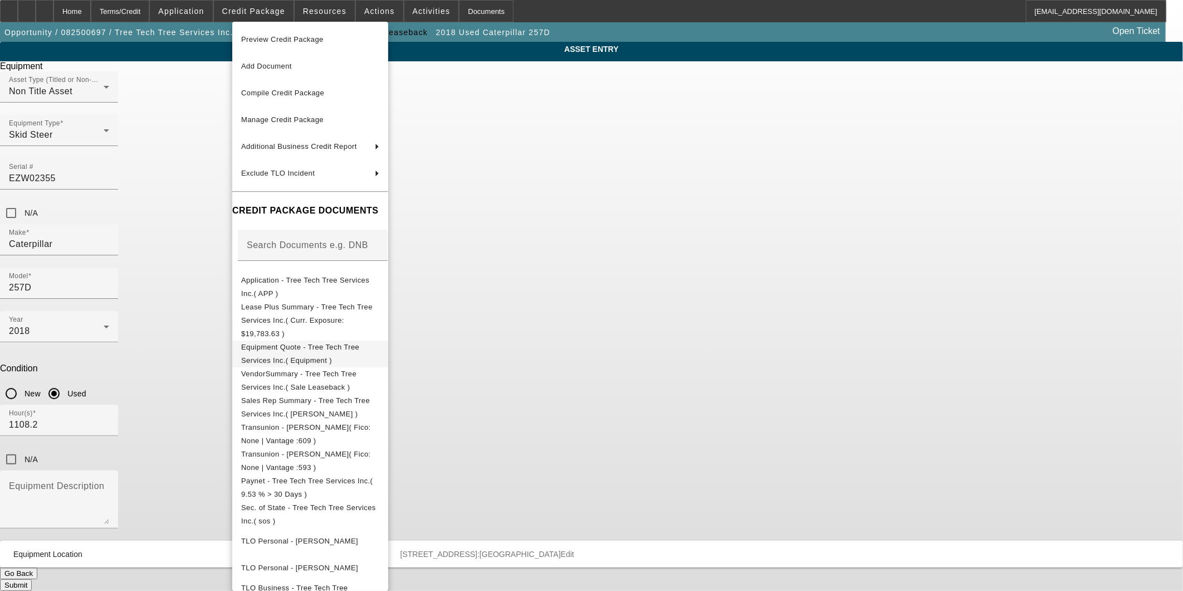
click at [358, 342] on span "Equipment Quote - Tree Tech Tree Services Inc.( Equipment )" at bounding box center [300, 353] width 118 height 22
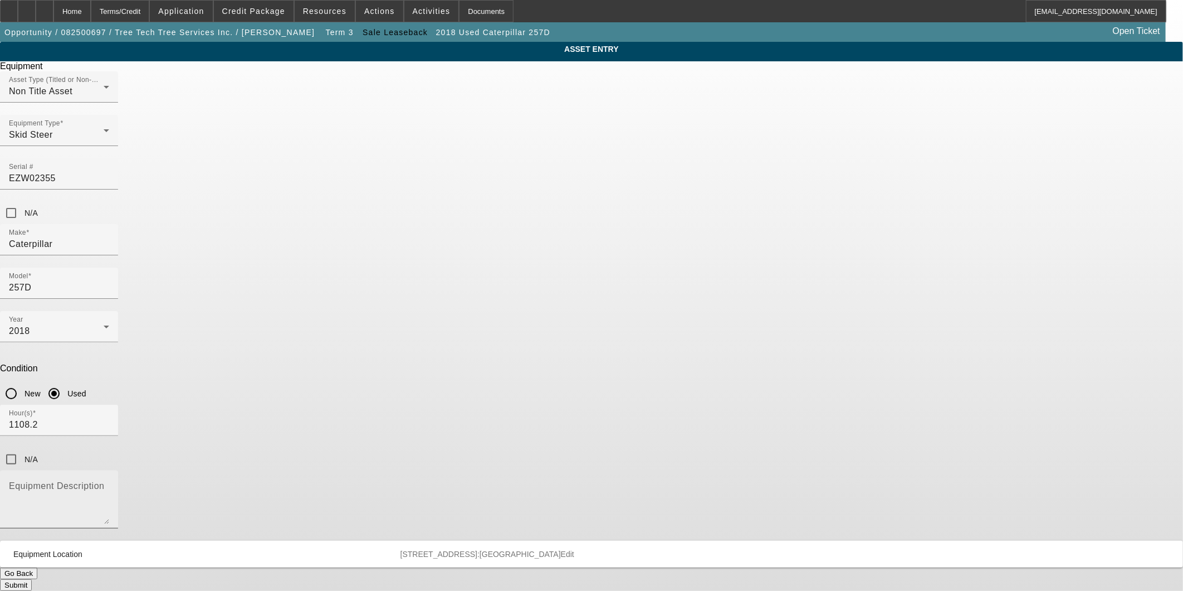
click at [109, 484] on textarea "Equipment Description" at bounding box center [59, 504] width 100 height 40
type textarea "Multi Terrain Loader with grapple bucket"
click at [812, 351] on div "ASSET ENTRY Delete asset Equipment Asset Type (Titled or Non-Titled) Non Title …" at bounding box center [591, 316] width 1183 height 549
click at [32, 579] on button "Submit" at bounding box center [16, 585] width 32 height 12
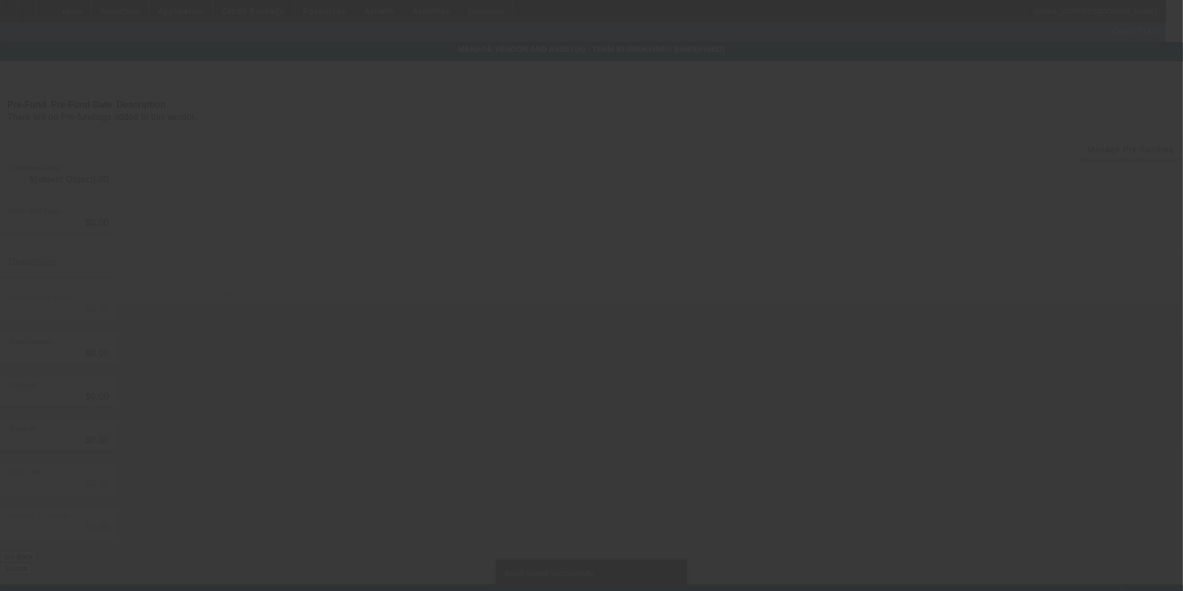
type input "$40,000.00"
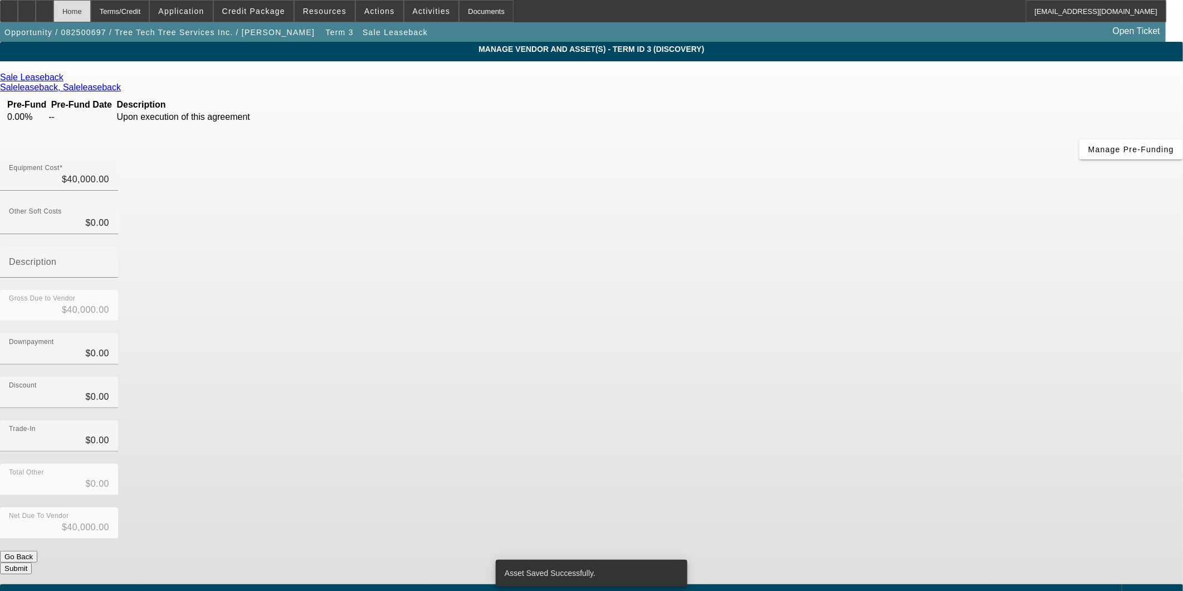
click at [82, 4] on div "Home" at bounding box center [71, 11] width 37 height 22
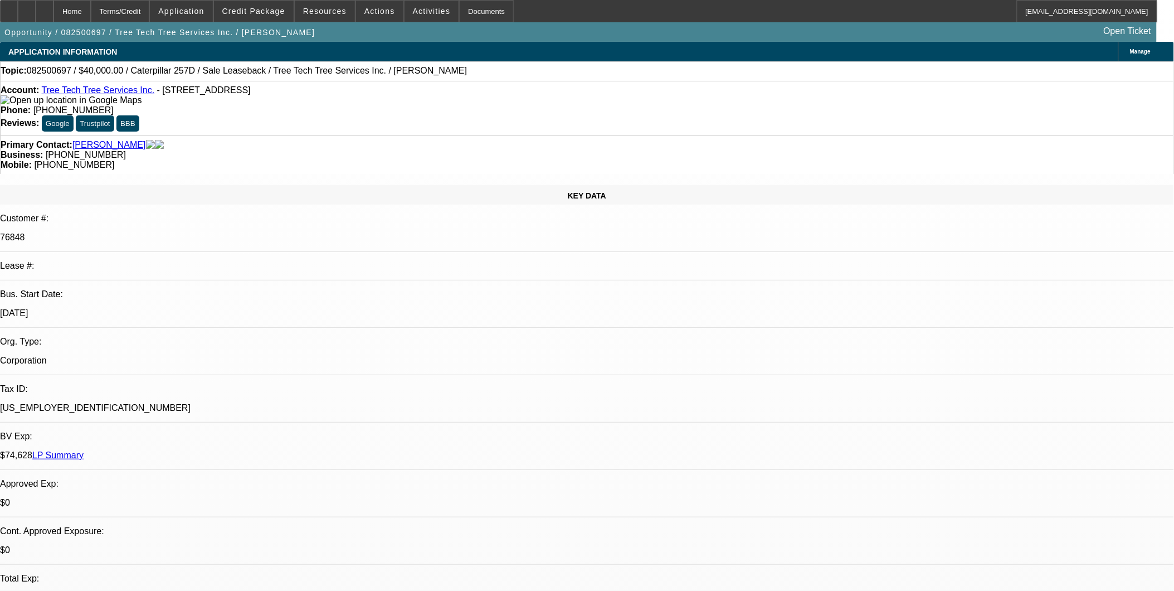
select select "0"
select select "2"
select select "0"
select select "6"
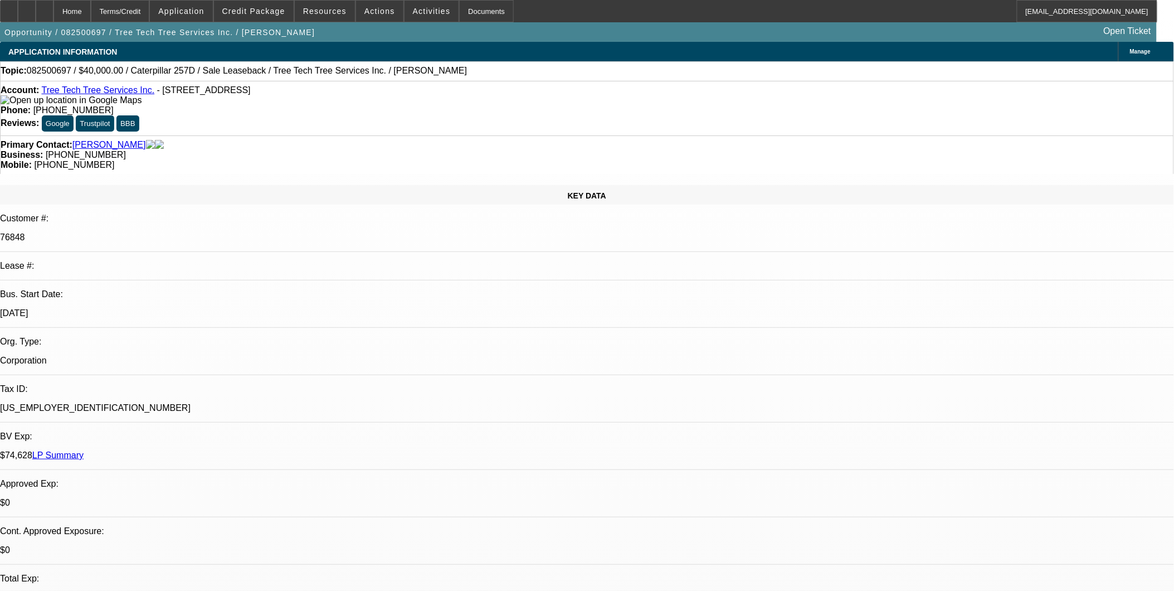
select select "0"
select select "2"
select select "0"
select select "6"
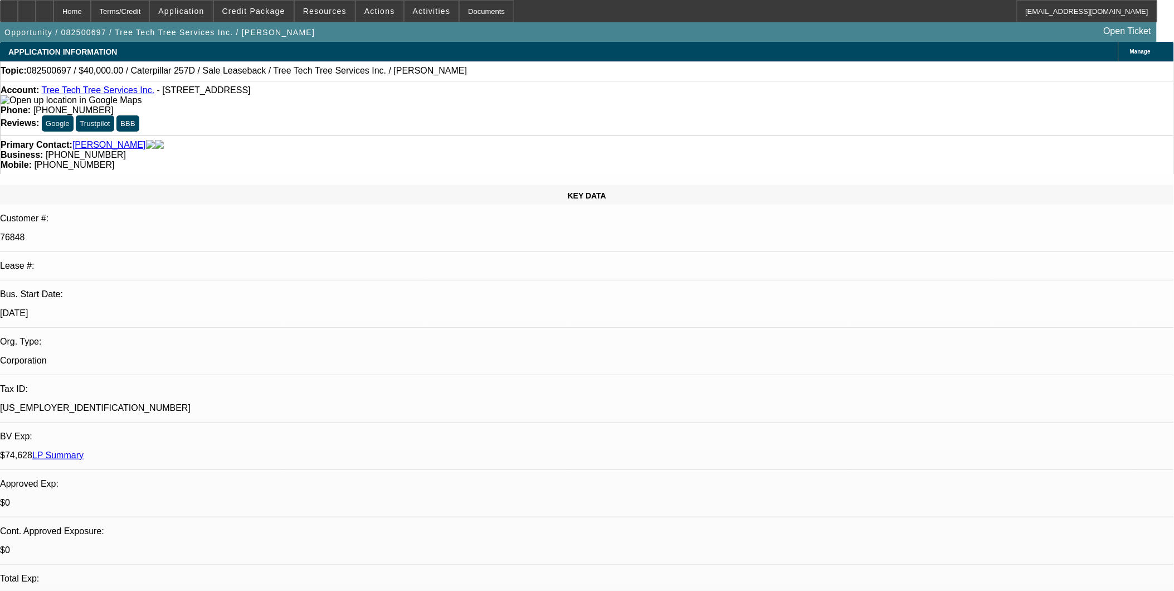
select select "0"
select select "2"
select select "0"
select select "6"
click at [266, 15] on span at bounding box center [254, 11] width 80 height 27
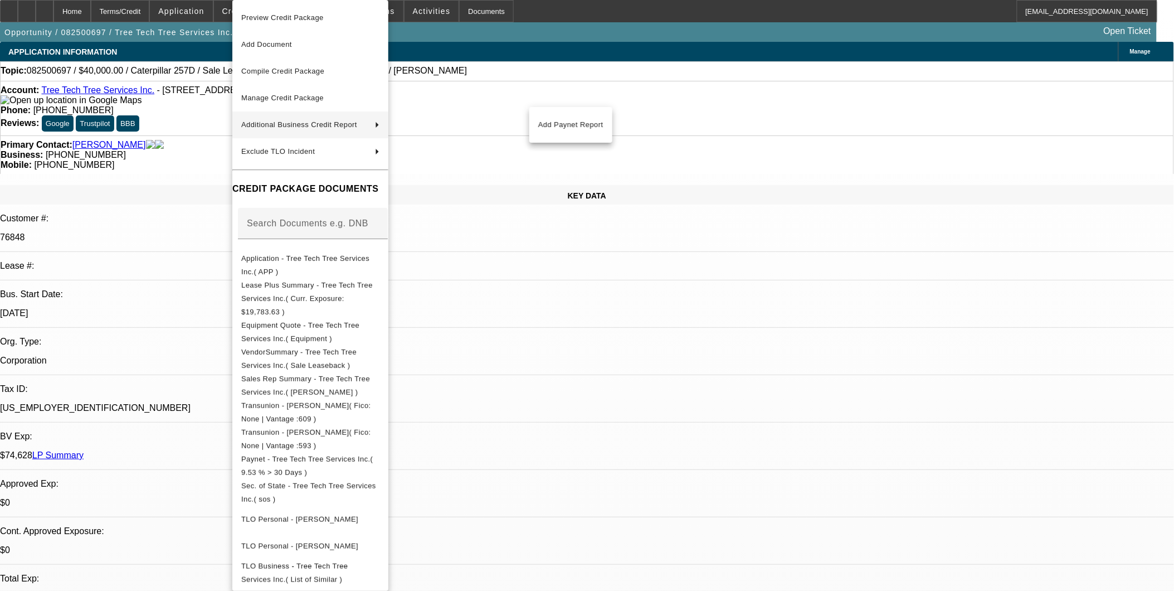
click at [198, 164] on div at bounding box center [587, 295] width 1174 height 591
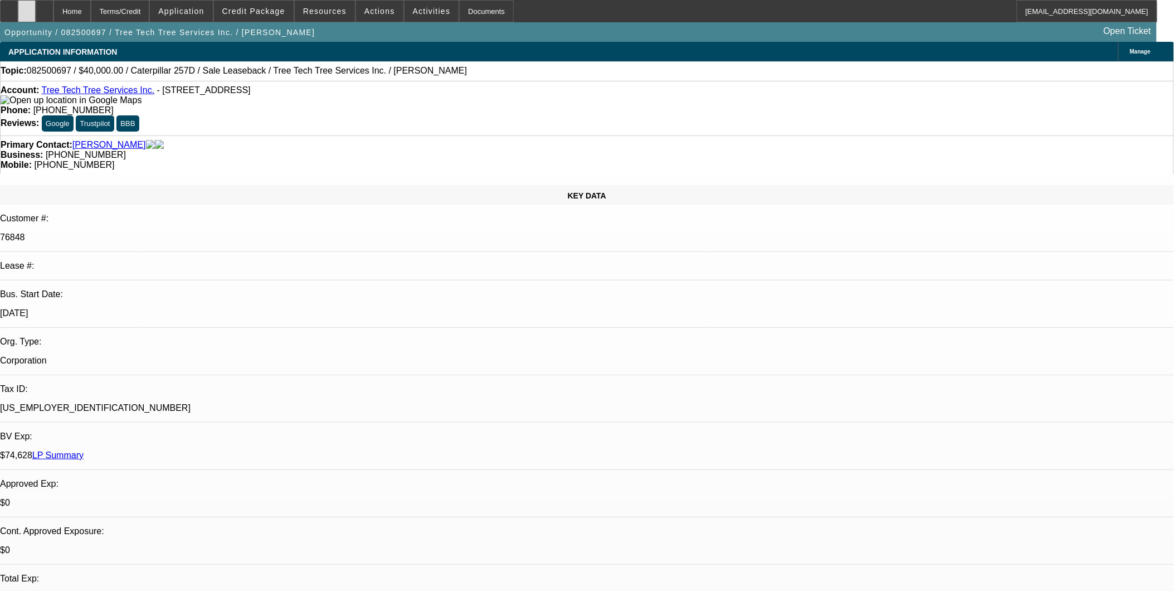
click at [36, 13] on div at bounding box center [27, 11] width 18 height 22
drag, startPoint x: 402, startPoint y: 336, endPoint x: 420, endPoint y: 393, distance: 59.6
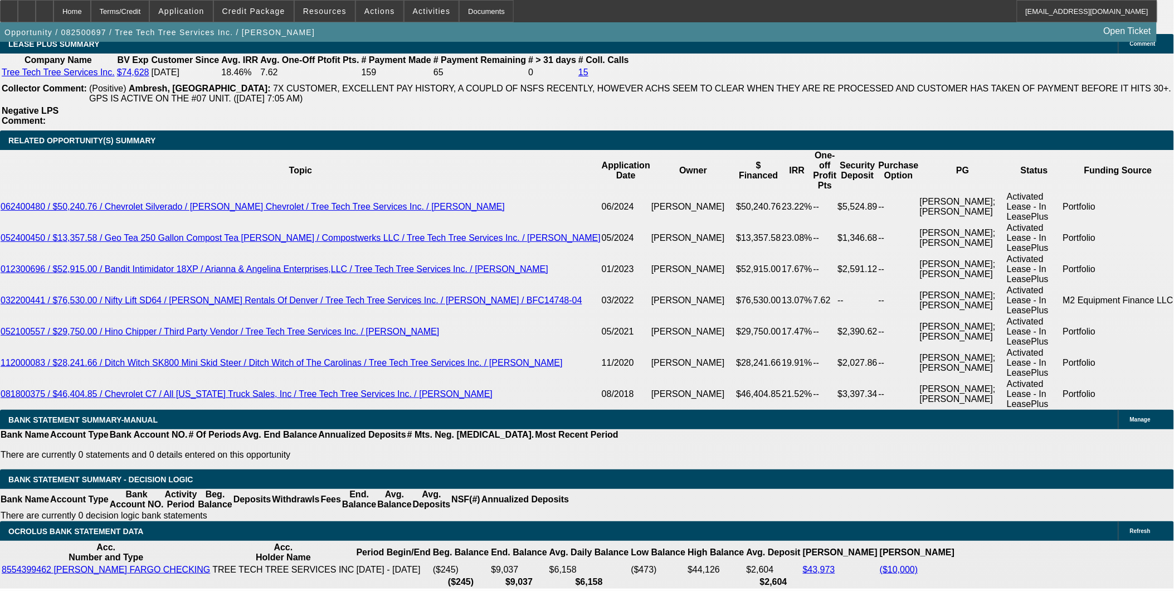
scroll to position [1919, 0]
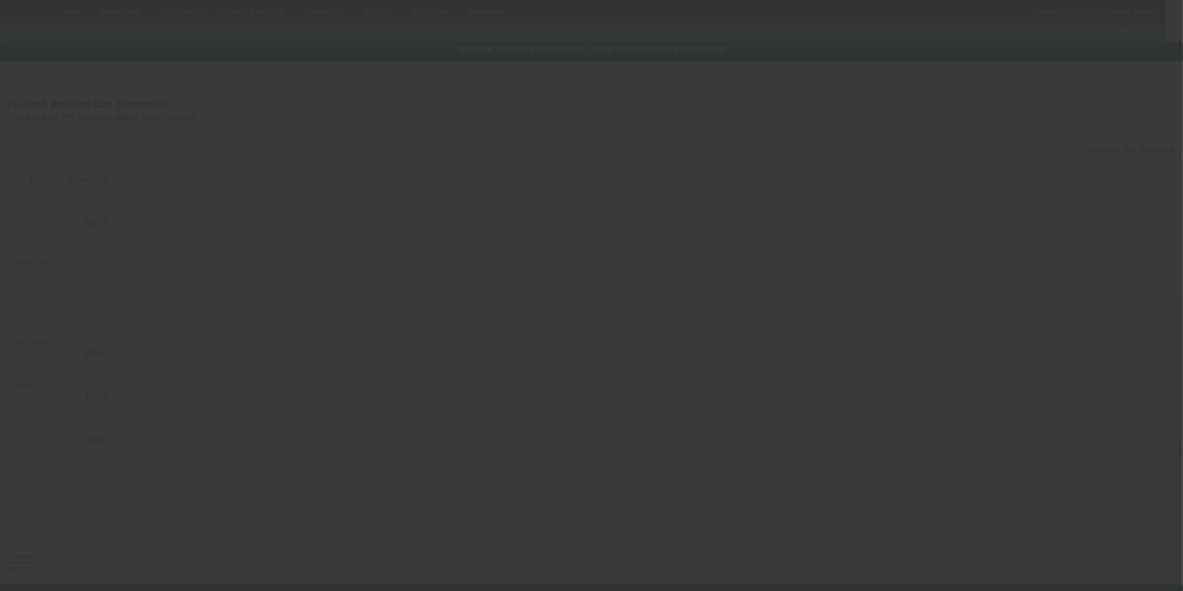
type input "$40,000.00"
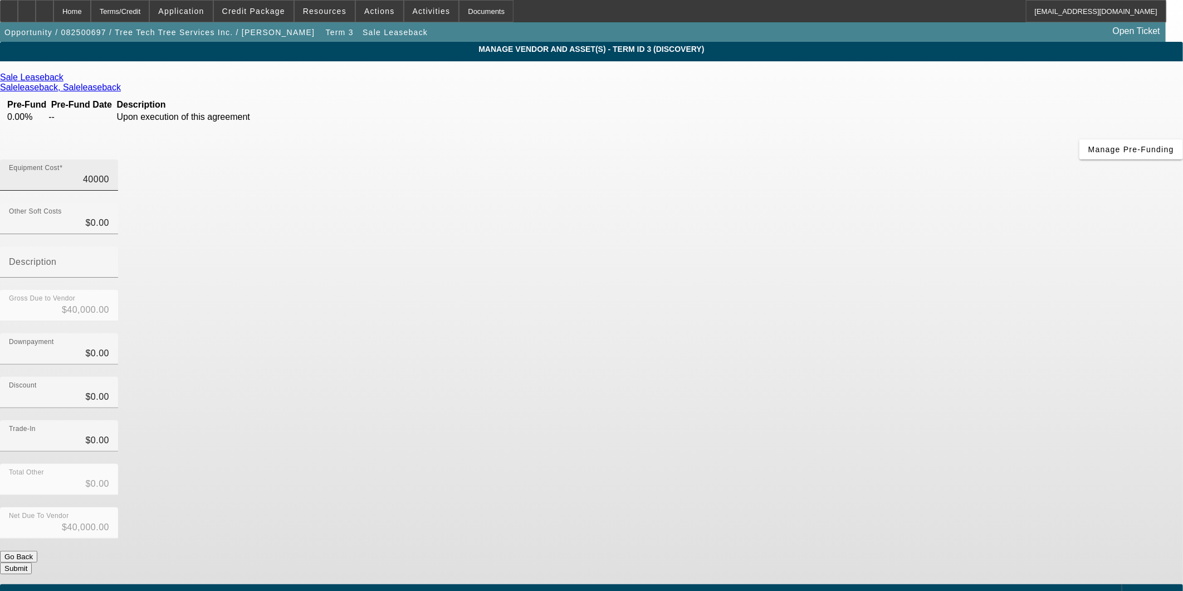
click at [109, 173] on input "40000" at bounding box center [59, 179] width 100 height 13
type input "3"
type input "$3.00"
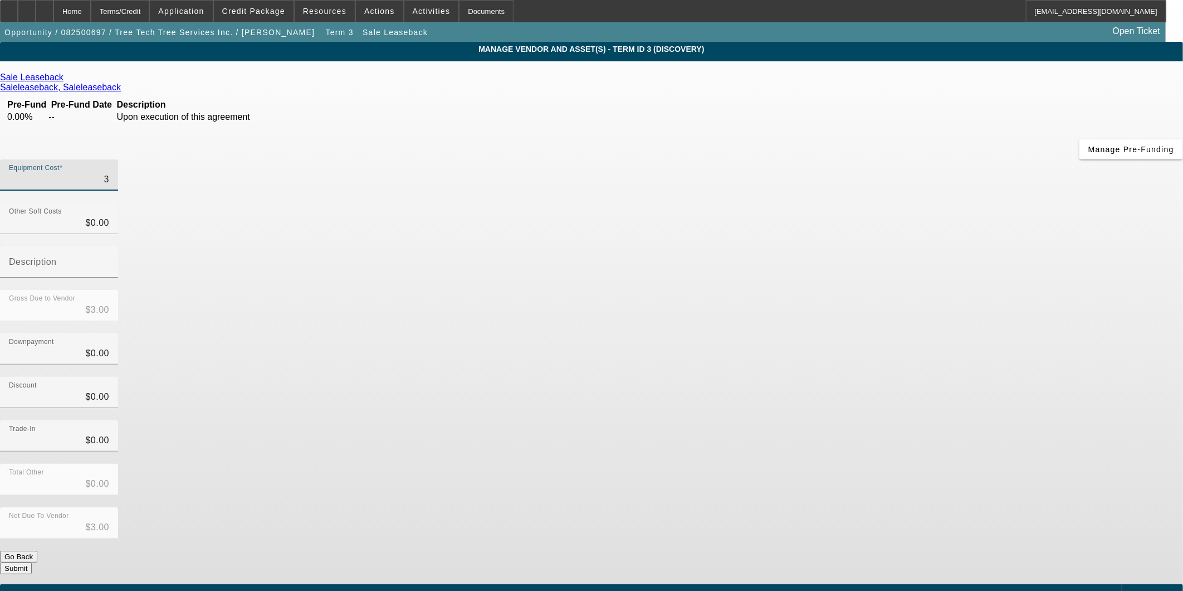
type input "30"
type input "$30.00"
type input "300"
type input "$300.00"
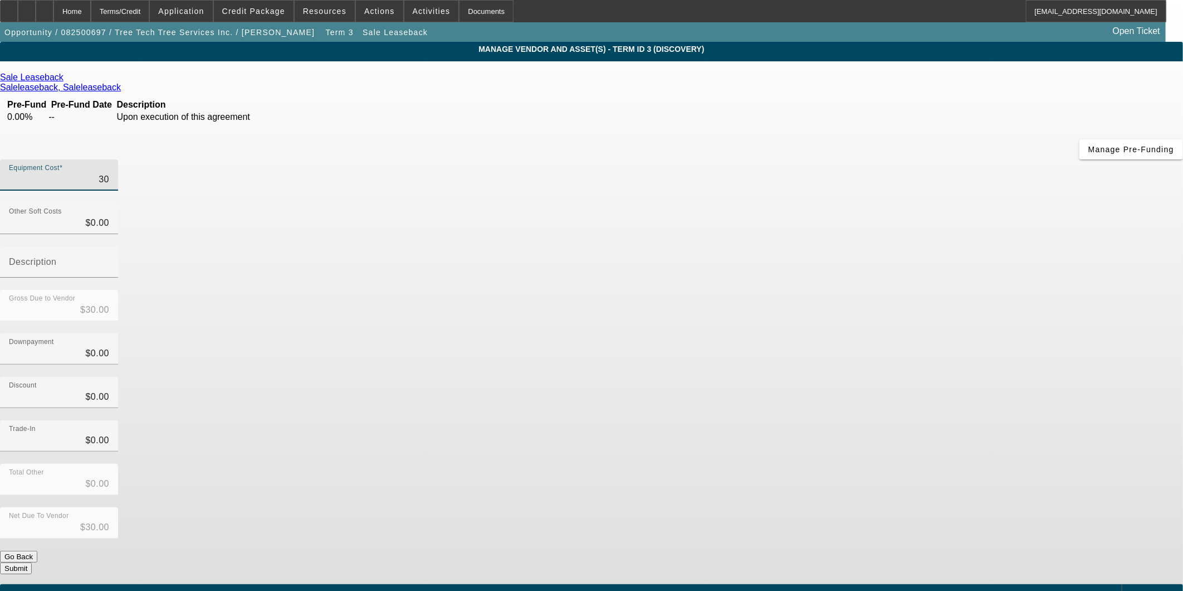
type input "$300.00"
type input "3000"
type input "$3,000.00"
type input "30000"
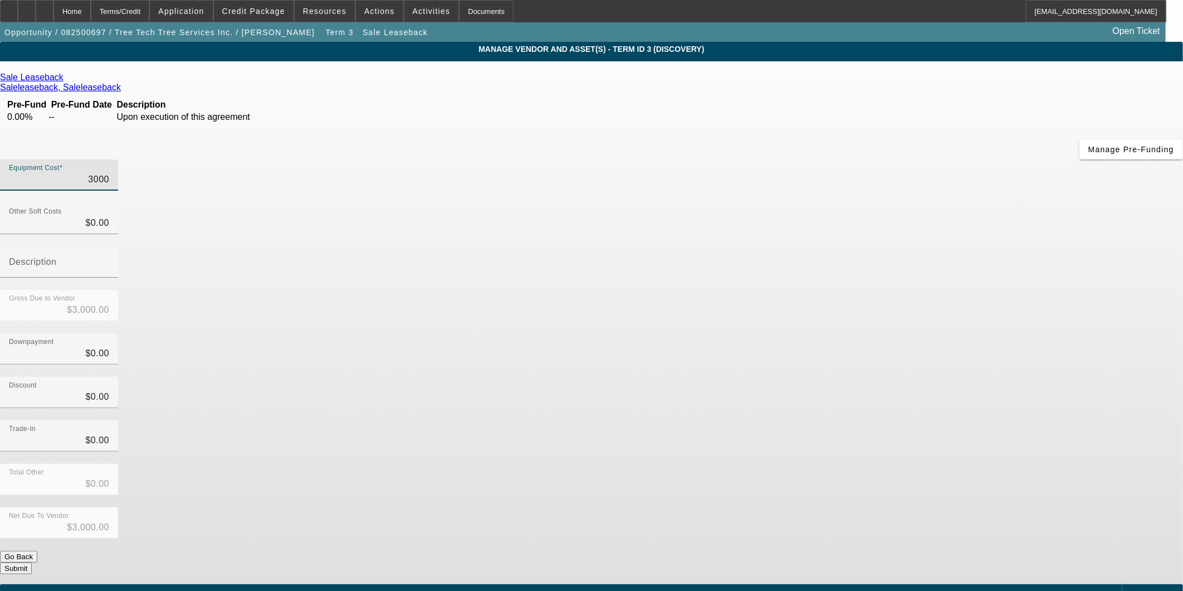
type input "$30,000.00"
click at [1101, 80] on app-vendor-asset-manage "MANAGE VENDOR AND ASSET(S) - Term ID 3 (Discovery) Remove Vendor Sale Leaseback…" at bounding box center [591, 341] width 1183 height 598
click at [109, 173] on input "30000" at bounding box center [59, 179] width 100 height 13
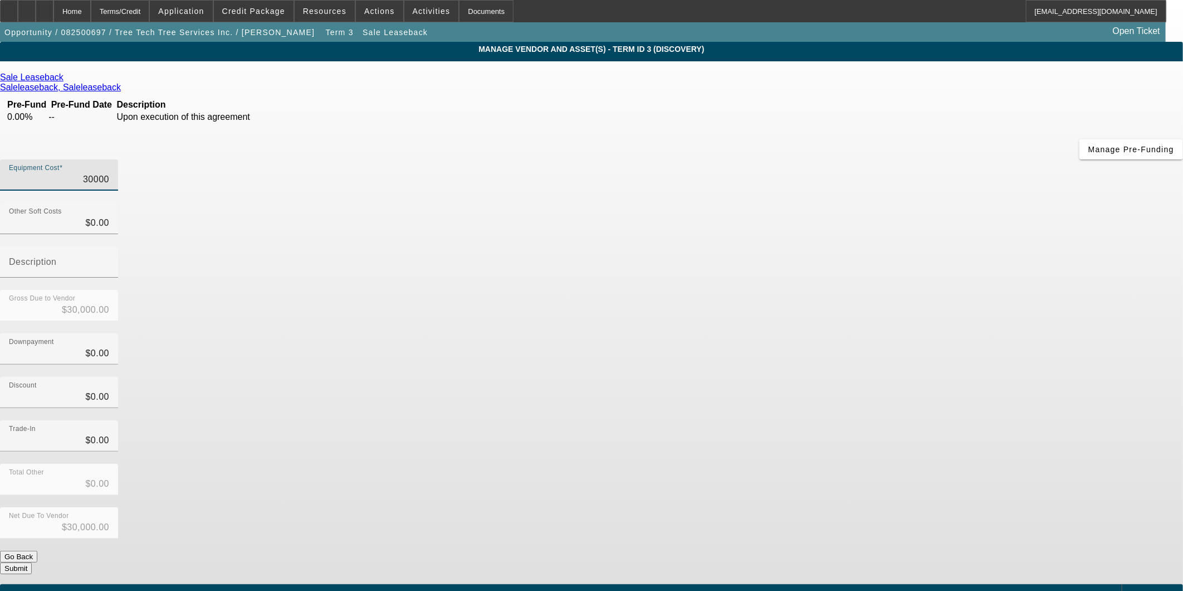
type input "$30,000.00"
click at [997, 277] on app-vendor-asset-manage "MANAGE VENDOR AND ASSET(S) - Term ID 3 (Discovery) Remove Vendor Sale Leaseback…" at bounding box center [591, 341] width 1183 height 598
click at [32, 562] on button "Submit" at bounding box center [16, 568] width 32 height 12
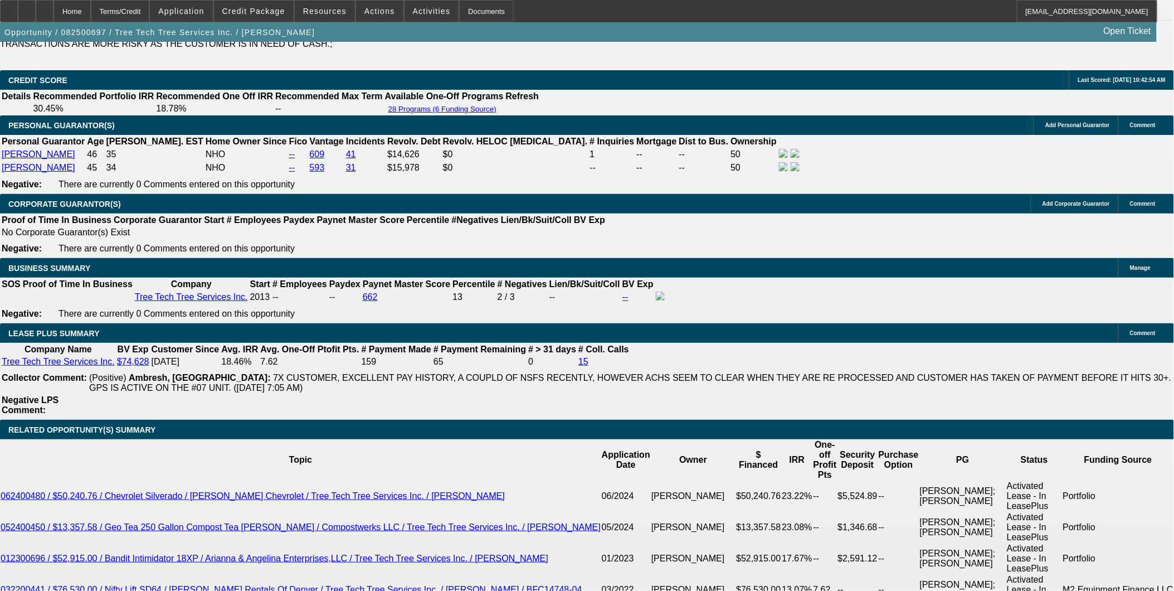
select select "0"
select select "2"
select select "0"
select select "6"
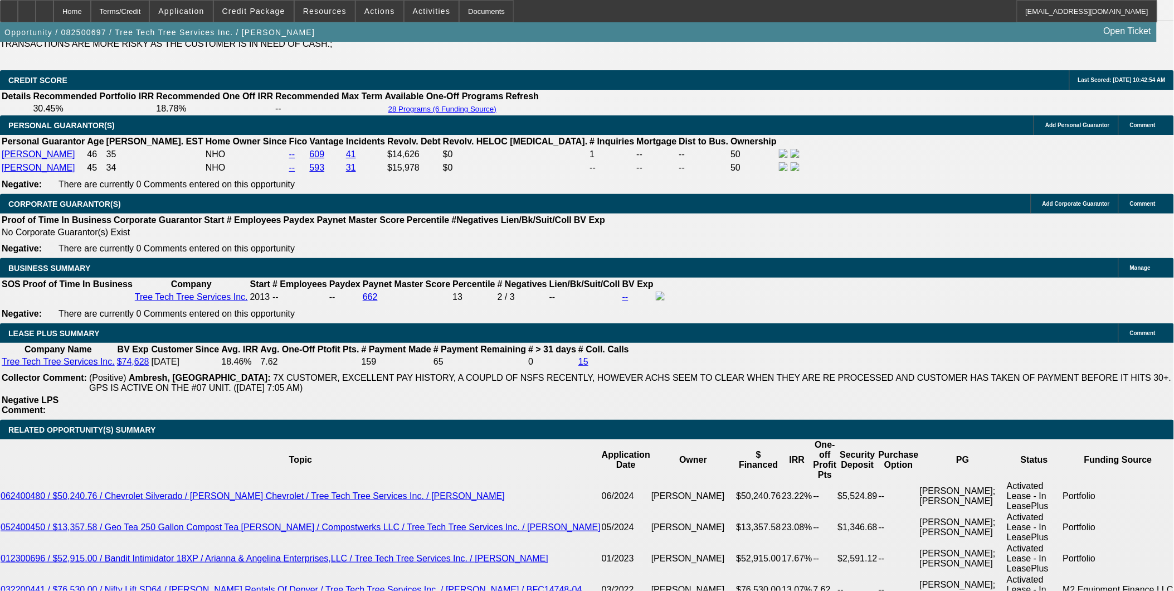
select select "0"
select select "2"
select select "0"
select select "6"
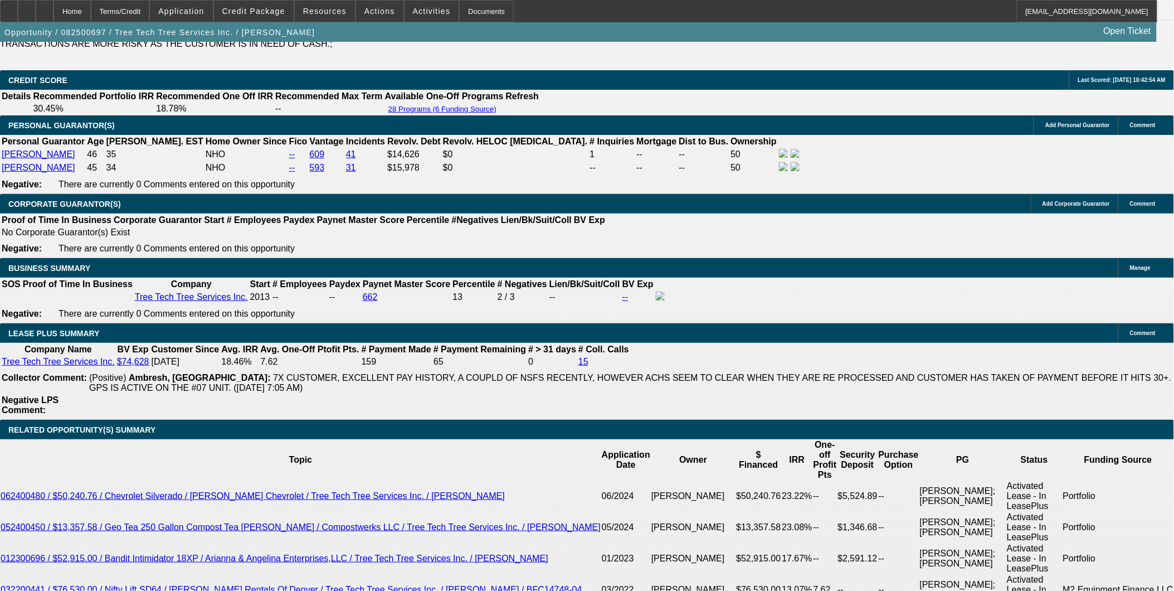
select select "0"
select select "2"
select select "0"
select select "6"
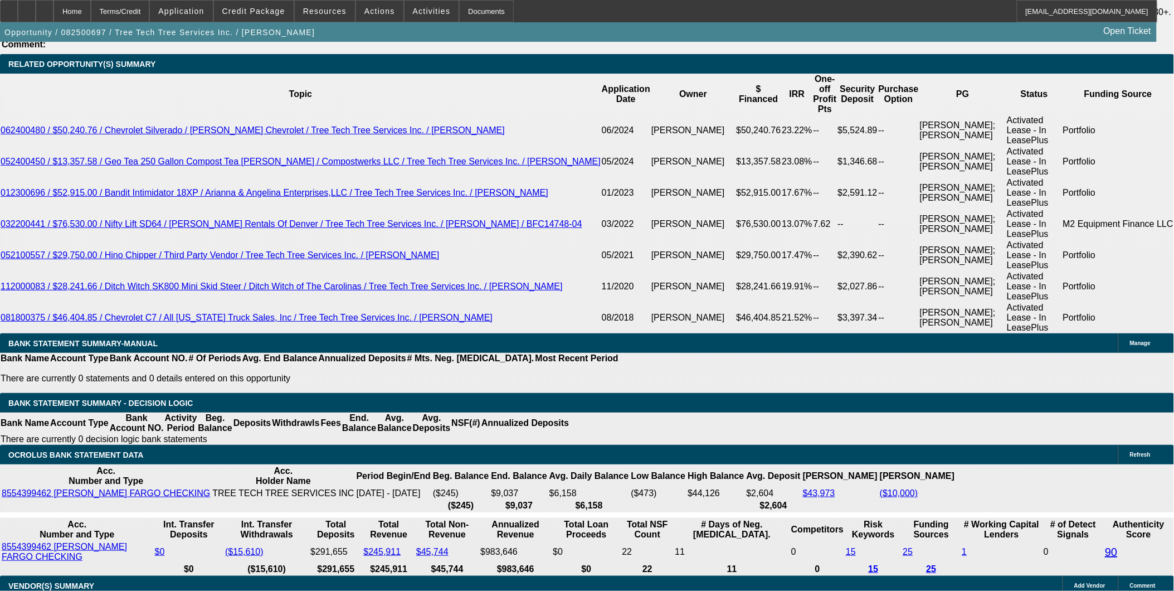
scroll to position [1912, 0]
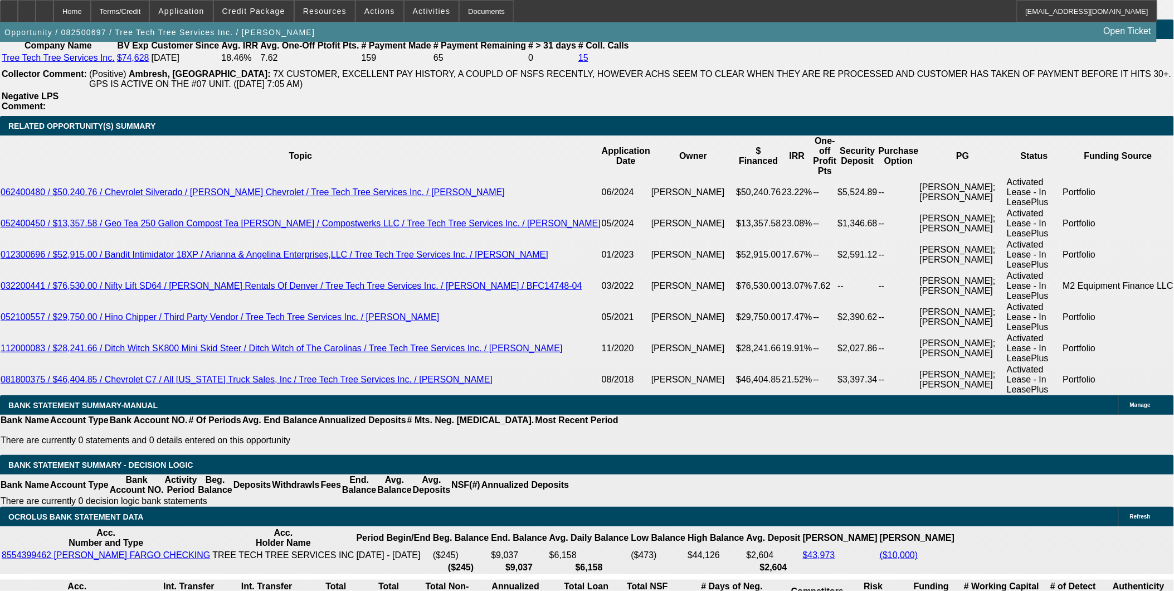
type input "12"
type input "$24.00"
type input "UNKNOWN"
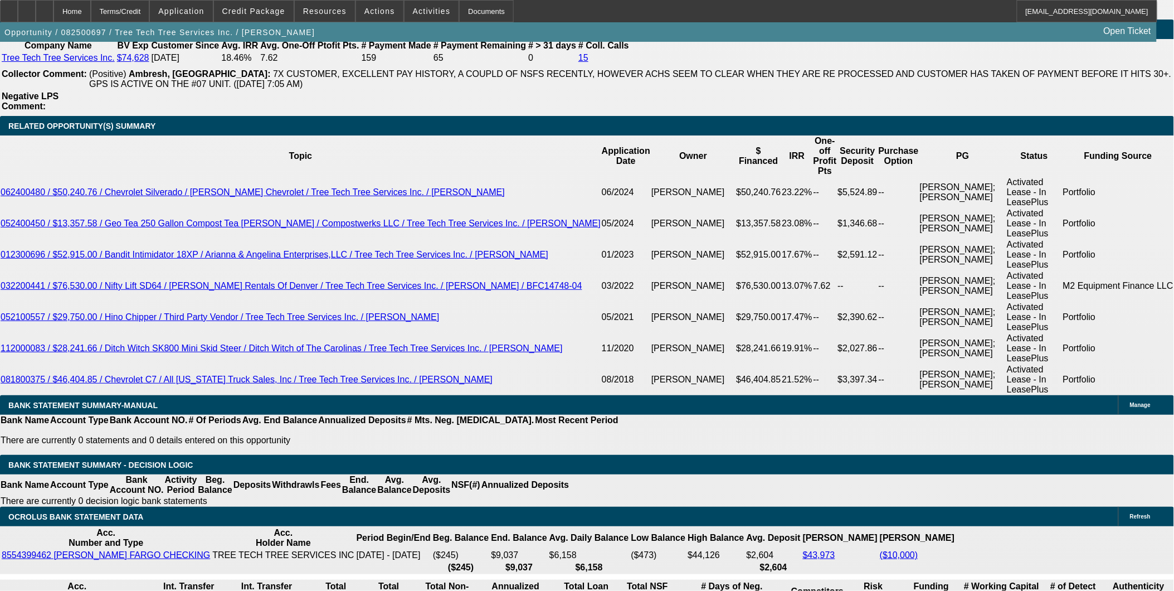
type input "125"
type input "1250"
type input "$2,500.00"
type input "28.6"
type input "$1,250.00"
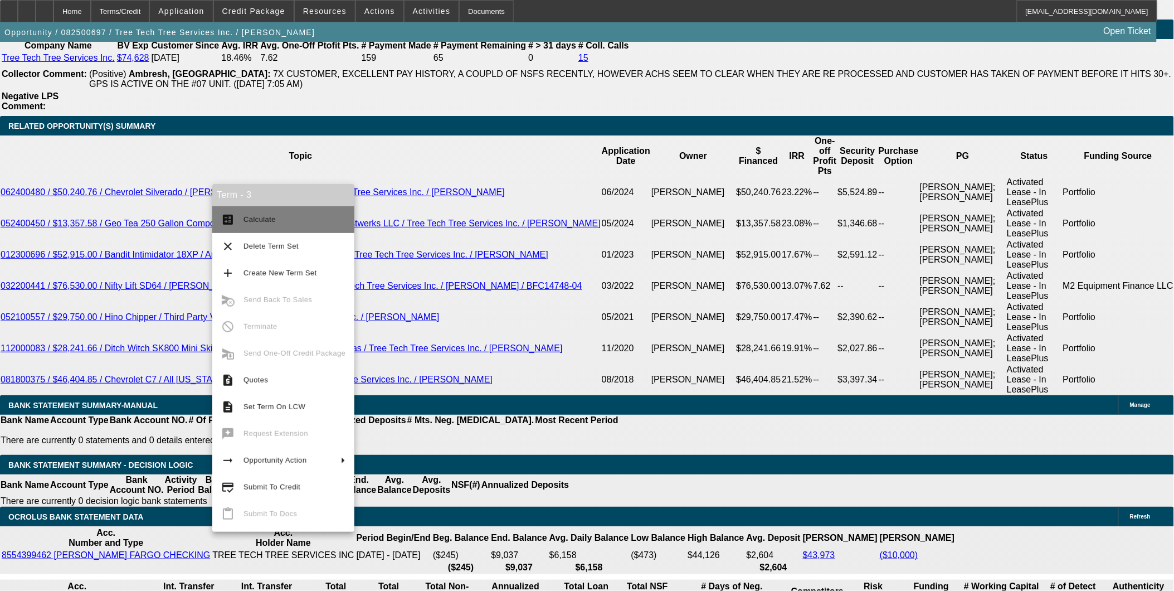
click at [259, 221] on span "Calculate" at bounding box center [259, 219] width 32 height 8
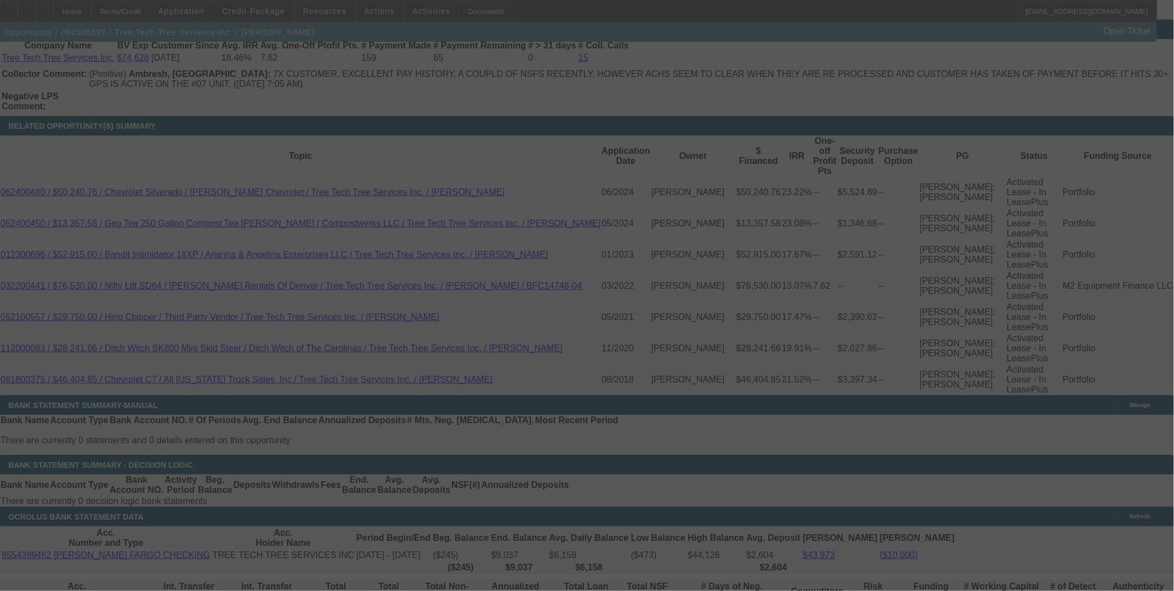
select select "0"
select select "2"
select select "0"
select select "6"
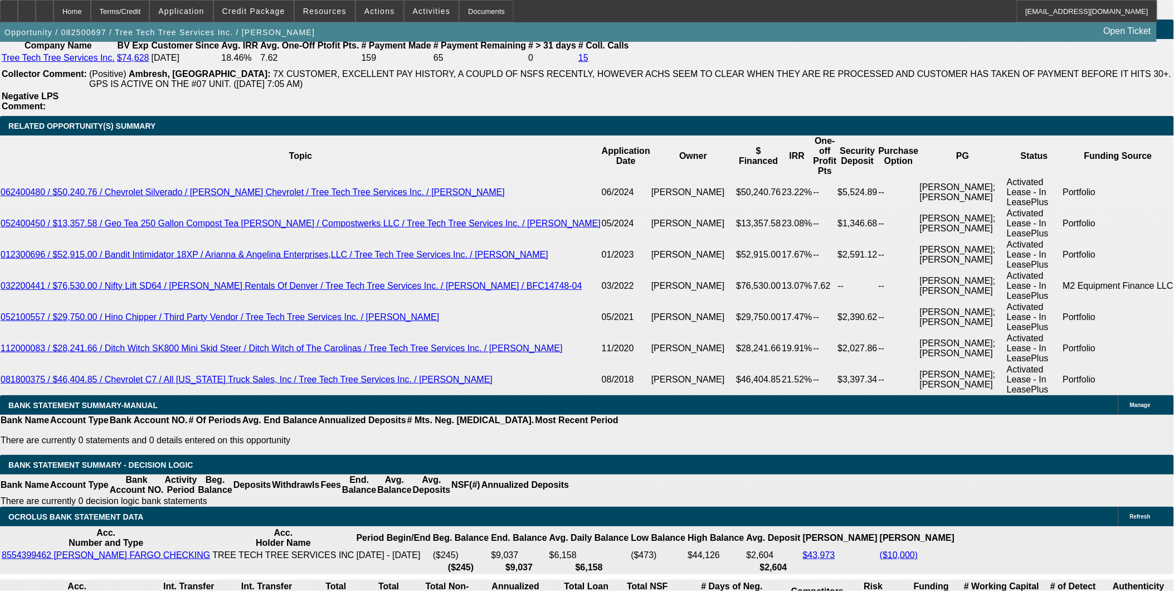
drag, startPoint x: 201, startPoint y: 314, endPoint x: 496, endPoint y: 282, distance: 297.5
type input "12"
type input "$24.00"
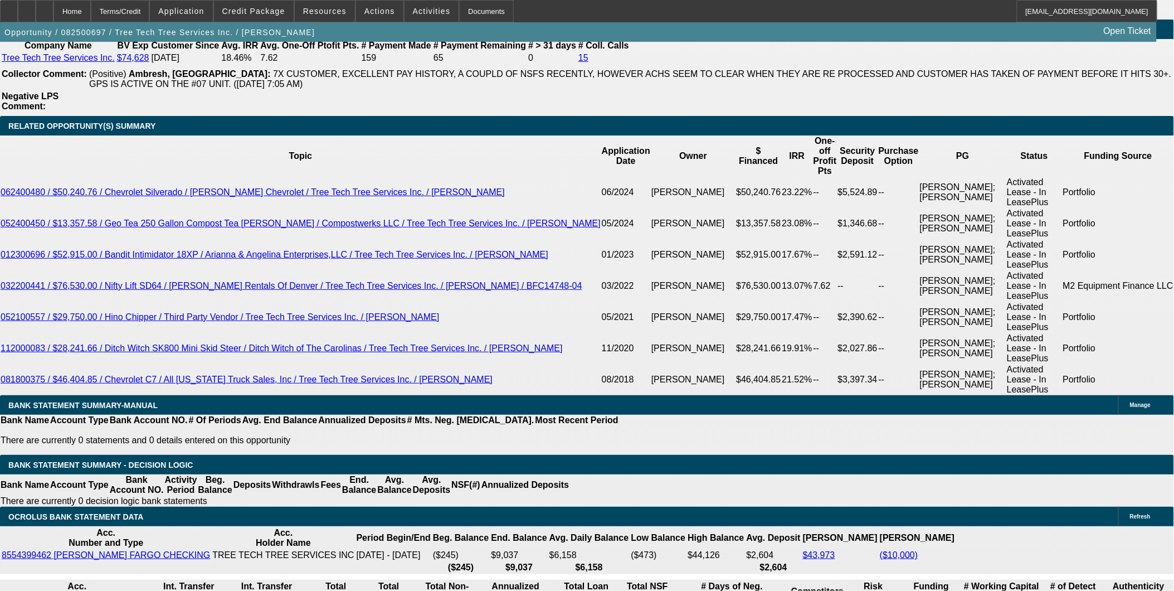
type input "UNKNOWN"
type input "1204"
type input "$2,408.00"
type input "25.7"
type input "$1,204.00"
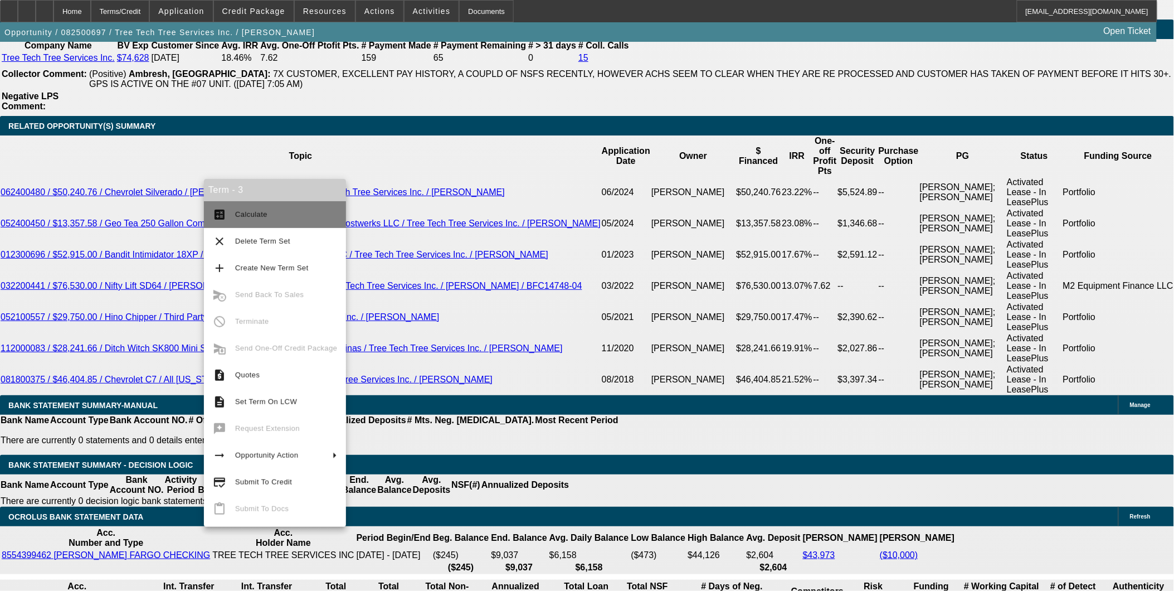
click at [264, 217] on span "Calculate" at bounding box center [251, 214] width 32 height 8
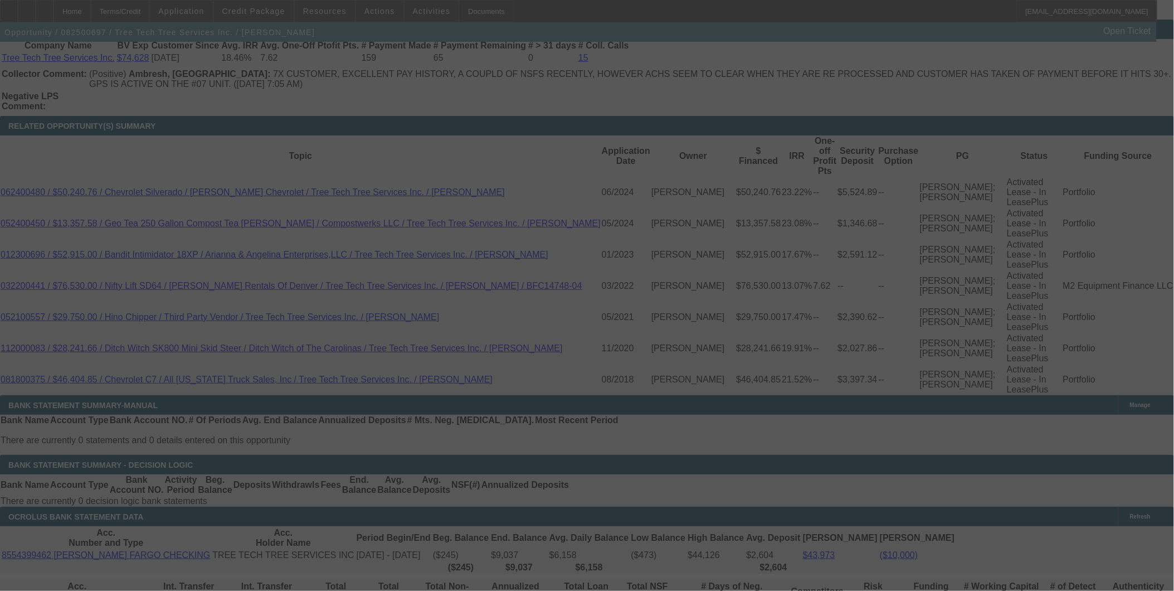
select select "0"
select select "2"
select select "0"
select select "6"
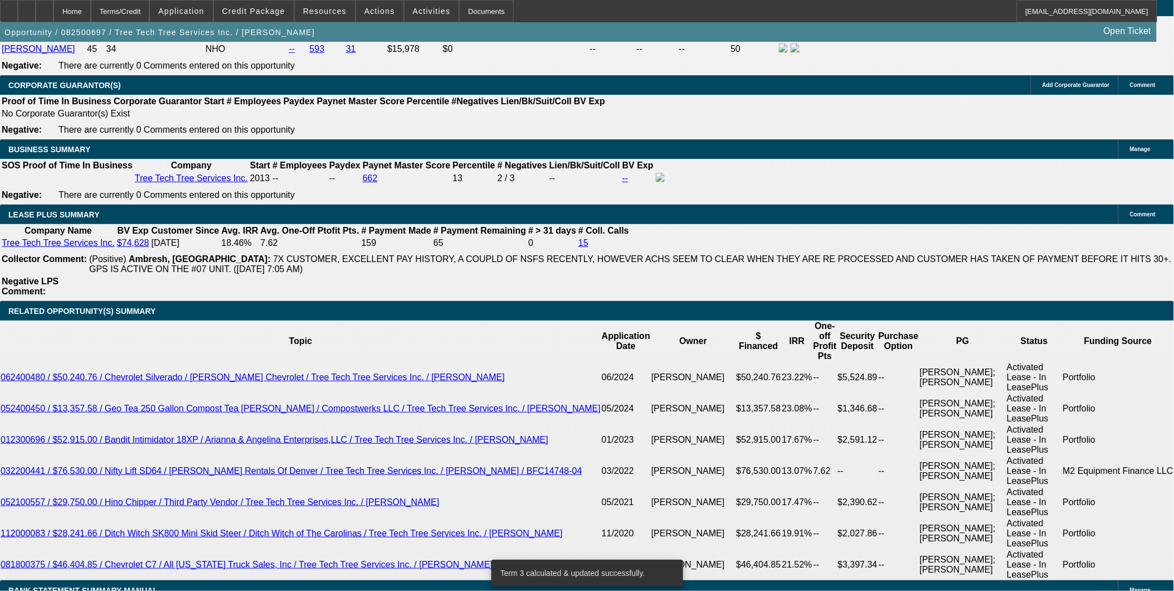
scroll to position [1726, 0]
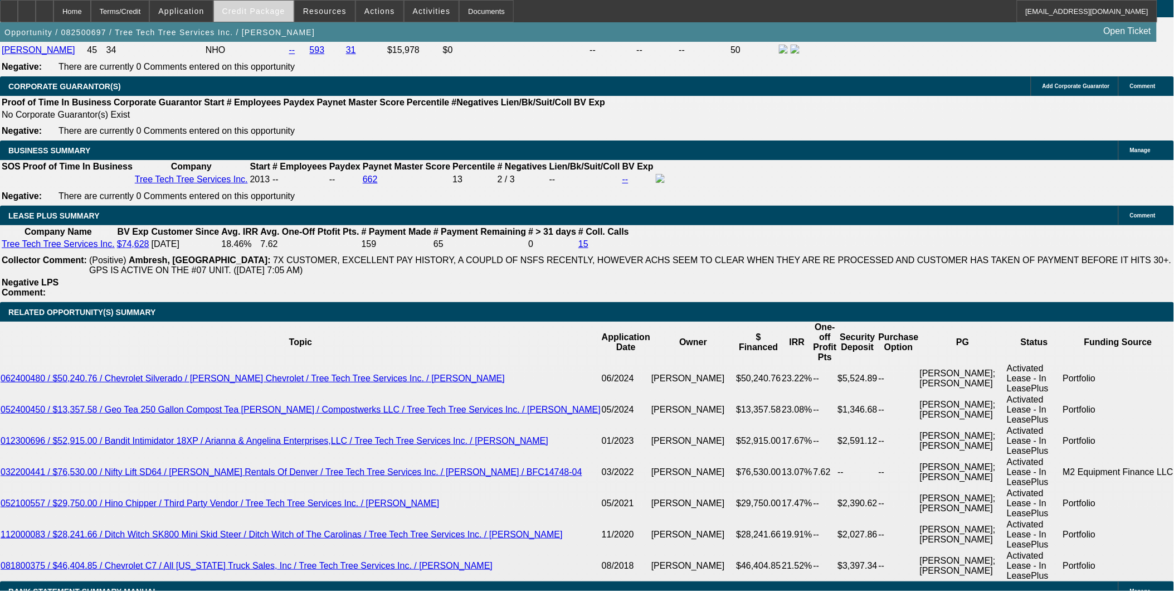
click at [280, 14] on span "Credit Package" at bounding box center [253, 11] width 63 height 9
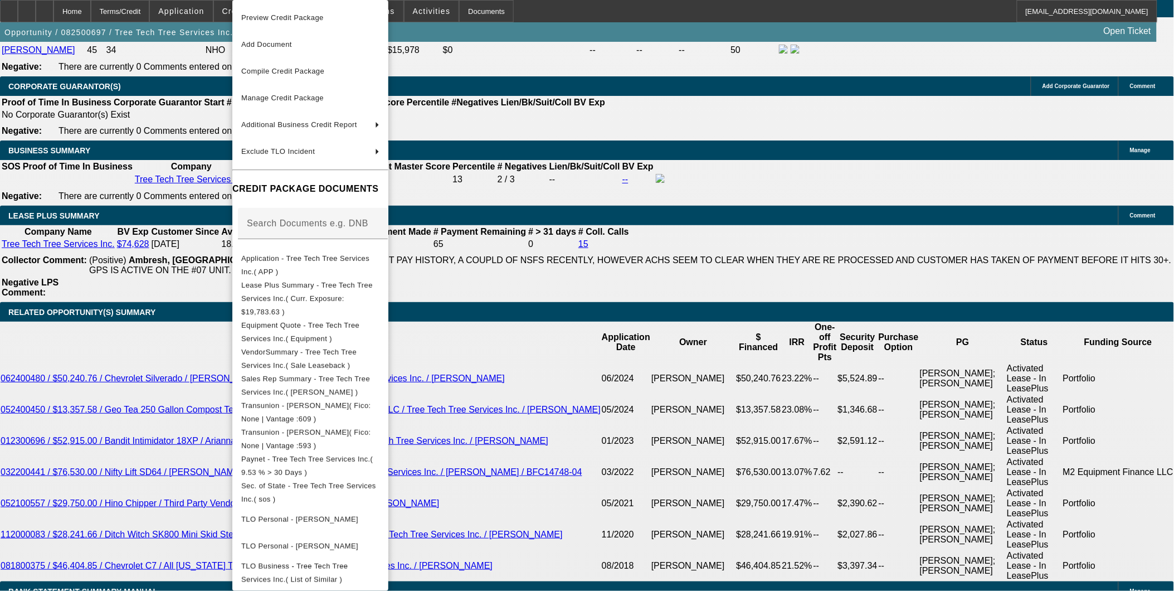
scroll to position [103, 0]
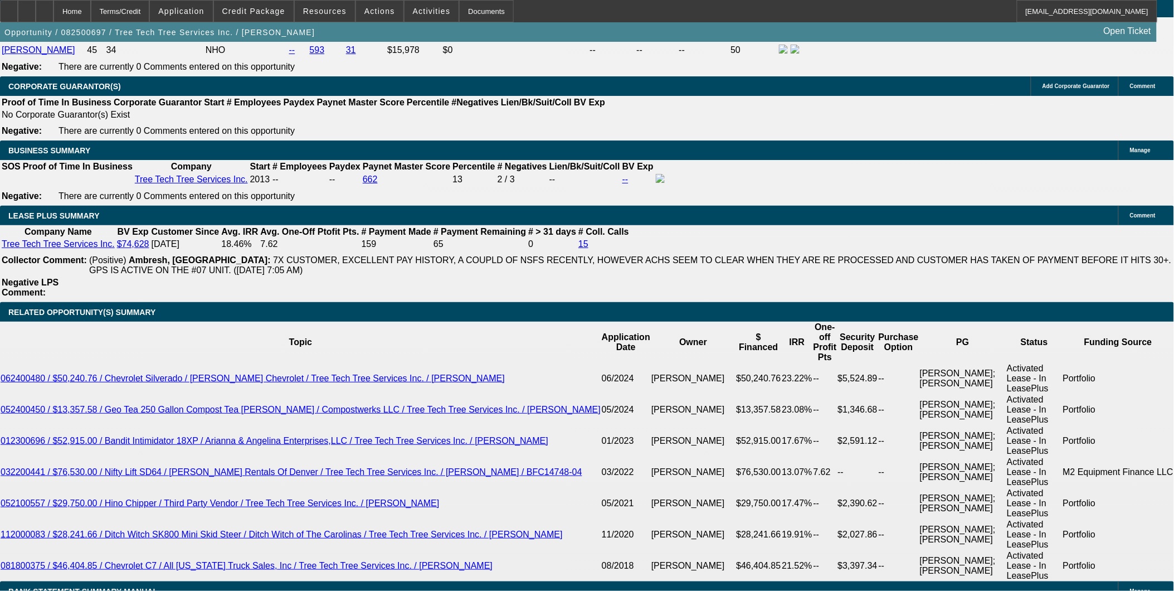
drag, startPoint x: 704, startPoint y: 286, endPoint x: 699, endPoint y: 290, distance: 6.0
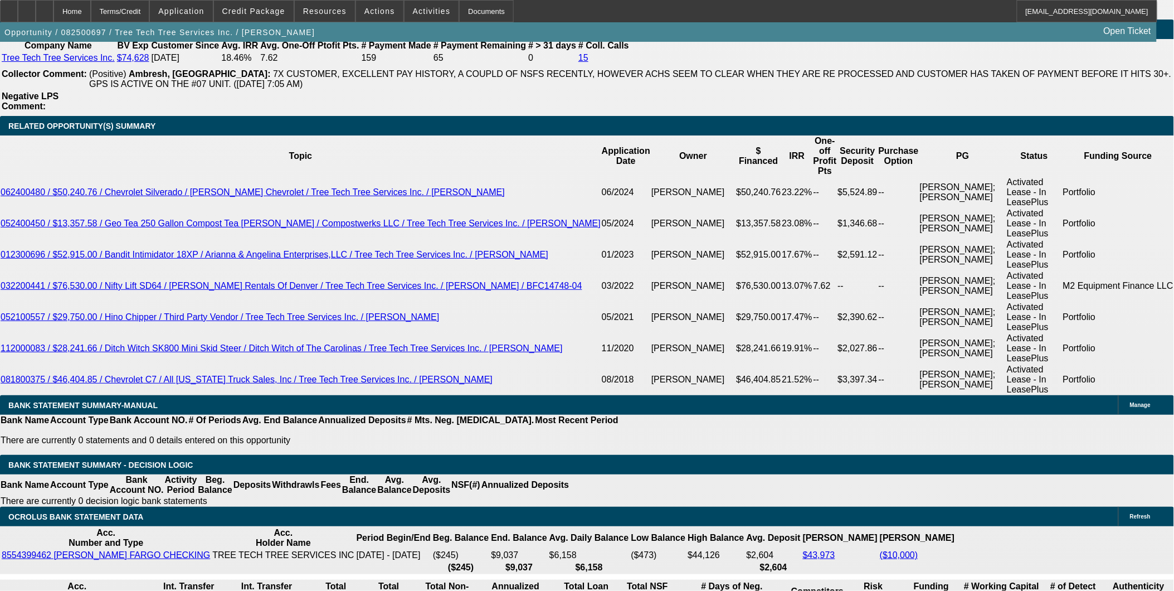
scroll to position [1850, 0]
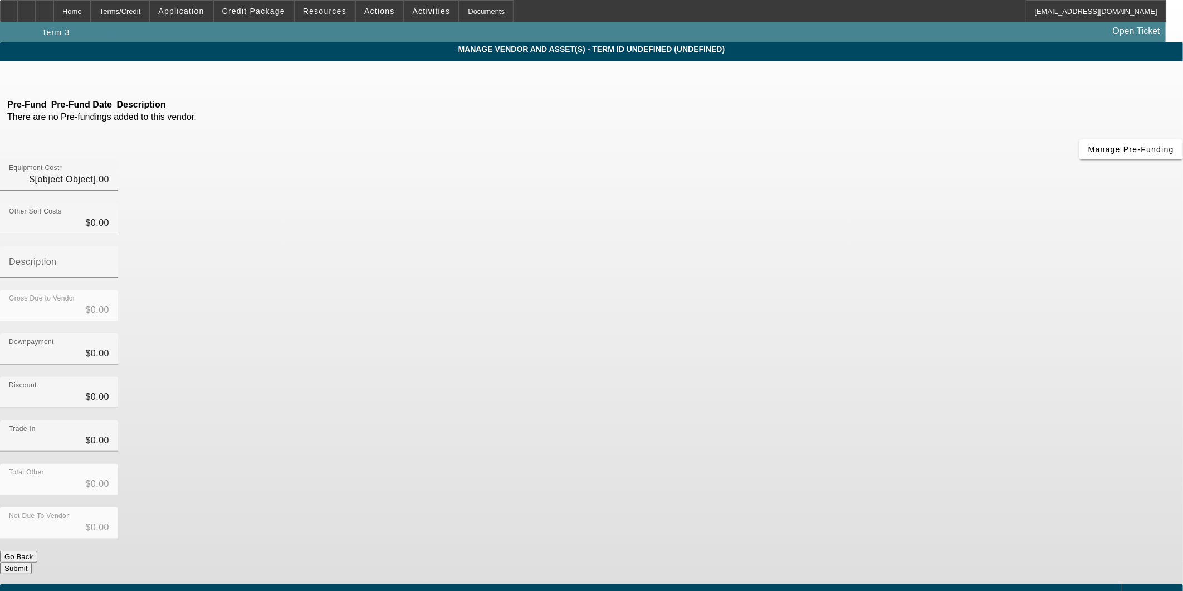
type input "$30,000.00"
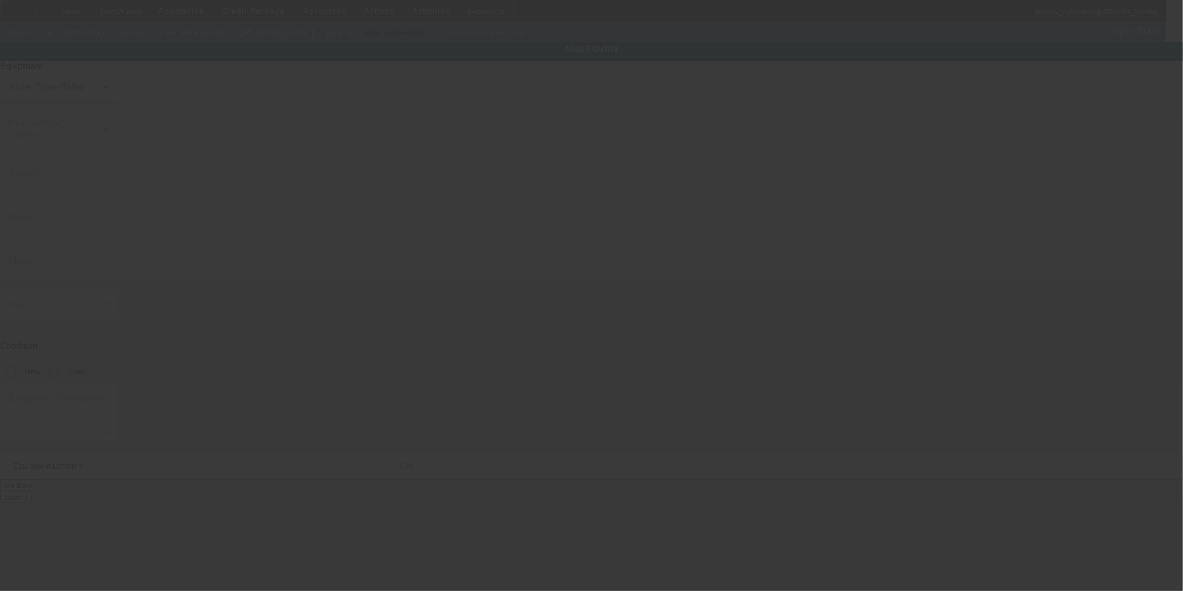
type input "EZW02355"
type input "Caterpillar"
type input "257D"
radio input "true"
type textarea "Multi Terrain Loader with grapple bucket"
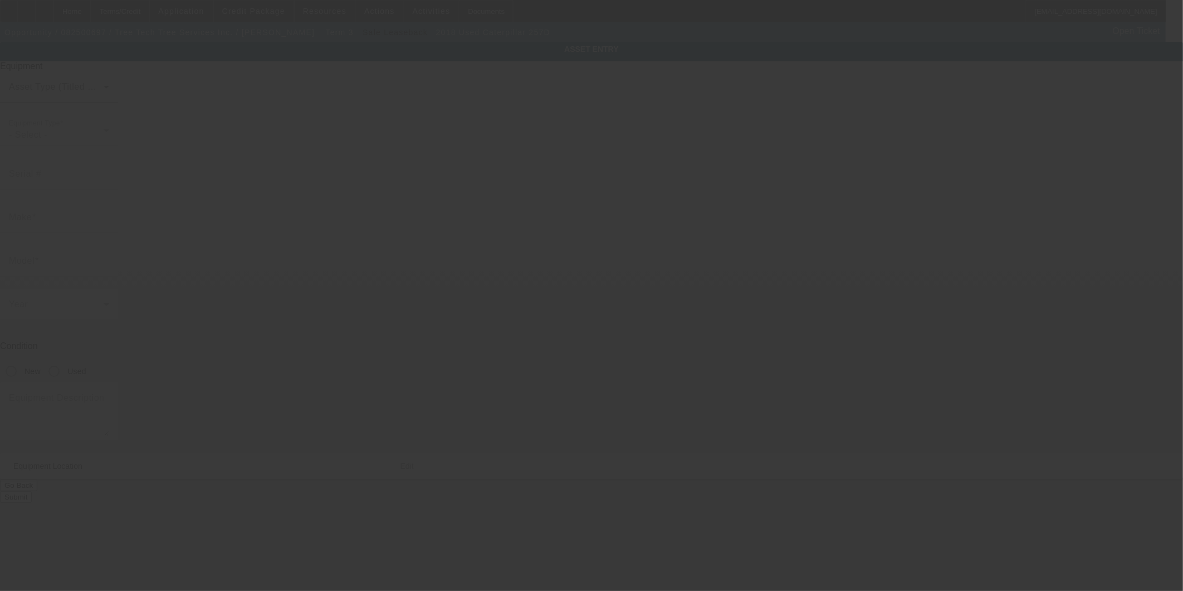
type input "752 N Broad St"
type input "# 9"
type input "Mooresville"
type input "28115"
type input "Iredell"
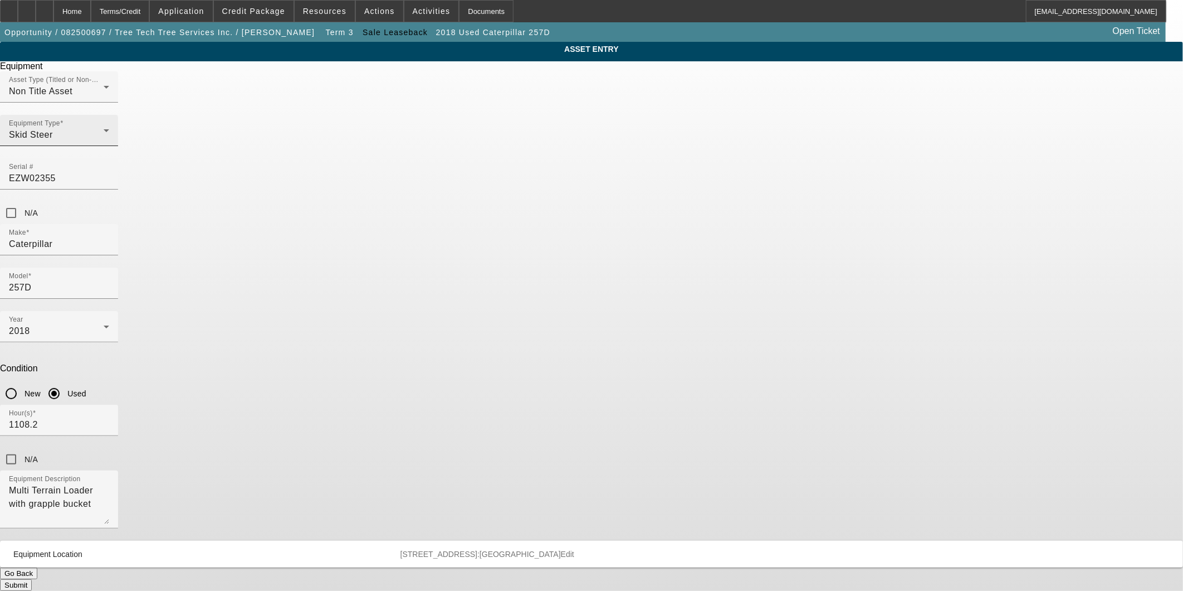
click at [113, 137] on icon at bounding box center [106, 130] width 13 height 13
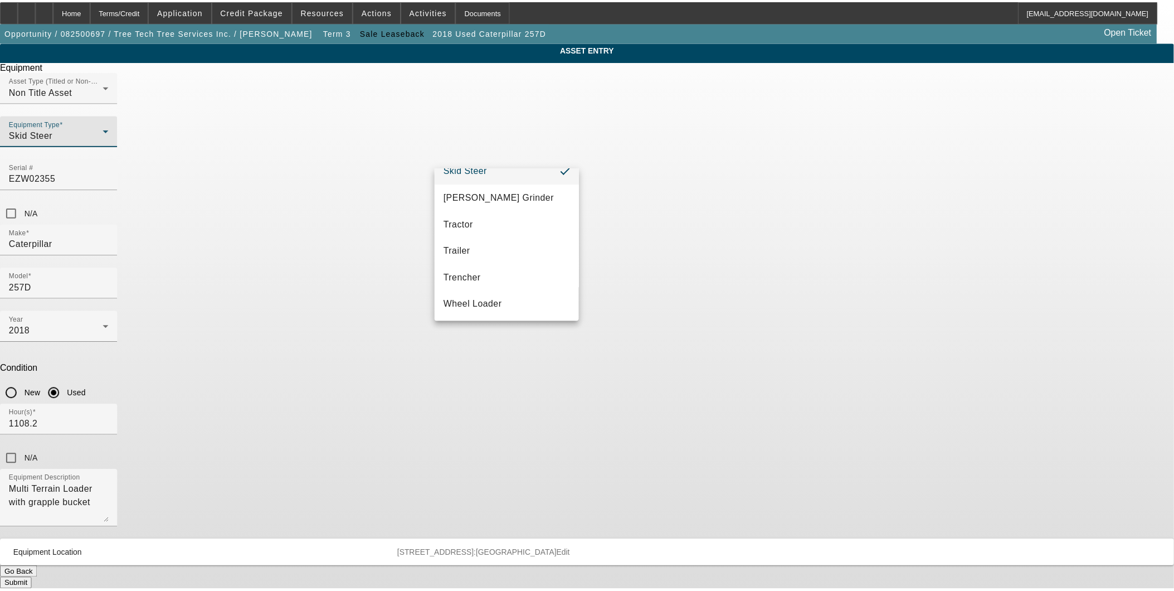
scroll to position [310, 0]
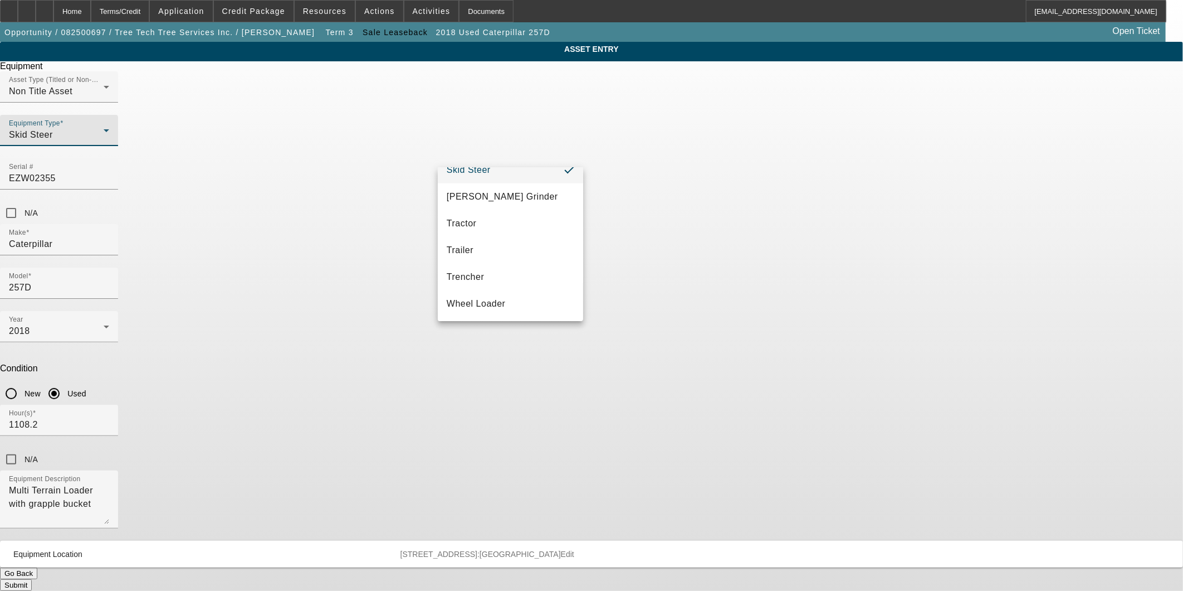
click at [864, 269] on div at bounding box center [591, 295] width 1183 height 591
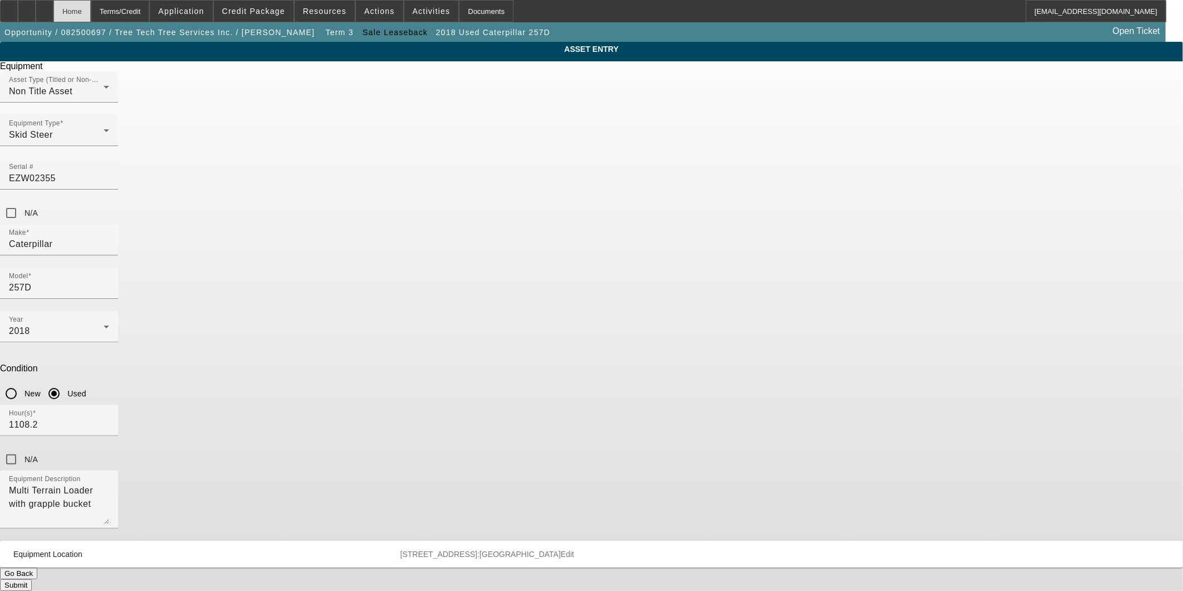
click at [91, 10] on div "Home" at bounding box center [71, 11] width 37 height 22
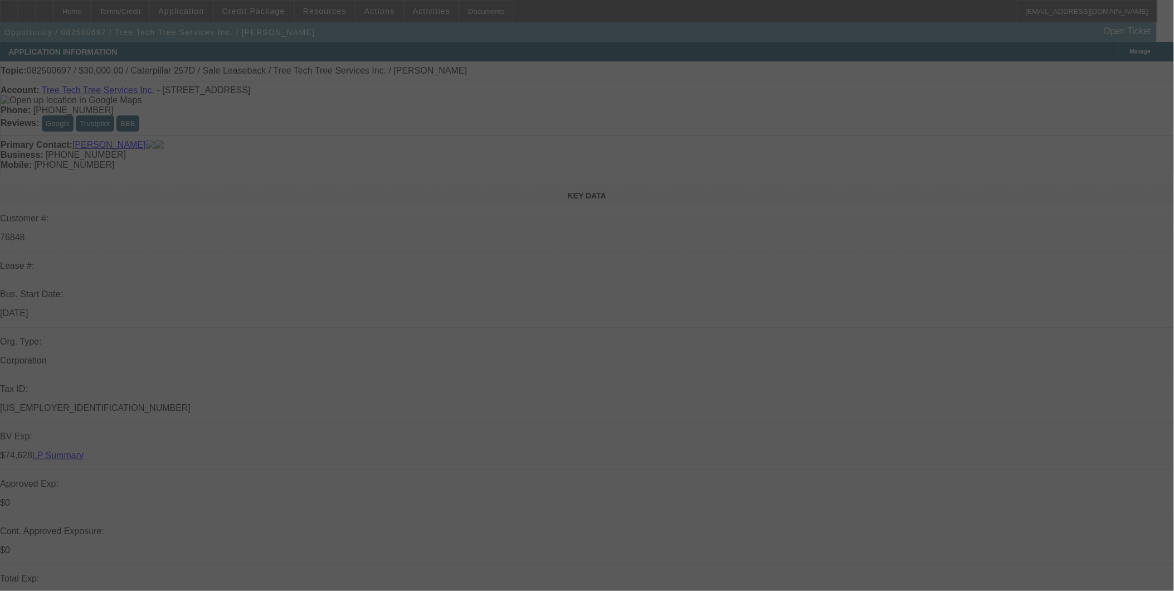
select select "0"
select select "2"
select select "0"
select select "6"
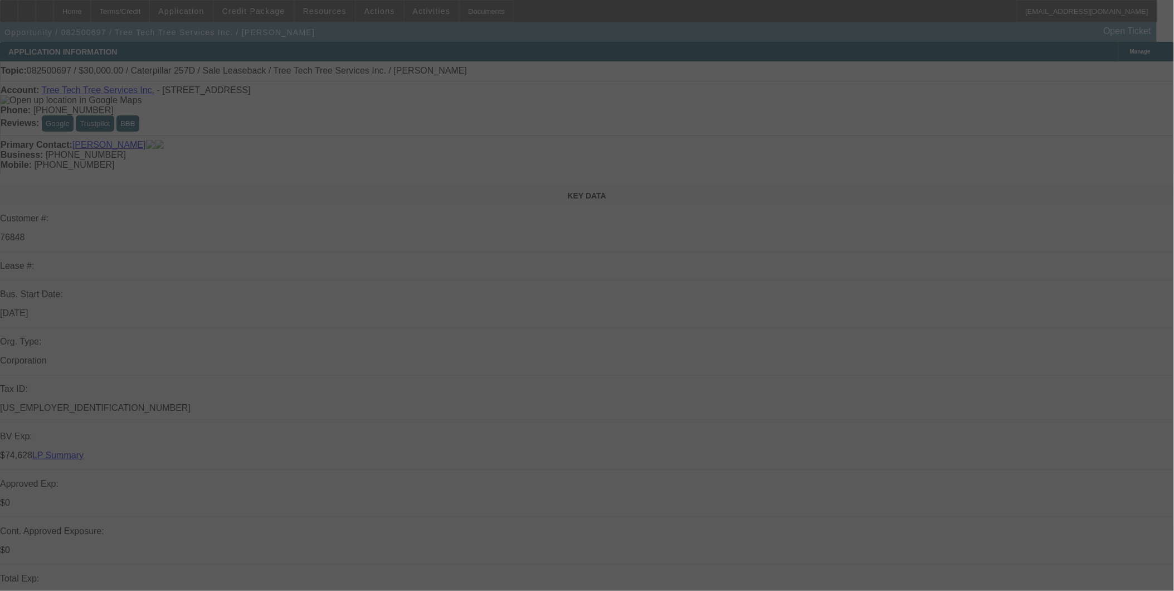
select select "0"
select select "2"
select select "0"
select select "6"
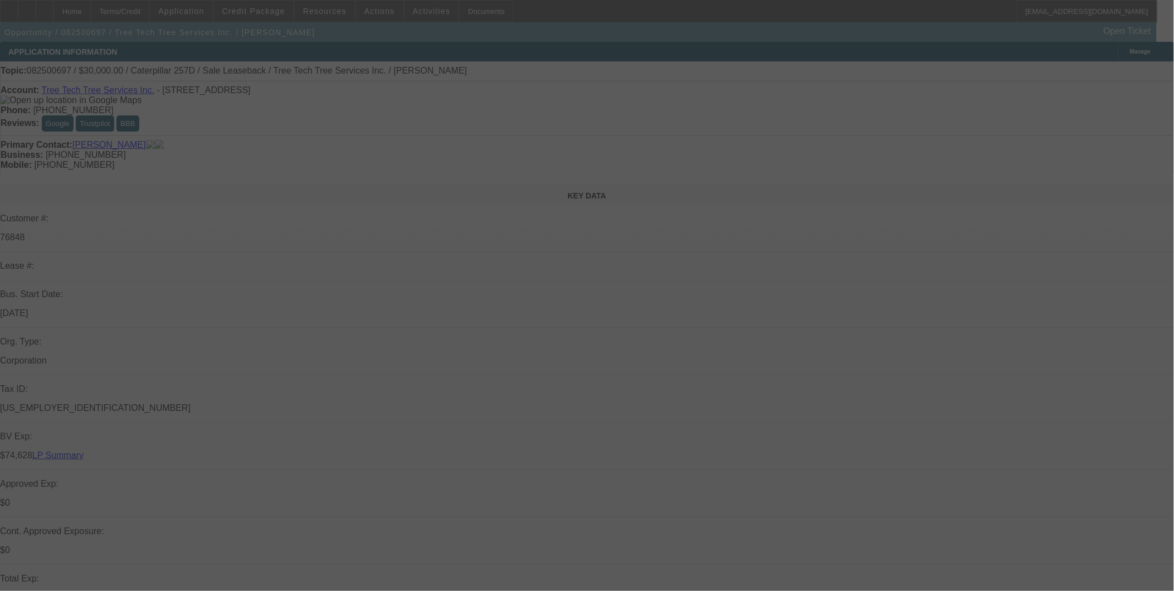
select select "0"
select select "2"
select select "0"
select select "6"
select select "0"
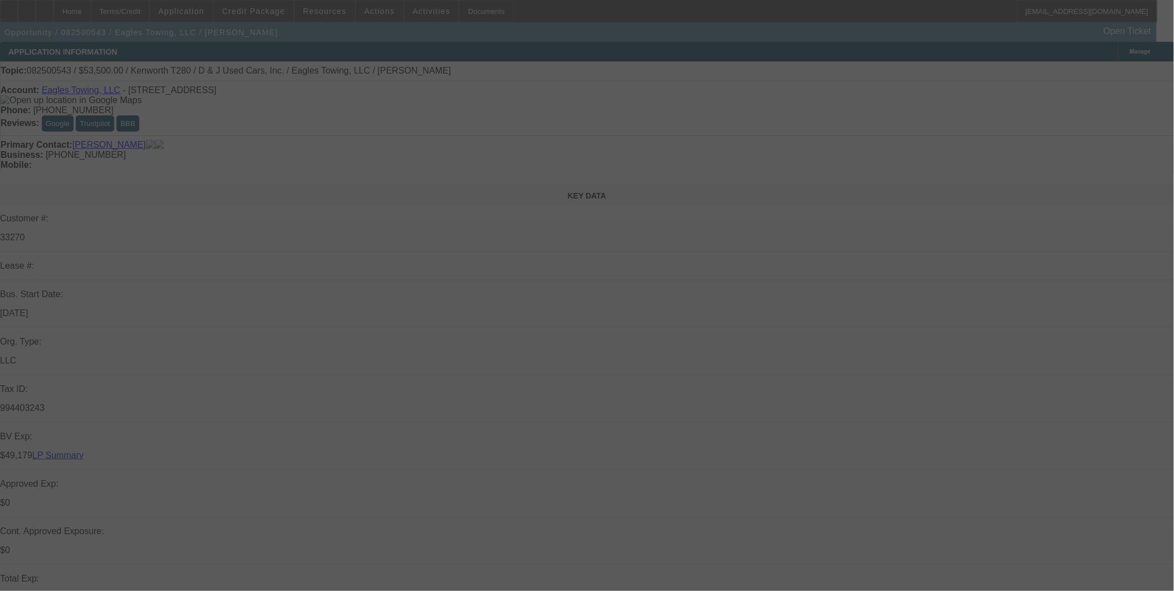
select select "2"
select select "0.1"
select select "0"
select select "2"
select select "0.1"
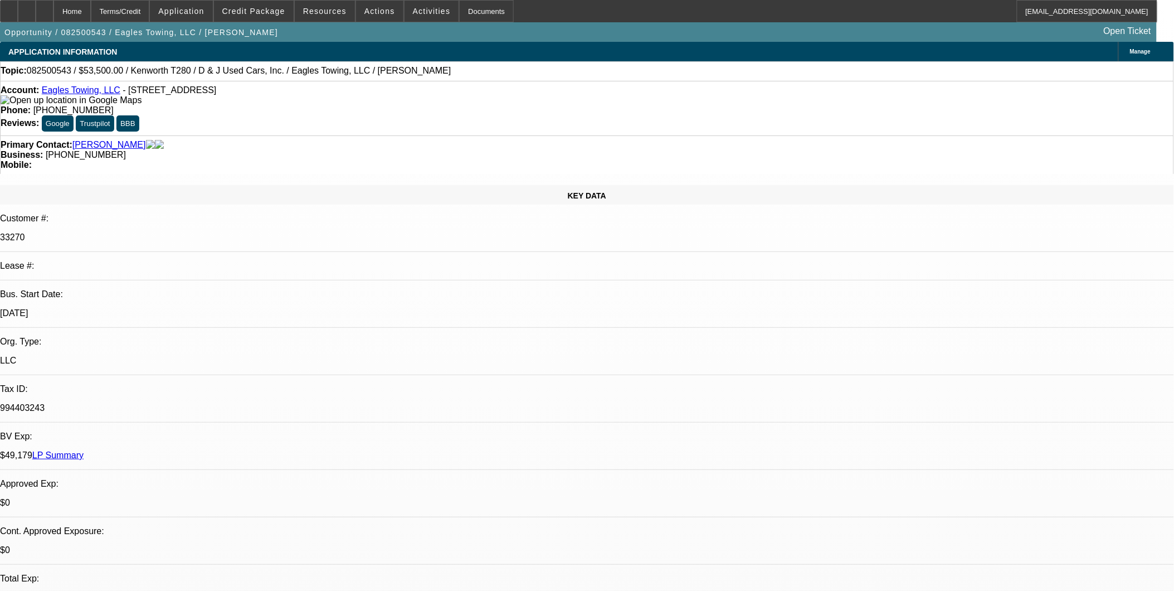
select select "1"
select select "2"
select select "4"
select select "1"
select select "2"
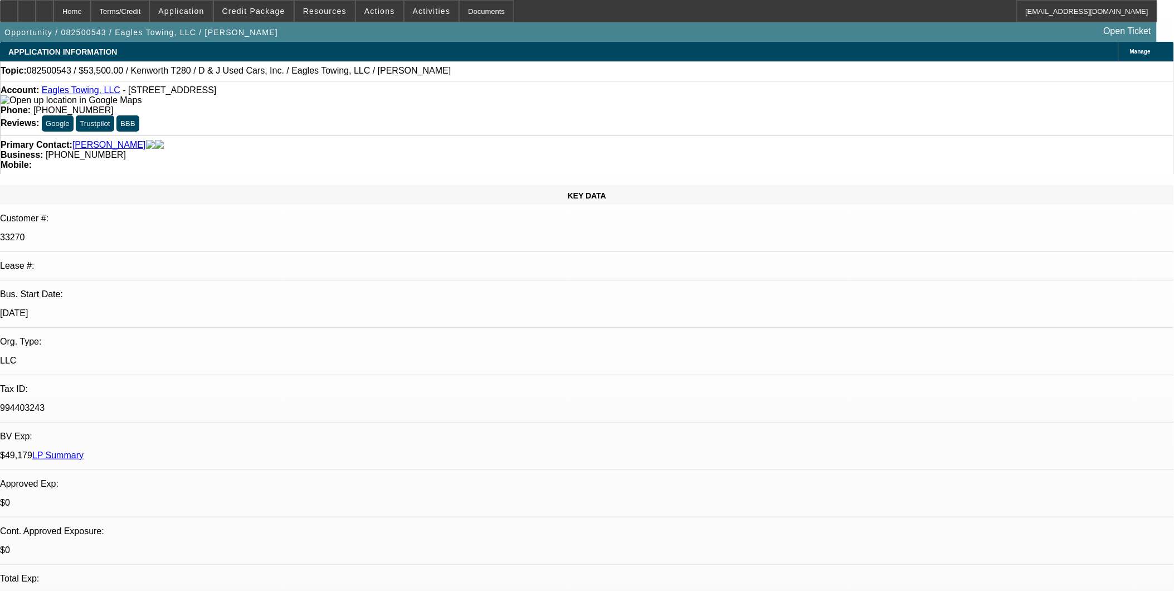
select select "4"
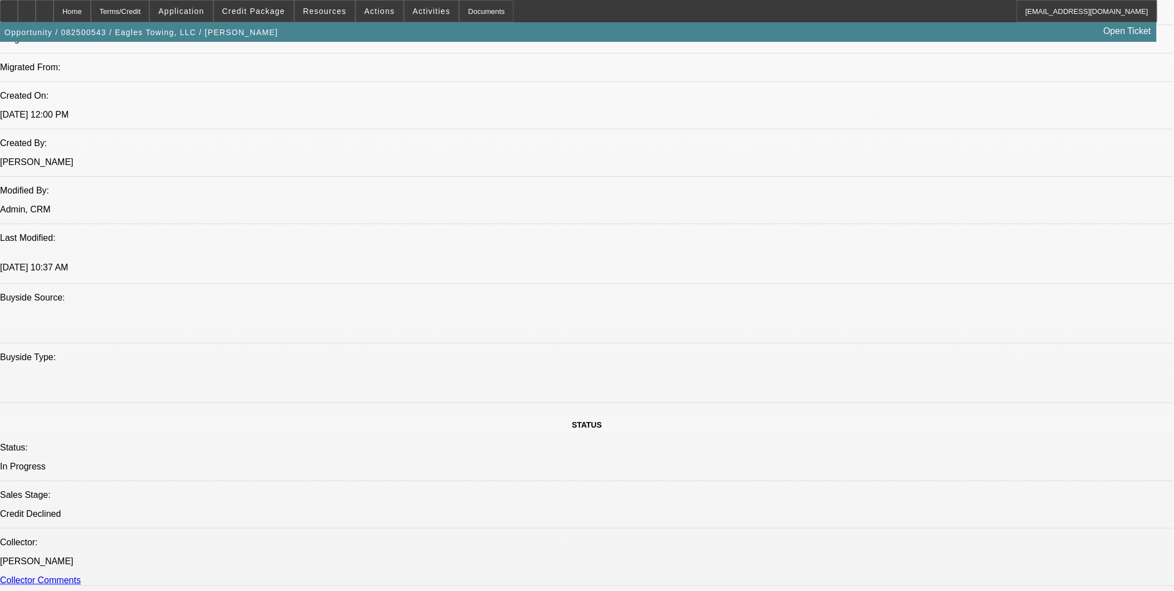
scroll to position [743, 0]
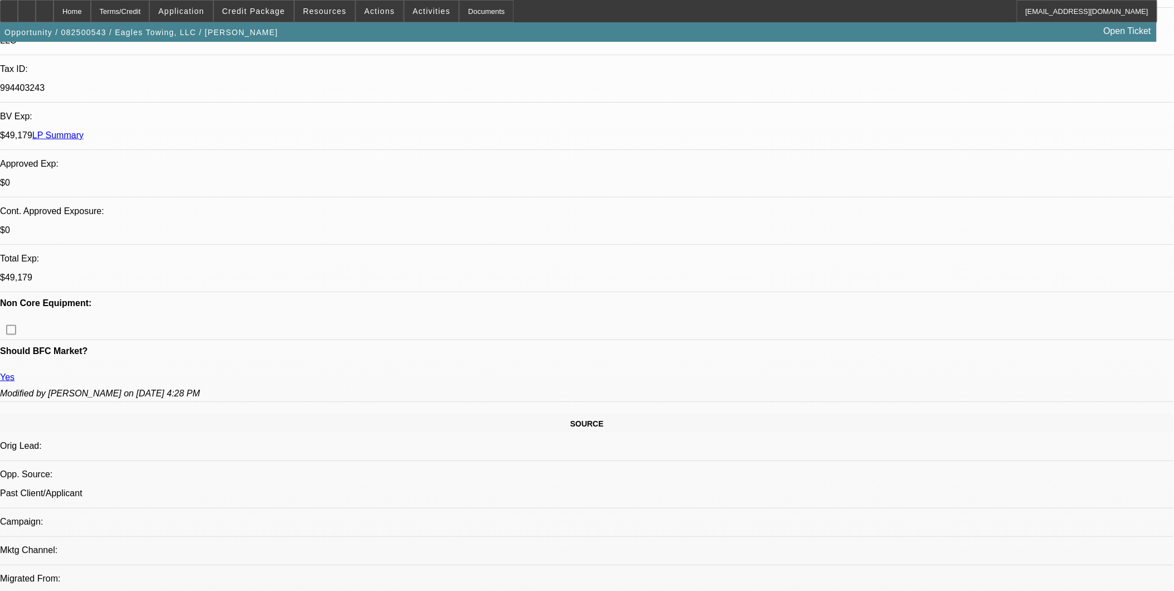
scroll to position [309, 0]
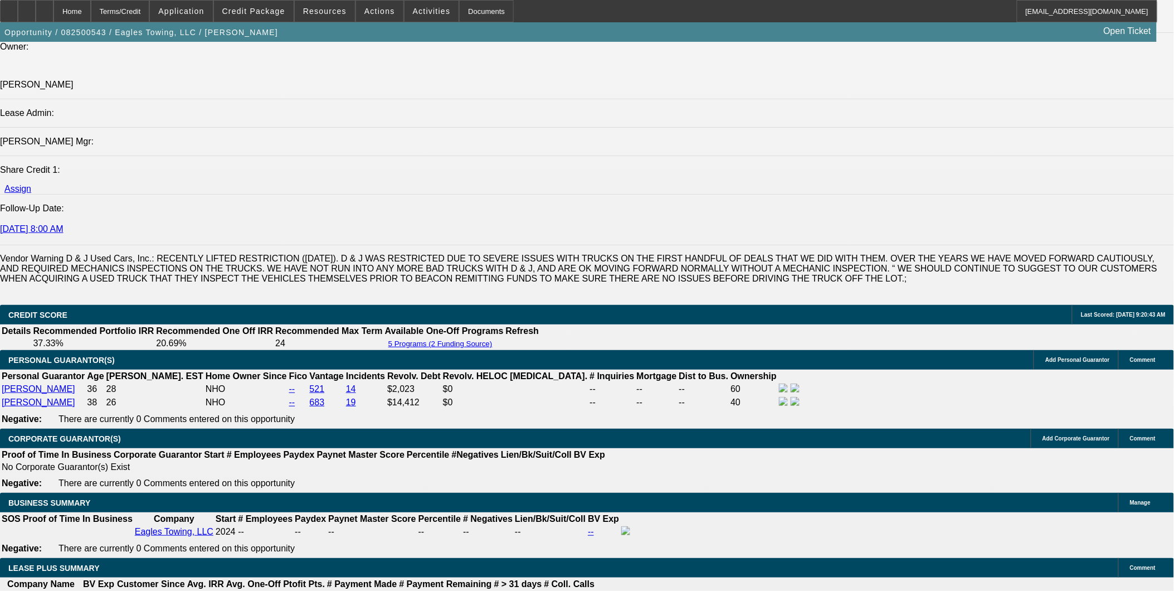
scroll to position [1362, 0]
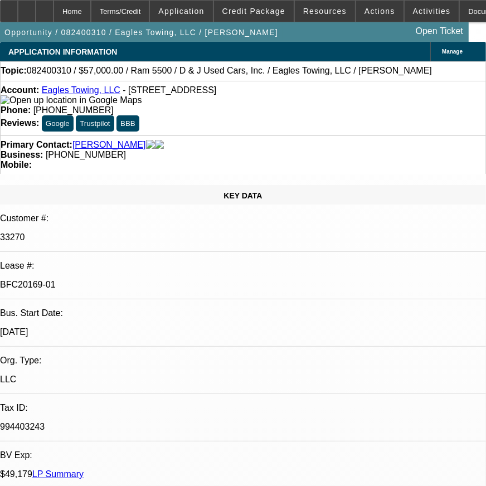
select select "0"
select select "2"
select select "0.1"
select select "0"
select select "2"
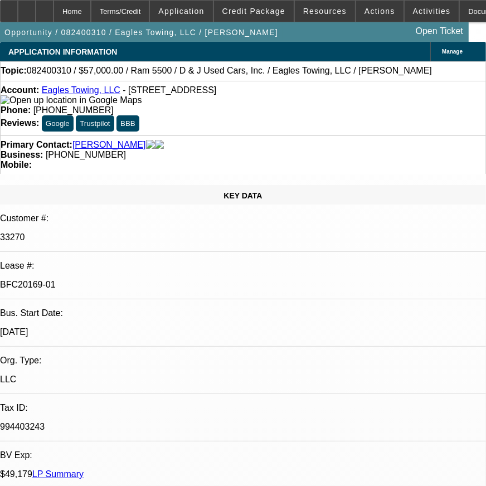
select select "0.1"
select select "0"
select select "2"
select select "0.1"
select select "0"
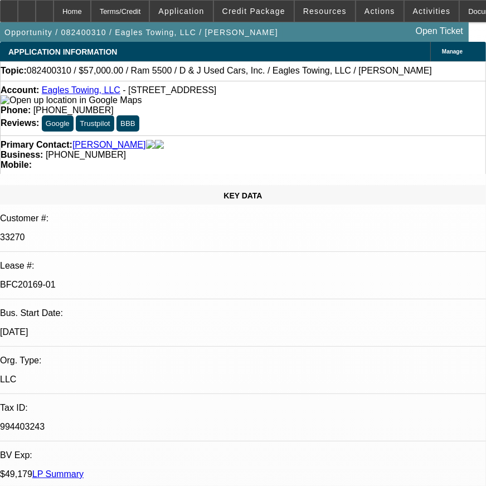
select select "2"
select select "0.1"
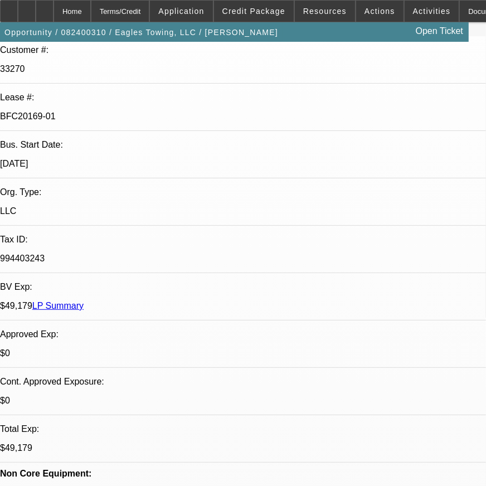
select select "1"
select select "2"
select select "4"
select select "1"
select select "2"
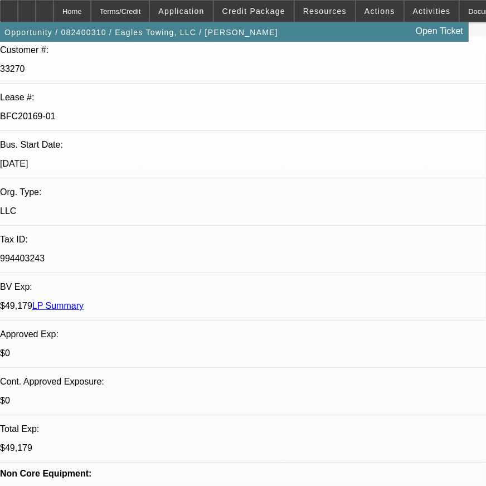
select select "4"
select select "1"
select select "2"
select select "4"
select select "1"
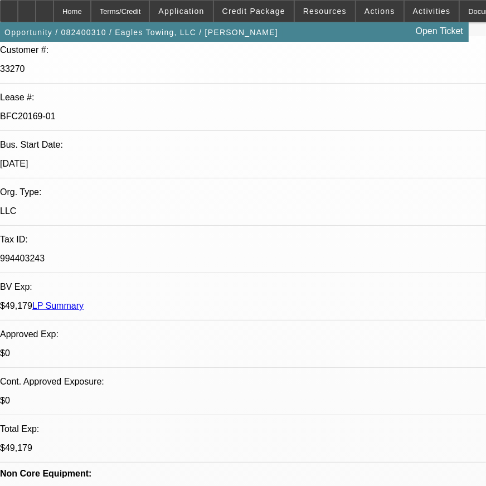
select select "2"
select select "4"
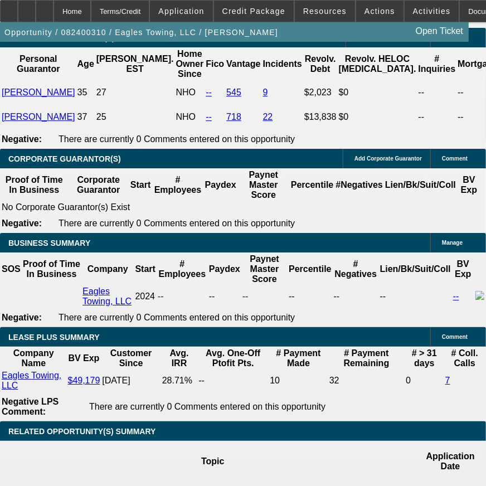
scroll to position [1795, 0]
